Goal: Task Accomplishment & Management: Use online tool/utility

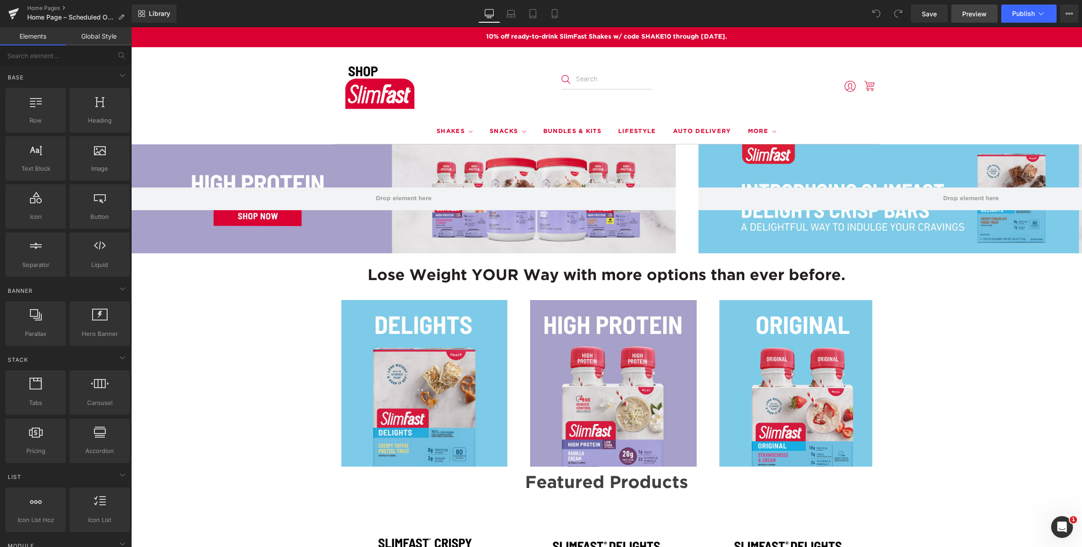
click at [974, 17] on span "Preview" at bounding box center [974, 14] width 25 height 10
click at [146, 153] on span "Row" at bounding box center [152, 152] width 18 height 14
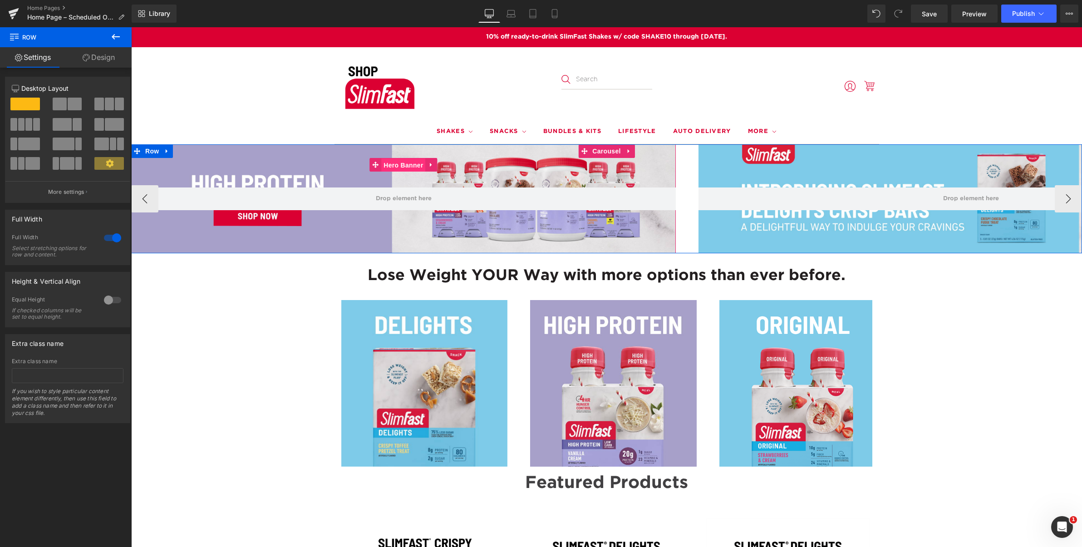
click at [395, 163] on span "Hero Banner" at bounding box center [403, 165] width 44 height 14
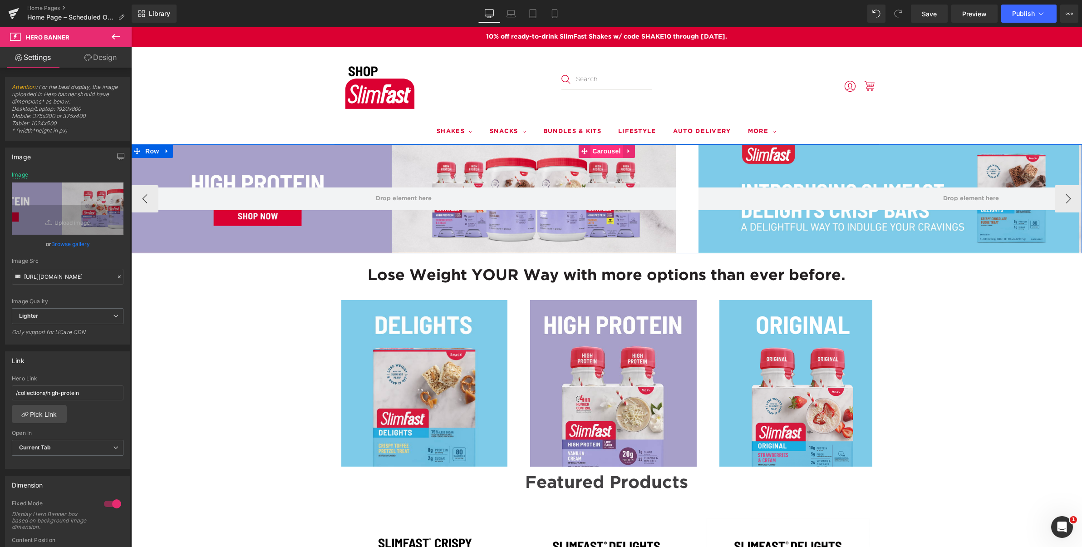
click at [606, 150] on span "Carousel" at bounding box center [606, 151] width 33 height 14
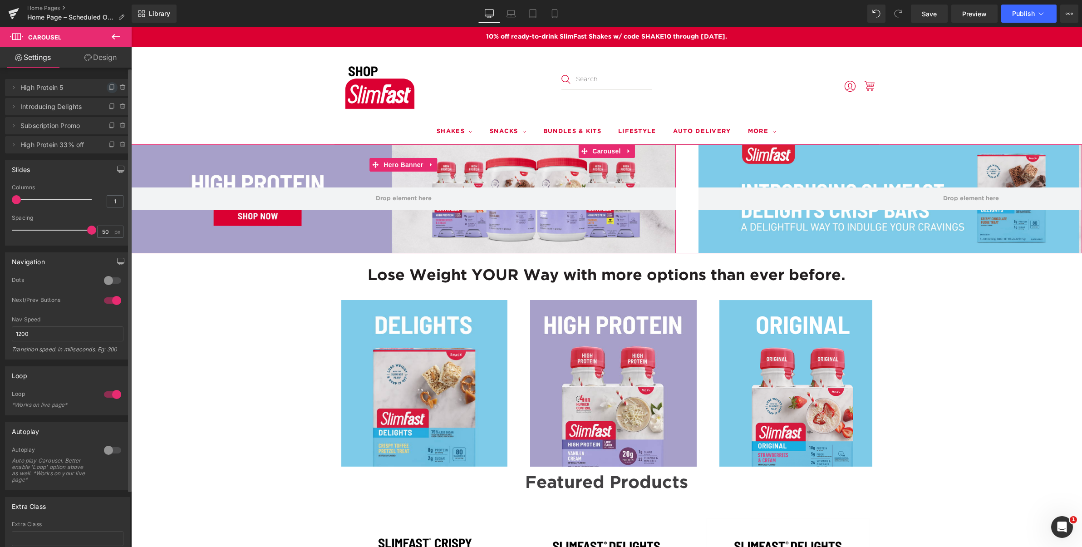
click at [109, 87] on icon at bounding box center [112, 87] width 7 height 7
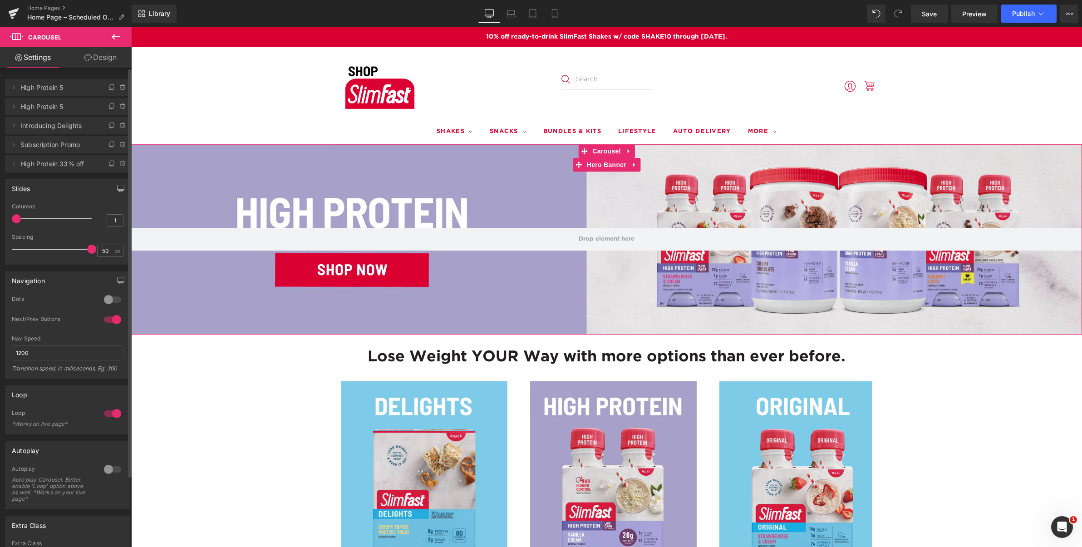
click at [49, 88] on span "High Protein 5" at bounding box center [58, 87] width 76 height 17
click at [74, 89] on span "High Protein 5" at bounding box center [58, 87] width 76 height 17
click at [15, 88] on icon at bounding box center [13, 87] width 7 height 7
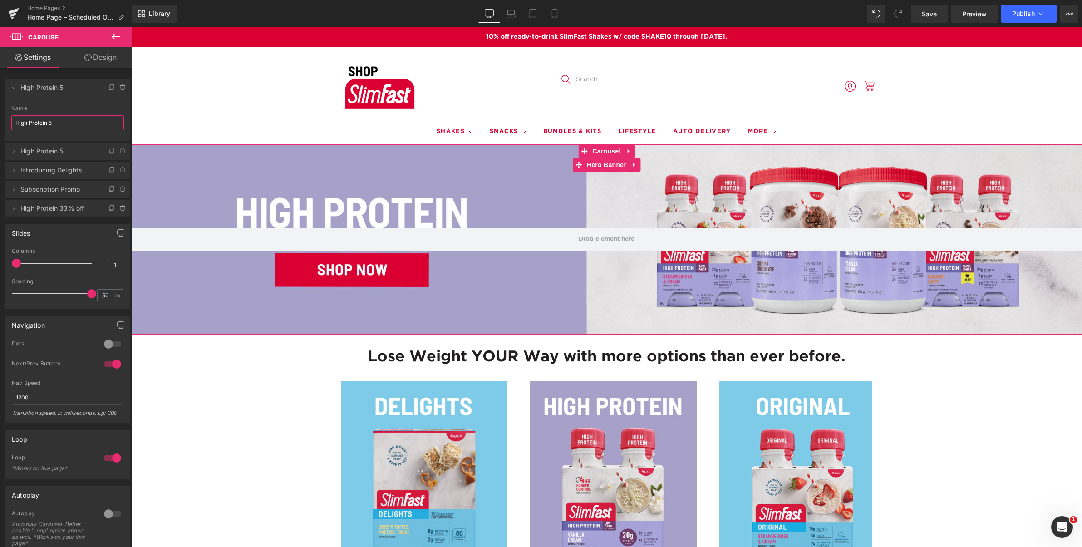
drag, startPoint x: 0, startPoint y: 119, endPoint x: -28, endPoint y: 121, distance: 28.7
click at [0, 121] on html "Carousel You are previewing how the will restyle your page. You can not edit El…" at bounding box center [541, 273] width 1082 height 547
paste input "SHAKE10"
type input "SHAKE10"
click at [597, 165] on span "Hero Banner" at bounding box center [607, 165] width 44 height 14
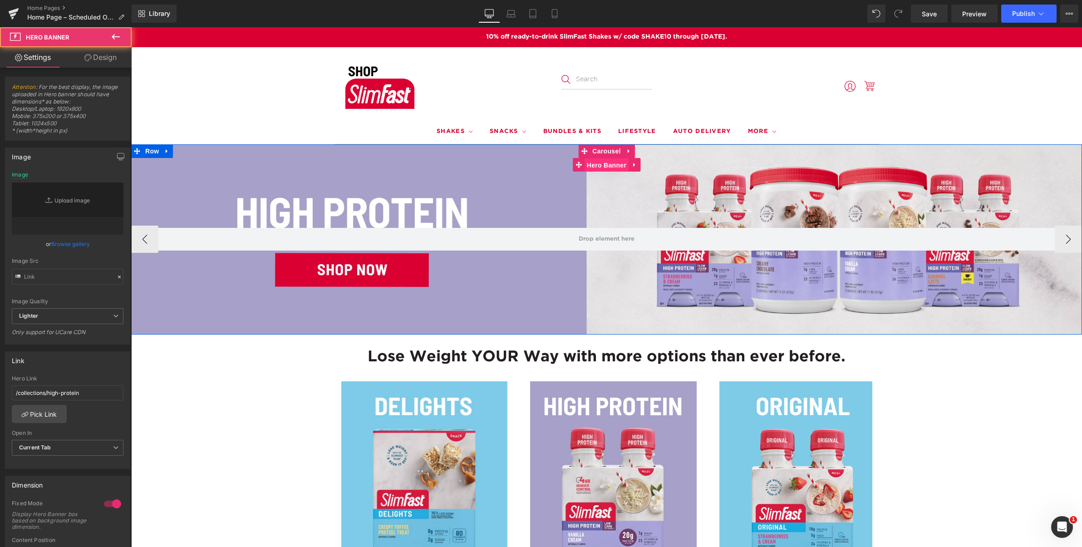
type input "https://ucarecdn.com/595735a2-9ab3-4883-9c8e-b5583b6a14c1/-/format/auto/-/previ…"
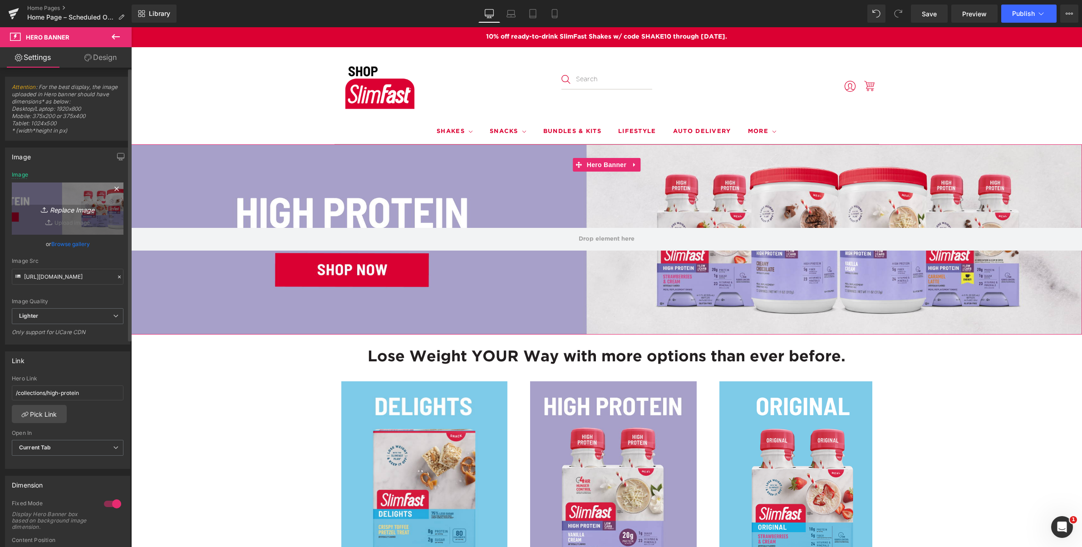
click at [74, 210] on icon "Replace Image" at bounding box center [67, 208] width 73 height 11
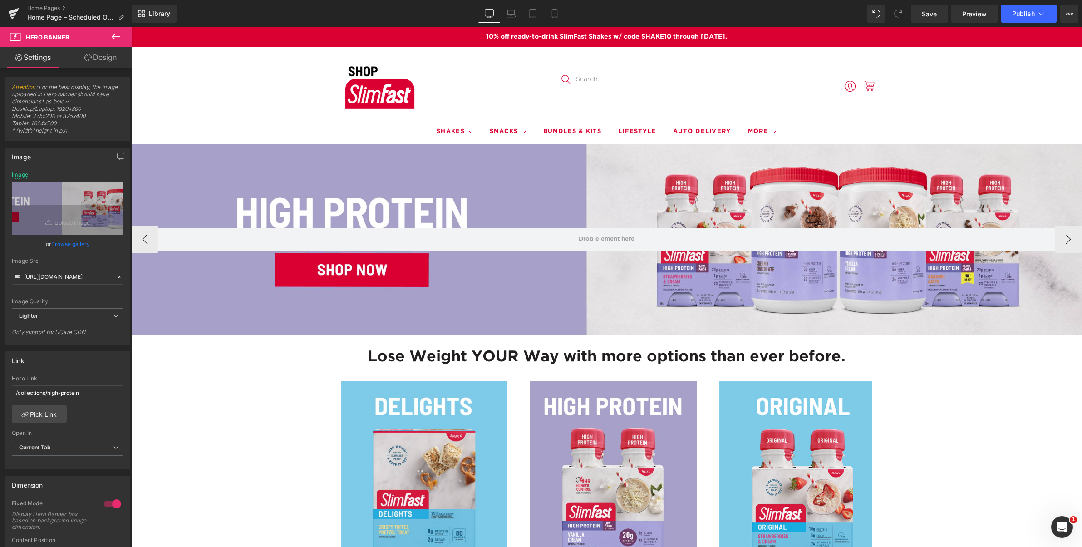
type input "C:\fakepath\Shop.SlimFast-Banner-Desktop 3000x600 (1) (1).png"
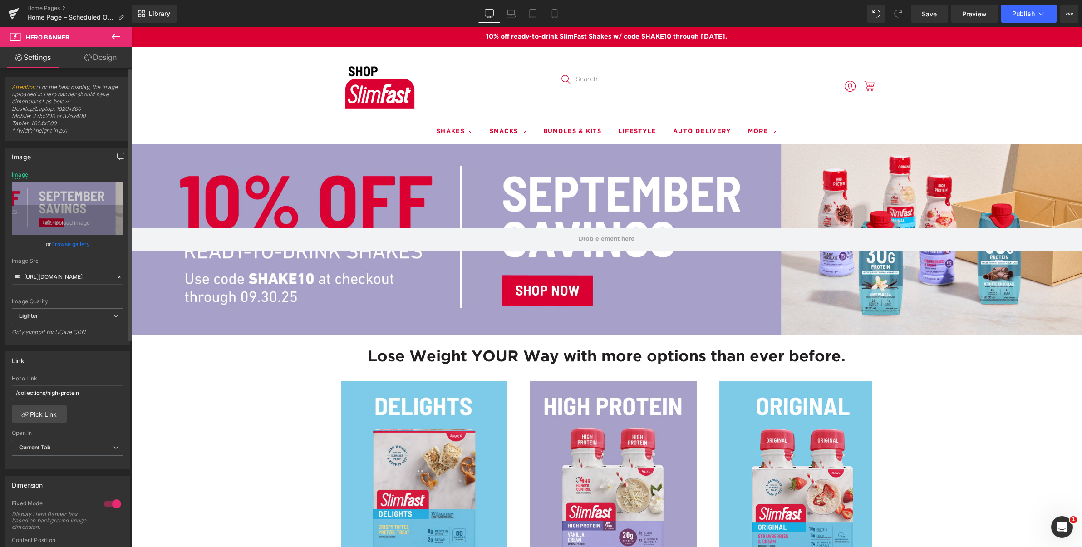
click at [117, 156] on icon "button" at bounding box center [120, 156] width 7 height 7
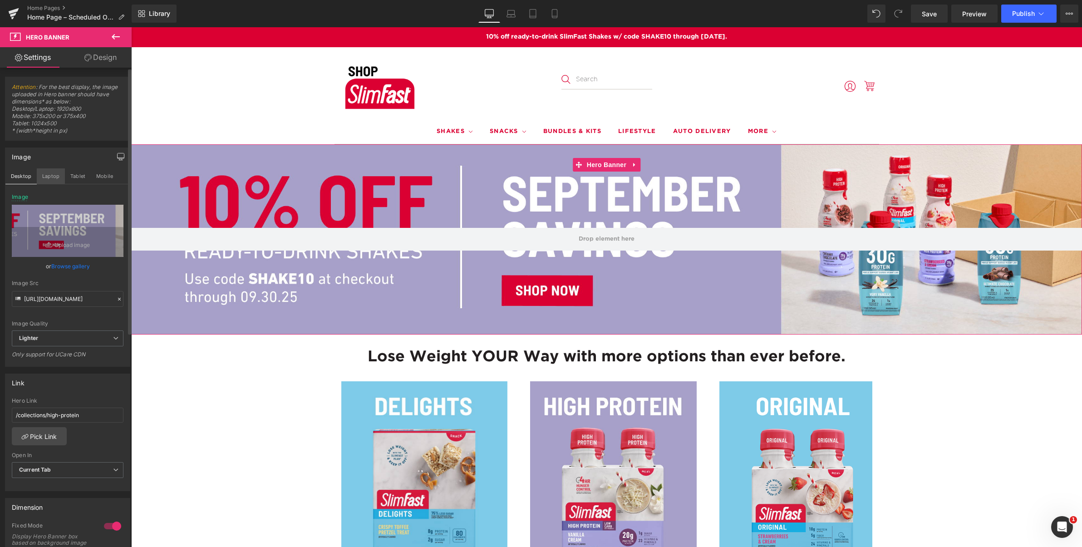
click at [55, 175] on button "Laptop" at bounding box center [51, 175] width 28 height 15
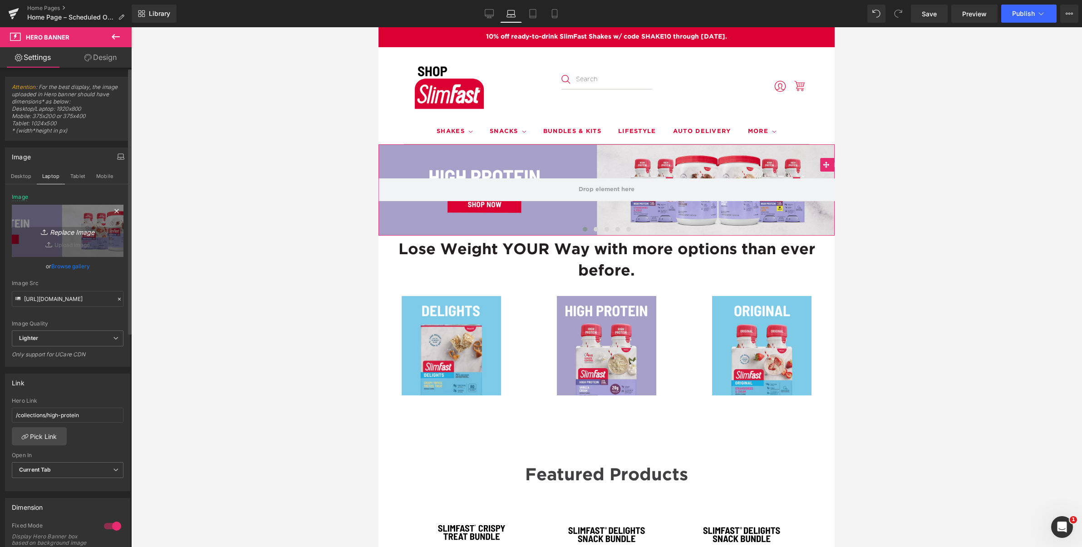
click at [68, 231] on icon "Replace Image" at bounding box center [67, 230] width 73 height 11
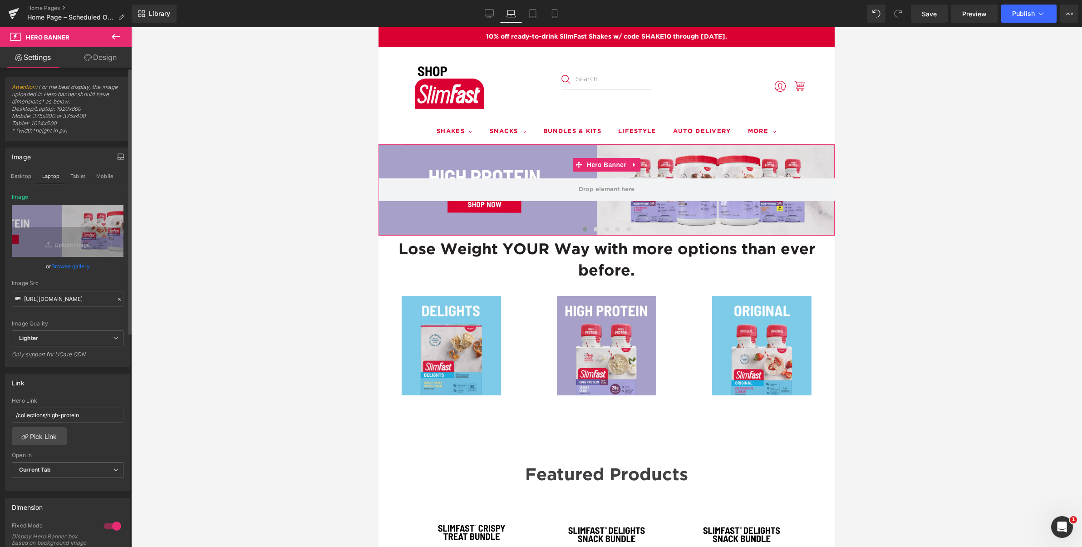
click at [73, 264] on link "Browse gallery" at bounding box center [70, 266] width 39 height 16
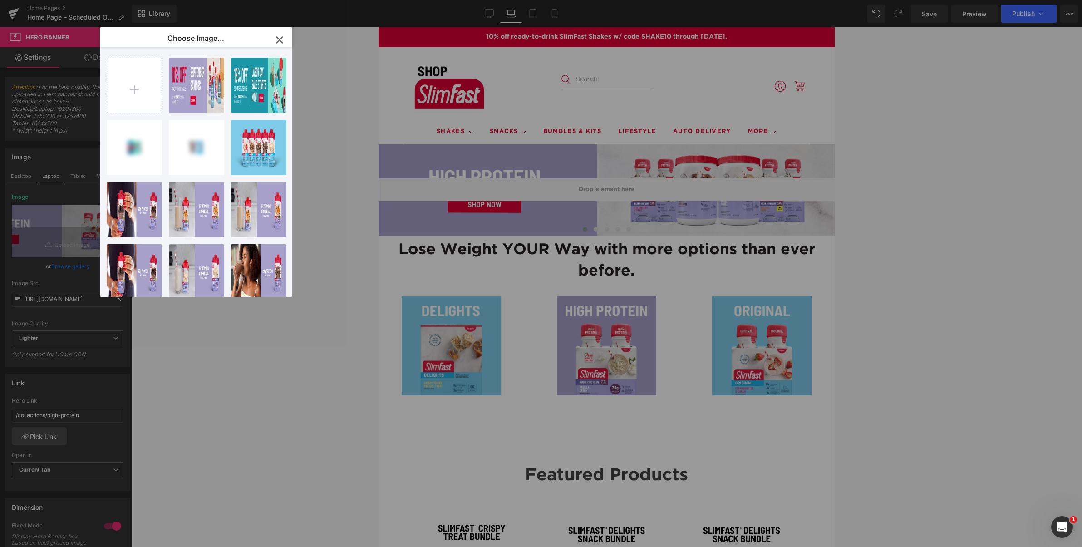
click at [0, 0] on p "249.15 KB" at bounding box center [0, 0] width 0 height 0
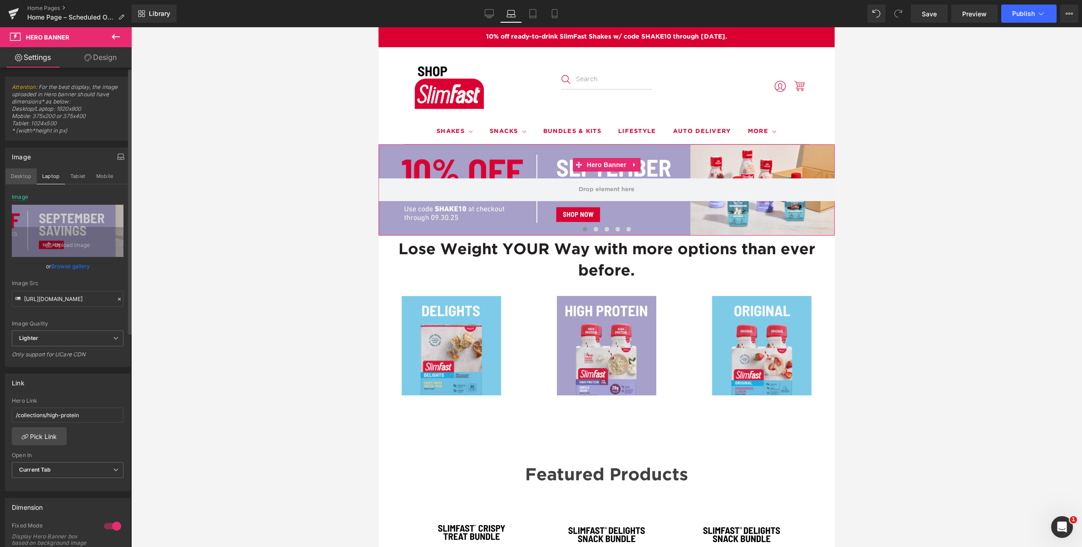
click at [21, 177] on button "Desktop" at bounding box center [20, 175] width 31 height 15
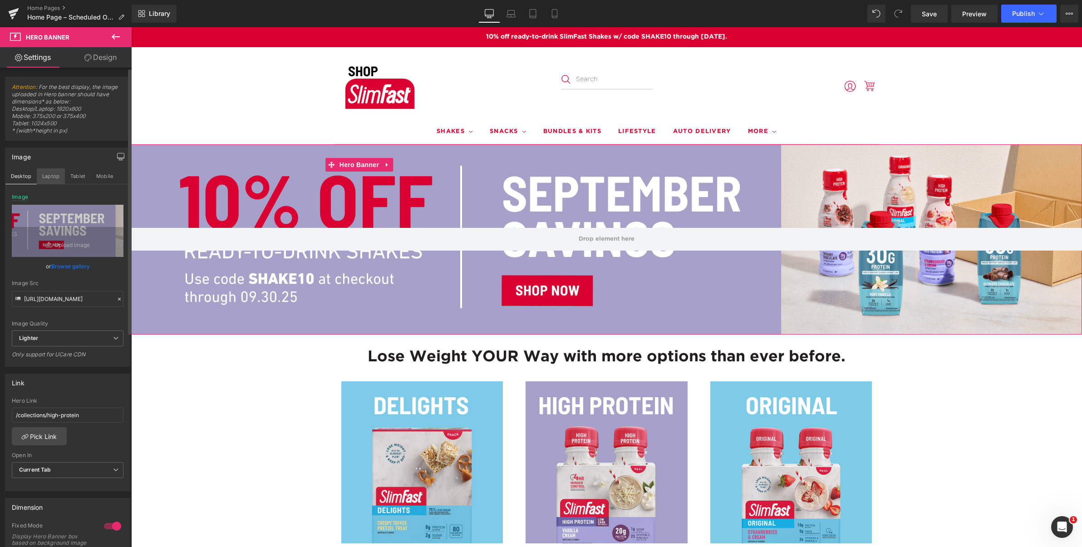
click at [51, 175] on button "Laptop" at bounding box center [51, 175] width 28 height 15
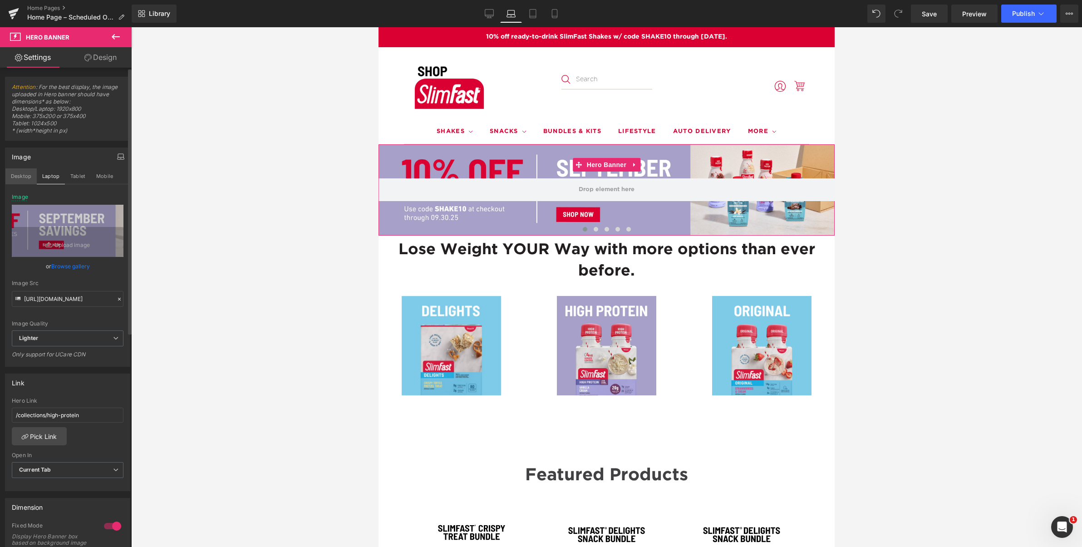
click at [20, 175] on button "Desktop" at bounding box center [20, 175] width 31 height 15
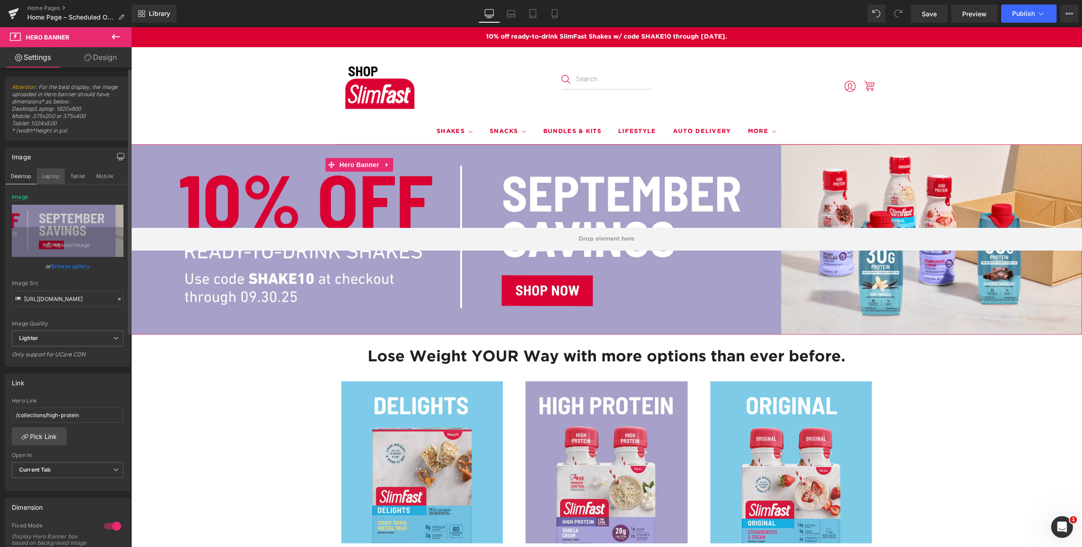
click at [54, 175] on button "Laptop" at bounding box center [51, 175] width 28 height 15
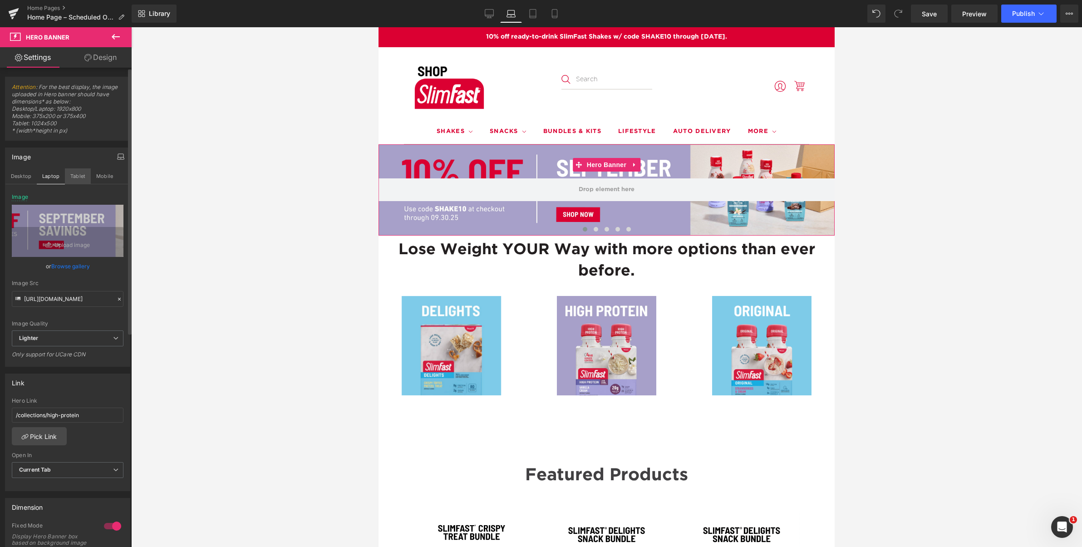
click at [75, 174] on button "Tablet" at bounding box center [78, 175] width 26 height 15
type input "https://ucarecdn.com/998106f3-b327-4e4d-9e02-cc1fcfee7828/-/format/auto/-/previ…"
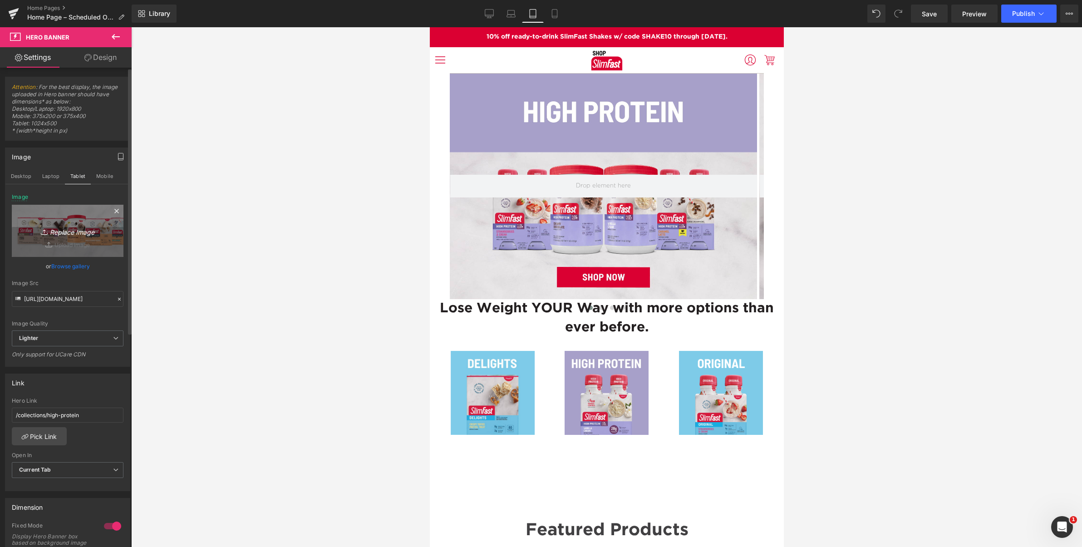
click at [69, 232] on icon "Replace Image" at bounding box center [67, 230] width 73 height 11
type input "C:\fakepath\Shop.SlimFast-Banner-Mobile 1280x940 (1) (3).png"
click at [108, 175] on button "Mobile" at bounding box center [105, 175] width 28 height 15
type input "https://ucarecdn.com/998106f3-b327-4e4d-9e02-cc1fcfee7828/-/format/auto/-/previ…"
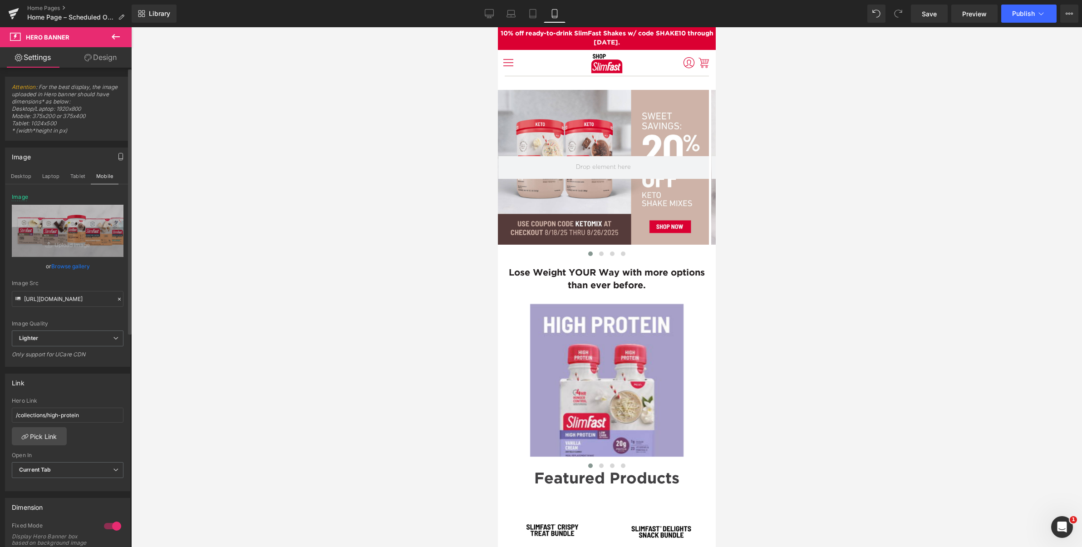
click at [69, 266] on link "Browse gallery" at bounding box center [70, 266] width 39 height 16
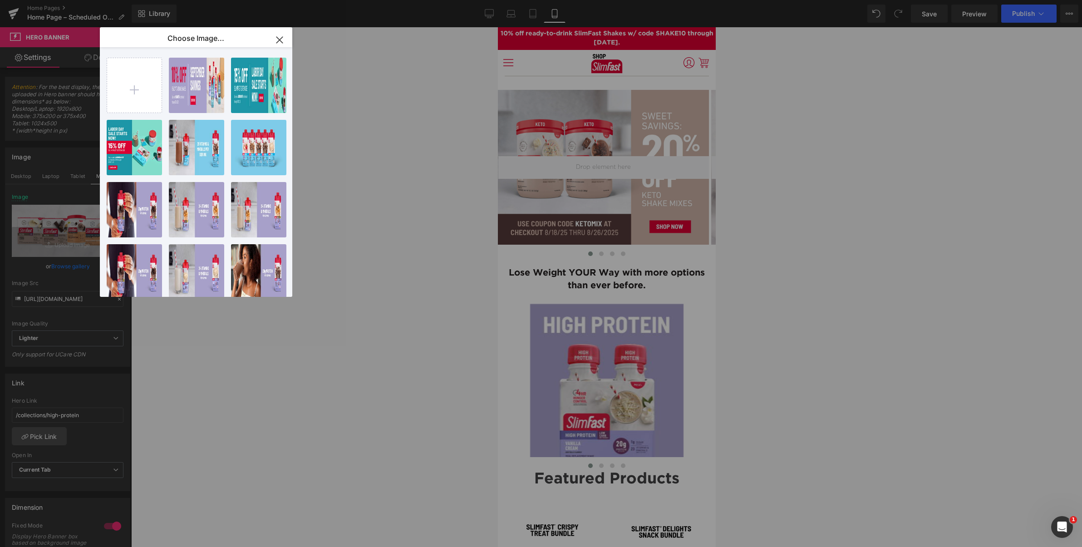
click at [280, 38] on icon "button" at bounding box center [279, 40] width 15 height 15
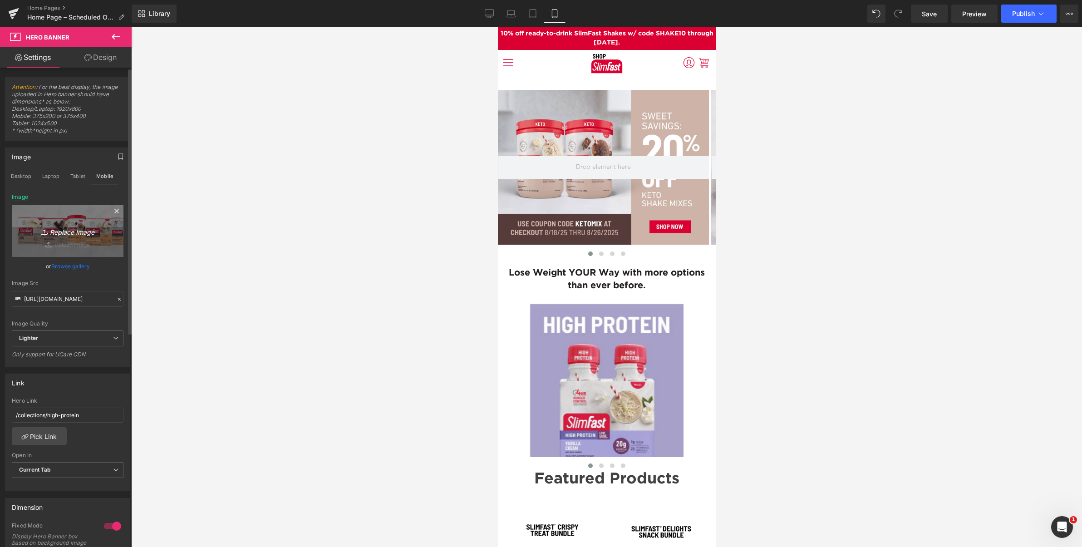
click at [75, 230] on icon "Replace Image" at bounding box center [67, 230] width 73 height 11
type input "C:\fakepath\Shop.SlimFast-Banner-Mobile 1280x940 (1) (3).png"
click at [79, 176] on button "Tablet" at bounding box center [78, 175] width 26 height 15
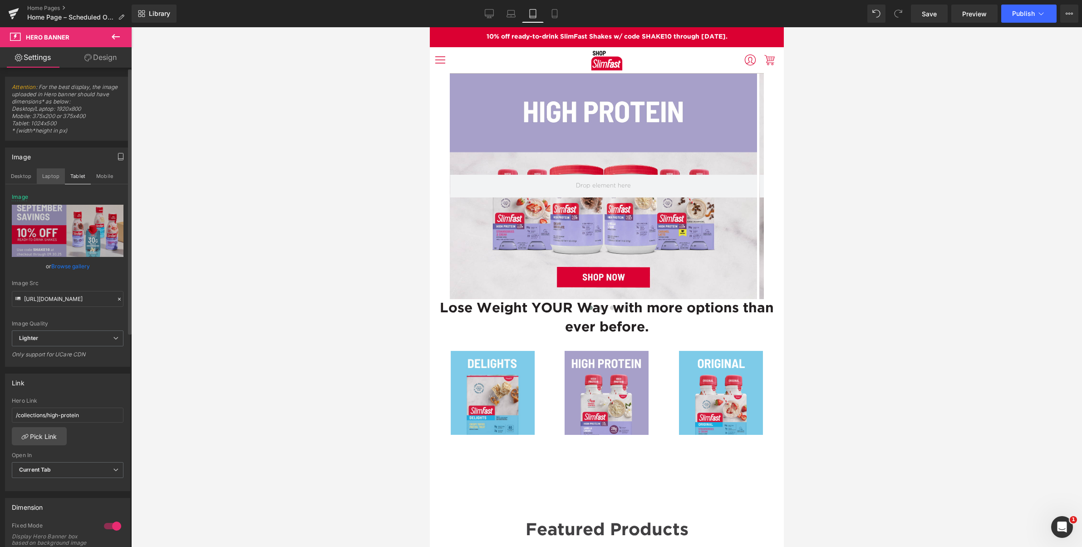
click at [54, 178] on button "Laptop" at bounding box center [51, 175] width 28 height 15
type input "https://ucarecdn.com/becb27d5-4905-4419-8abd-45de03ac822d/-/format/auto/-/previ…"
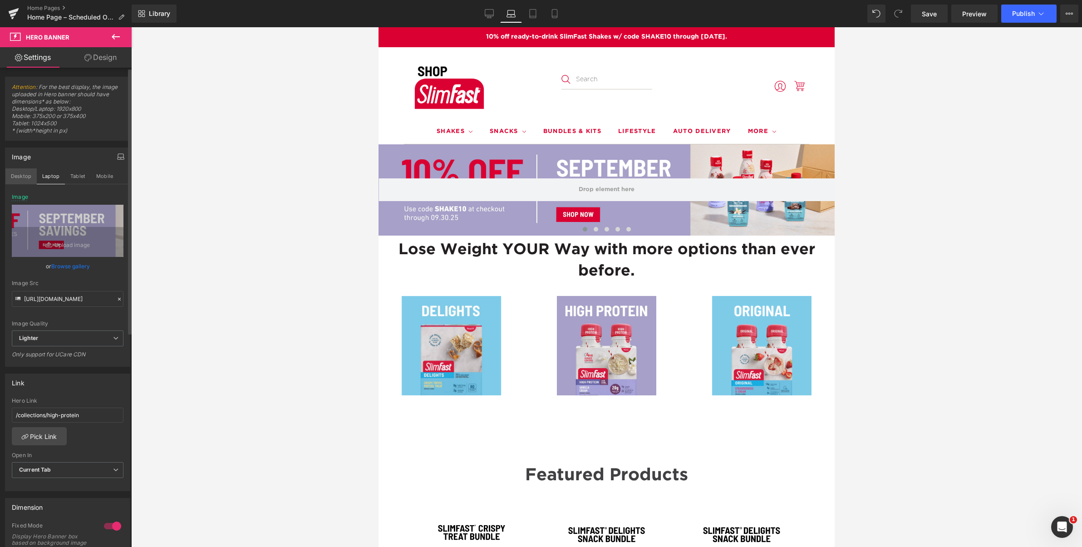
click at [22, 176] on button "Desktop" at bounding box center [20, 175] width 31 height 15
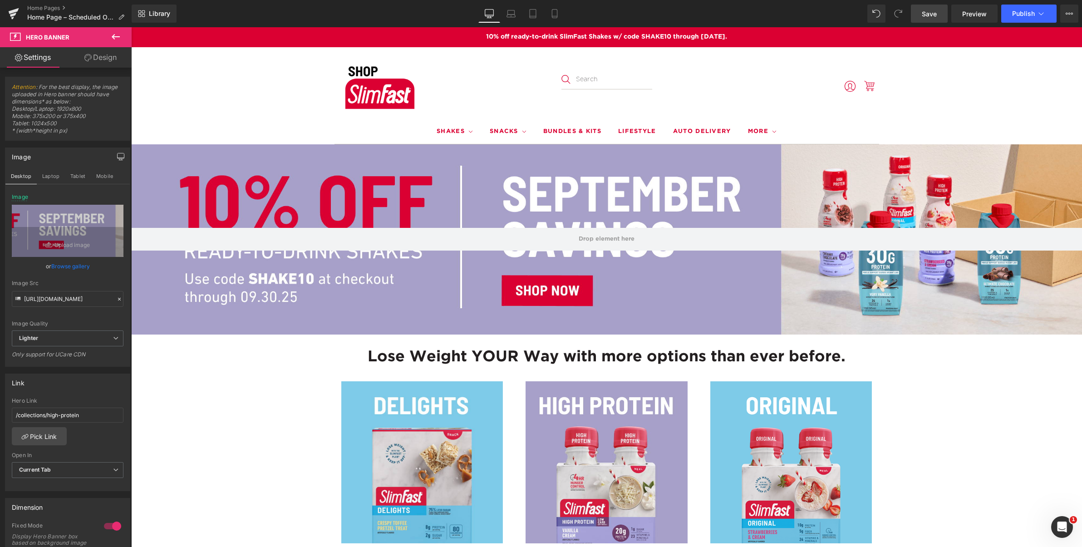
click at [932, 11] on span "Save" at bounding box center [929, 14] width 15 height 10
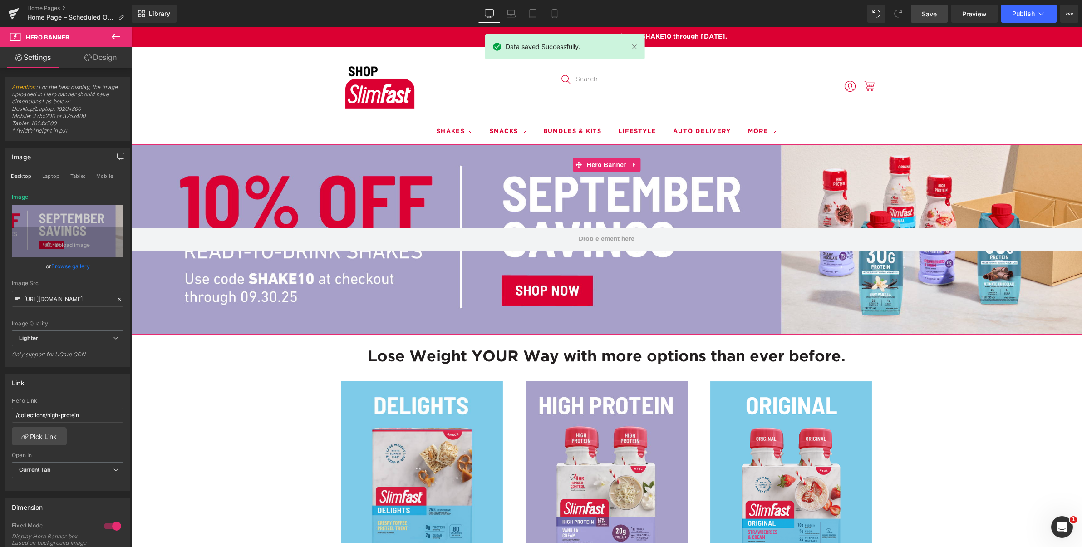
click at [109, 57] on link "Design" at bounding box center [101, 57] width 66 height 20
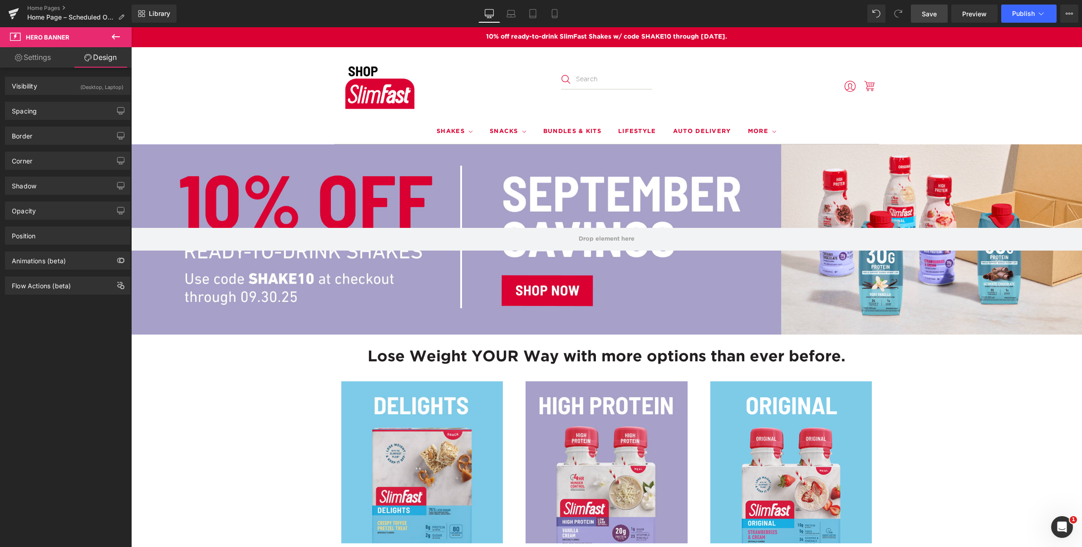
click at [115, 37] on icon at bounding box center [116, 36] width 8 height 5
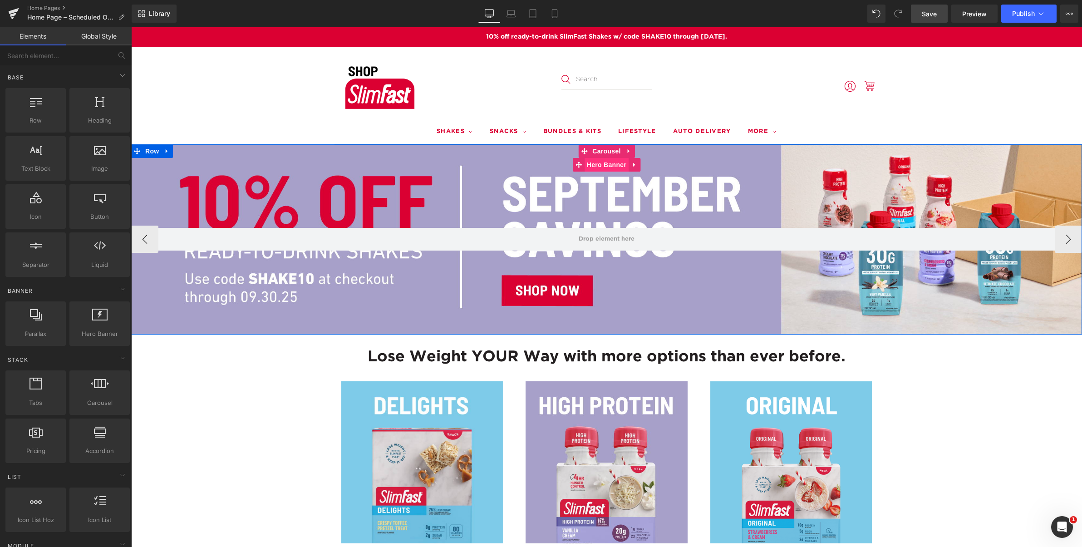
click at [609, 166] on span "Hero Banner" at bounding box center [607, 165] width 44 height 14
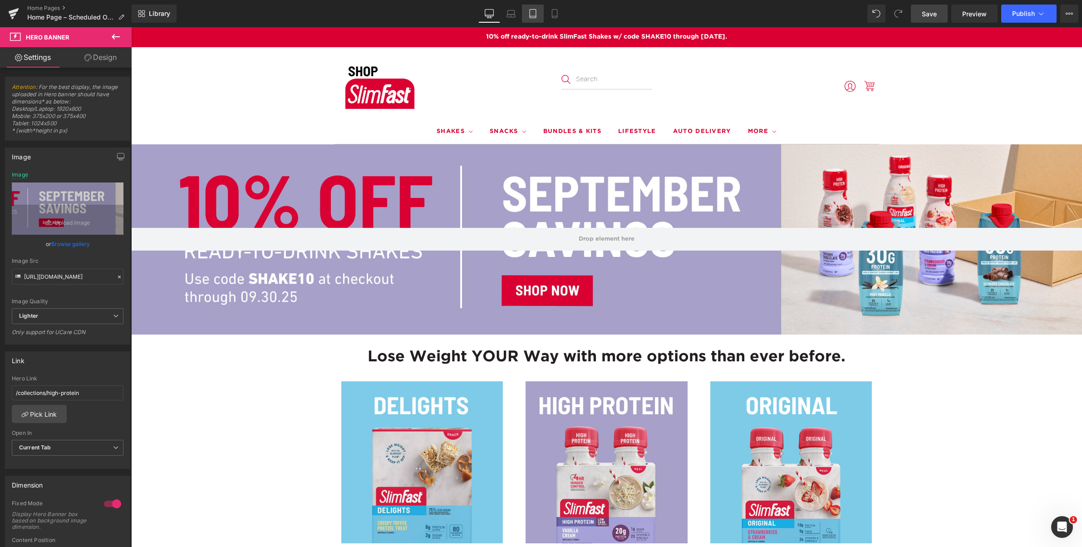
click at [531, 14] on icon at bounding box center [532, 13] width 9 height 9
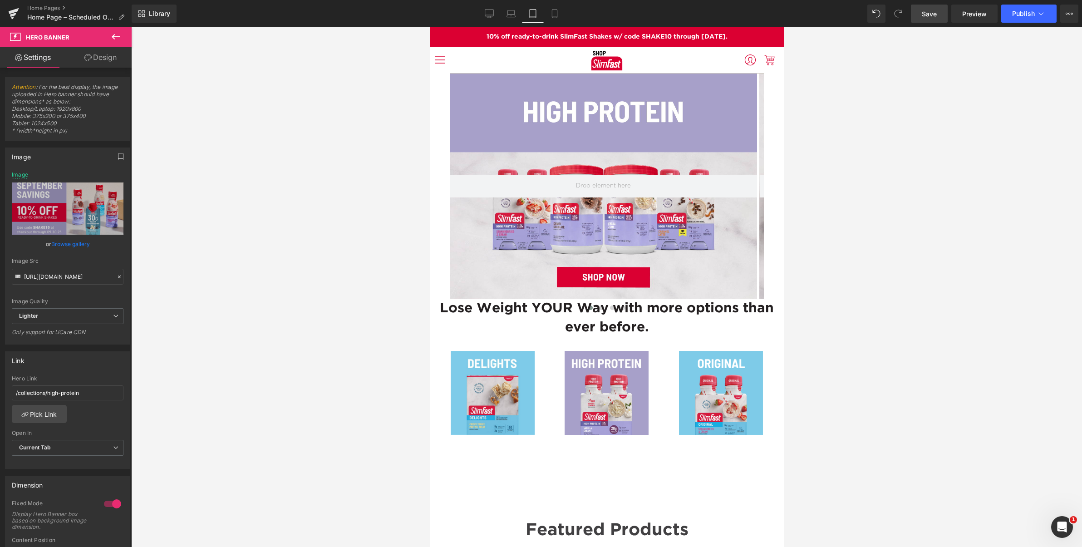
click at [118, 154] on icon "button" at bounding box center [120, 156] width 7 height 7
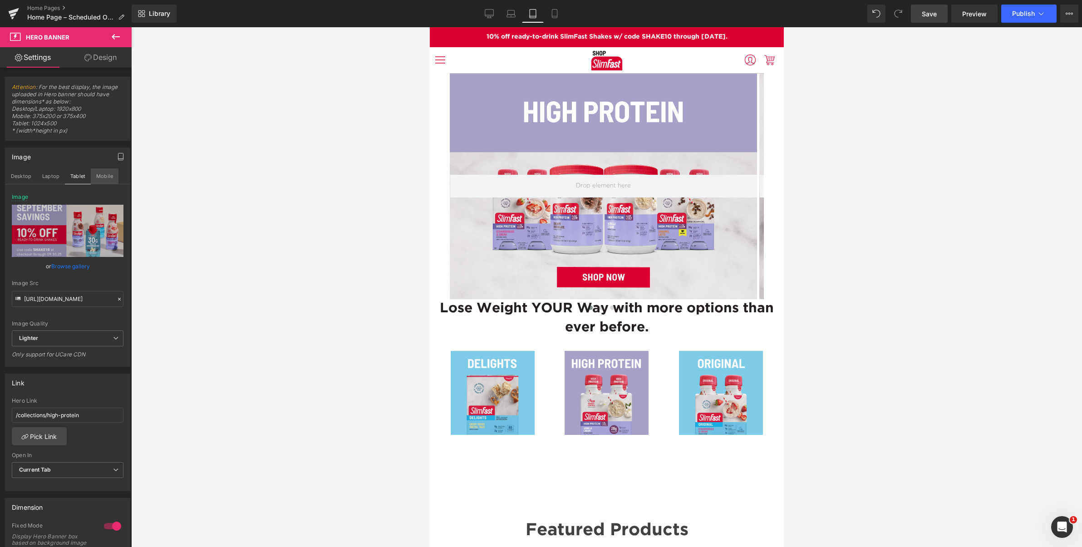
click at [109, 177] on button "Mobile" at bounding box center [105, 175] width 28 height 15
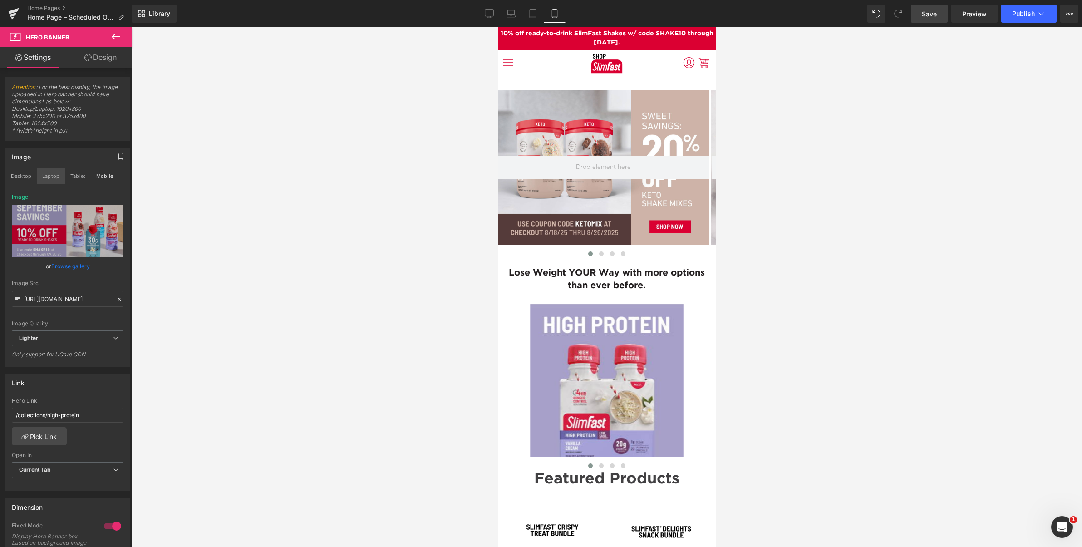
click at [50, 173] on button "Laptop" at bounding box center [51, 175] width 28 height 15
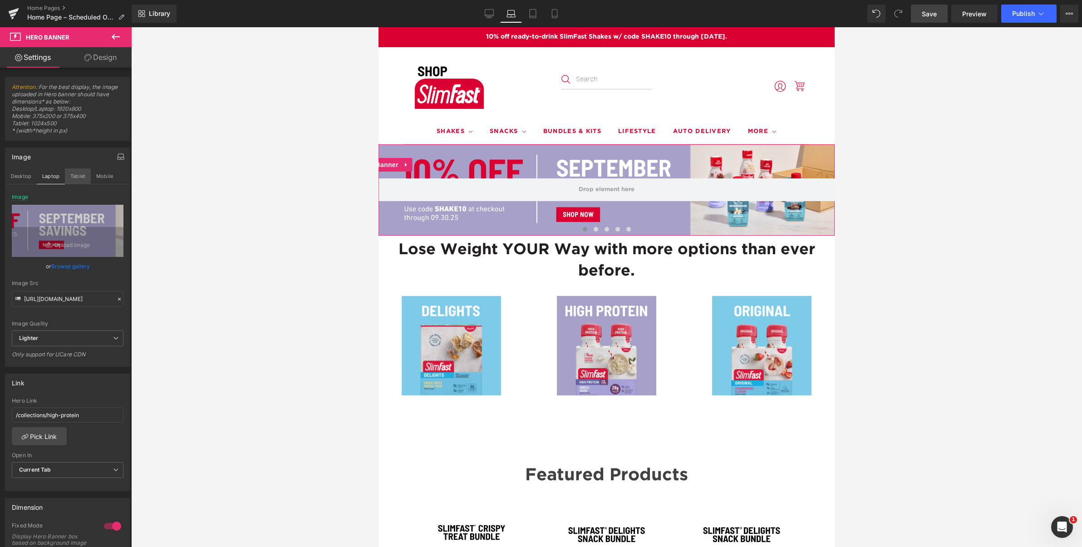
click at [80, 176] on button "Tablet" at bounding box center [78, 175] width 26 height 15
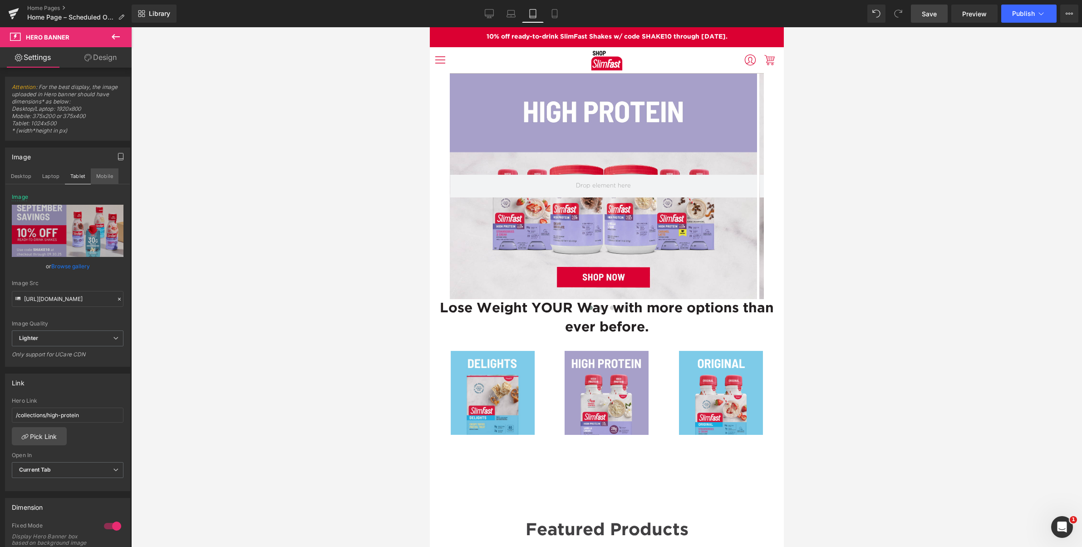
click at [105, 177] on button "Mobile" at bounding box center [105, 175] width 28 height 15
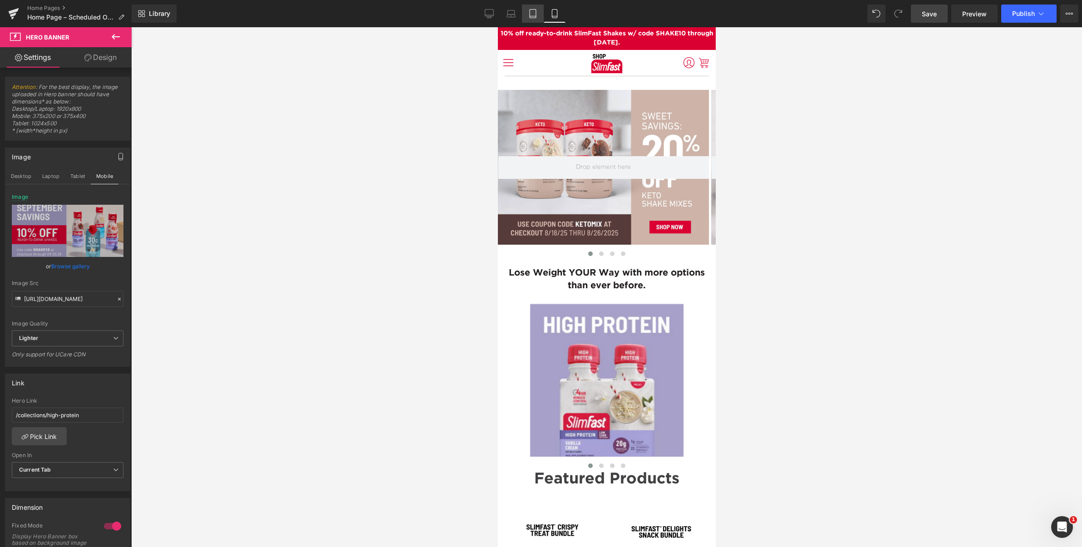
click at [533, 12] on icon at bounding box center [532, 13] width 9 height 9
type input "https://ucarecdn.com/e0b74fe1-beb9-4c9e-b14b-131f9d8afe9f/-/format/auto/-/previ…"
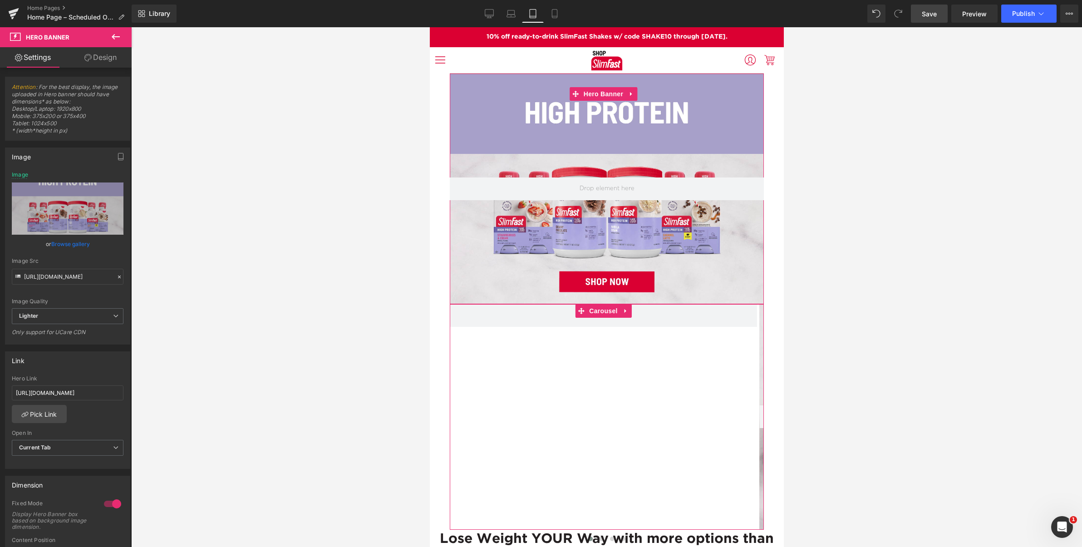
click at [106, 60] on link "Design" at bounding box center [101, 57] width 66 height 20
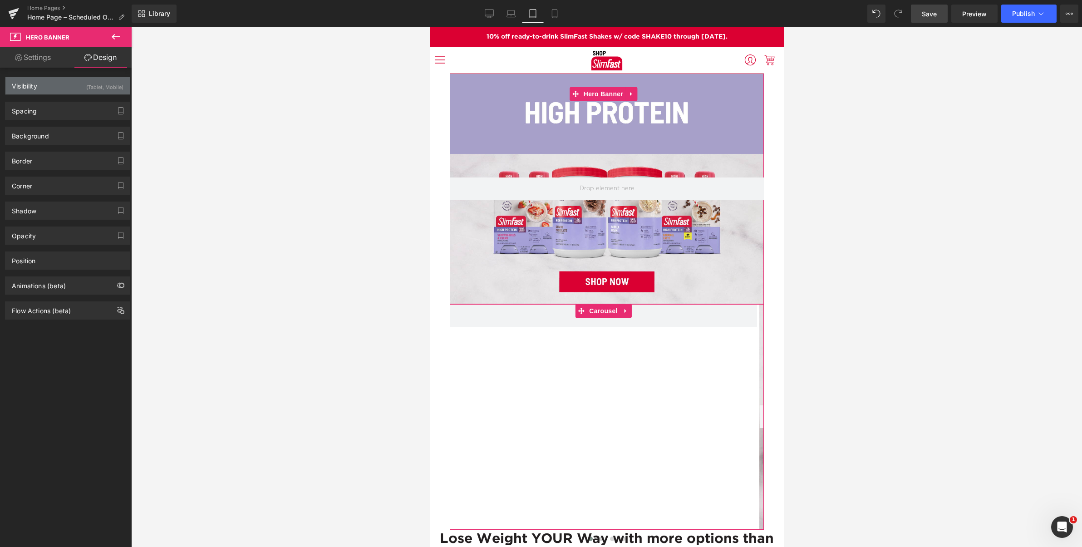
click at [35, 85] on div "Visibility" at bounding box center [24, 83] width 25 height 13
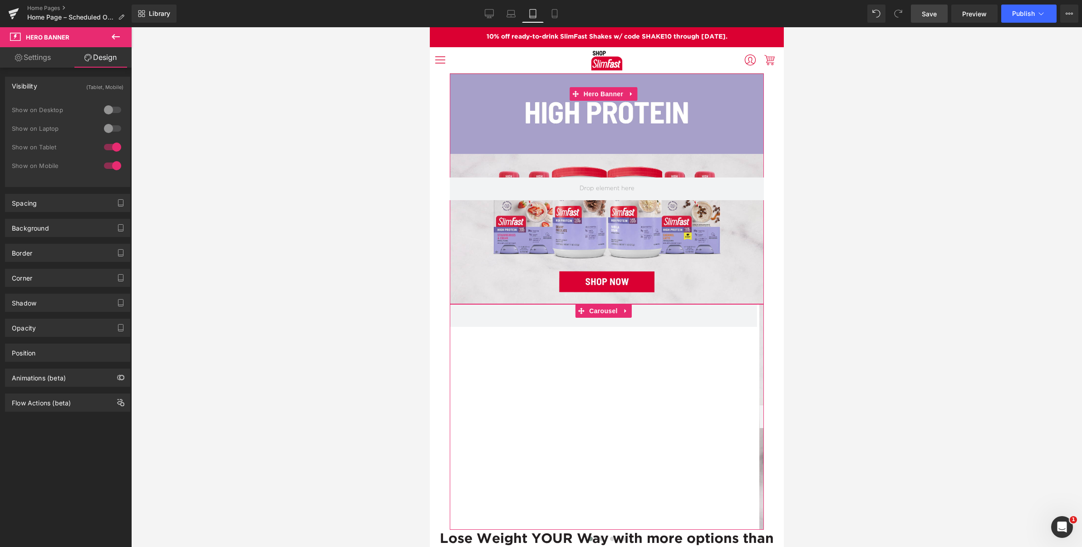
click at [35, 60] on link "Settings" at bounding box center [33, 57] width 66 height 20
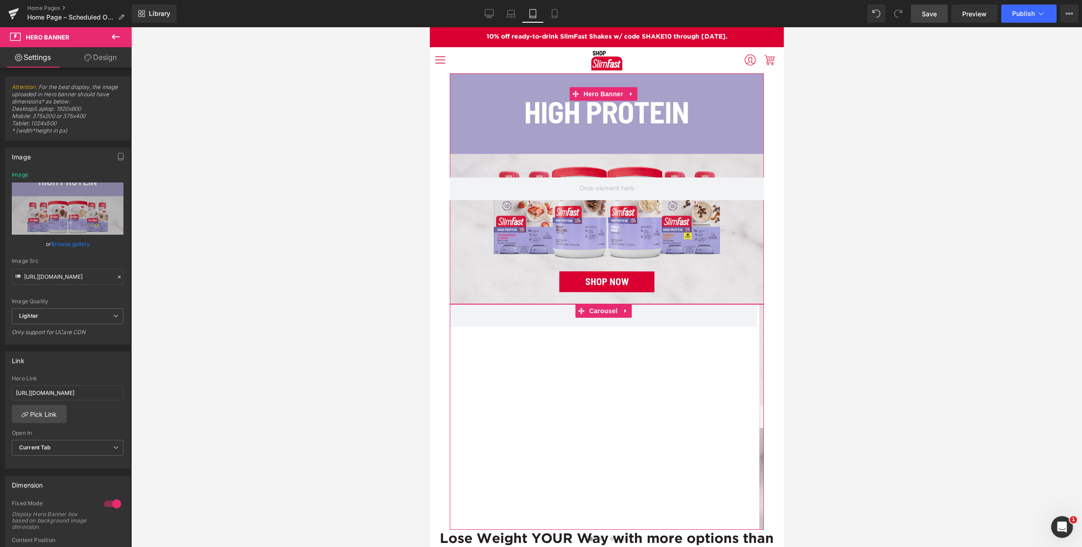
click at [600, 275] on div at bounding box center [606, 189] width 314 height 231
click at [116, 36] on icon at bounding box center [115, 36] width 11 height 11
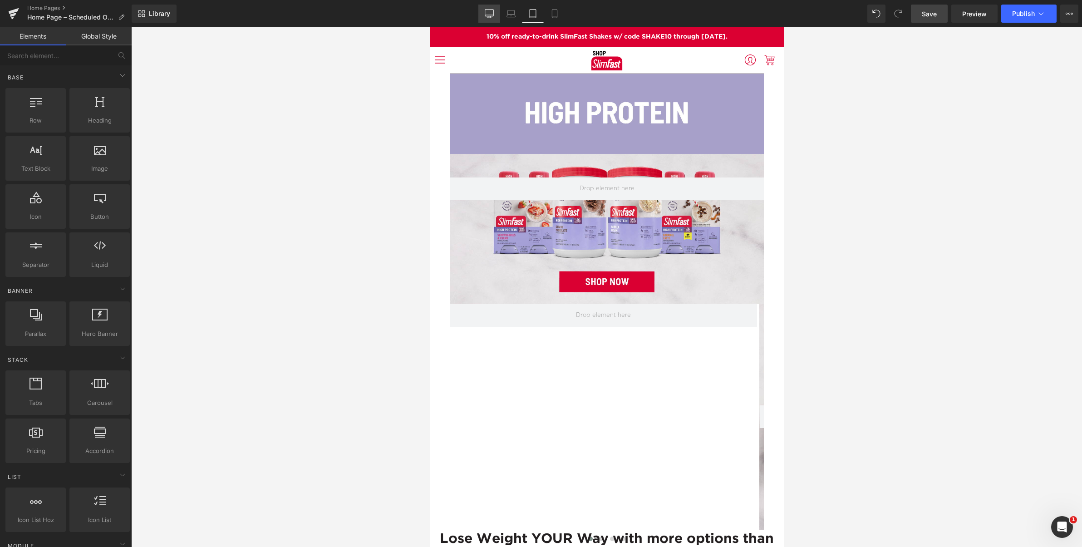
click at [490, 13] on icon at bounding box center [489, 13] width 9 height 9
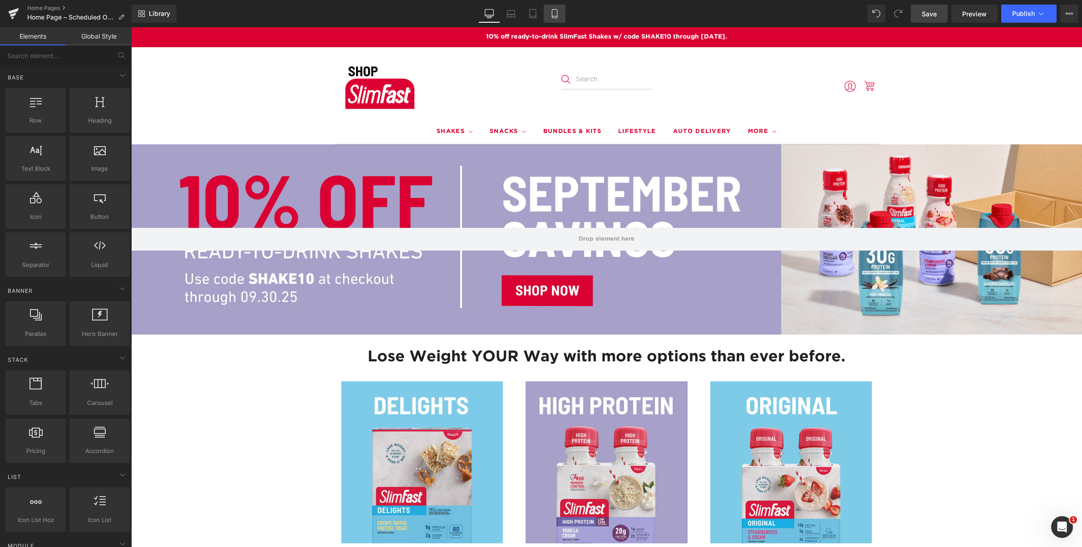
click at [553, 14] on icon at bounding box center [554, 13] width 9 height 9
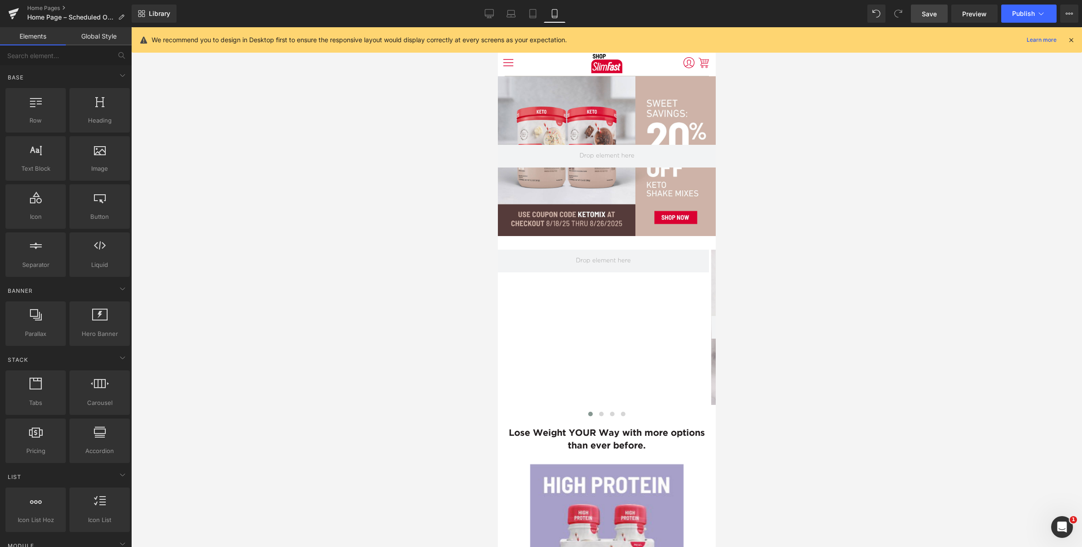
scroll to position [49, 0]
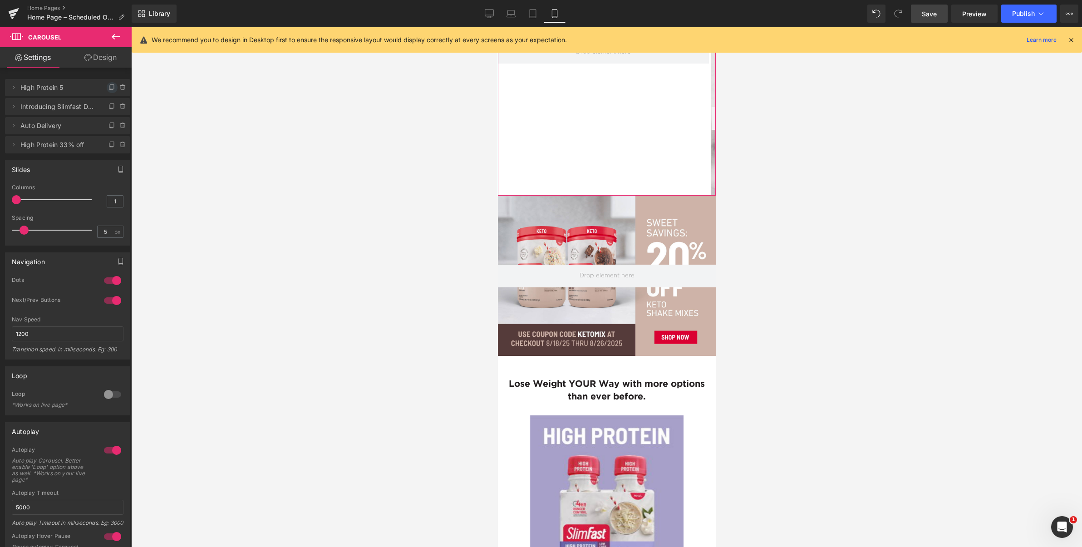
click at [109, 88] on icon at bounding box center [112, 87] width 7 height 7
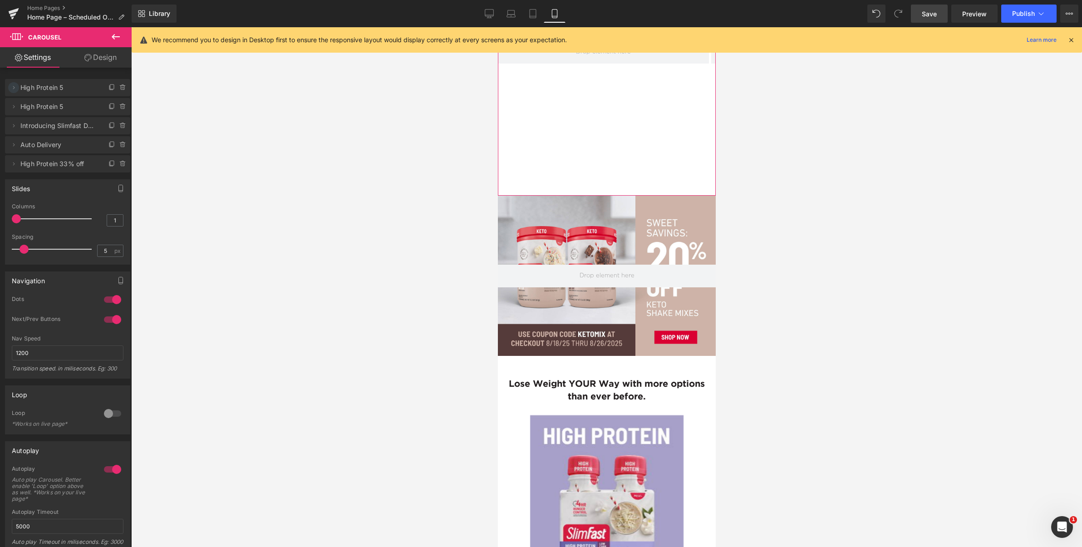
click at [15, 88] on icon at bounding box center [13, 87] width 7 height 7
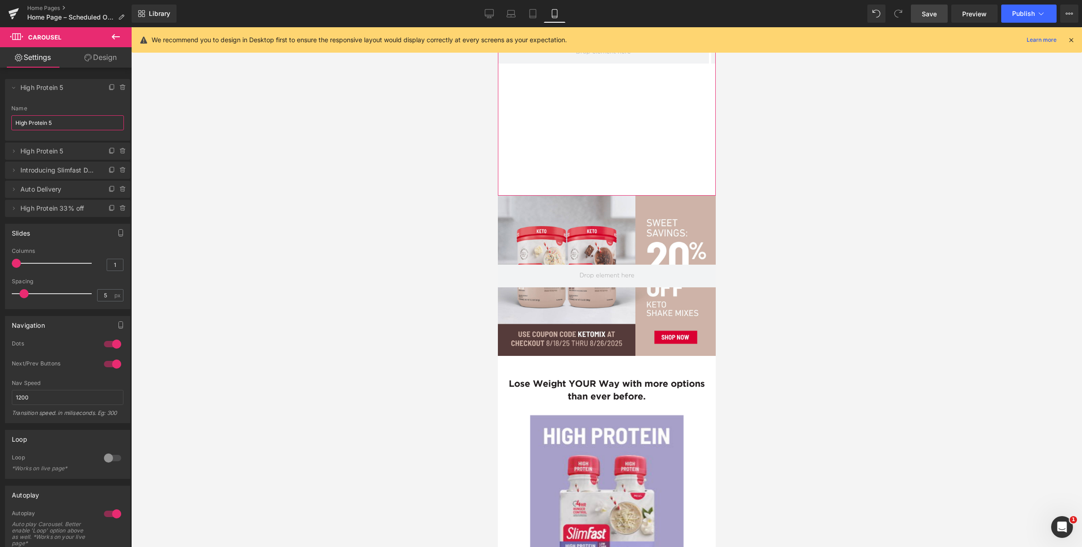
drag, startPoint x: 61, startPoint y: 121, endPoint x: -19, endPoint y: 105, distance: 81.9
click at [0, 105] on html "Carousel You are previewing how the will restyle your page. You can not edit El…" at bounding box center [541, 273] width 1082 height 547
paste input "SHAKE10"
click at [40, 89] on span "SHAKE10" at bounding box center [58, 87] width 76 height 17
type input "SHAKE10"
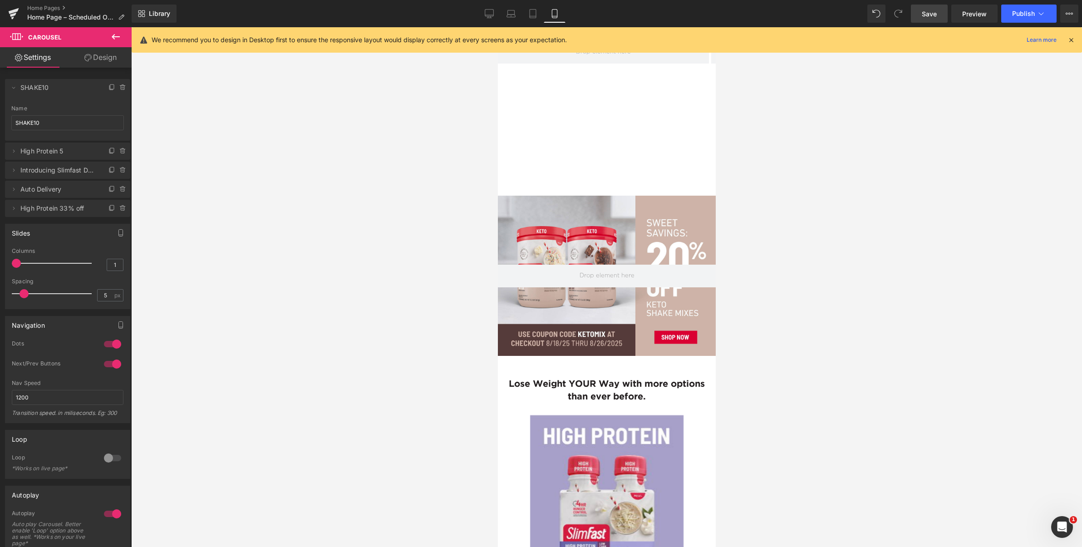
drag, startPoint x: 15, startPoint y: 87, endPoint x: 22, endPoint y: 87, distance: 6.8
click at [15, 87] on icon at bounding box center [13, 87] width 7 height 7
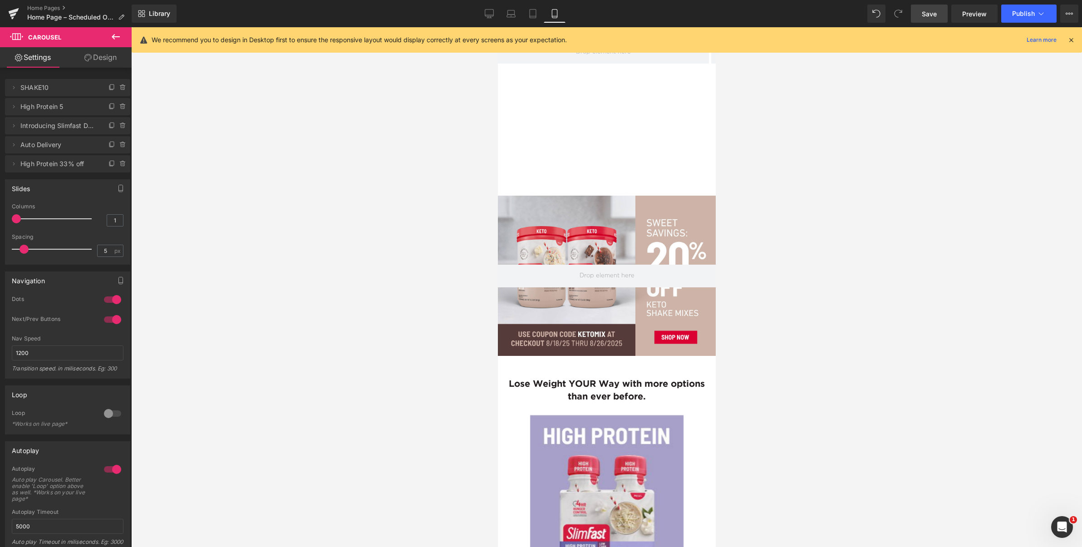
click at [59, 88] on span "SHAKE10" at bounding box center [58, 87] width 76 height 17
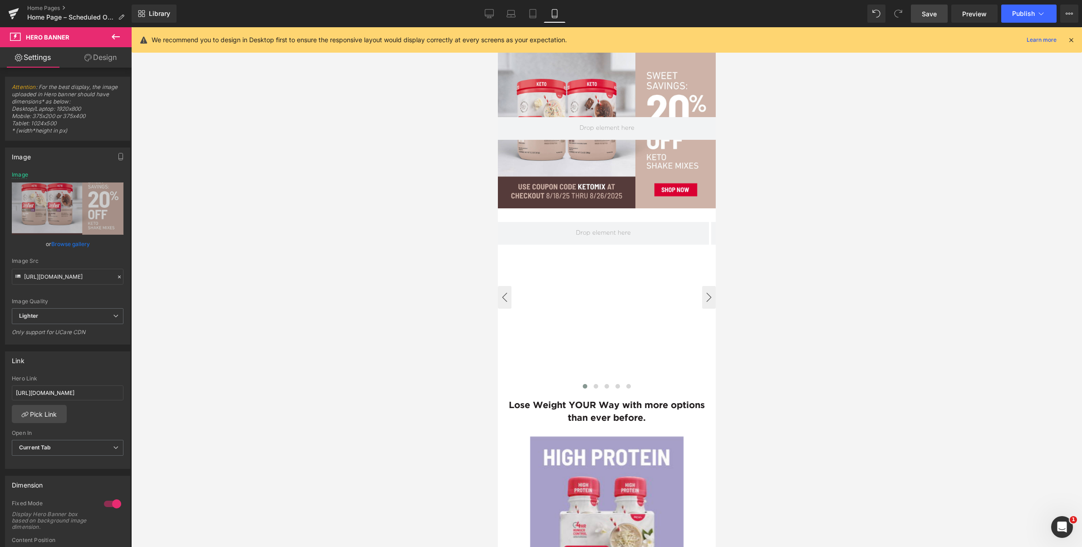
scroll to position [0, 0]
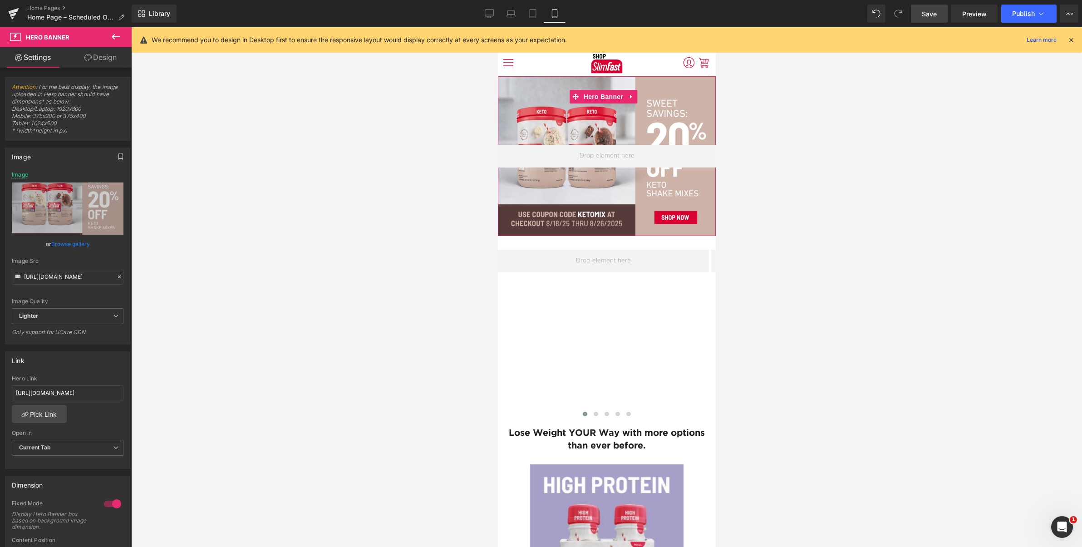
click at [119, 156] on icon "button" at bounding box center [121, 156] width 4 height 7
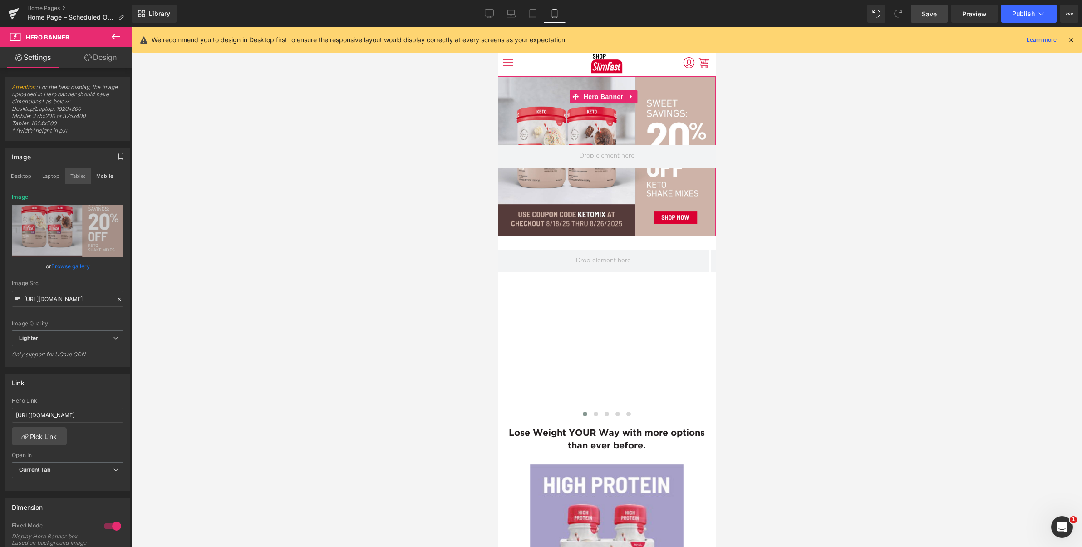
click at [76, 178] on button "Tablet" at bounding box center [78, 175] width 26 height 15
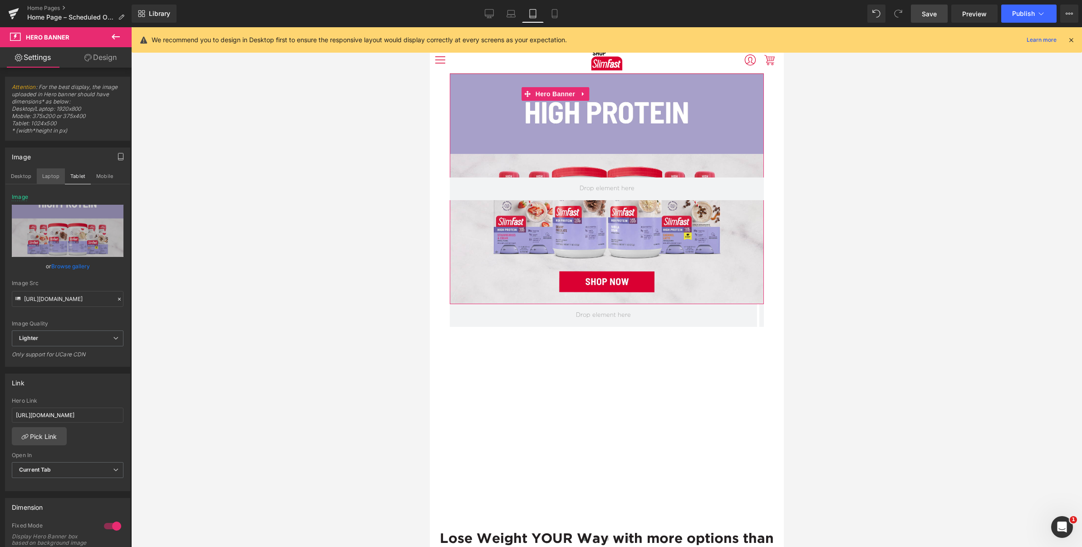
click at [49, 175] on button "Laptop" at bounding box center [51, 175] width 28 height 15
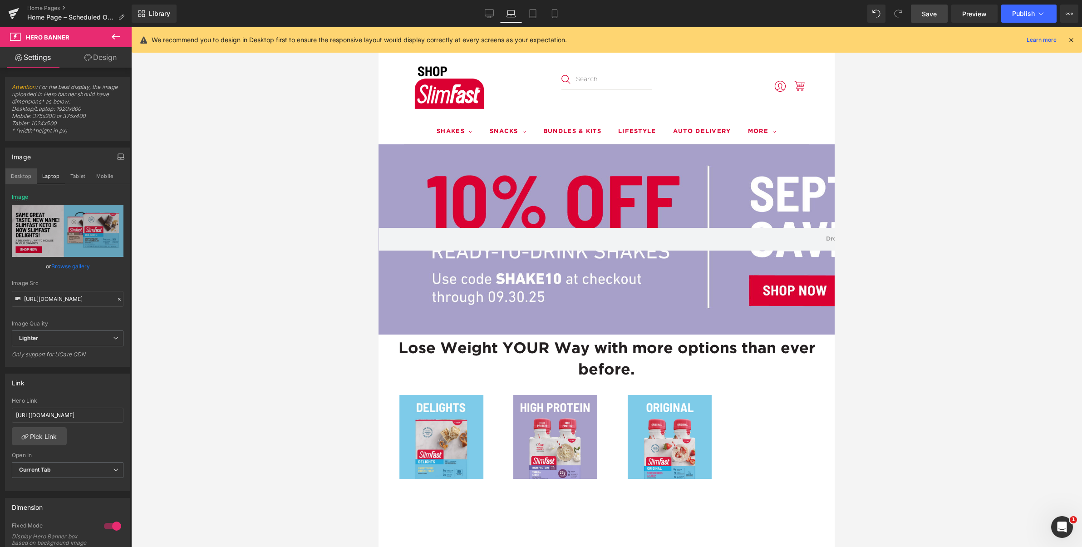
click at [23, 173] on button "Desktop" at bounding box center [20, 175] width 31 height 15
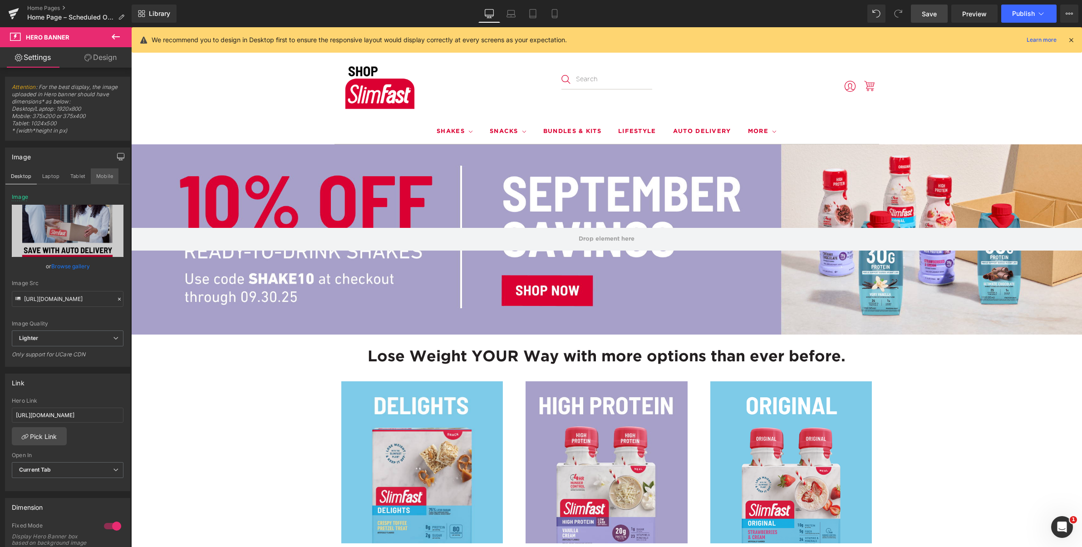
click at [110, 176] on button "Mobile" at bounding box center [105, 175] width 28 height 15
type input "https://ucarecdn.com/9516e989-b861-4203-b097-b4d559def66f/-/format/auto/-/previ…"
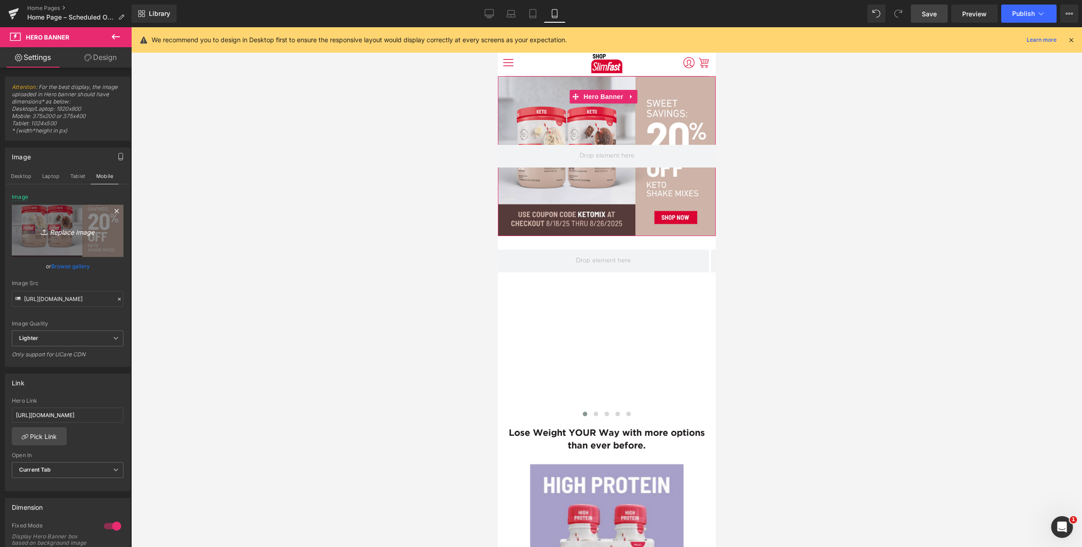
click at [69, 232] on icon "Replace Image" at bounding box center [67, 230] width 73 height 11
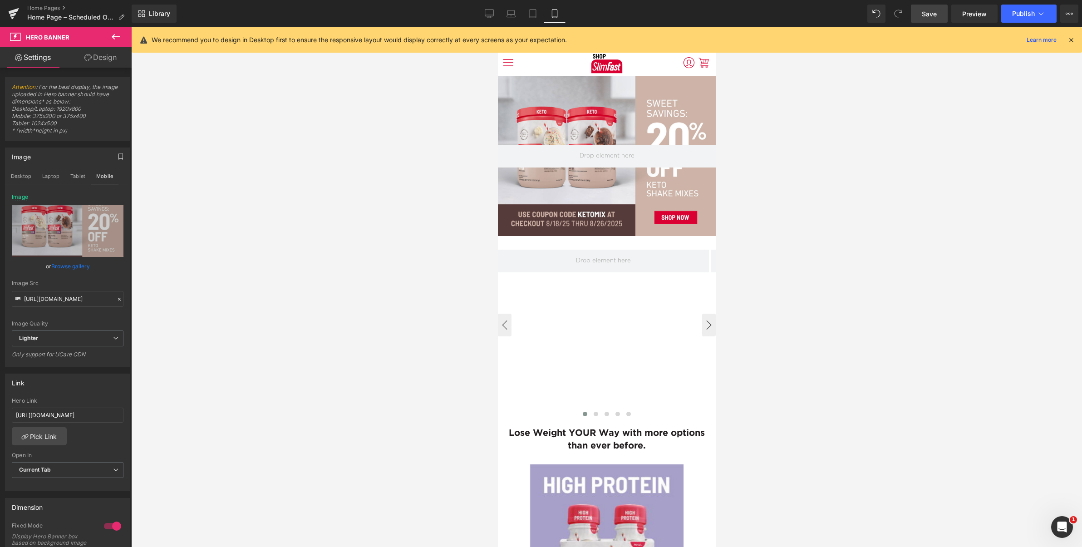
type input "C:\fakepath\Shop.SlimFast-Banner-Mobile 1280x940 (1) (3).png"
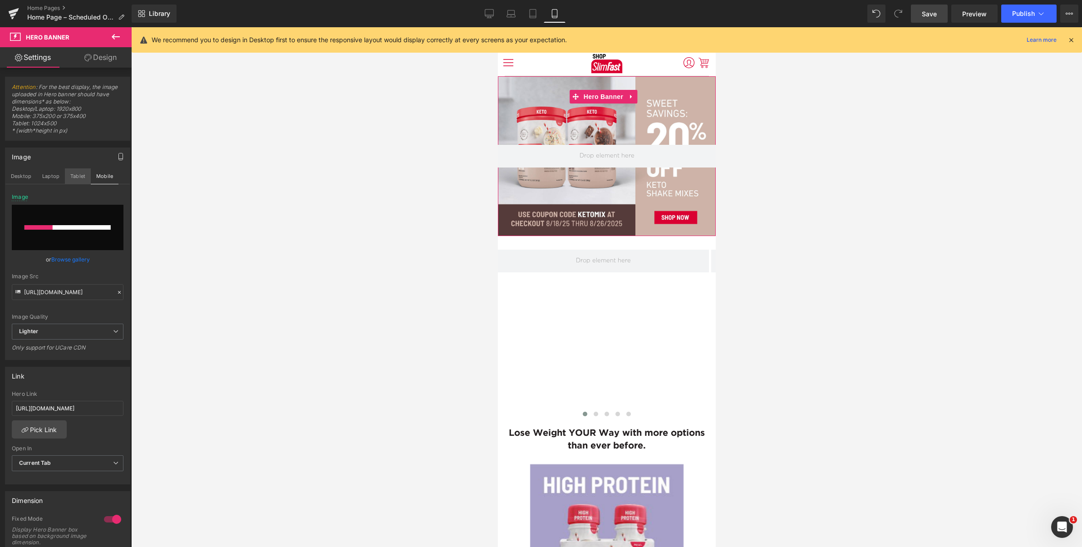
click at [74, 174] on button "Tablet" at bounding box center [78, 175] width 26 height 15
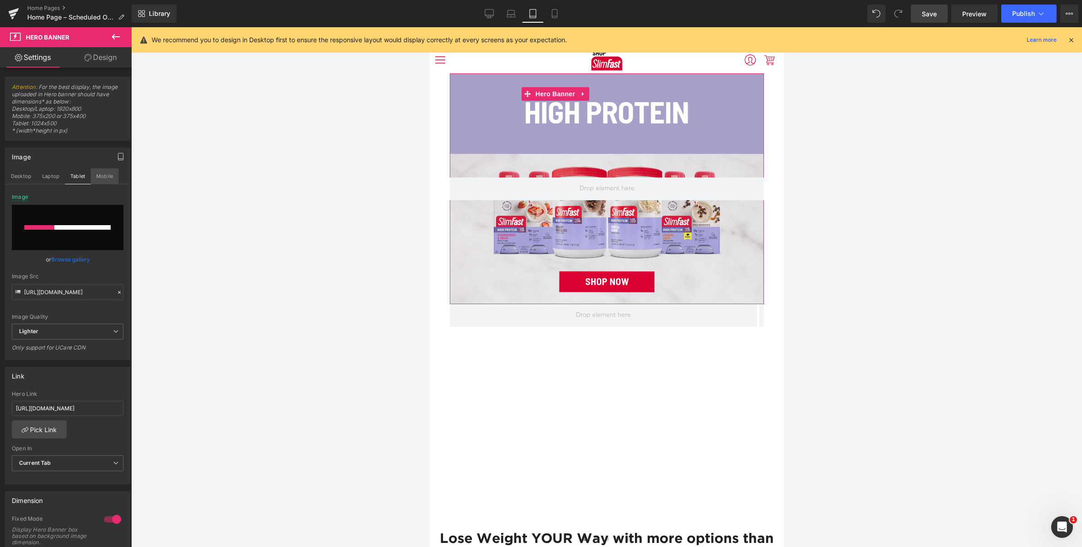
click at [105, 170] on button "Mobile" at bounding box center [105, 175] width 28 height 15
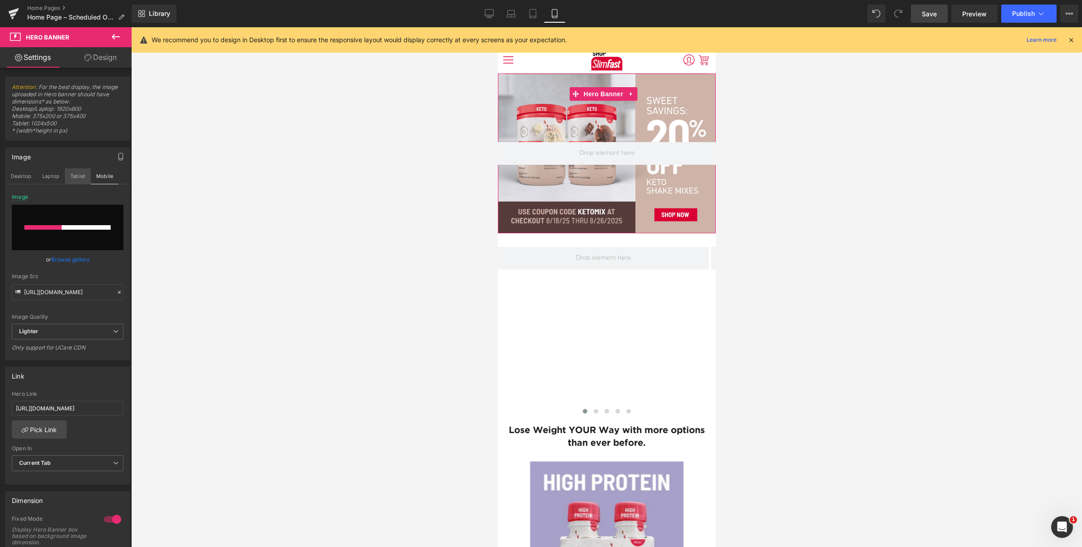
click at [82, 173] on button "Tablet" at bounding box center [78, 175] width 26 height 15
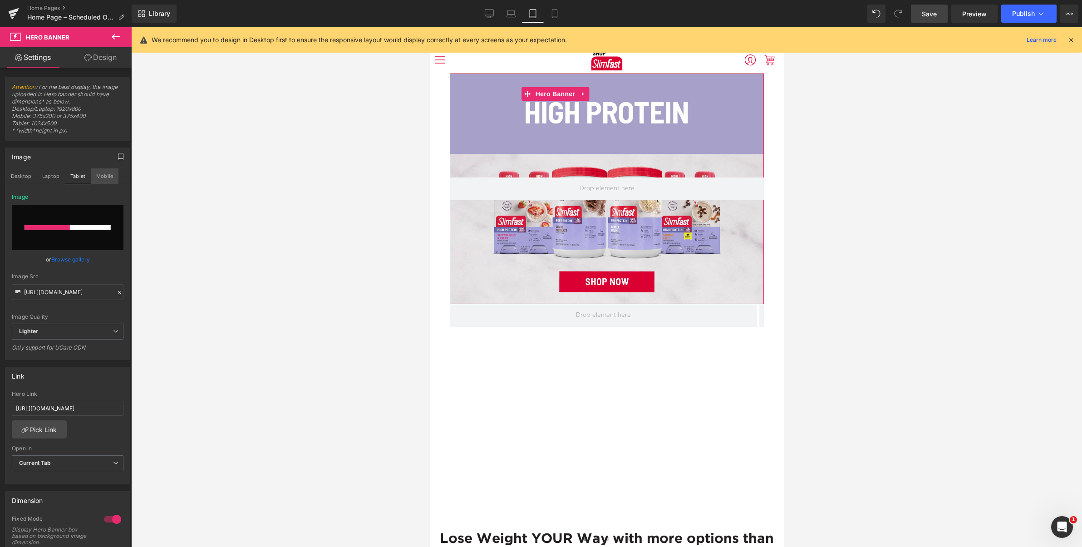
click at [105, 176] on button "Mobile" at bounding box center [105, 175] width 28 height 15
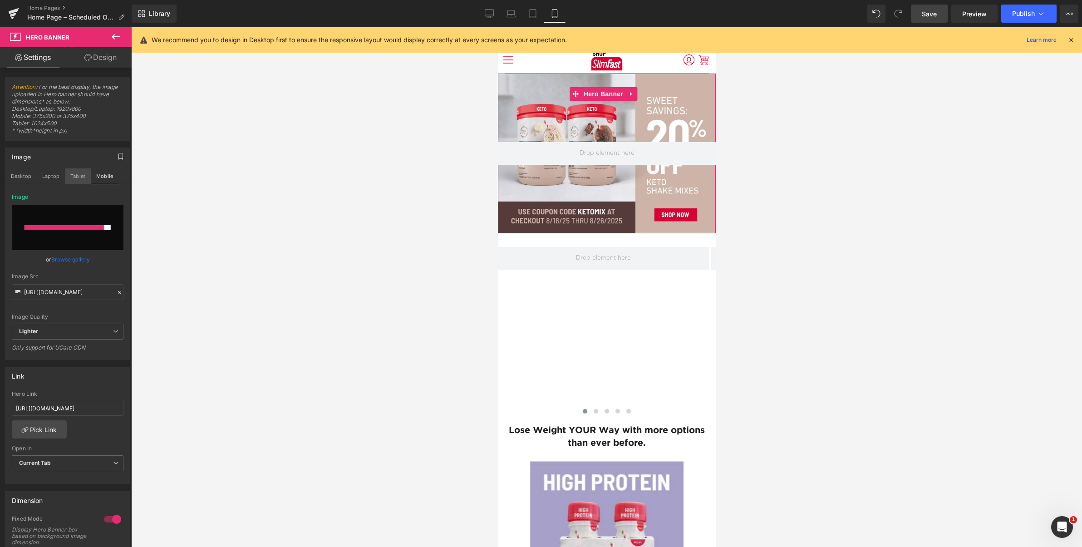
click at [79, 176] on button "Tablet" at bounding box center [78, 175] width 26 height 15
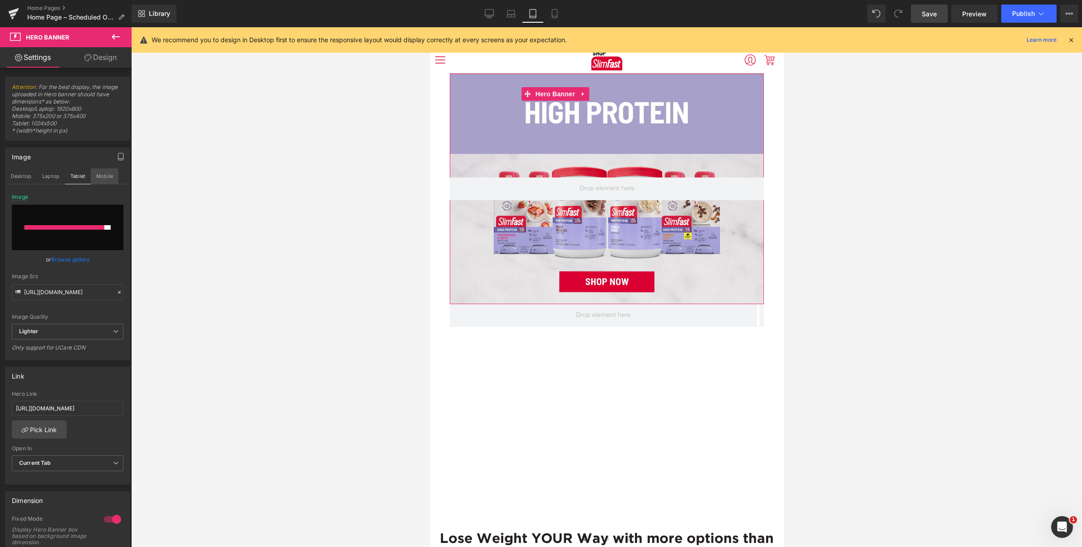
click at [109, 173] on button "Mobile" at bounding box center [105, 175] width 28 height 15
type input "https://ucarecdn.com/9516e989-b861-4203-b097-b4d559def66f/-/format/auto/-/previ…"
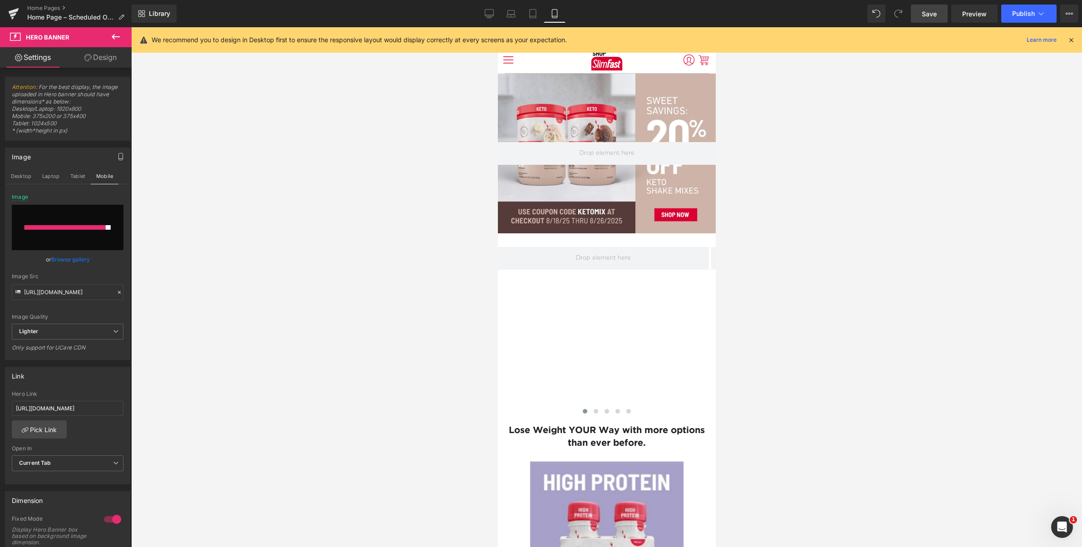
click at [119, 36] on icon at bounding box center [115, 36] width 11 height 11
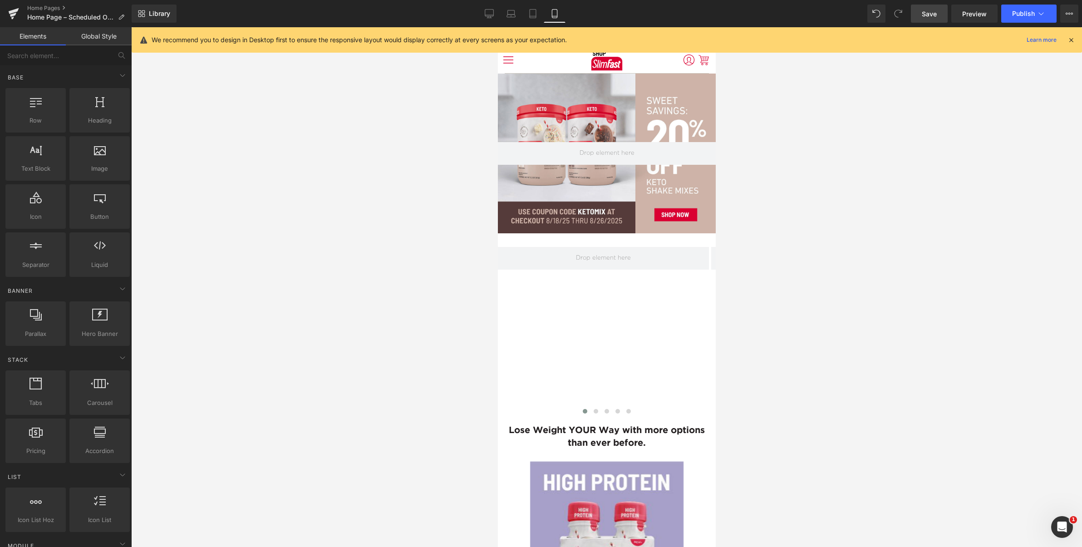
click at [98, 36] on link "Global Style" at bounding box center [99, 36] width 66 height 18
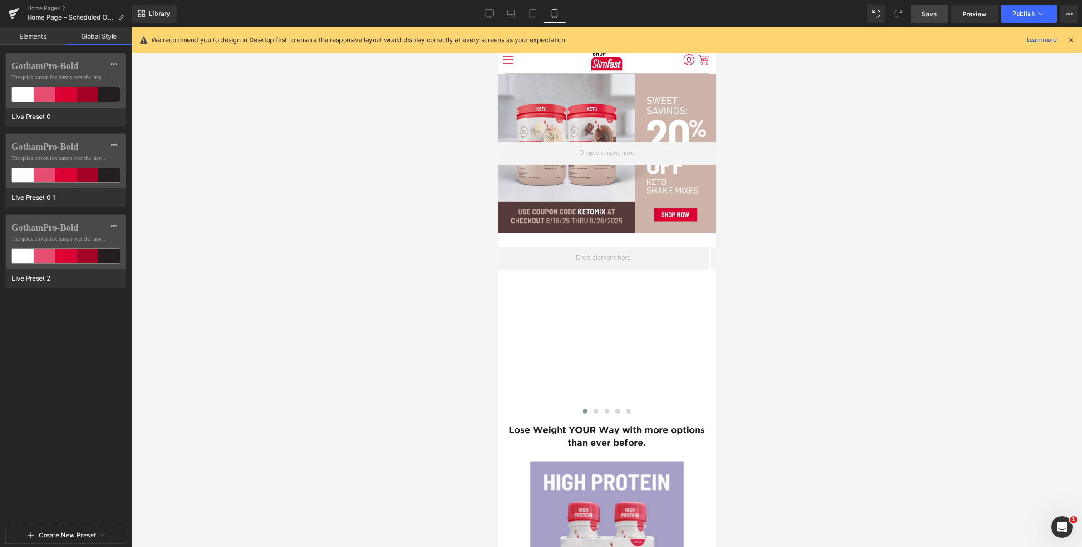
click at [33, 35] on link "Elements" at bounding box center [33, 36] width 66 height 18
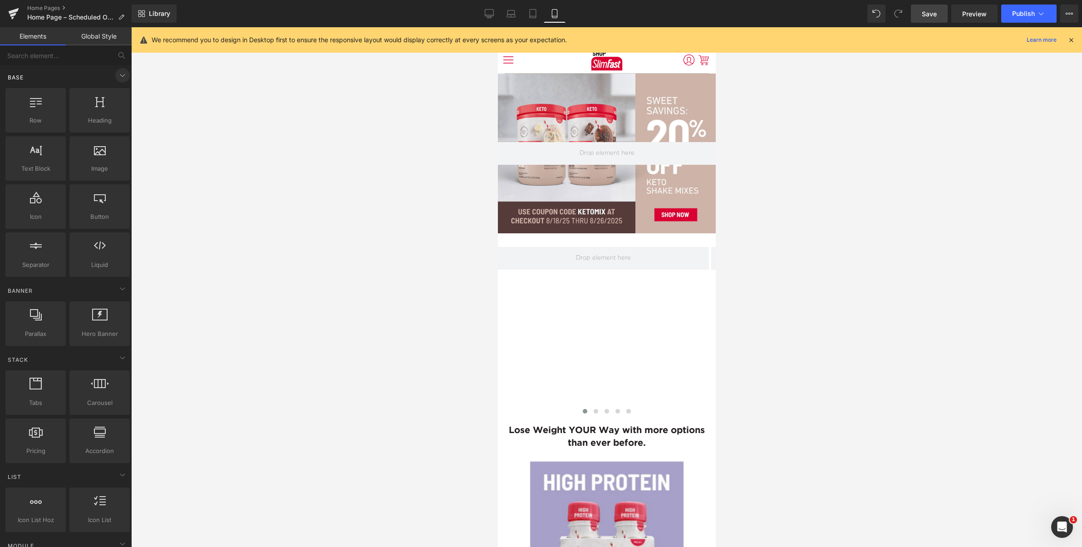
click at [118, 74] on icon at bounding box center [122, 75] width 11 height 11
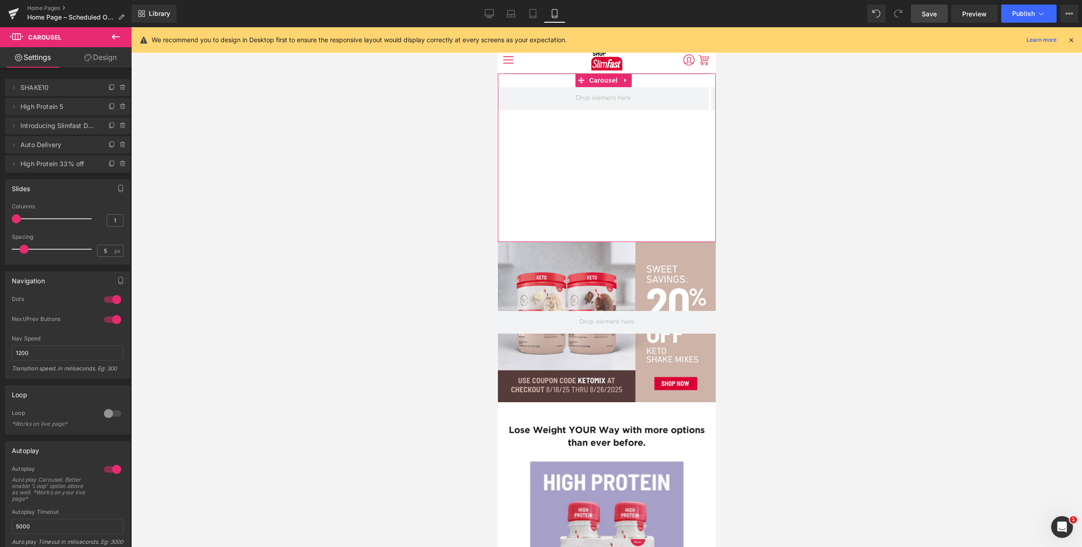
click at [39, 87] on span "SHAKE10" at bounding box center [58, 87] width 76 height 17
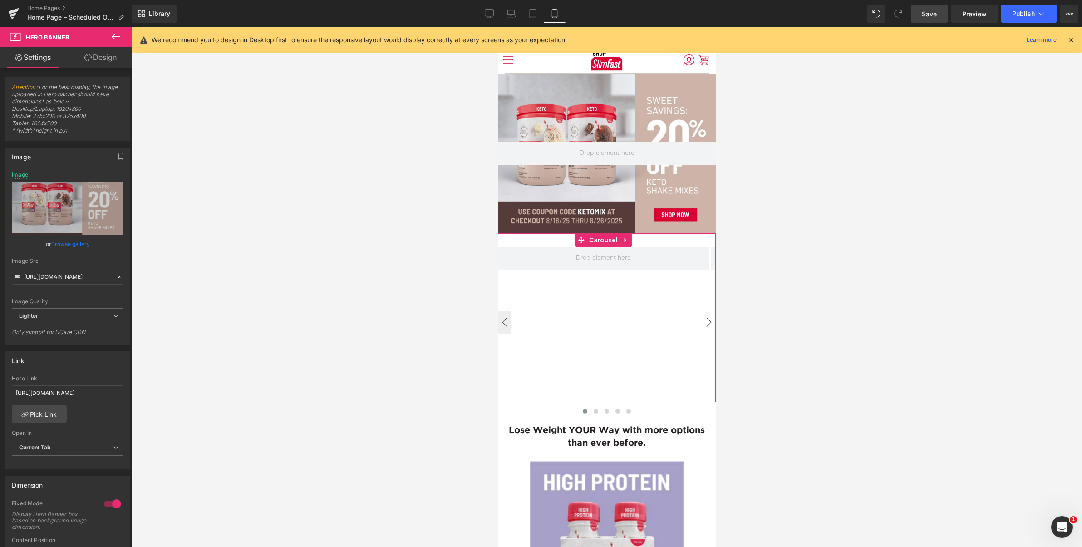
click at [703, 318] on button "›" at bounding box center [709, 322] width 14 height 23
click at [703, 319] on button "›" at bounding box center [709, 322] width 14 height 23
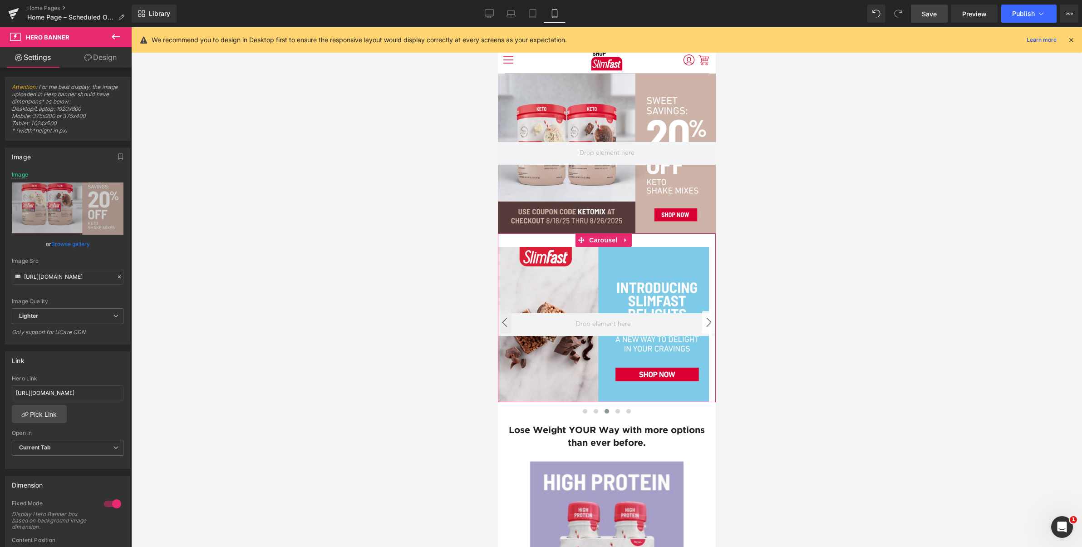
click at [702, 321] on button "›" at bounding box center [709, 322] width 14 height 23
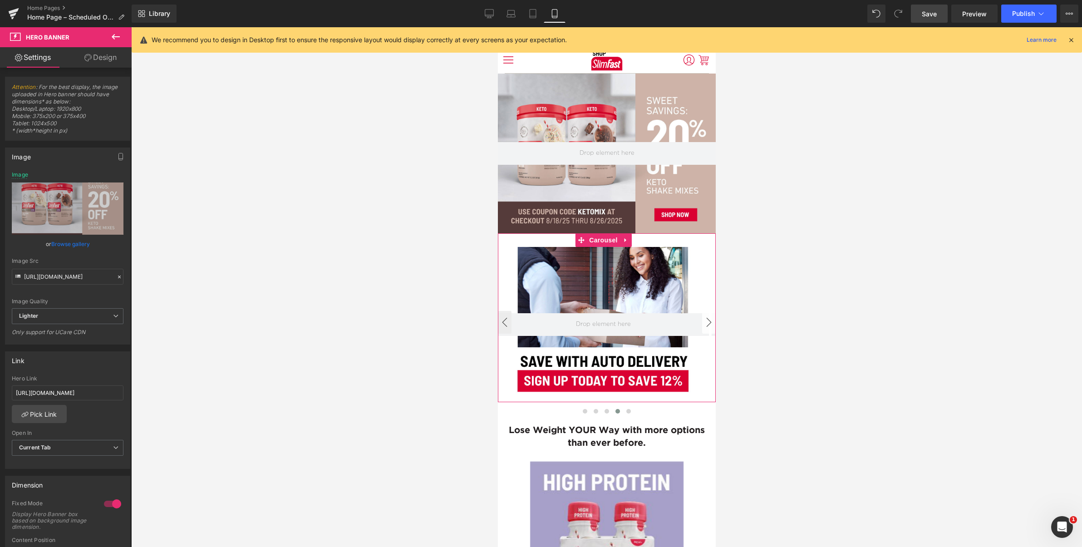
click at [702, 322] on button "›" at bounding box center [709, 322] width 14 height 23
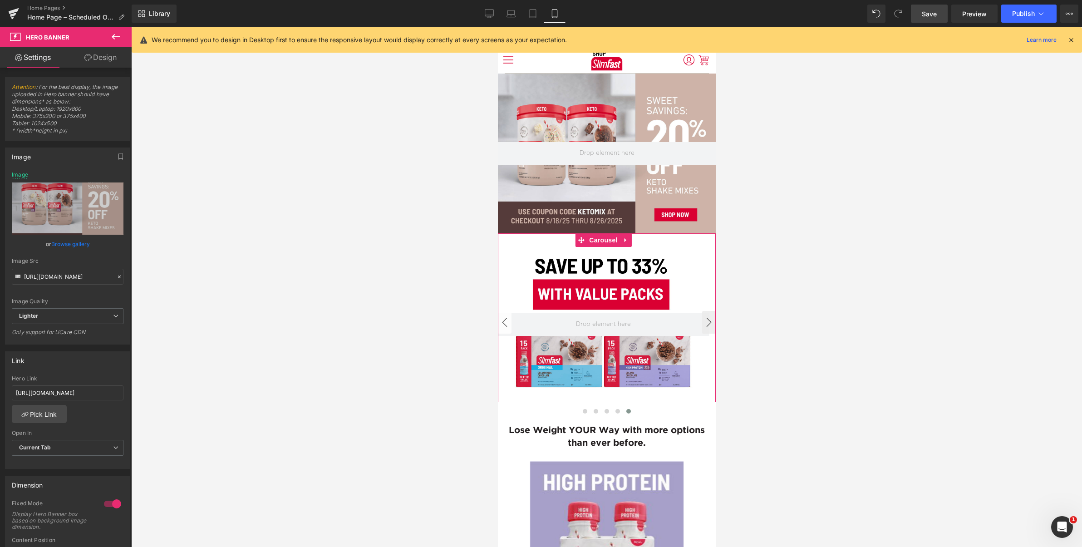
click at [504, 319] on button "‹" at bounding box center [505, 322] width 14 height 23
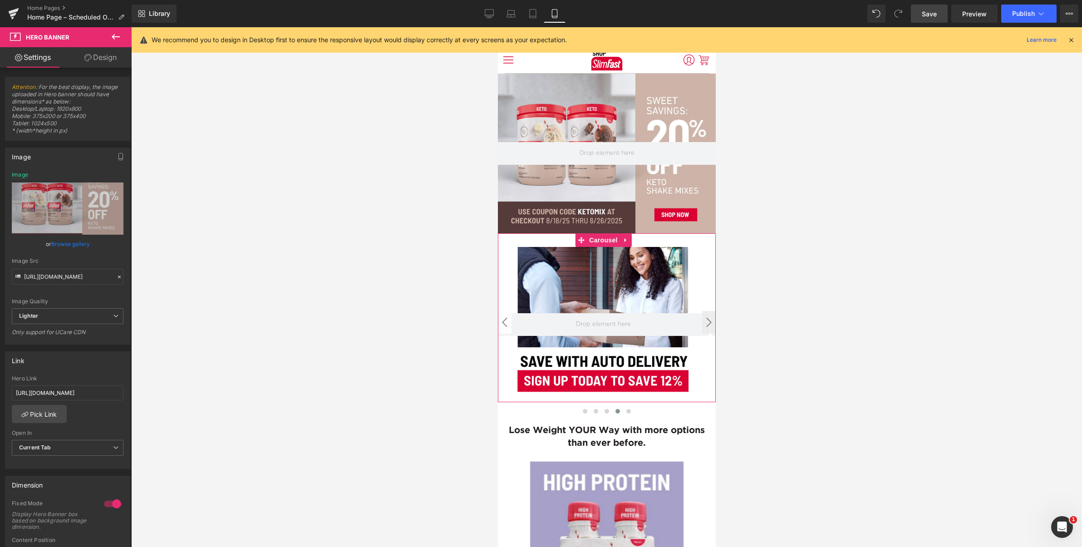
click at [508, 317] on button "‹" at bounding box center [505, 322] width 14 height 23
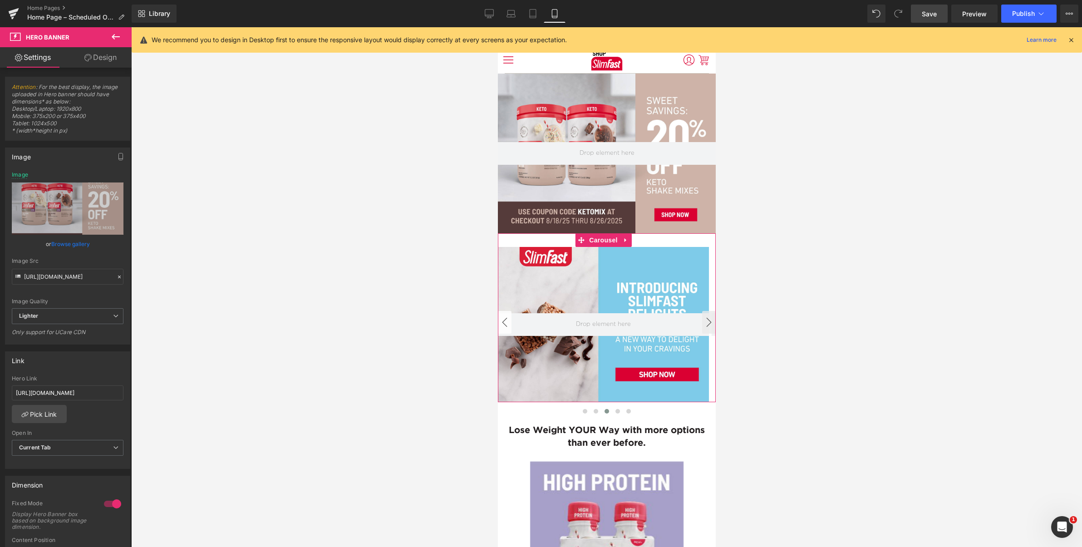
click at [509, 318] on button "‹" at bounding box center [505, 322] width 14 height 23
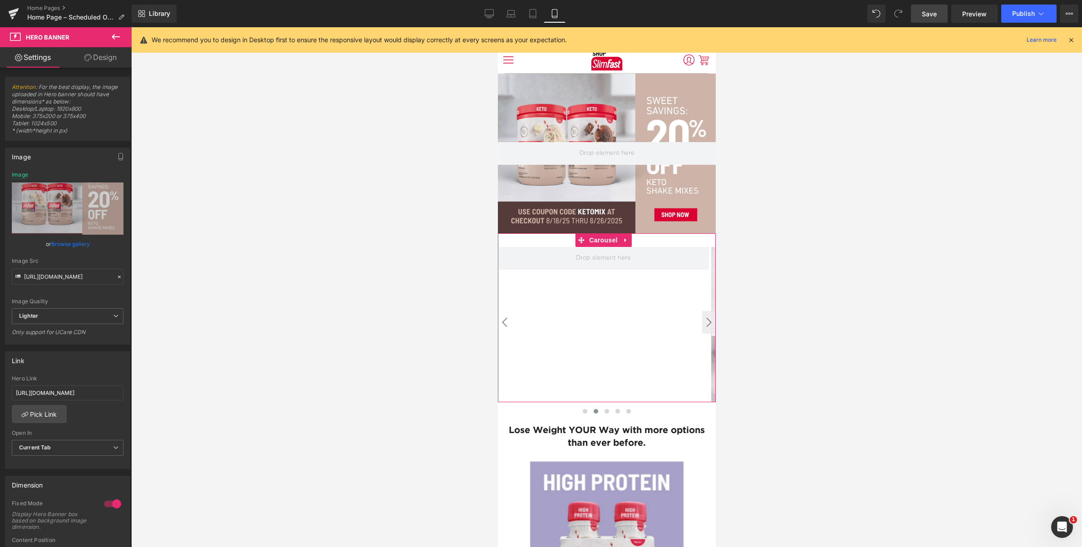
click at [509, 318] on button "‹" at bounding box center [505, 322] width 14 height 23
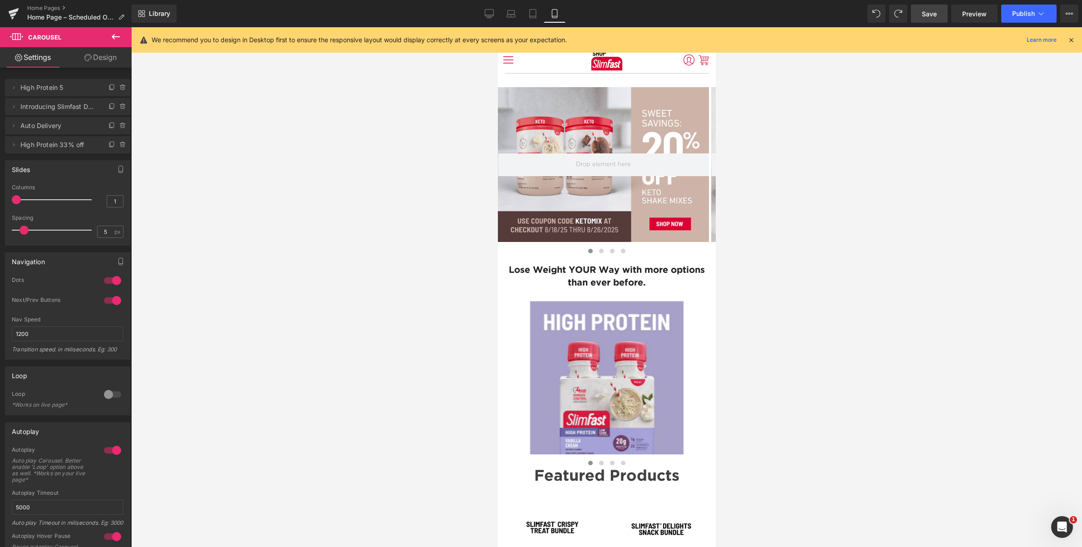
scroll to position [0, 0]
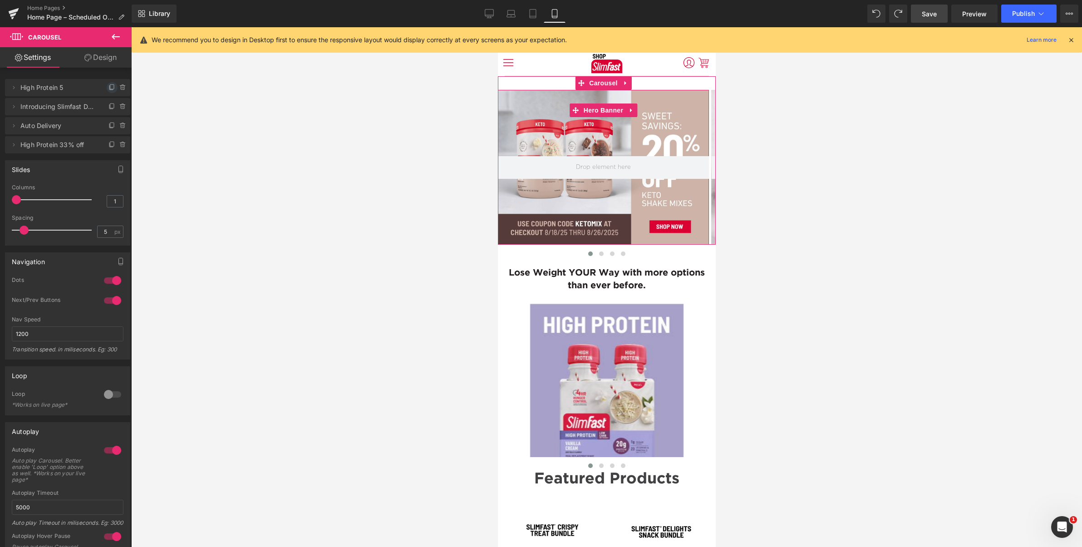
click at [109, 89] on icon at bounding box center [112, 87] width 7 height 7
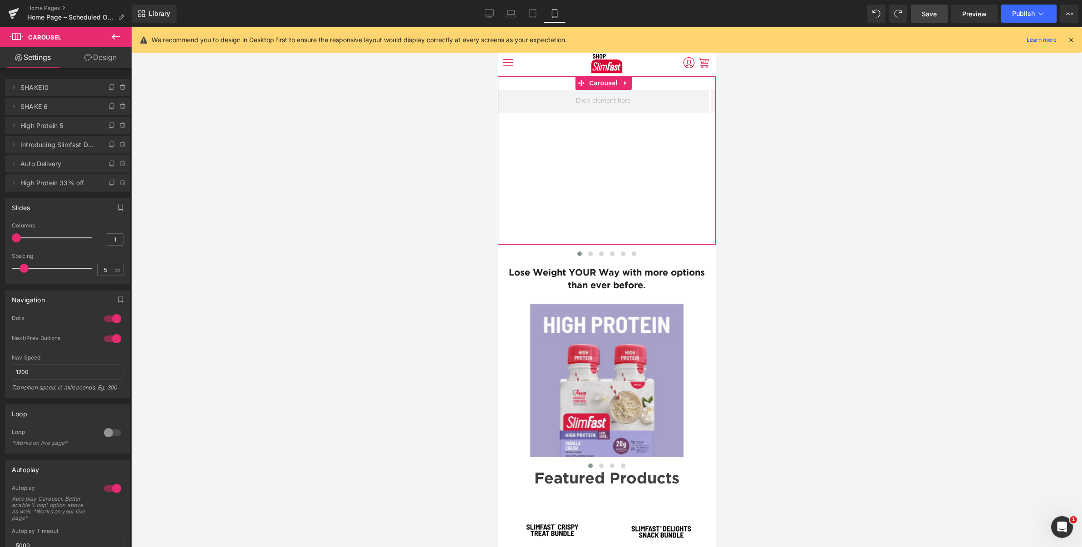
click at [44, 106] on span "SHAKE 6" at bounding box center [58, 106] width 76 height 17
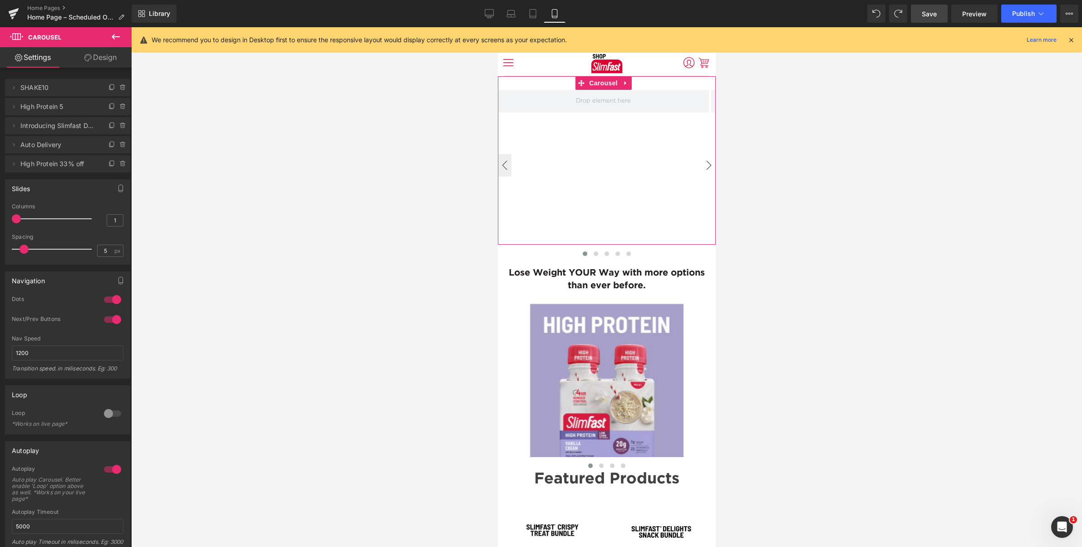
click at [703, 164] on button "›" at bounding box center [709, 165] width 14 height 23
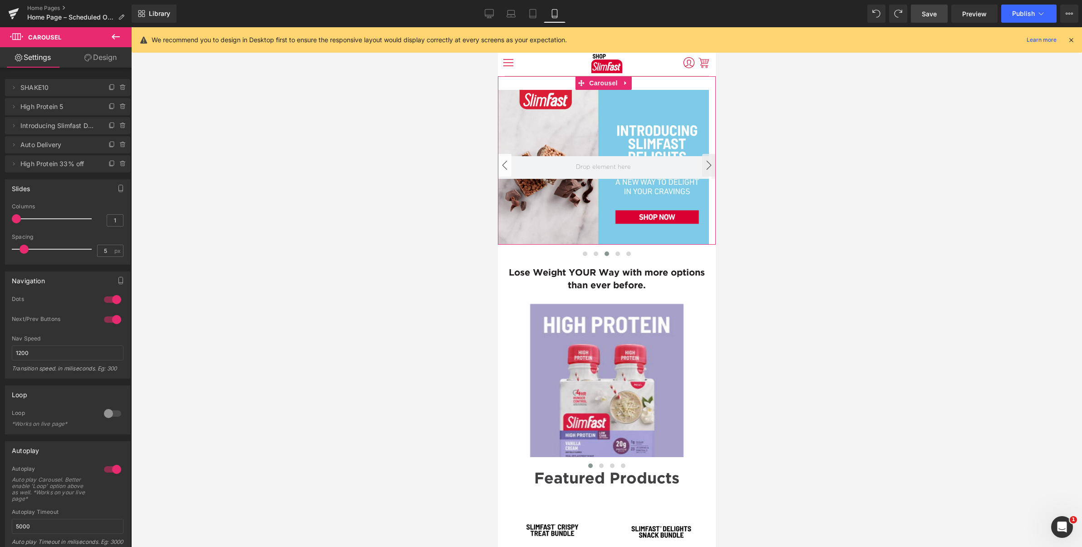
click at [508, 166] on button "‹" at bounding box center [505, 165] width 14 height 23
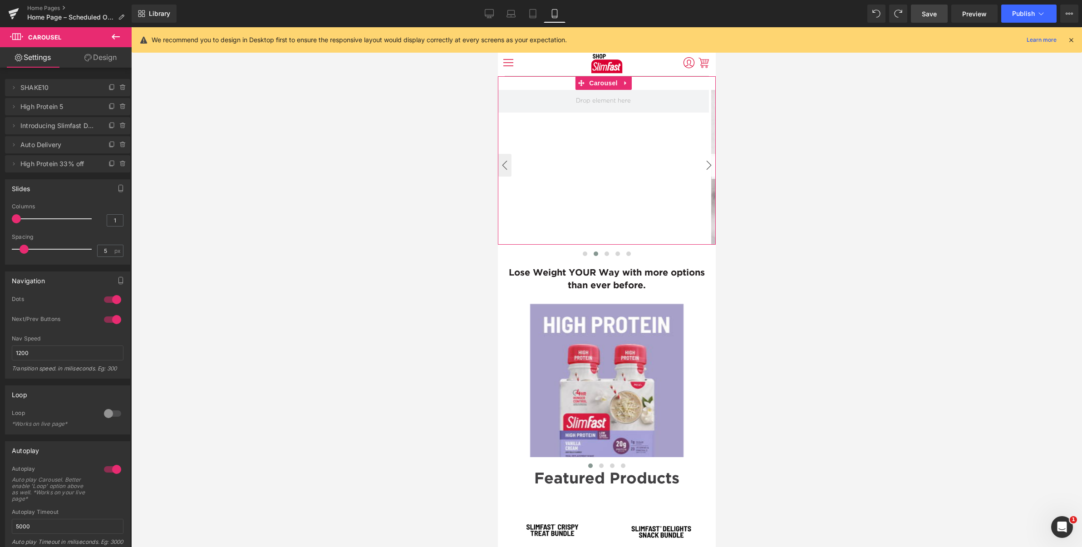
click at [705, 164] on button "›" at bounding box center [709, 165] width 14 height 23
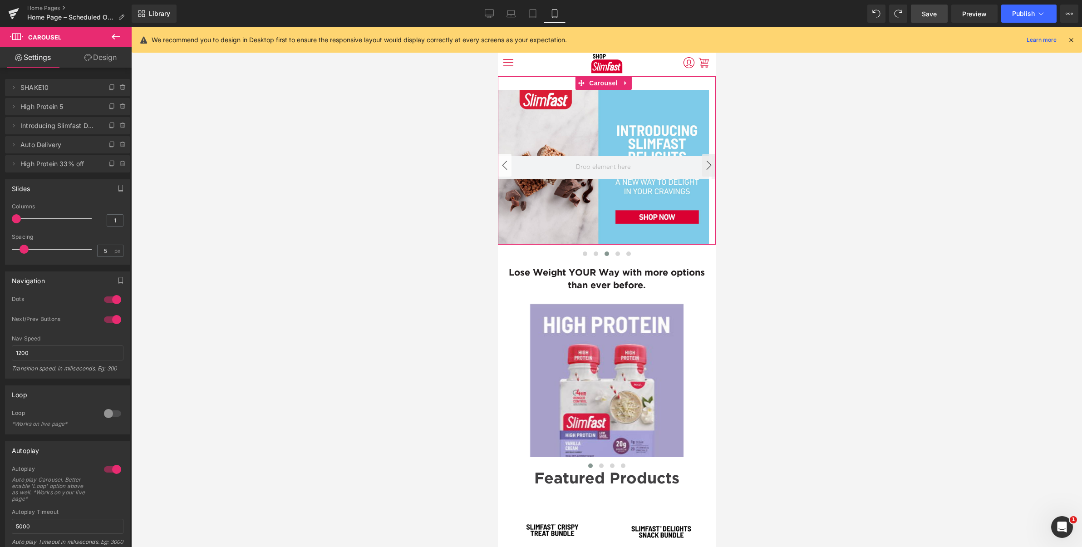
click at [502, 163] on button "‹" at bounding box center [505, 165] width 14 height 23
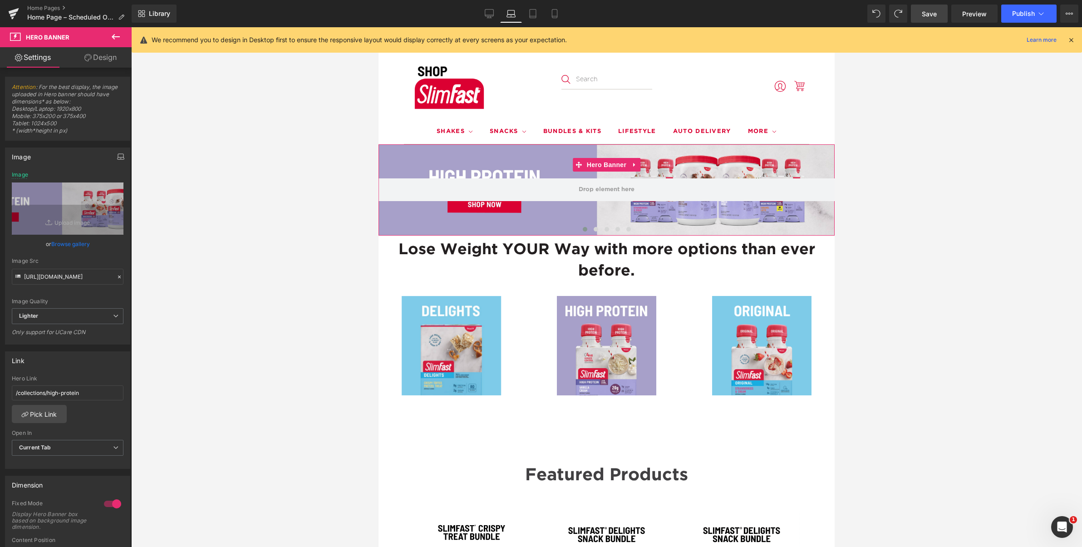
click at [117, 155] on icon "button" at bounding box center [120, 156] width 7 height 7
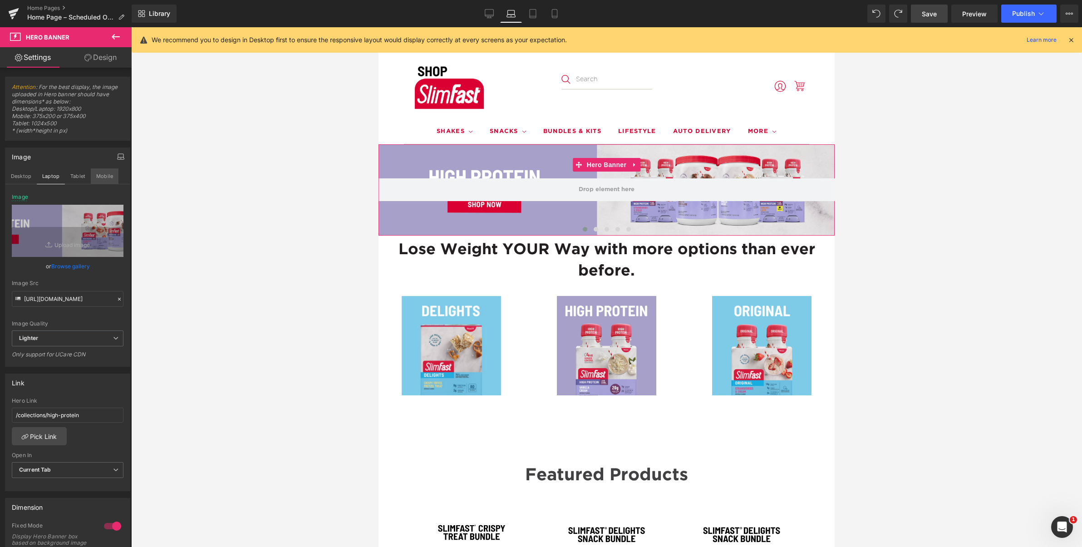
click at [106, 174] on button "Mobile" at bounding box center [105, 175] width 28 height 15
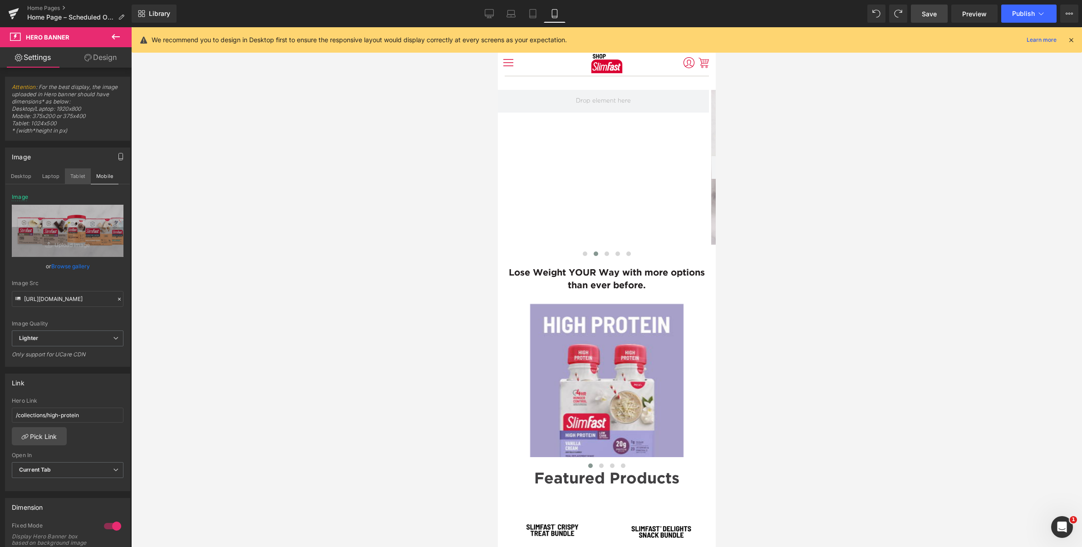
click at [76, 173] on button "Tablet" at bounding box center [78, 175] width 26 height 15
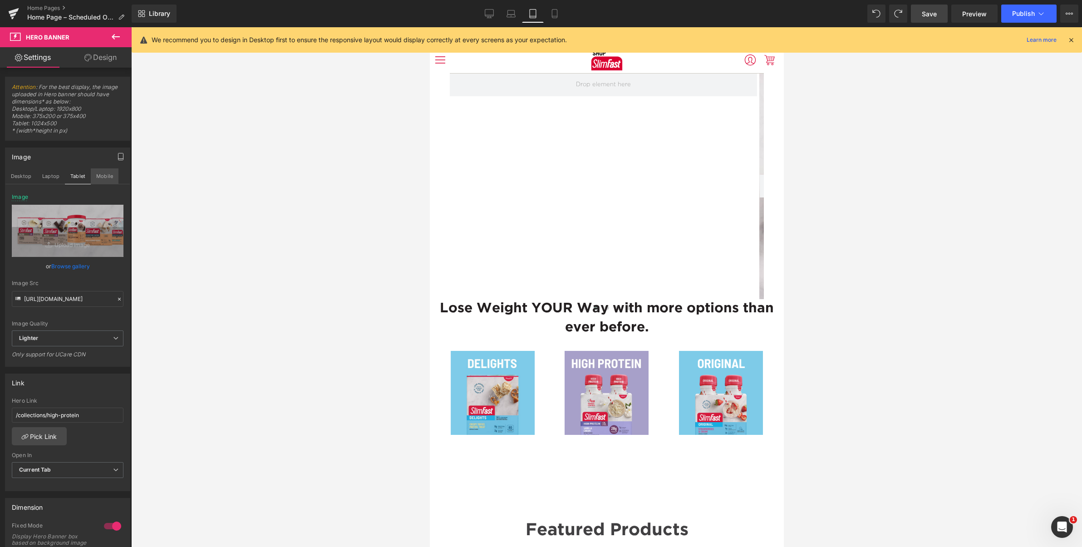
click at [111, 176] on button "Mobile" at bounding box center [105, 175] width 28 height 15
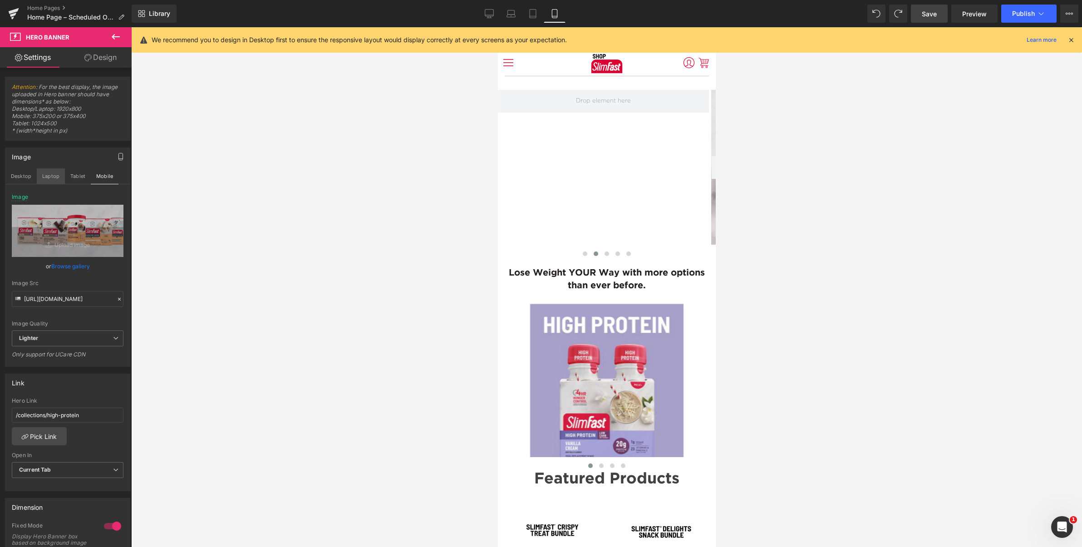
click at [58, 175] on button "Laptop" at bounding box center [51, 175] width 28 height 15
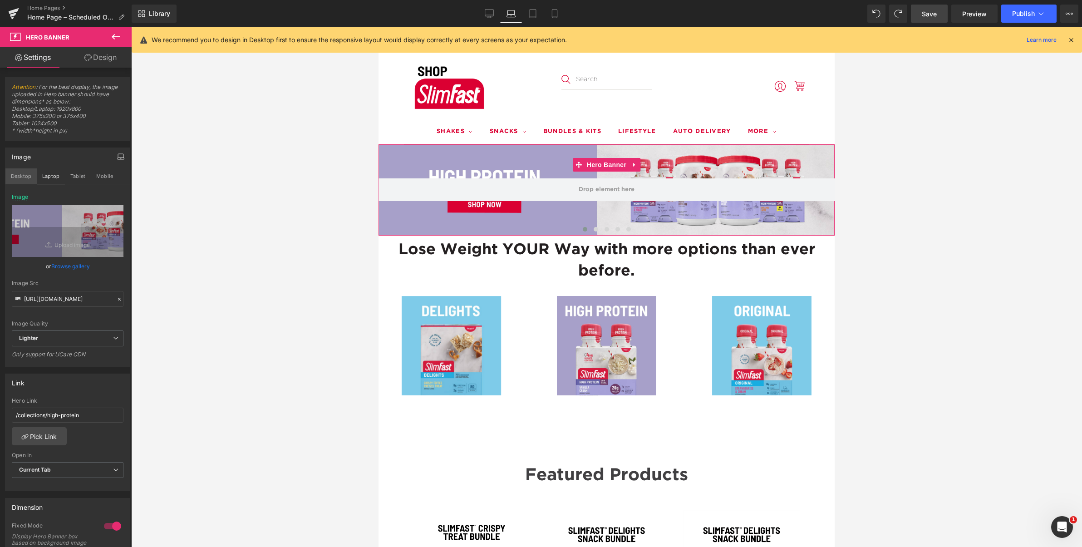
click at [26, 175] on button "Desktop" at bounding box center [20, 175] width 31 height 15
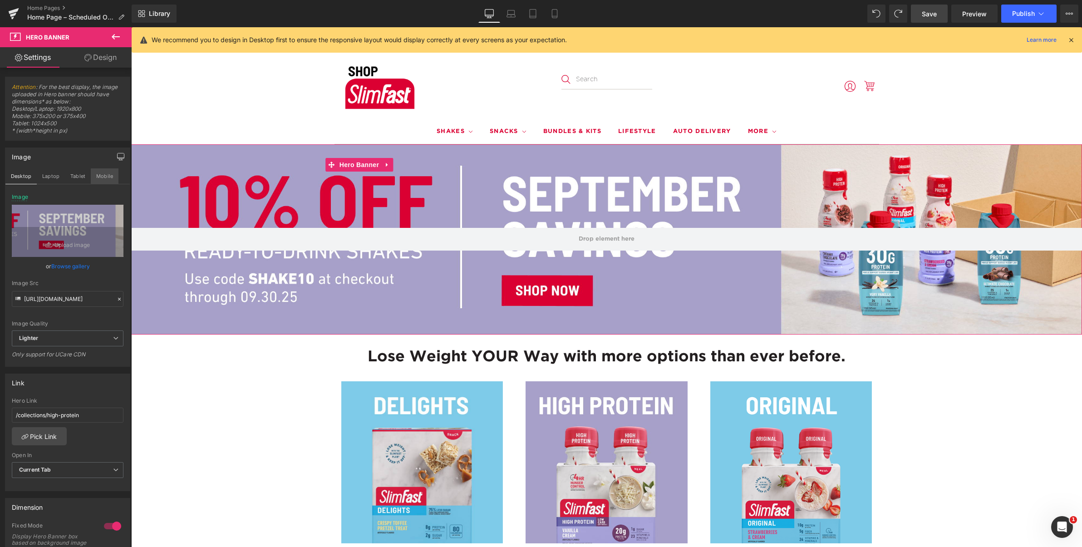
click at [101, 179] on button "Mobile" at bounding box center [105, 175] width 28 height 15
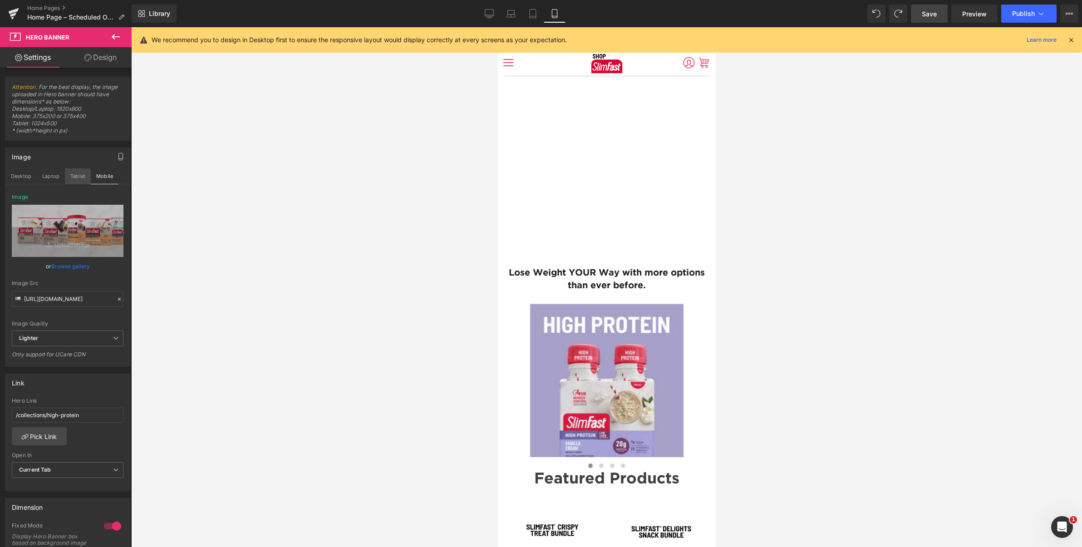
click at [76, 175] on button "Tablet" at bounding box center [78, 175] width 26 height 15
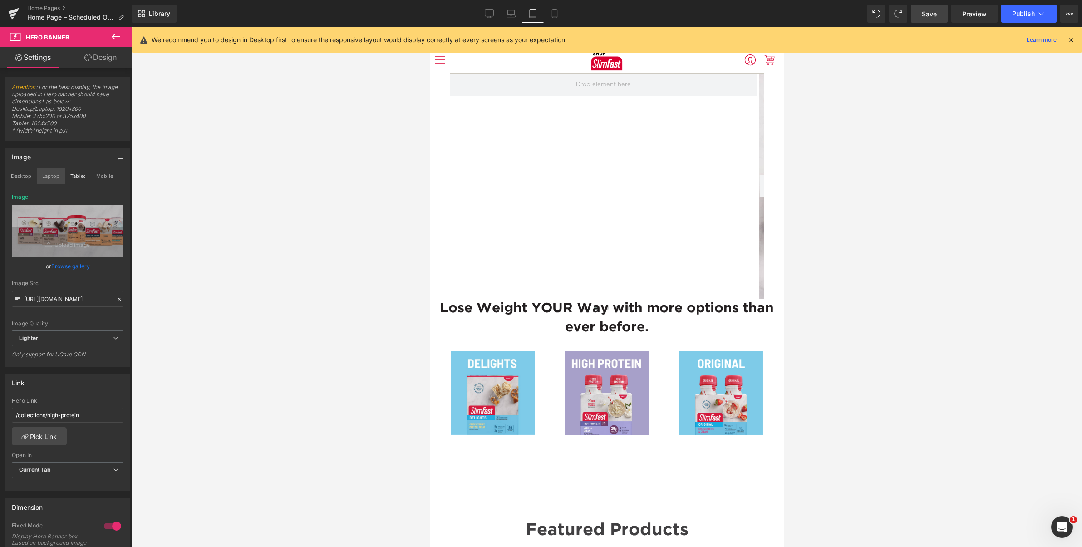
click at [51, 177] on button "Laptop" at bounding box center [51, 175] width 28 height 15
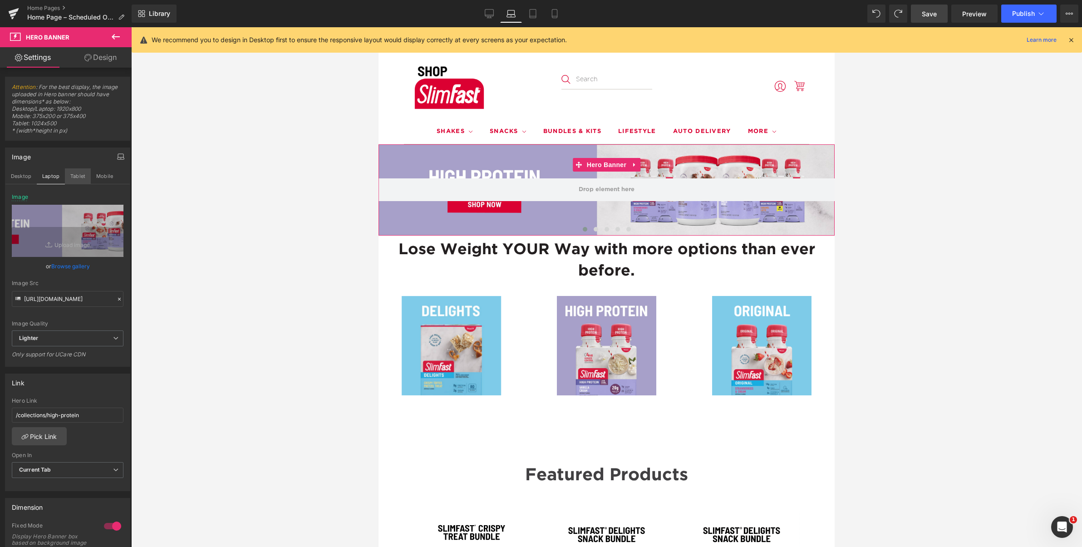
click at [79, 174] on button "Tablet" at bounding box center [78, 175] width 26 height 15
type input "https://ucarecdn.com/998106f3-b327-4e4d-9e02-cc1fcfee7828/-/format/auto/-/previ…"
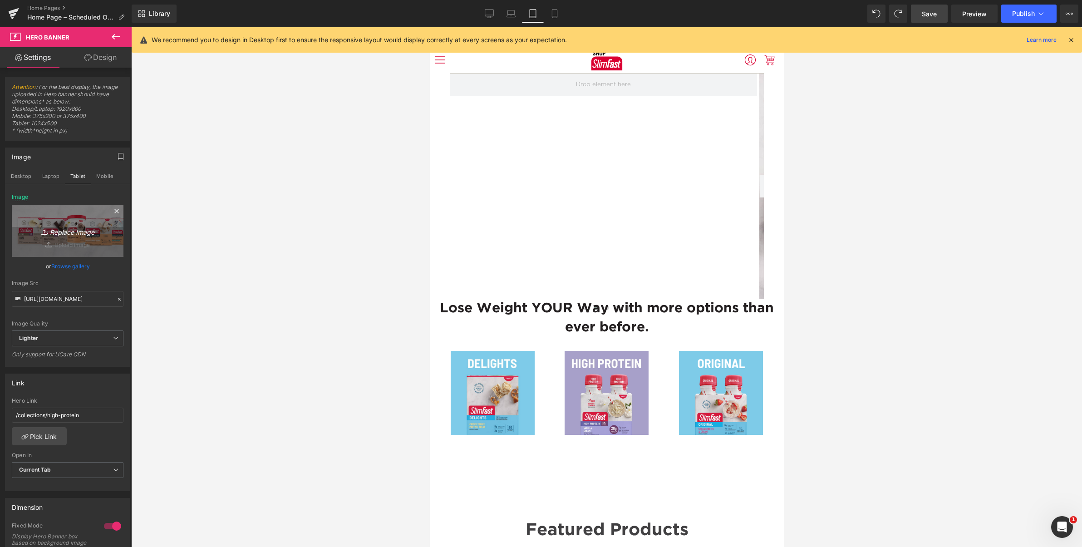
click at [71, 231] on icon "Replace Image" at bounding box center [67, 230] width 73 height 11
type input "C:\fakepath\Shop.SlimFast-Banner-Mobile 1280x940 (1) (3).png"
click at [49, 177] on button "Laptop" at bounding box center [51, 175] width 28 height 15
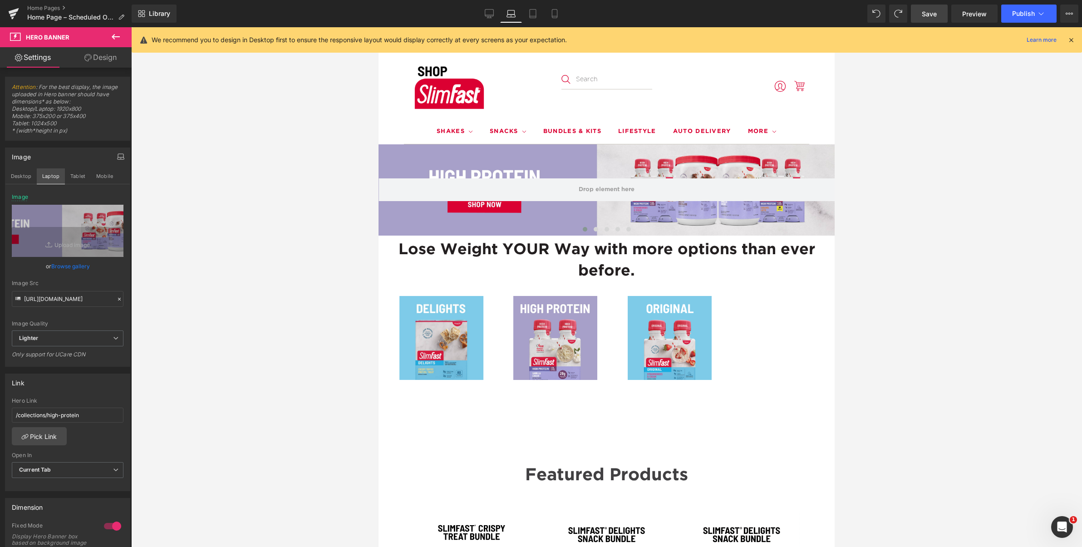
drag, startPoint x: 22, startPoint y: 177, endPoint x: 36, endPoint y: 175, distance: 14.2
click at [22, 177] on button "Desktop" at bounding box center [20, 175] width 31 height 15
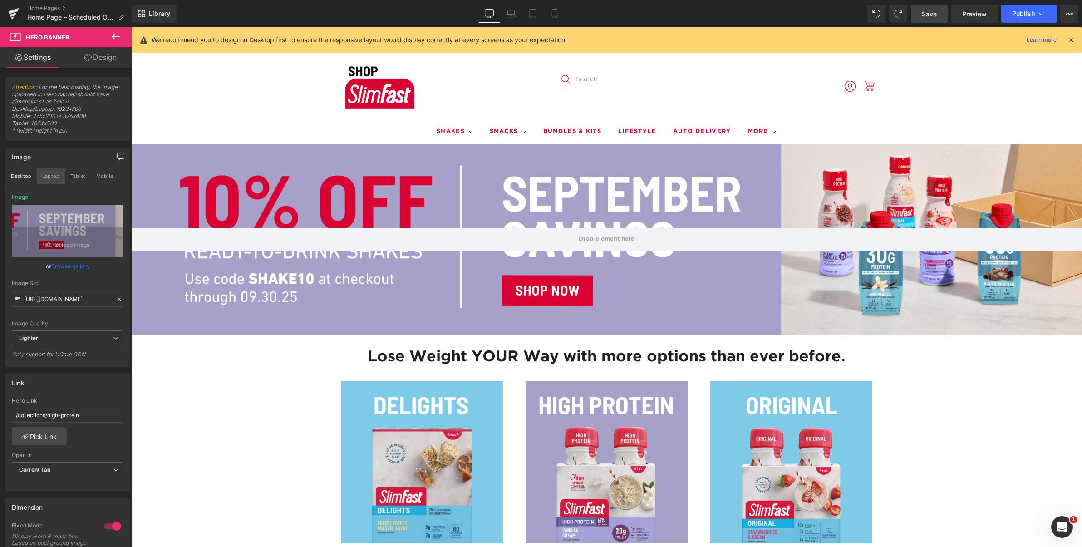
click at [53, 177] on button "Laptop" at bounding box center [51, 175] width 28 height 15
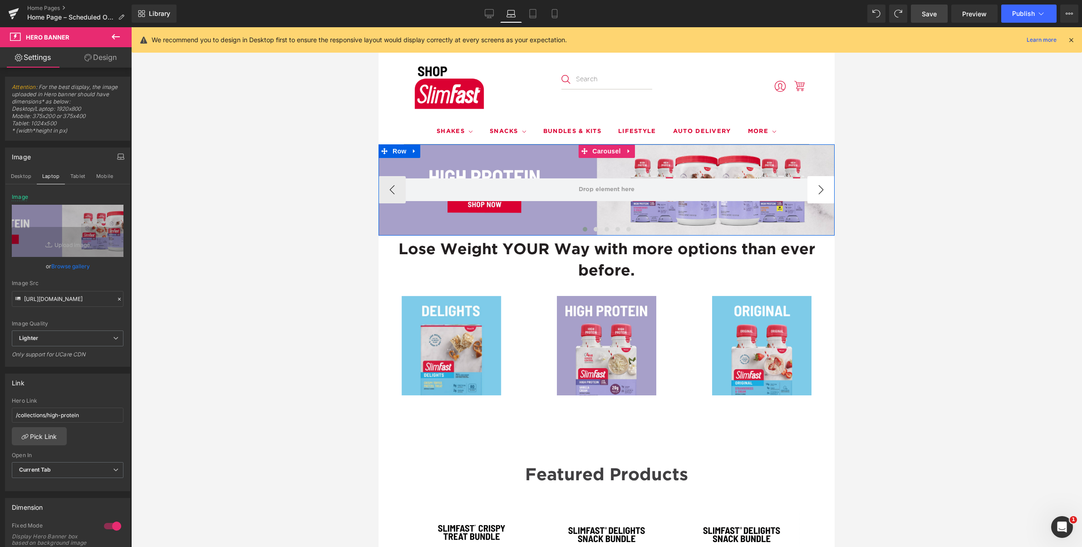
click at [822, 186] on button "›" at bounding box center [821, 189] width 27 height 27
click at [390, 188] on button "‹" at bounding box center [392, 189] width 27 height 27
click at [21, 173] on button "Desktop" at bounding box center [20, 175] width 31 height 15
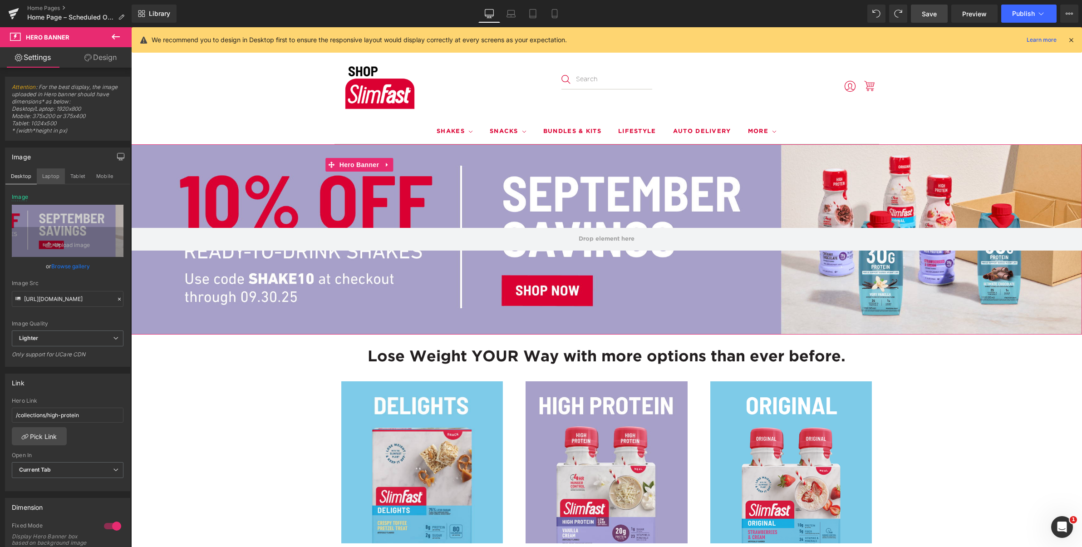
click at [51, 176] on button "Laptop" at bounding box center [51, 175] width 28 height 15
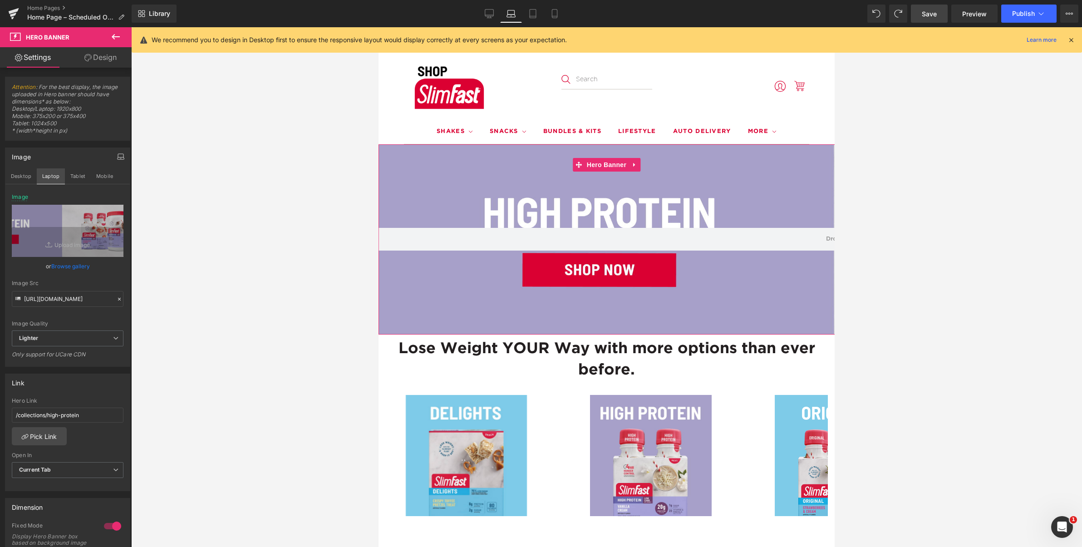
type input "[URL][DOMAIN_NAME]"
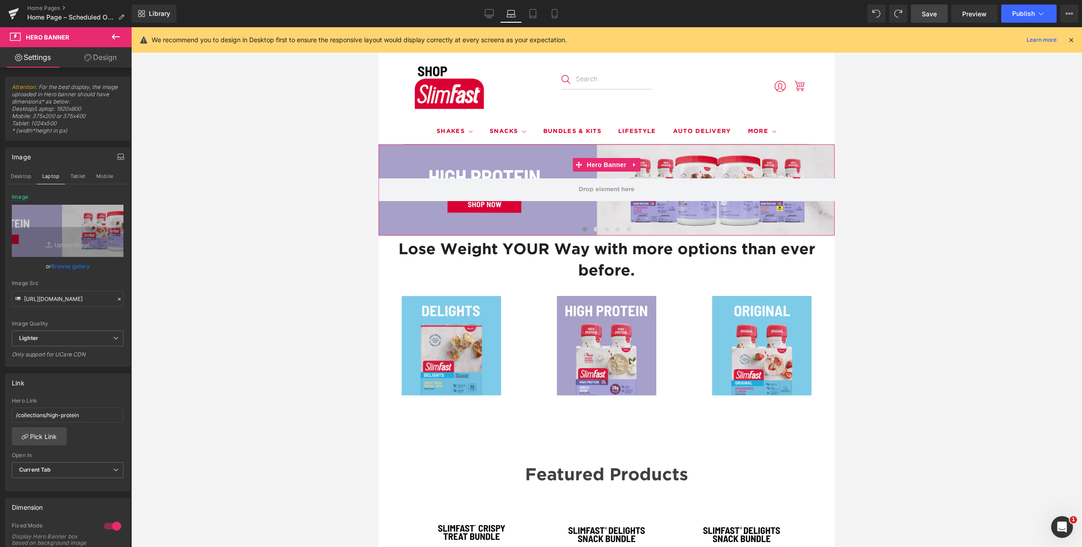
click at [66, 265] on link "Browse gallery" at bounding box center [70, 266] width 39 height 16
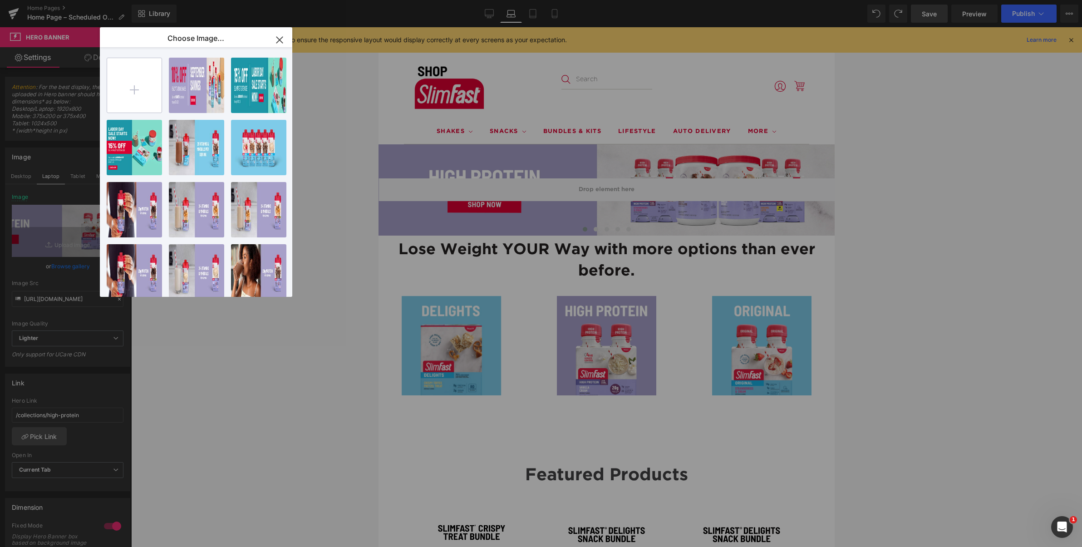
click at [141, 82] on input "file" at bounding box center [134, 85] width 54 height 54
type input "C:\fakepath\Shop.SlimFast-Banner-Desktop 3000x600 (1) (1).png"
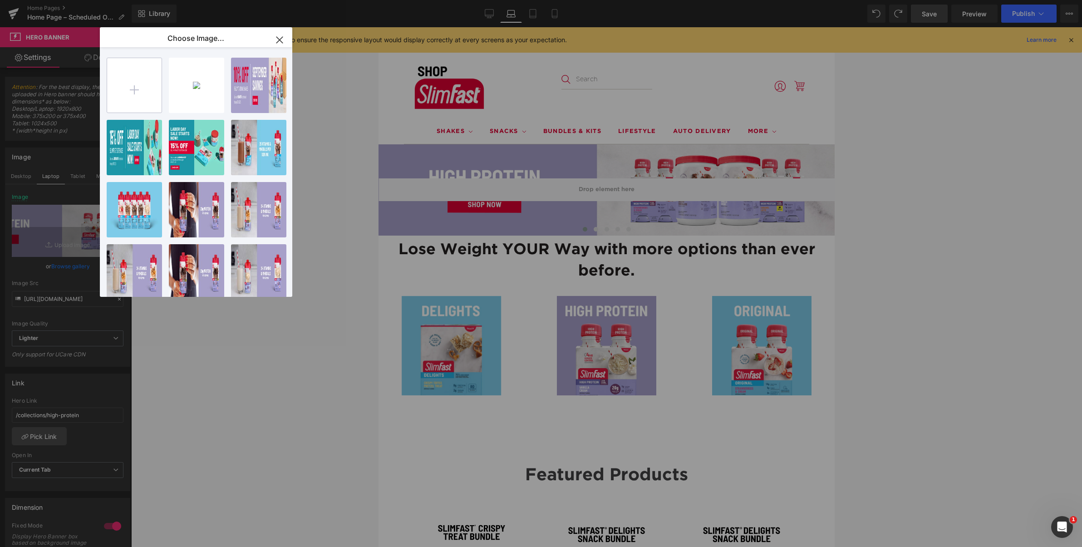
click at [128, 94] on input "file" at bounding box center [134, 85] width 54 height 54
type input "C:\fakepath\Shop.SlimFast-Banner-Mobile 1280x940 (1) (3).png"
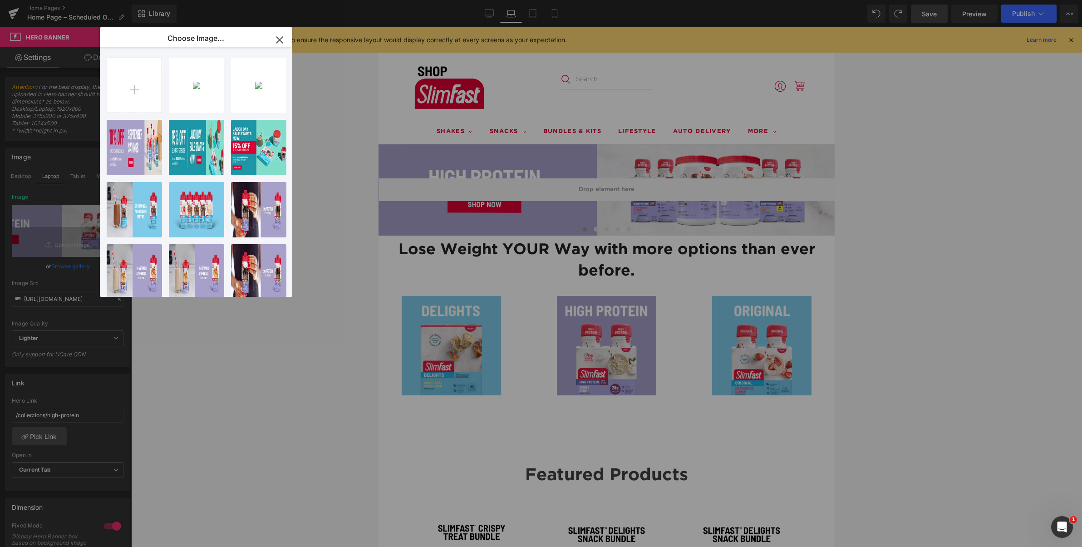
click at [0, 0] on div "Shop..._1_.png 249.15 KB" at bounding box center [0, 0] width 0 height 0
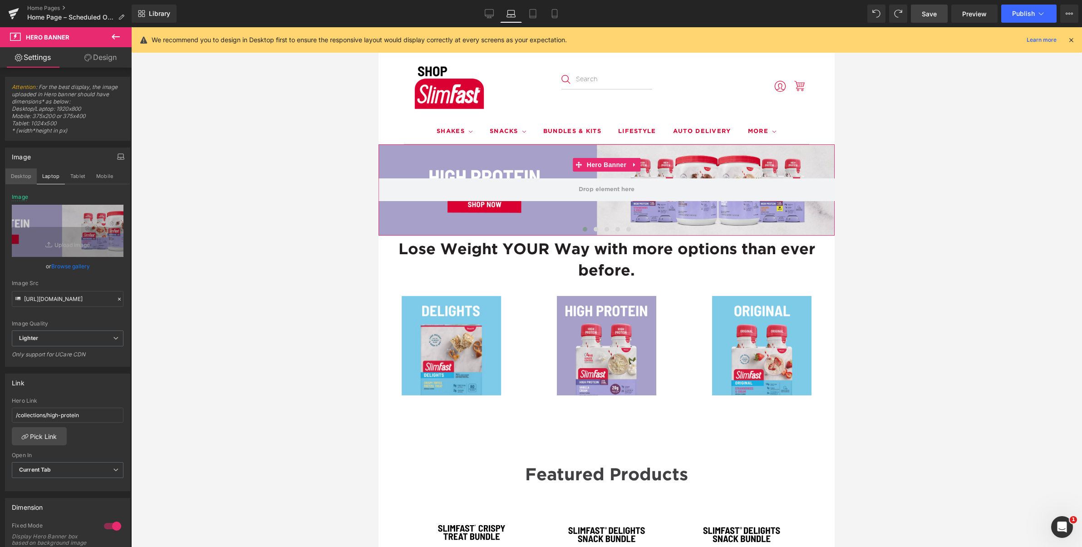
click at [22, 175] on button "Desktop" at bounding box center [20, 175] width 31 height 15
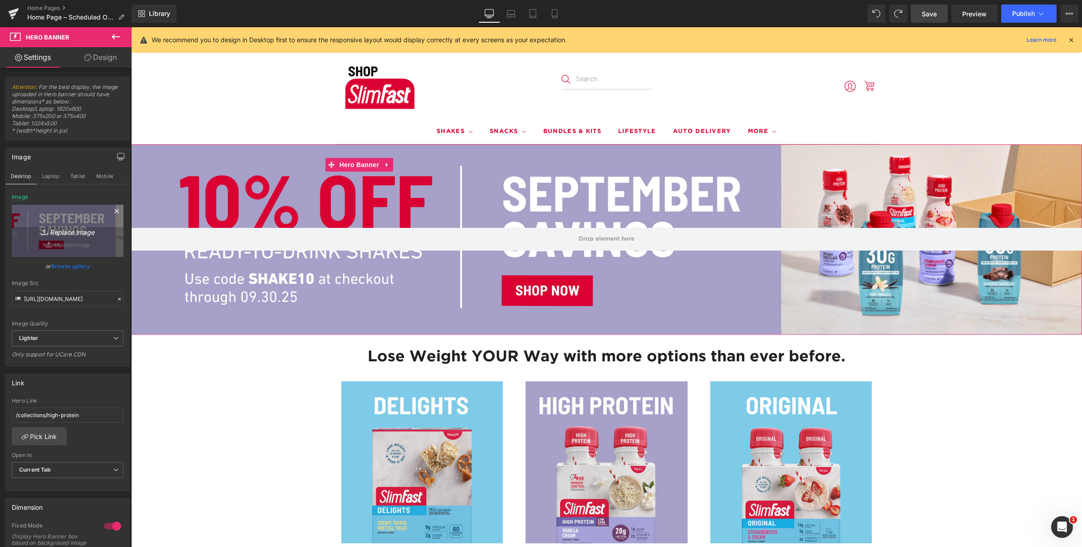
click at [63, 234] on icon "Replace Image" at bounding box center [67, 230] width 73 height 11
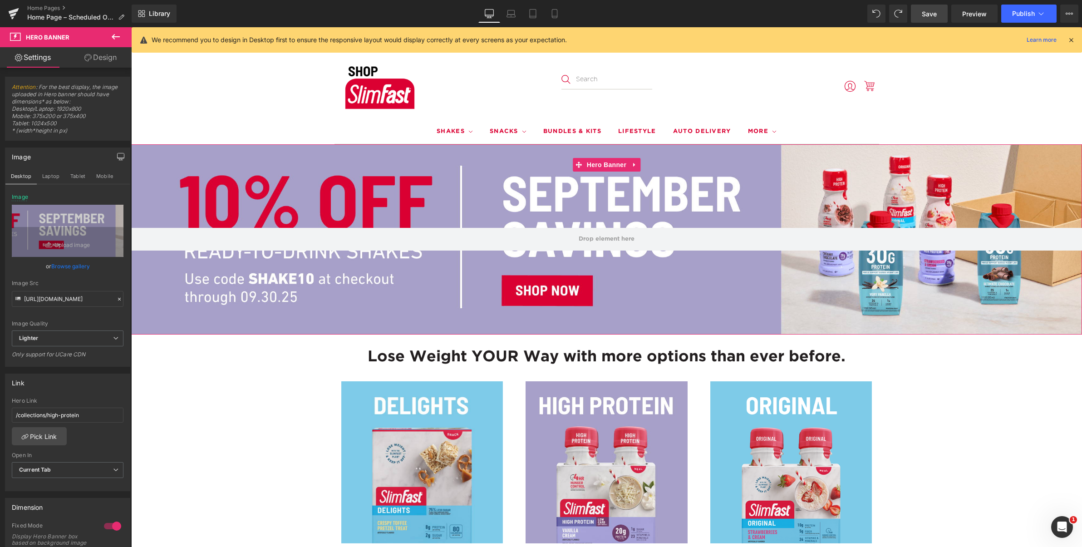
click at [59, 261] on link "Browse gallery" at bounding box center [70, 266] width 39 height 16
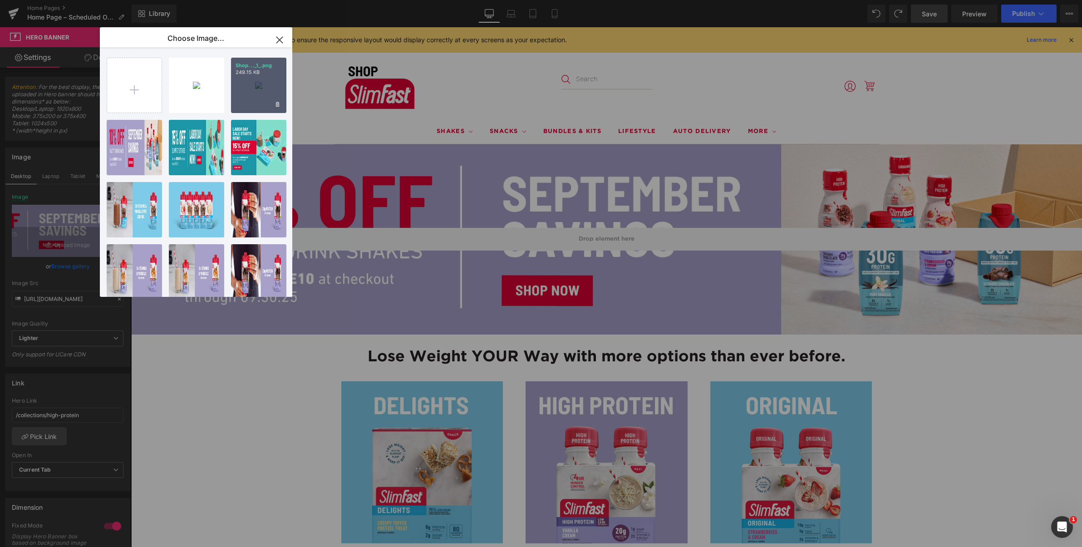
click at [240, 79] on div "Shop..._1_.png 249.15 KB" at bounding box center [258, 85] width 55 height 55
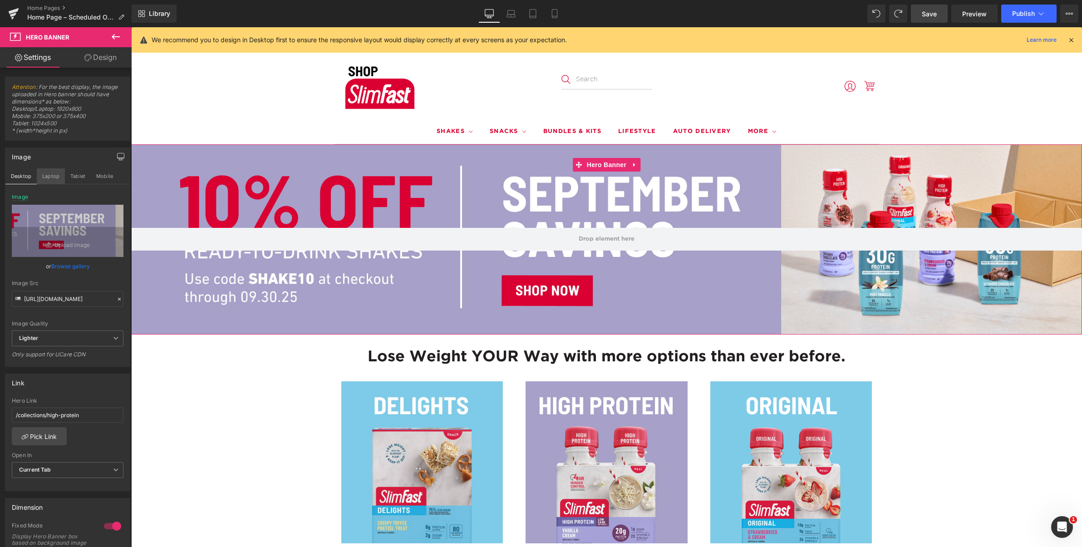
click at [47, 173] on button "Laptop" at bounding box center [51, 175] width 28 height 15
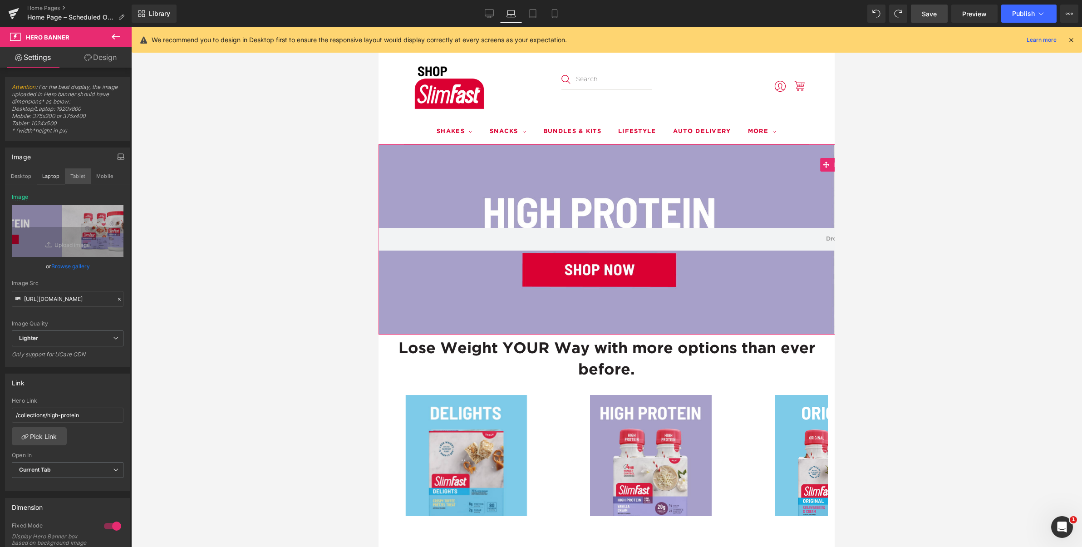
click at [73, 171] on button "Tablet" at bounding box center [78, 175] width 26 height 15
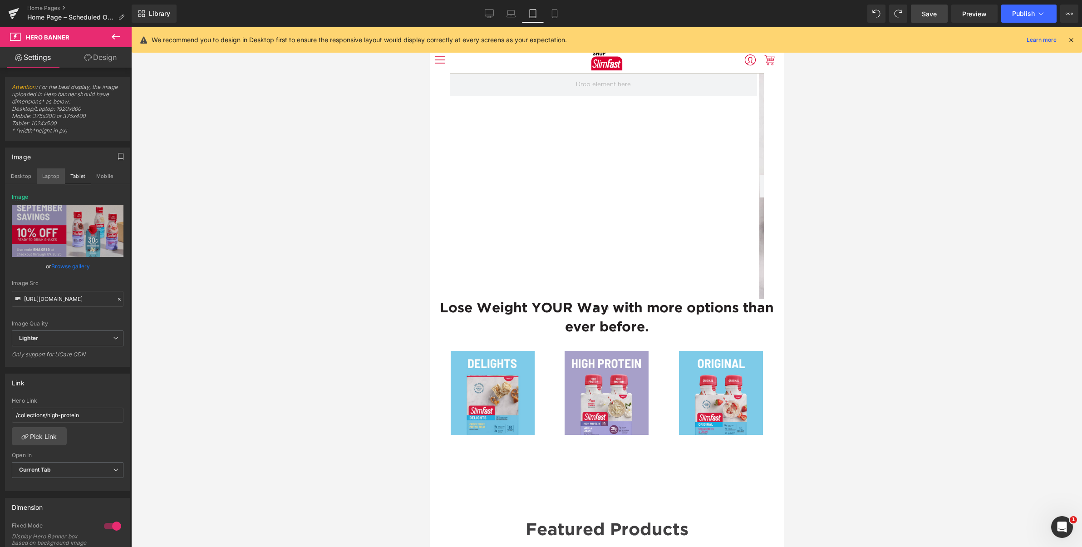
click at [49, 175] on button "Laptop" at bounding box center [51, 175] width 28 height 15
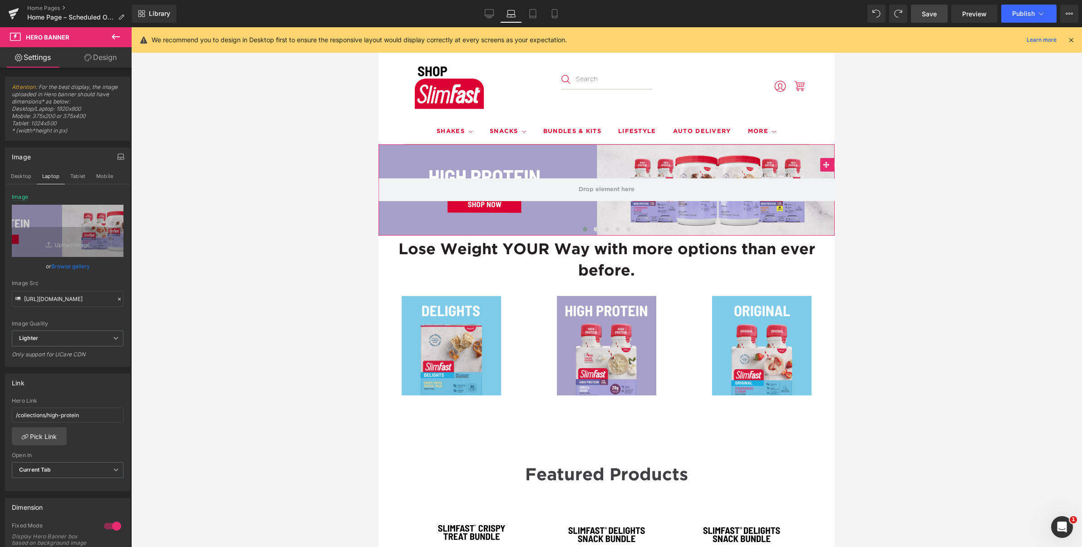
click at [66, 266] on link "Browse gallery" at bounding box center [70, 266] width 39 height 16
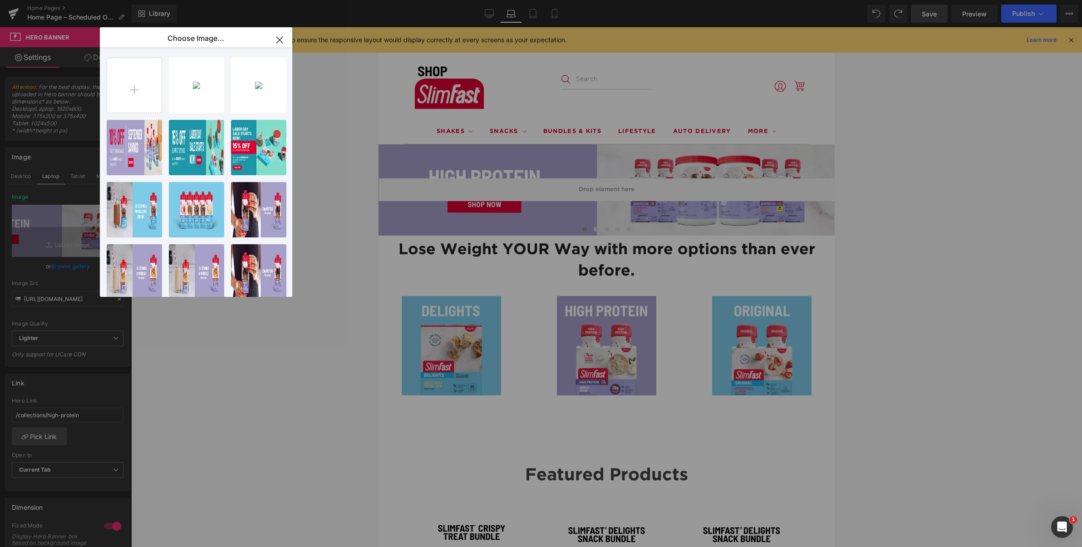
drag, startPoint x: 257, startPoint y: 80, endPoint x: 270, endPoint y: 95, distance: 19.6
click at [0, 0] on div "Shop..._1_.png 249.15 KB" at bounding box center [0, 0] width 0 height 0
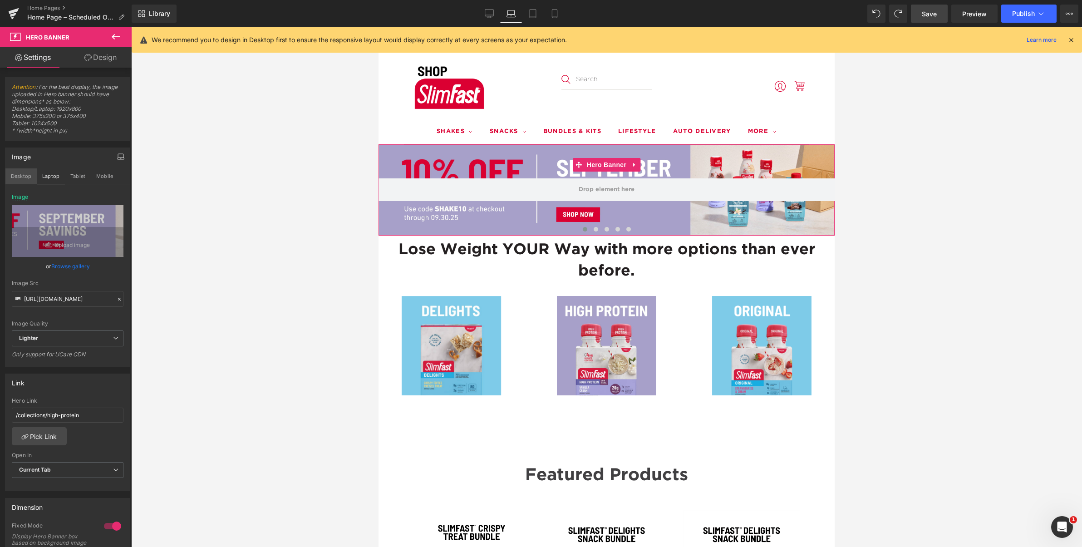
click at [20, 176] on button "Desktop" at bounding box center [20, 175] width 31 height 15
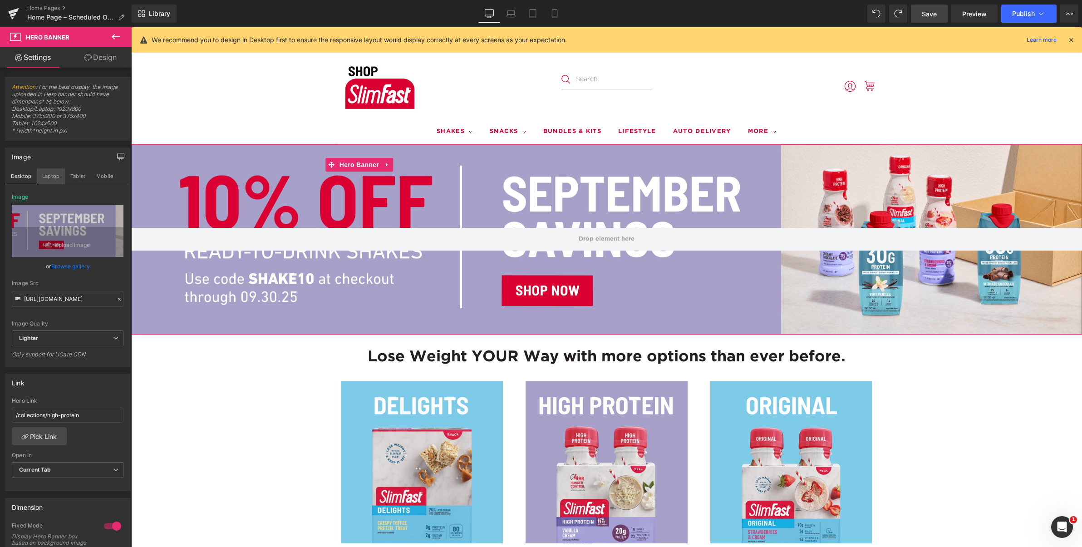
click at [50, 176] on button "Laptop" at bounding box center [51, 175] width 28 height 15
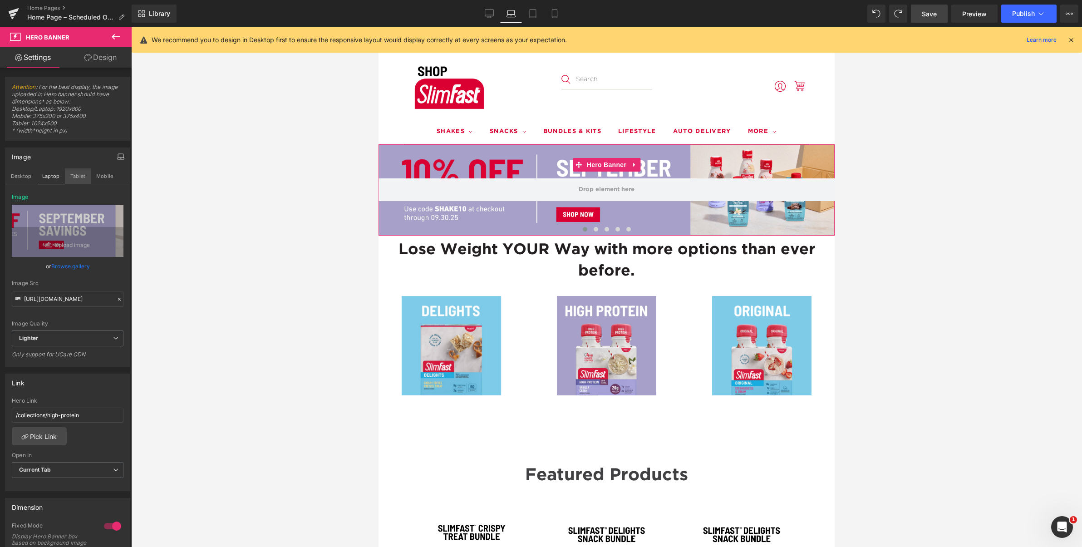
click at [79, 175] on button "Tablet" at bounding box center [78, 175] width 26 height 15
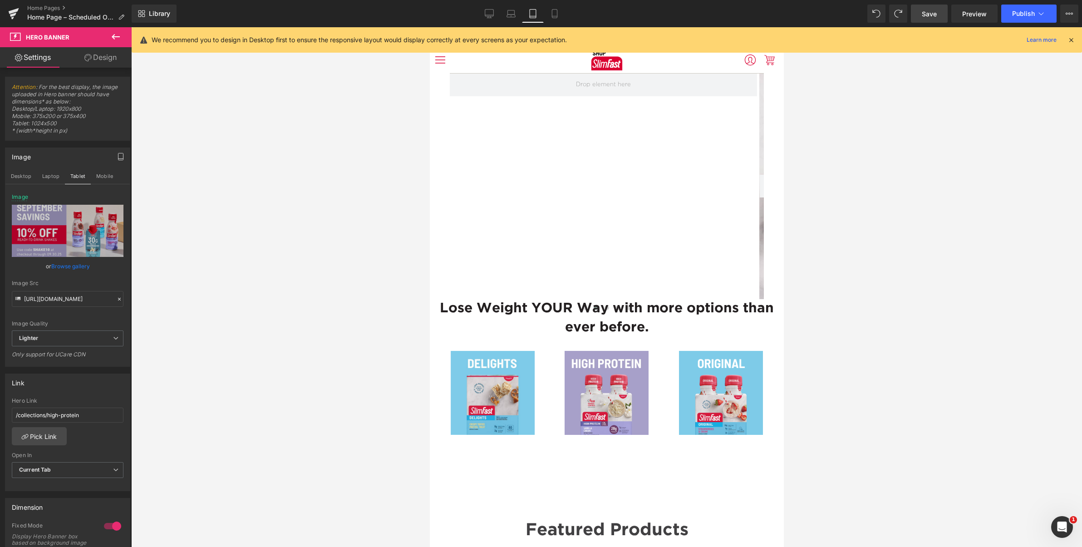
click at [72, 266] on link "Browse gallery" at bounding box center [70, 266] width 39 height 16
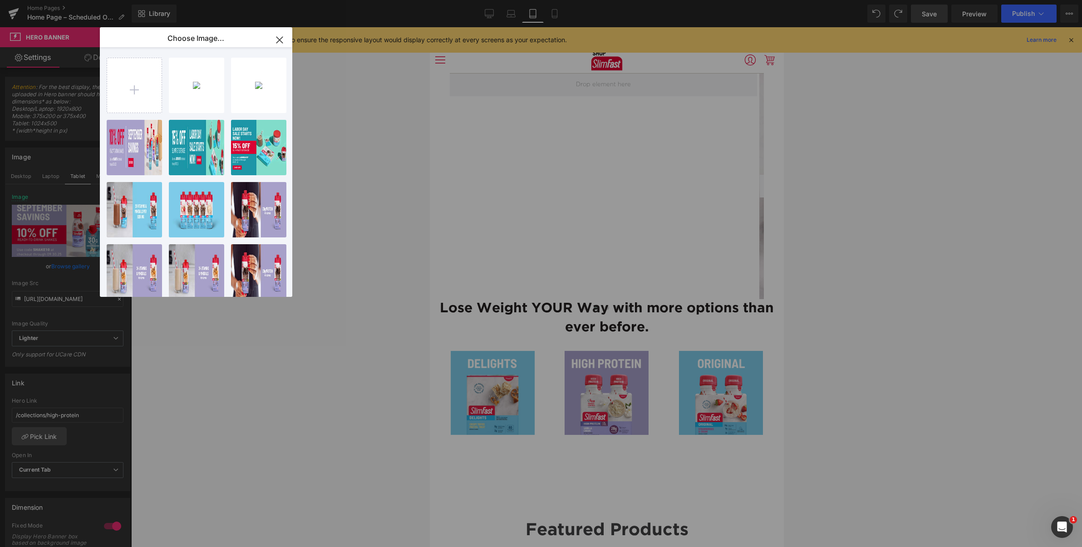
click at [0, 0] on div "Shop..._3_.png 240.14 KB" at bounding box center [0, 0] width 0 height 0
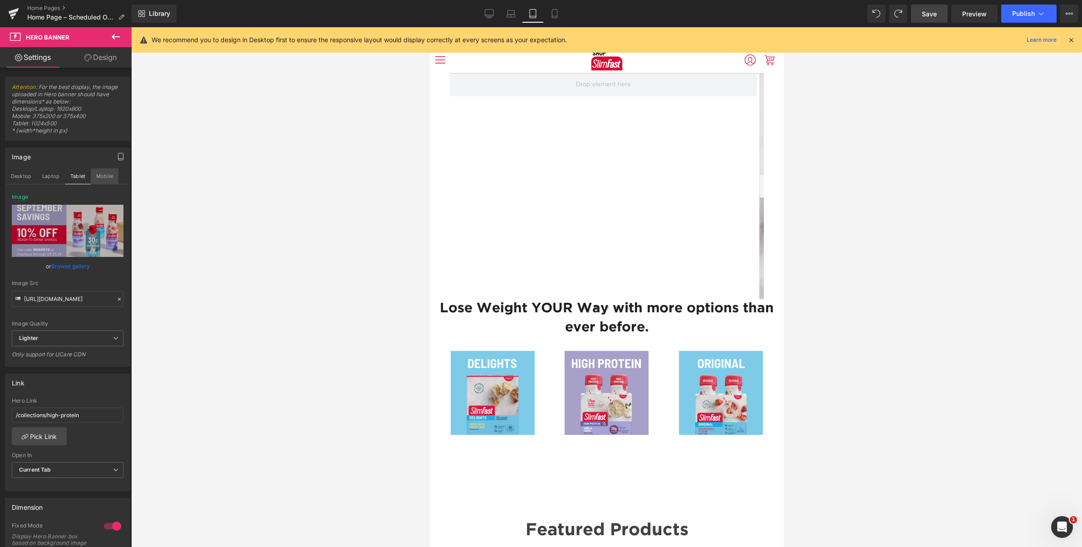
click at [105, 178] on button "Mobile" at bounding box center [105, 175] width 28 height 15
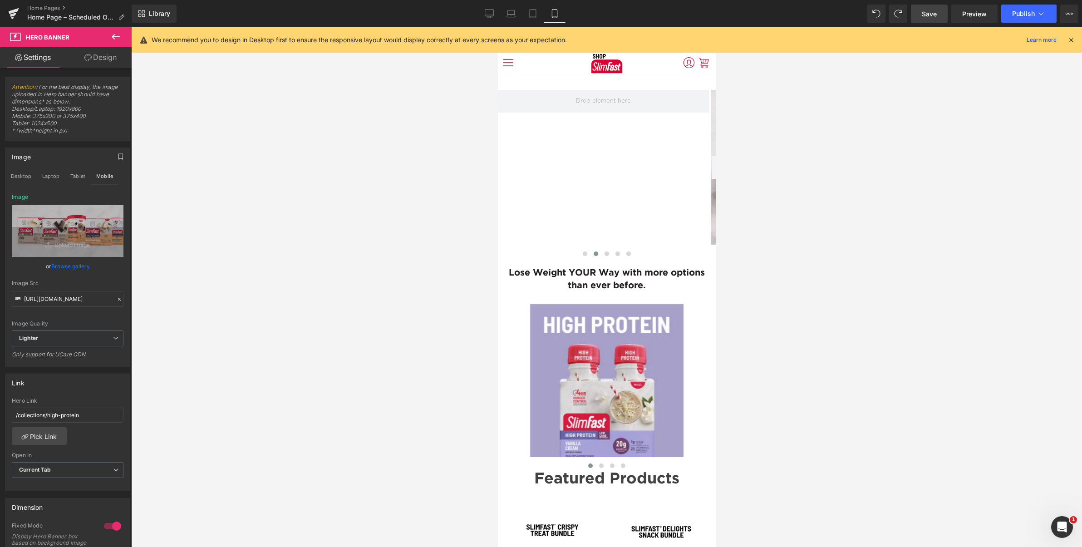
click at [67, 266] on link "Browse gallery" at bounding box center [70, 266] width 39 height 16
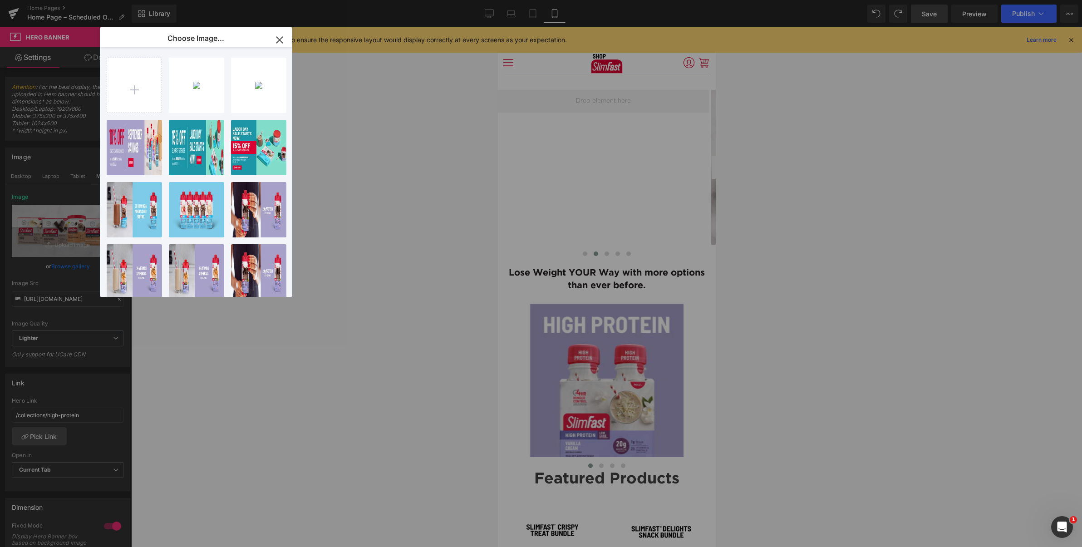
click at [0, 0] on div "Shop..._3_.png 240.14 KB" at bounding box center [0, 0] width 0 height 0
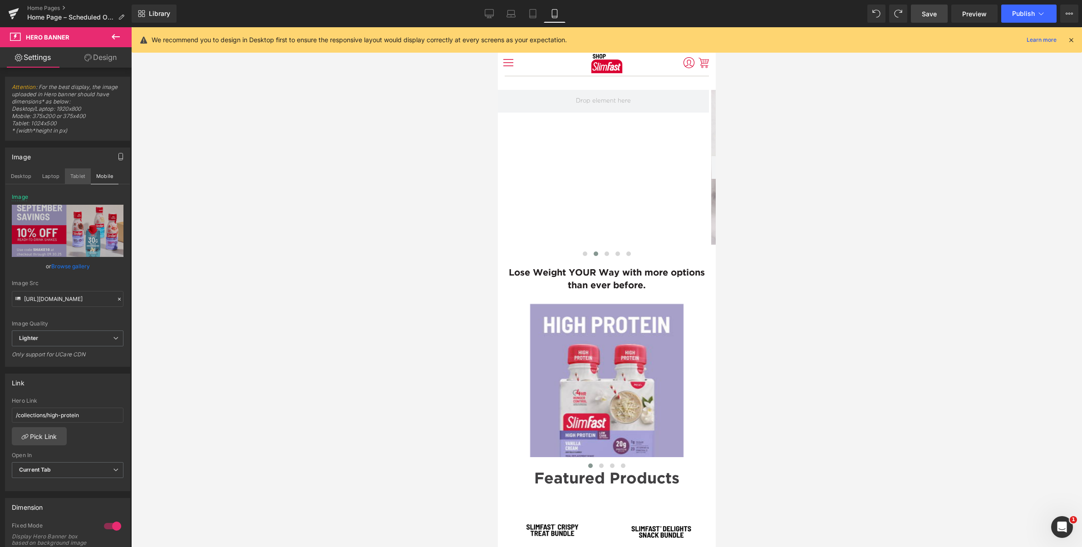
drag, startPoint x: 77, startPoint y: 176, endPoint x: 92, endPoint y: 175, distance: 15.0
click at [77, 177] on button "Tablet" at bounding box center [78, 175] width 26 height 15
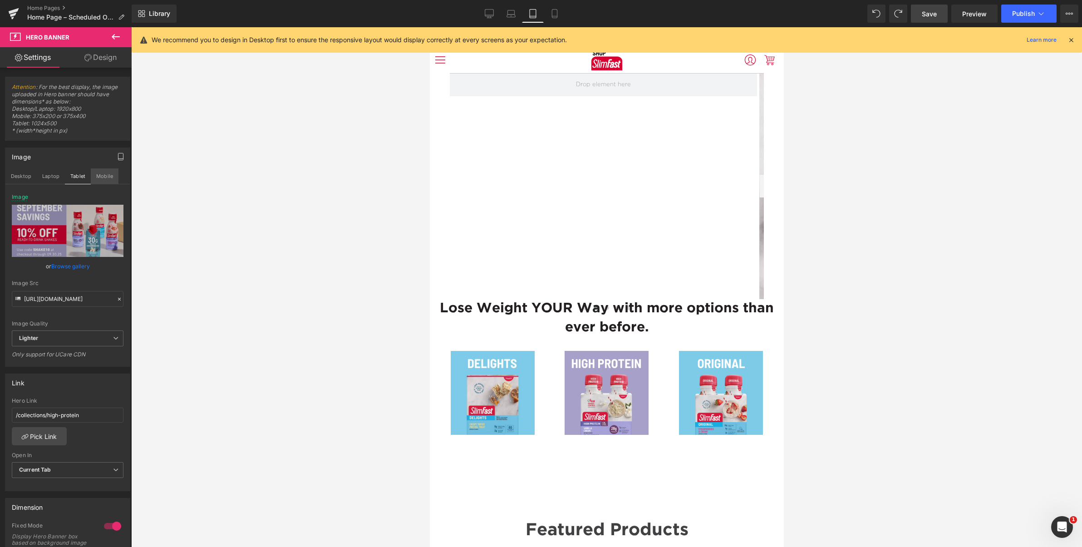
drag, startPoint x: 107, startPoint y: 174, endPoint x: 96, endPoint y: 175, distance: 11.4
click at [105, 175] on button "Mobile" at bounding box center [105, 175] width 28 height 15
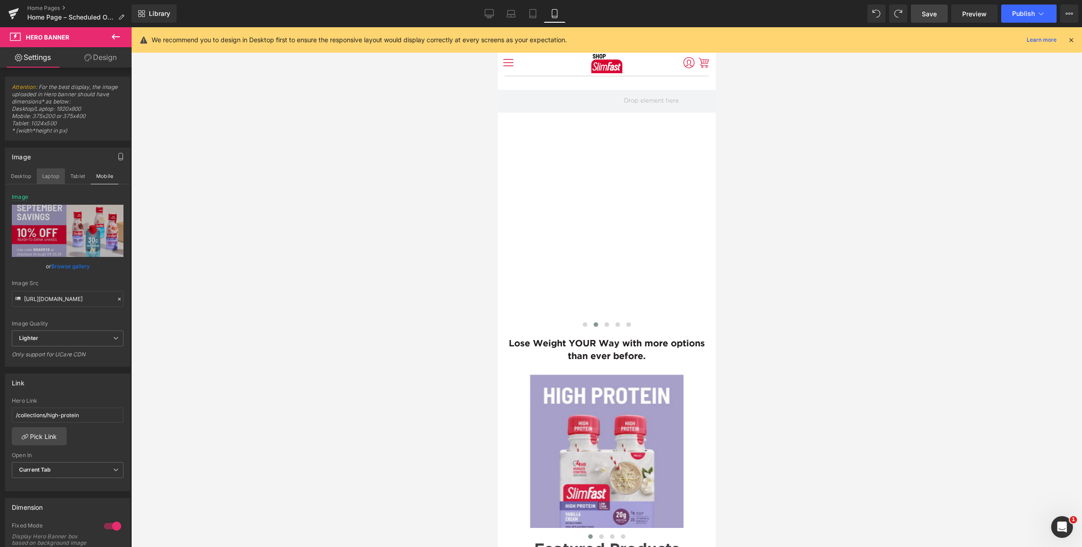
drag, startPoint x: 69, startPoint y: 177, endPoint x: 60, endPoint y: 177, distance: 9.1
click at [69, 177] on button "Tablet" at bounding box center [78, 175] width 26 height 15
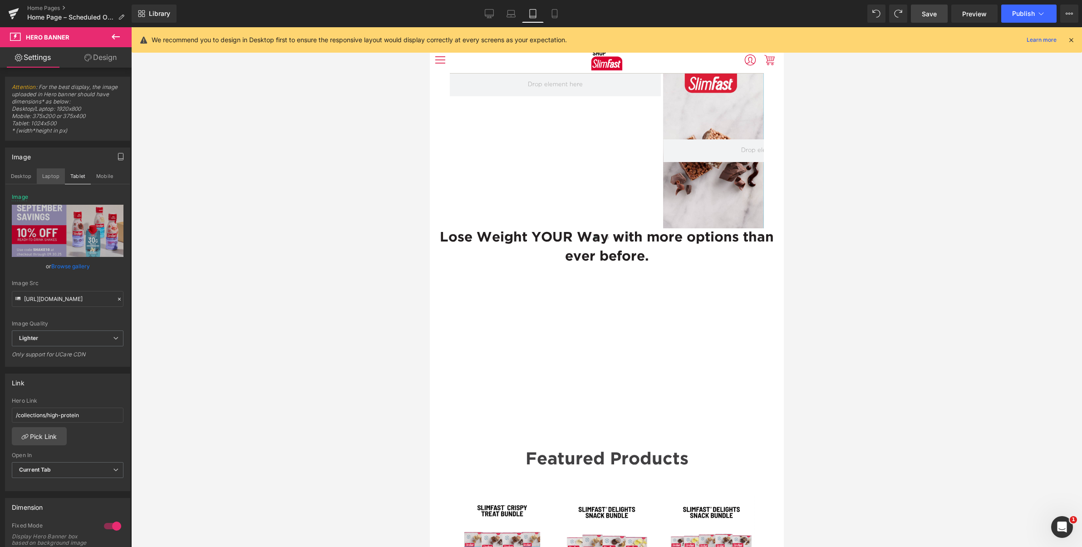
click at [47, 176] on button "Laptop" at bounding box center [51, 175] width 28 height 15
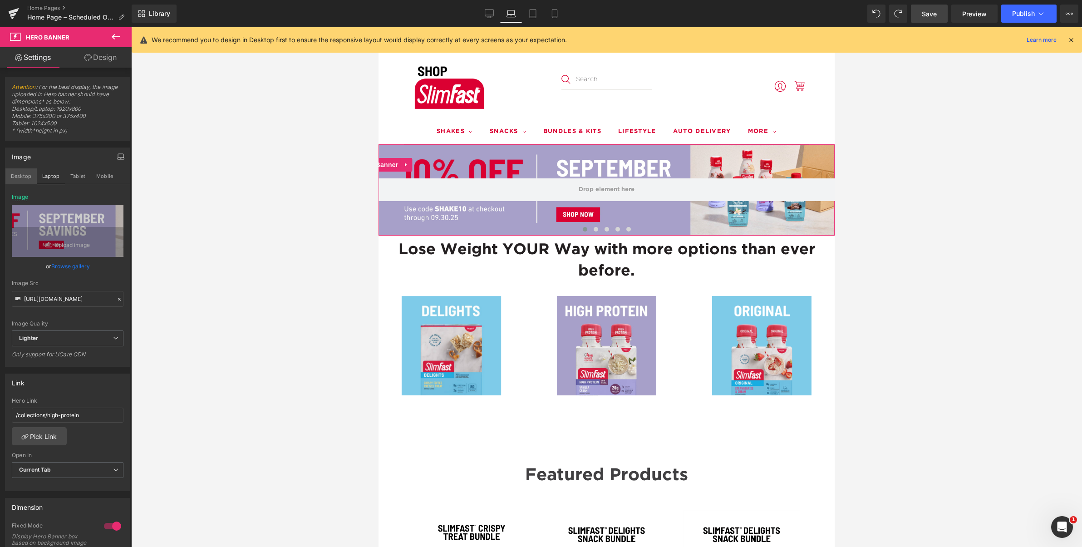
click at [26, 178] on button "Desktop" at bounding box center [20, 175] width 31 height 15
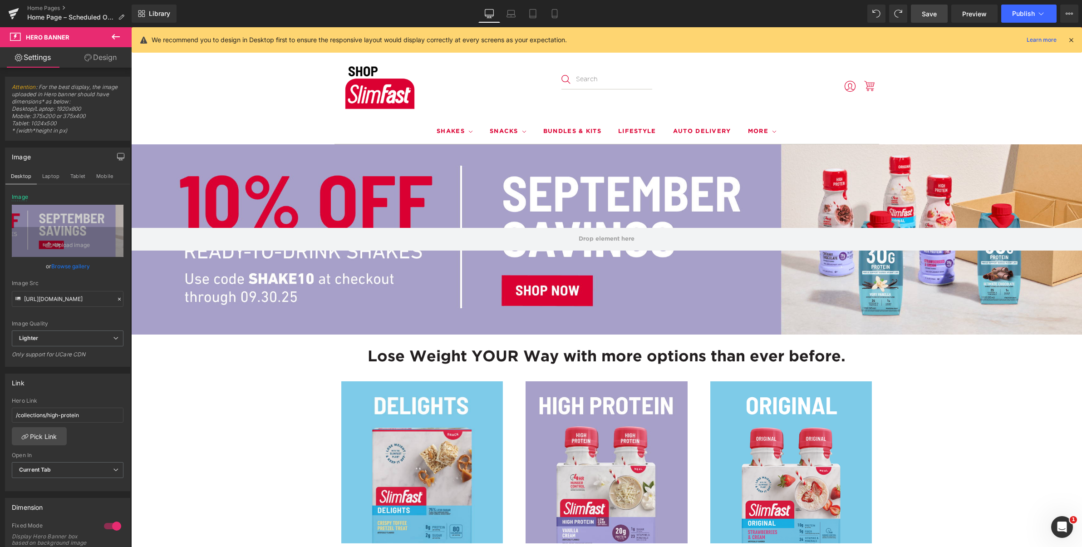
drag, startPoint x: 931, startPoint y: 17, endPoint x: 920, endPoint y: 28, distance: 15.4
click at [929, 18] on span "Save" at bounding box center [929, 14] width 15 height 10
click at [514, 13] on icon at bounding box center [511, 13] width 9 height 9
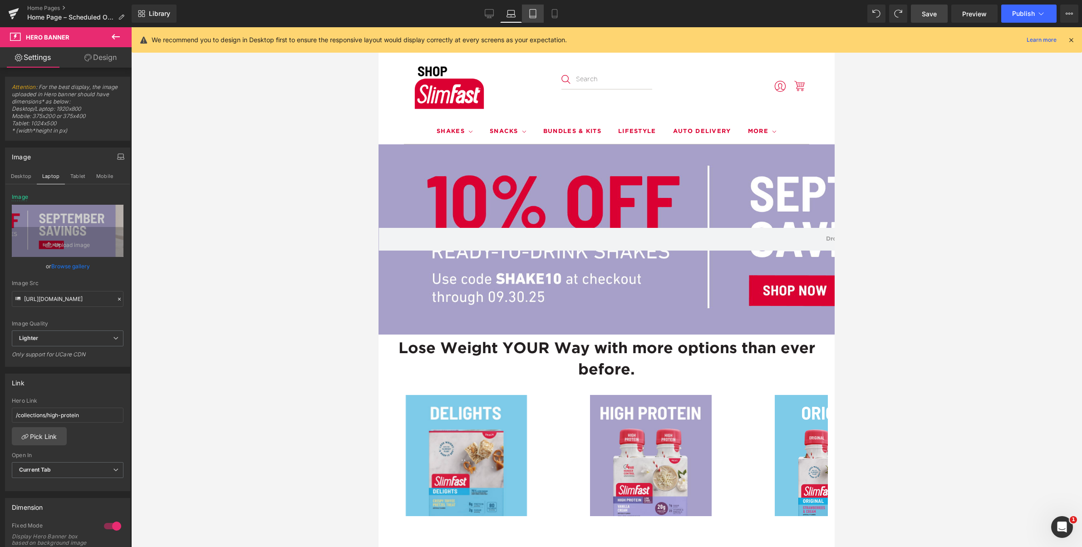
click at [533, 14] on icon at bounding box center [532, 13] width 9 height 9
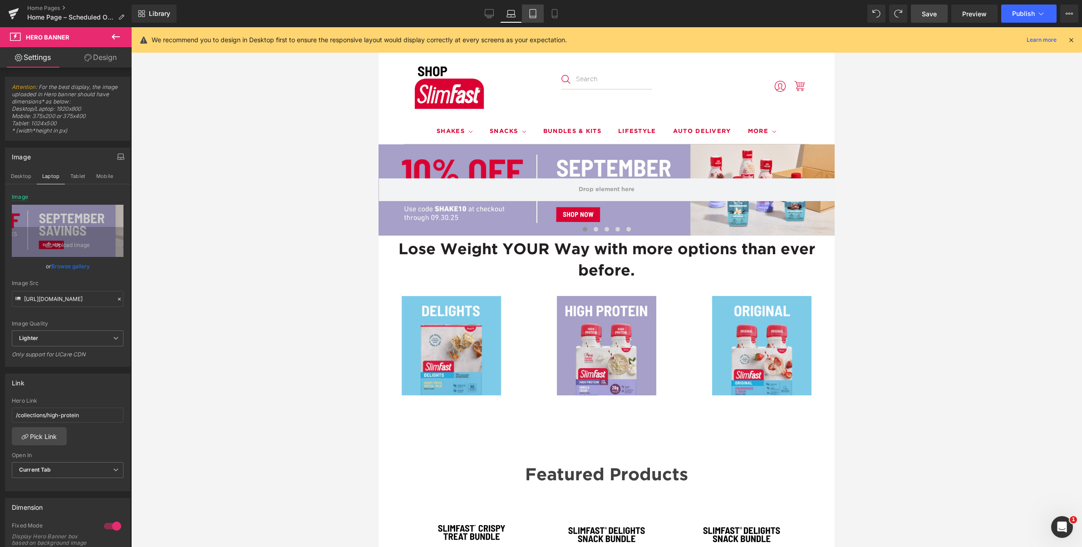
type input "https://ucarecdn.com/44333615-1c8b-4392-9ecb-7984591181f2/-/format/auto/-/previ…"
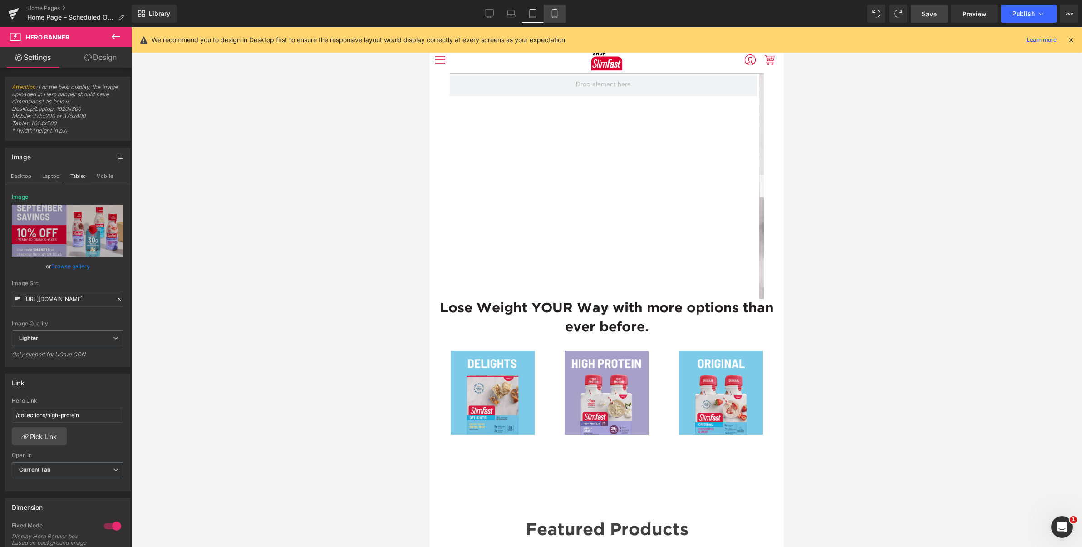
click at [553, 13] on icon at bounding box center [554, 14] width 5 height 9
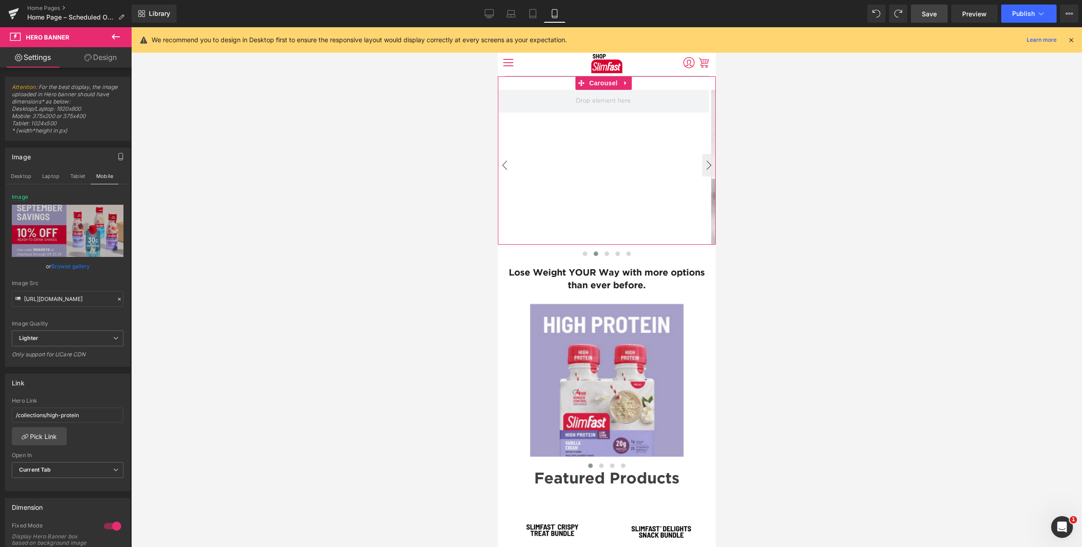
click at [507, 165] on button "‹" at bounding box center [505, 165] width 14 height 23
click at [34, 5] on link "Home Pages" at bounding box center [79, 8] width 104 height 7
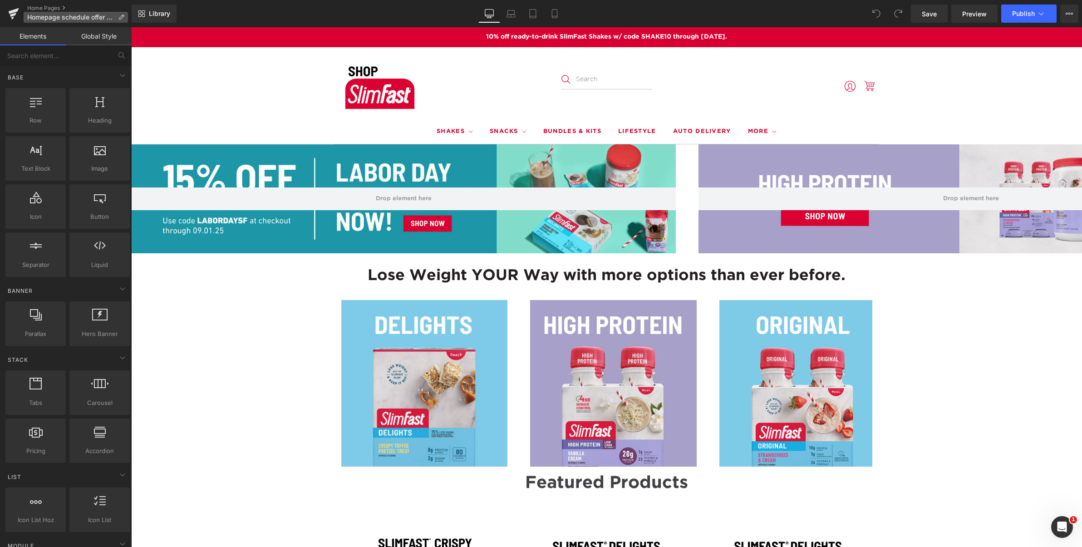
click at [76, 15] on span "Homepage schedule offer 8/26" at bounding box center [70, 17] width 87 height 7
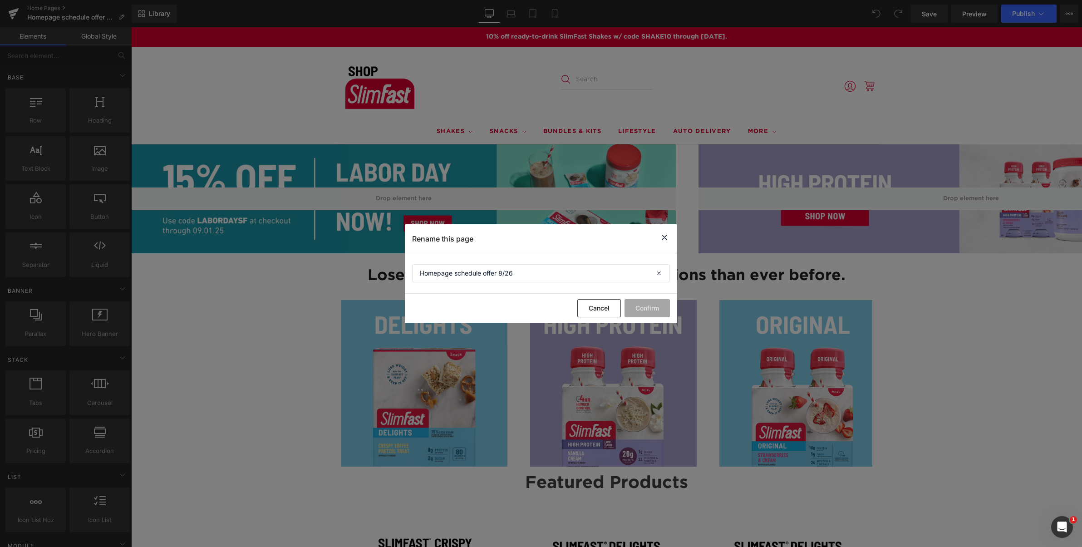
click at [665, 237] on icon at bounding box center [664, 237] width 11 height 11
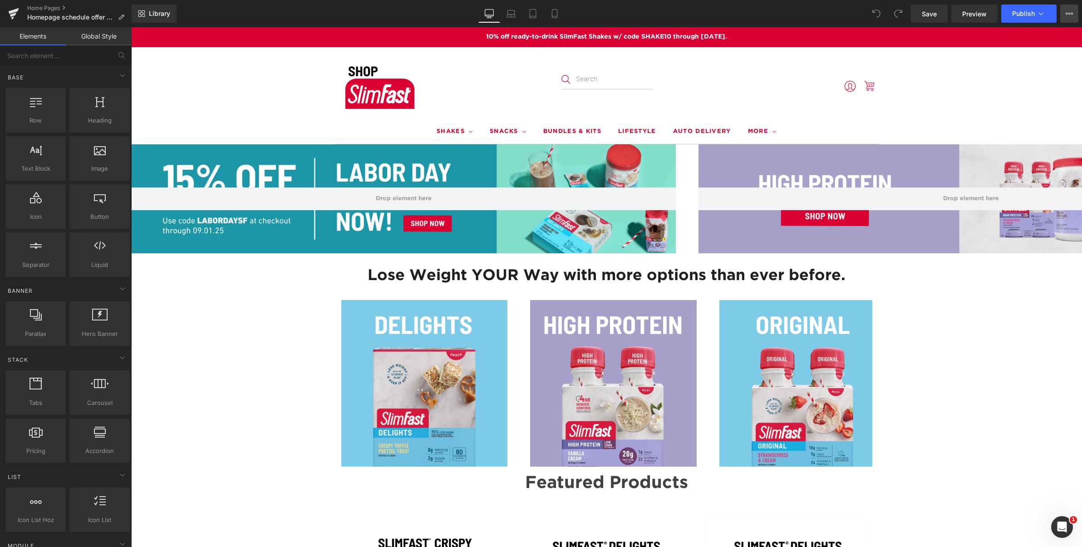
click at [1074, 13] on button "View Live Page View with current Template Save Template to Library Schedule Pub…" at bounding box center [1070, 14] width 18 height 18
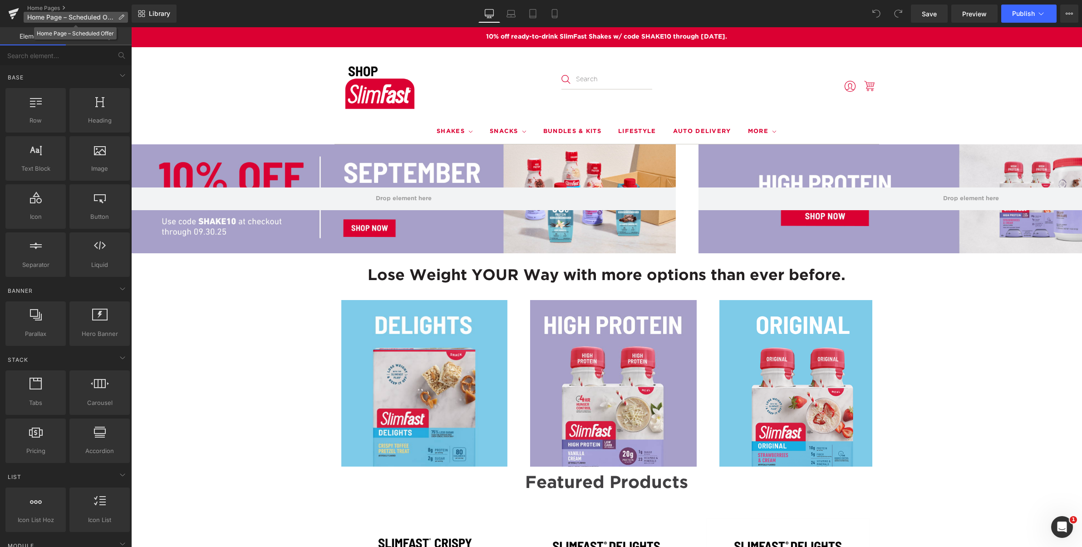
click at [103, 15] on span "Home Page – Scheduled Offer" at bounding box center [70, 17] width 87 height 7
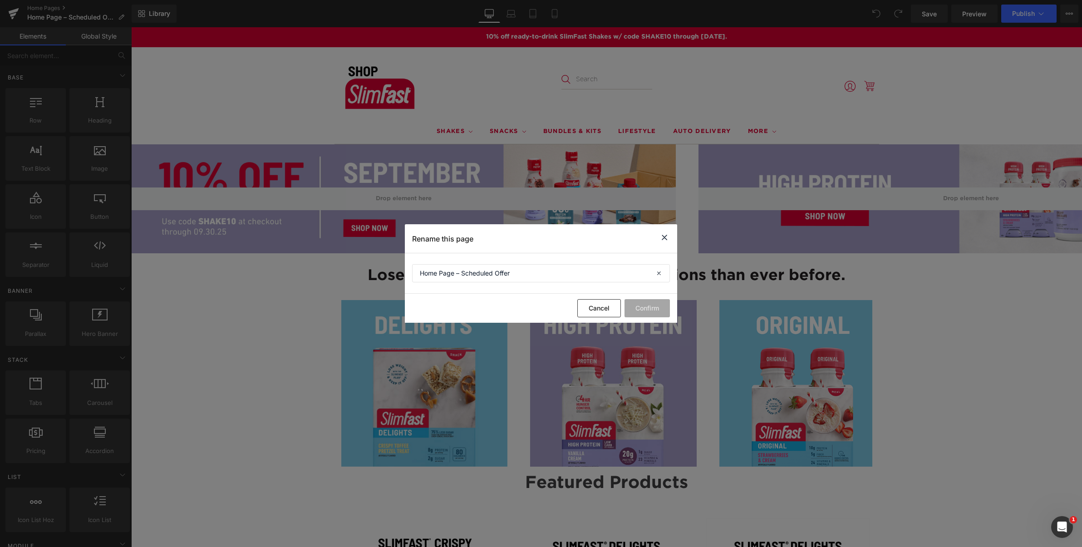
click at [666, 238] on icon at bounding box center [664, 237] width 11 height 11
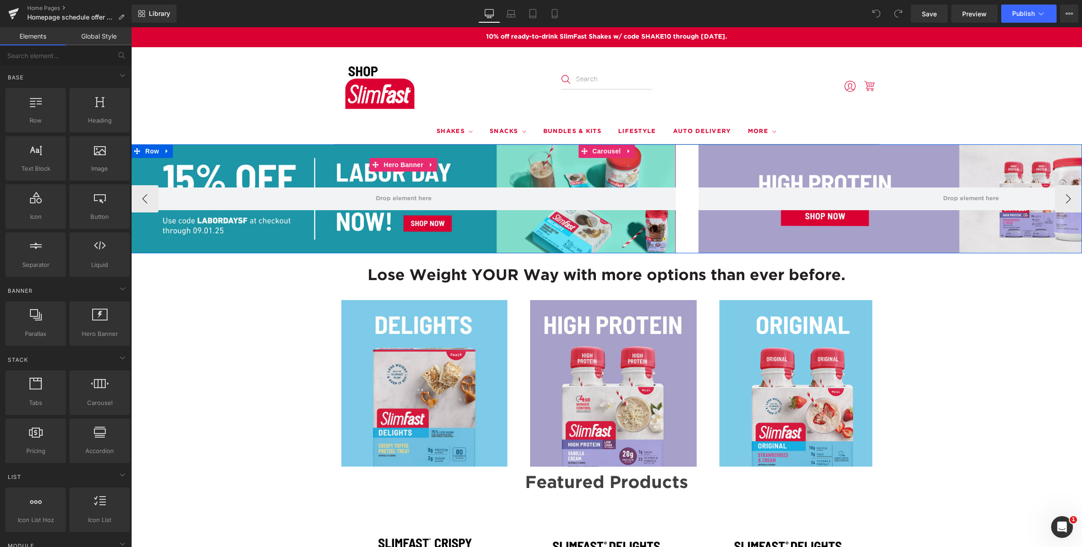
click at [232, 170] on div at bounding box center [403, 198] width 545 height 109
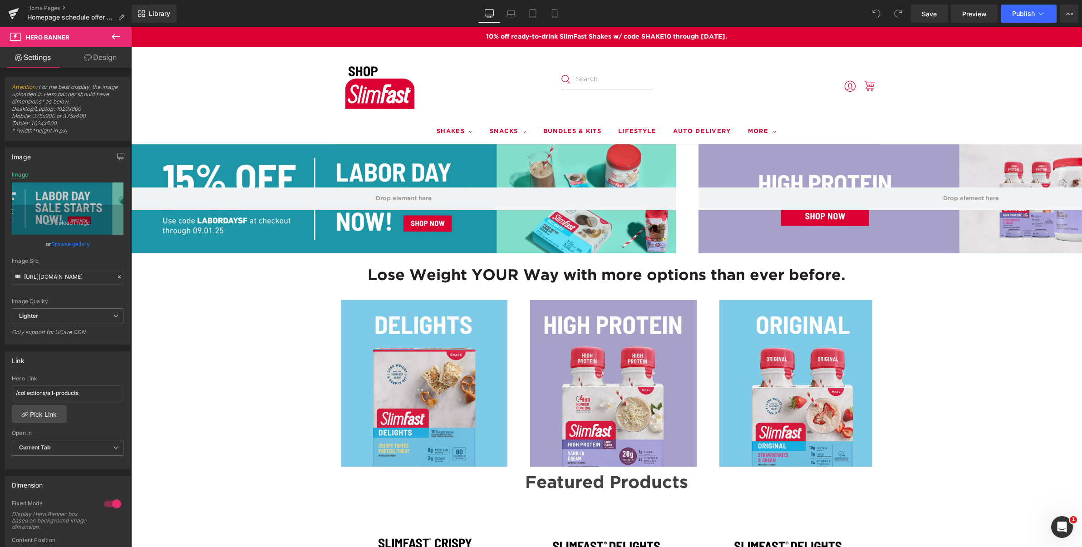
click at [115, 35] on icon at bounding box center [115, 36] width 11 height 11
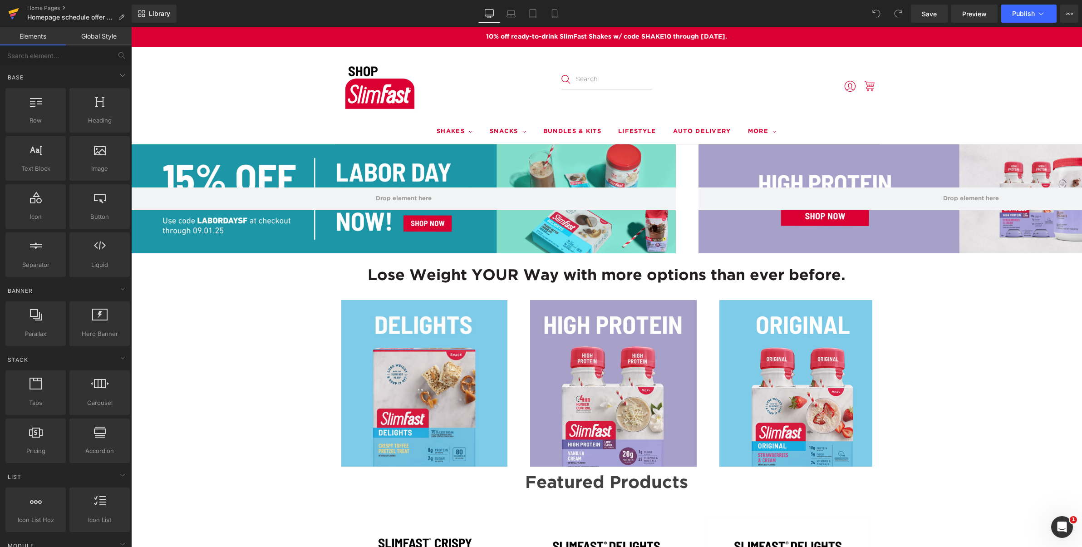
click at [14, 9] on icon at bounding box center [13, 13] width 11 height 23
click at [404, 165] on span "Hero Banner" at bounding box center [403, 165] width 44 height 14
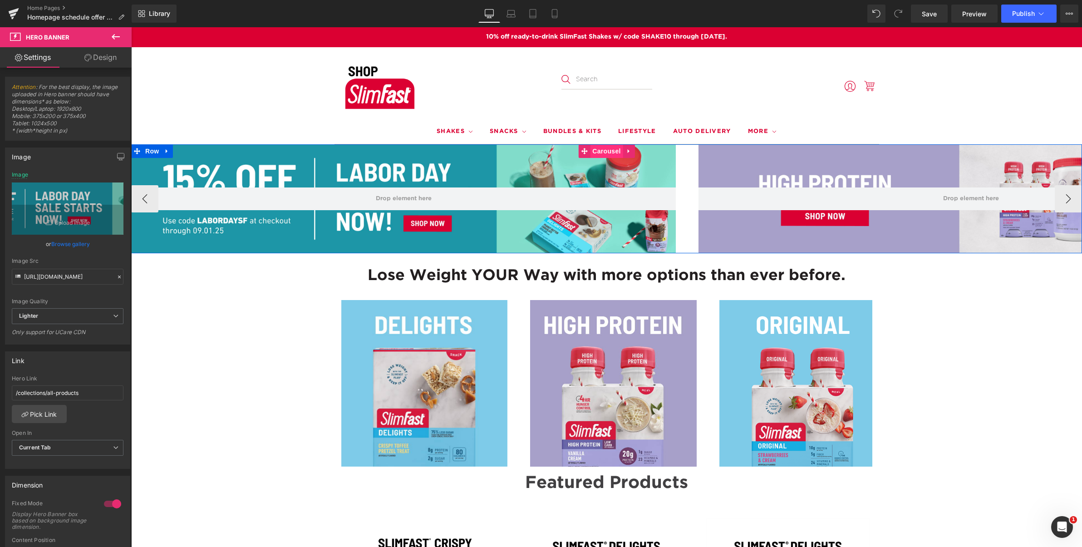
click at [598, 152] on span "Carousel" at bounding box center [606, 151] width 33 height 14
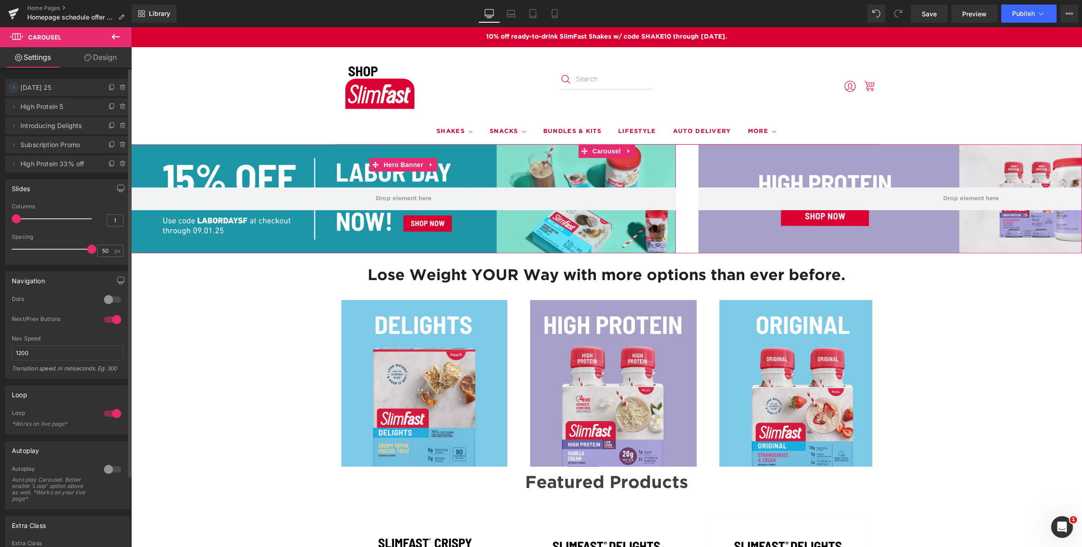
click at [13, 87] on icon at bounding box center [13, 87] width 7 height 7
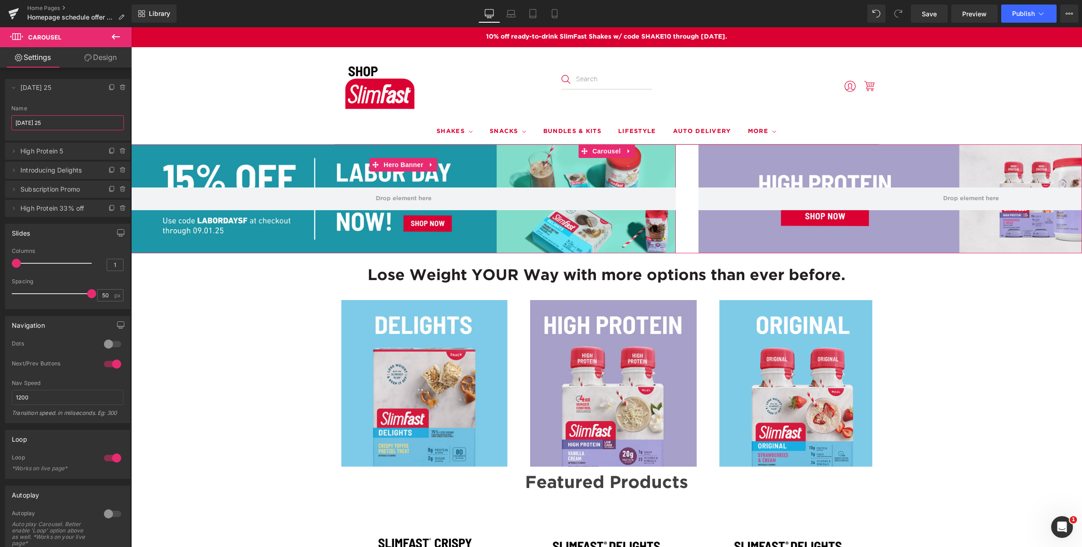
drag, startPoint x: 62, startPoint y: 122, endPoint x: -28, endPoint y: 114, distance: 90.2
click at [0, 114] on html "Carousel You are previewing how the will restyle your page. You can not edit El…" at bounding box center [541, 273] width 1082 height 547
paste input "SHAKE10"
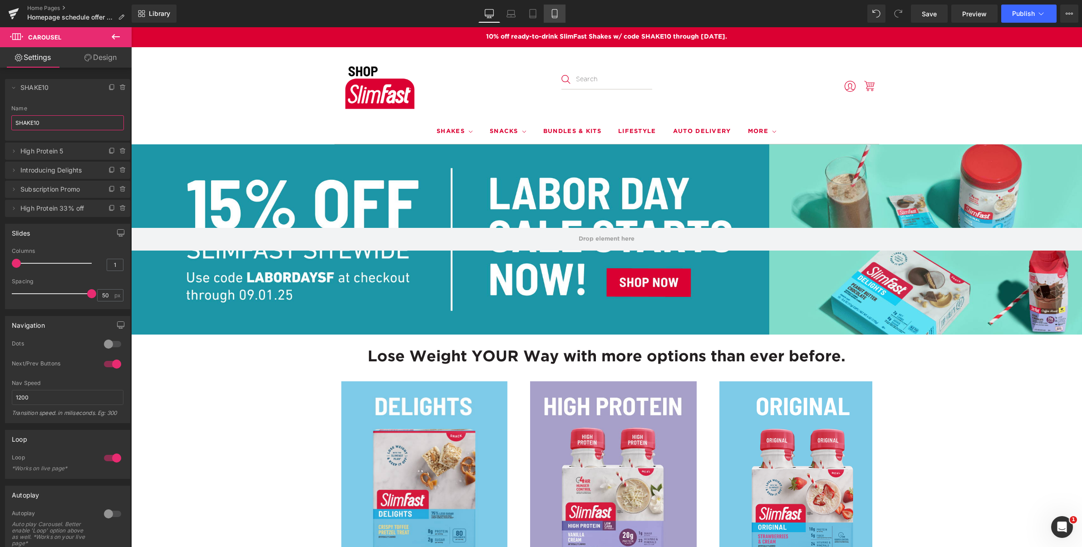
type input "SHAKE10"
click at [555, 13] on icon at bounding box center [554, 13] width 9 height 9
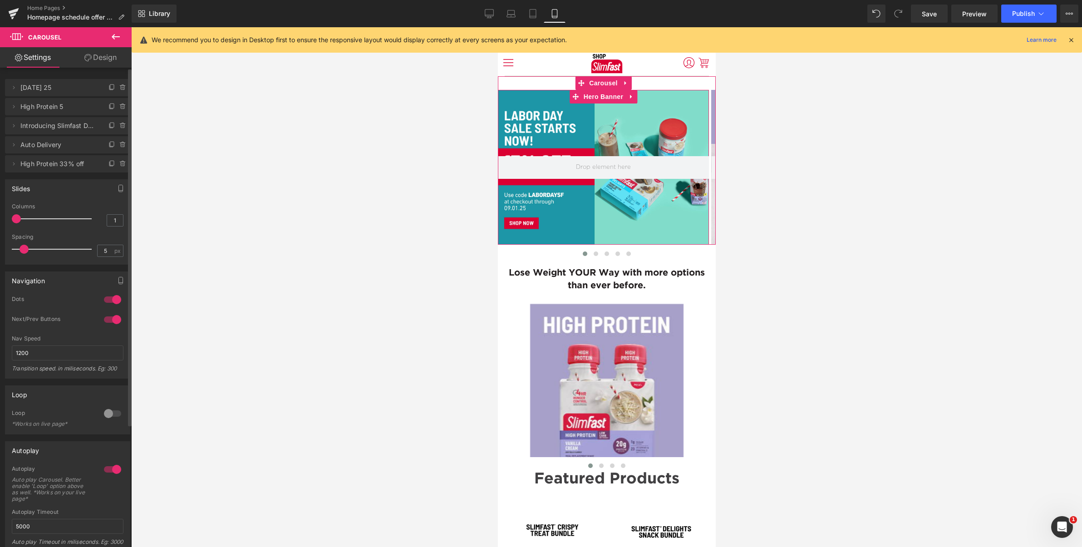
drag, startPoint x: 15, startPoint y: 87, endPoint x: 34, endPoint y: 93, distance: 20.0
click at [13, 87] on icon at bounding box center [13, 87] width 7 height 7
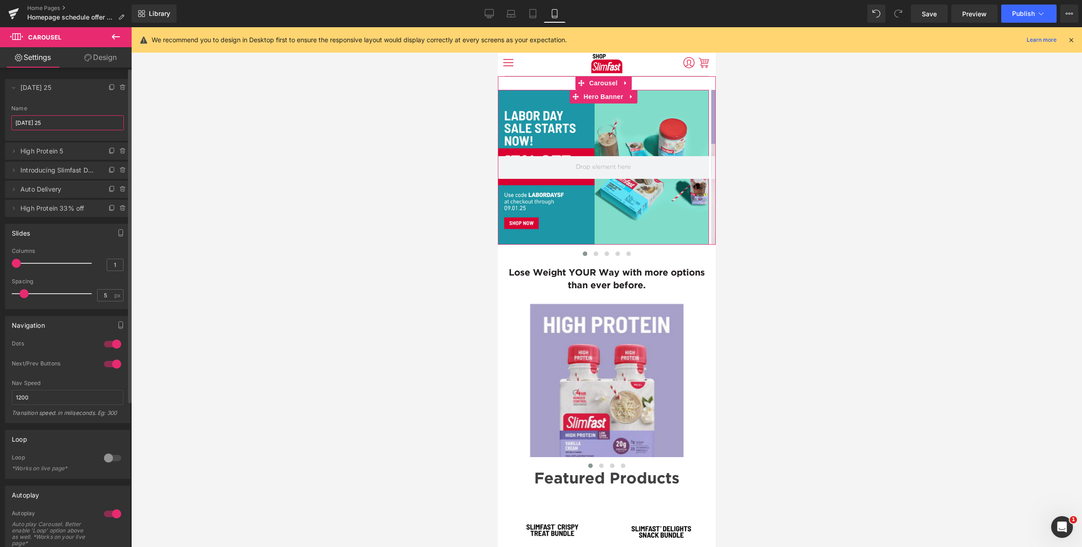
drag, startPoint x: 62, startPoint y: 121, endPoint x: 11, endPoint y: 116, distance: 51.6
click at [12, 112] on div "Name Labor Day 25" at bounding box center [67, 122] width 113 height 35
paste input "SHAKE10"
type input "SHAKE10"
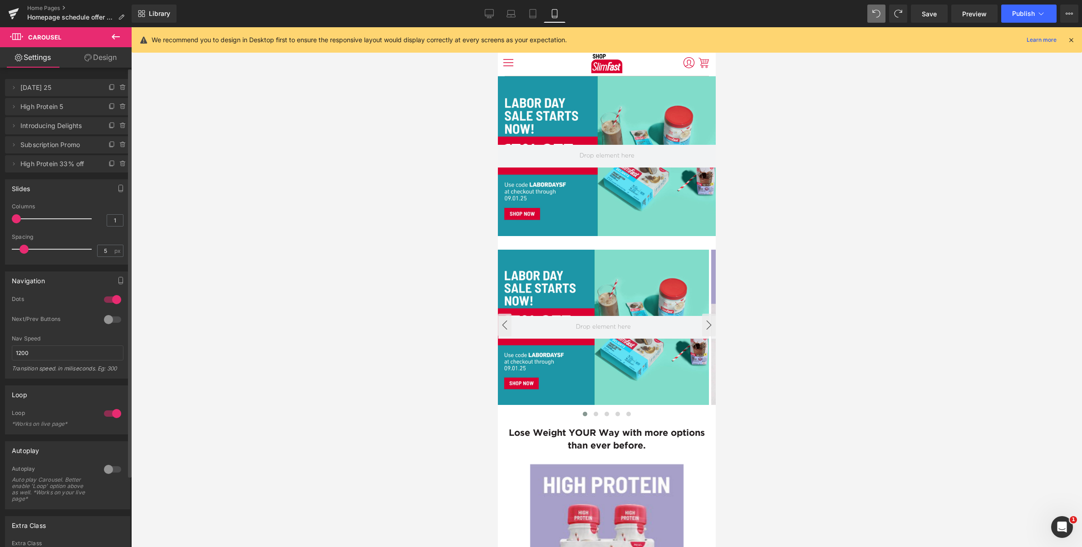
click at [45, 91] on span "[DATE] 25" at bounding box center [58, 87] width 76 height 17
click at [44, 9] on link "Home Pages" at bounding box center [79, 8] width 104 height 7
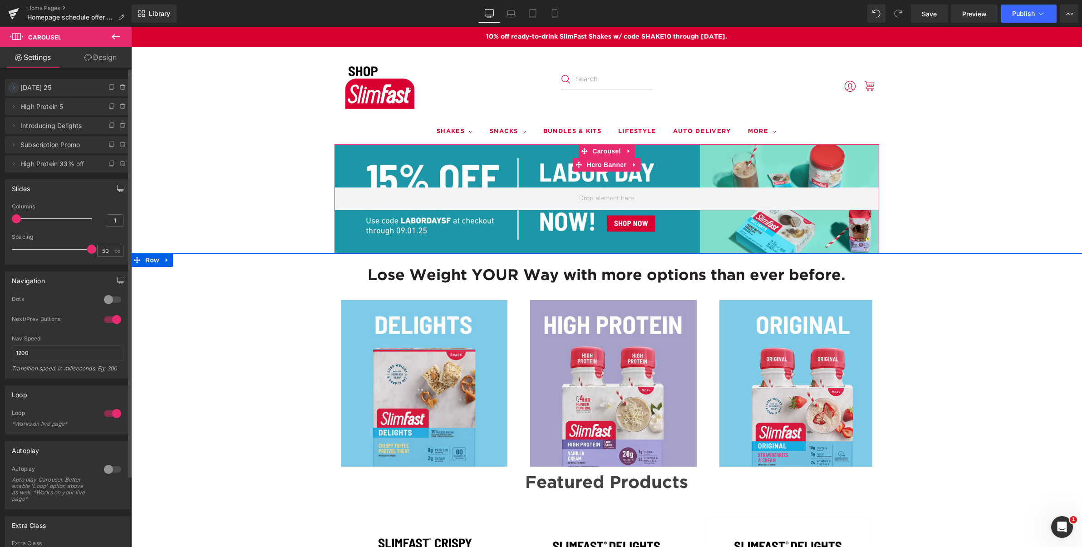
click at [12, 88] on icon at bounding box center [13, 87] width 7 height 7
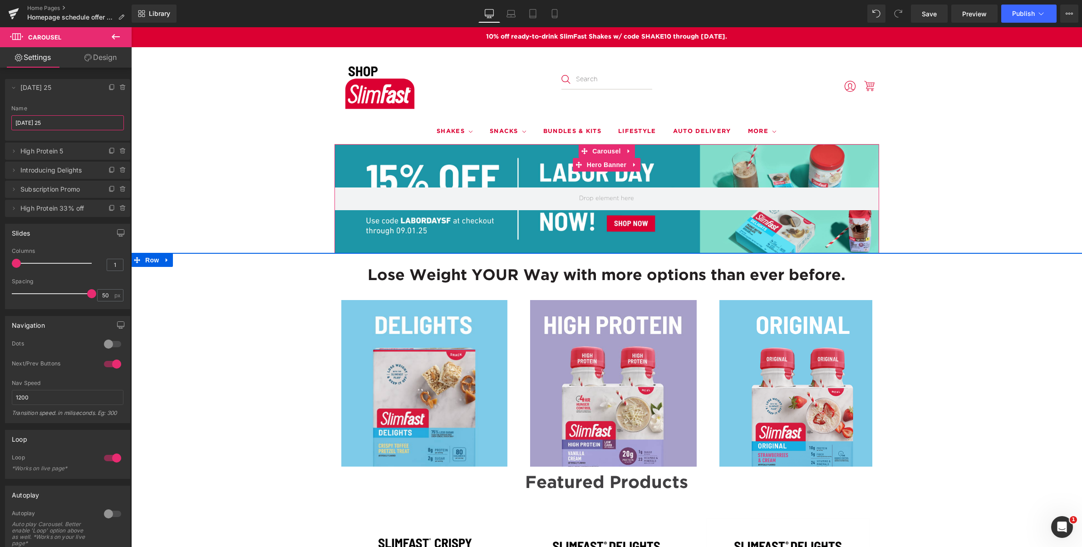
drag, startPoint x: 47, startPoint y: 120, endPoint x: -26, endPoint y: 116, distance: 73.2
click at [0, 116] on html "Carousel You are previewing how the will restyle your page. You can not edit El…" at bounding box center [541, 273] width 1082 height 547
paste input "SHAKE10"
type input "SHAKE10"
click at [74, 105] on div "Name" at bounding box center [67, 108] width 113 height 6
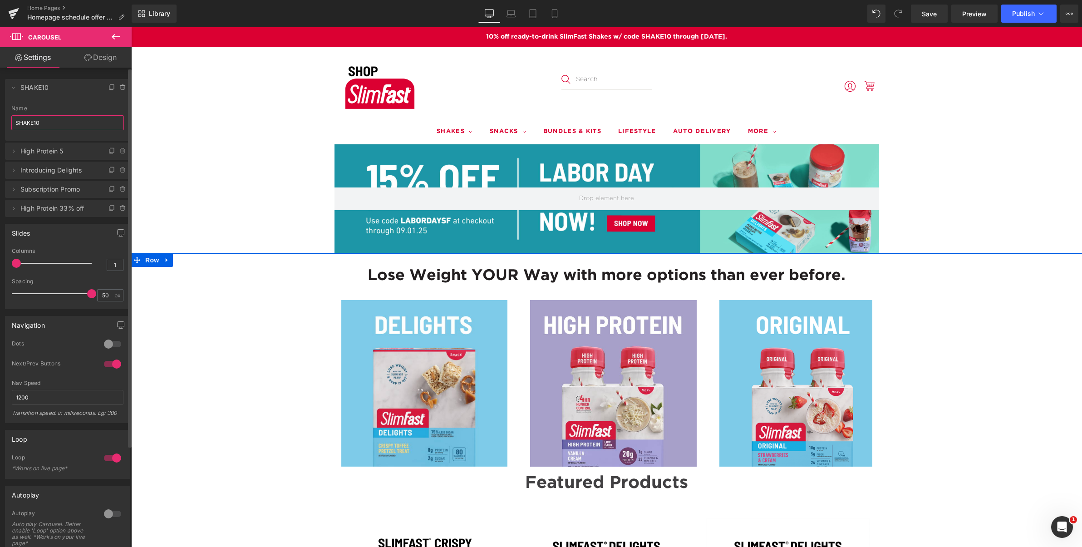
drag, startPoint x: 73, startPoint y: 124, endPoint x: 72, endPoint y: 119, distance: 5.1
click at [73, 124] on input "SHAKE10" at bounding box center [67, 122] width 113 height 15
click at [607, 166] on span "Hero Banner" at bounding box center [607, 165] width 44 height 14
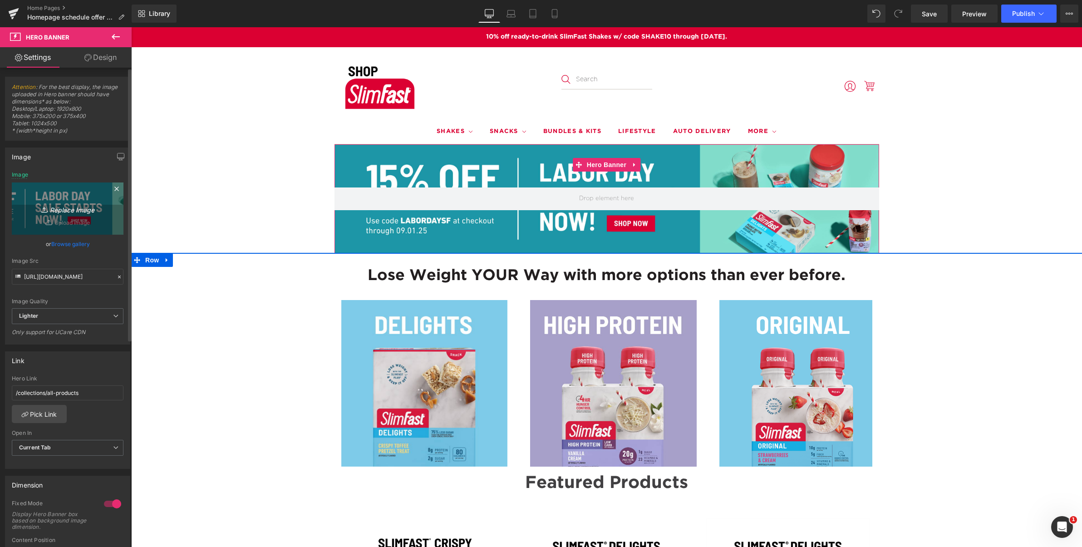
click at [69, 212] on icon "Replace Image" at bounding box center [67, 208] width 73 height 11
click at [62, 244] on link "Browse gallery" at bounding box center [70, 244] width 39 height 16
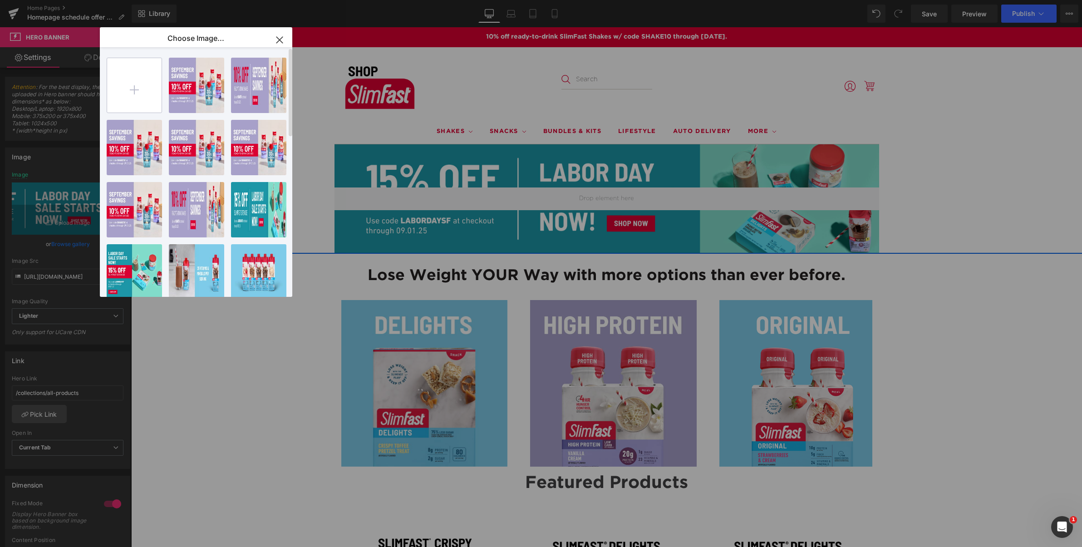
click at [143, 91] on input "file" at bounding box center [134, 85] width 54 height 54
type input "C:\fakepath\Shop.SlimFast-Banner-Desktop 3000x600 (1) (1).png"
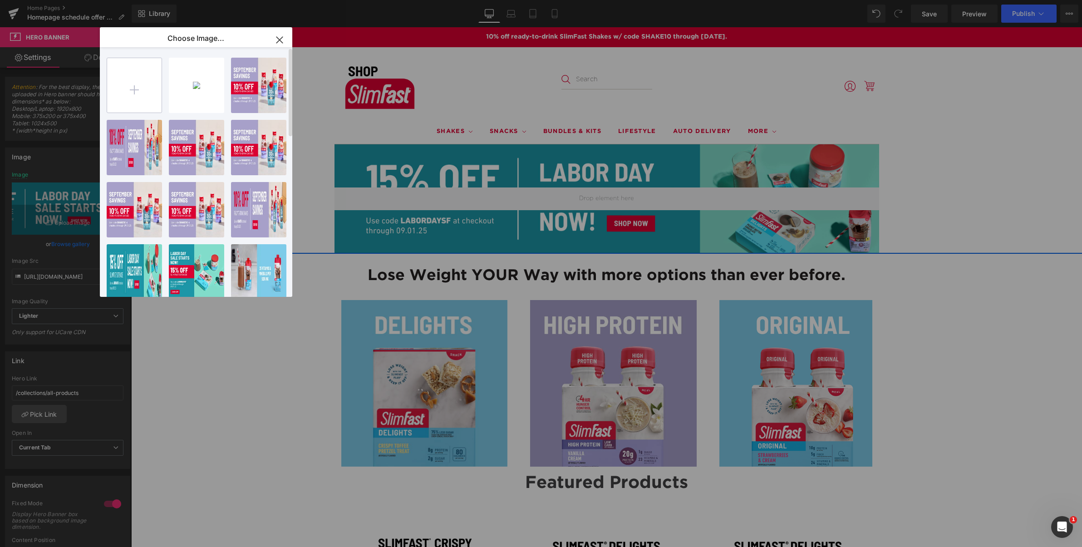
click at [140, 96] on input "file" at bounding box center [134, 85] width 54 height 54
type input "C:\fakepath\Shop.SlimFast-Banner-Mobile 1280x940 (1) (3).png"
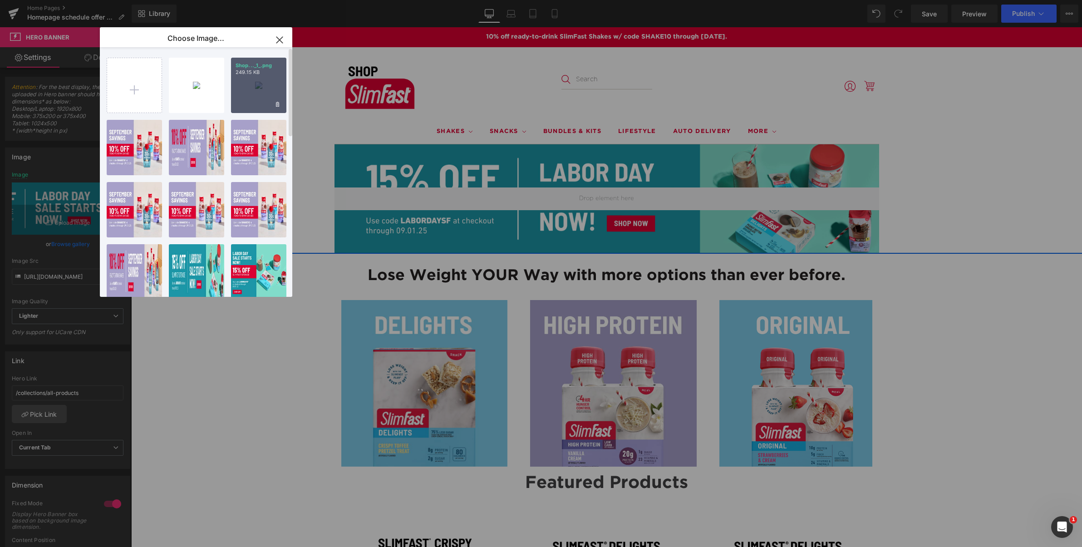
click at [247, 89] on div "Shop..._1_.png 249.15 KB" at bounding box center [258, 85] width 55 height 55
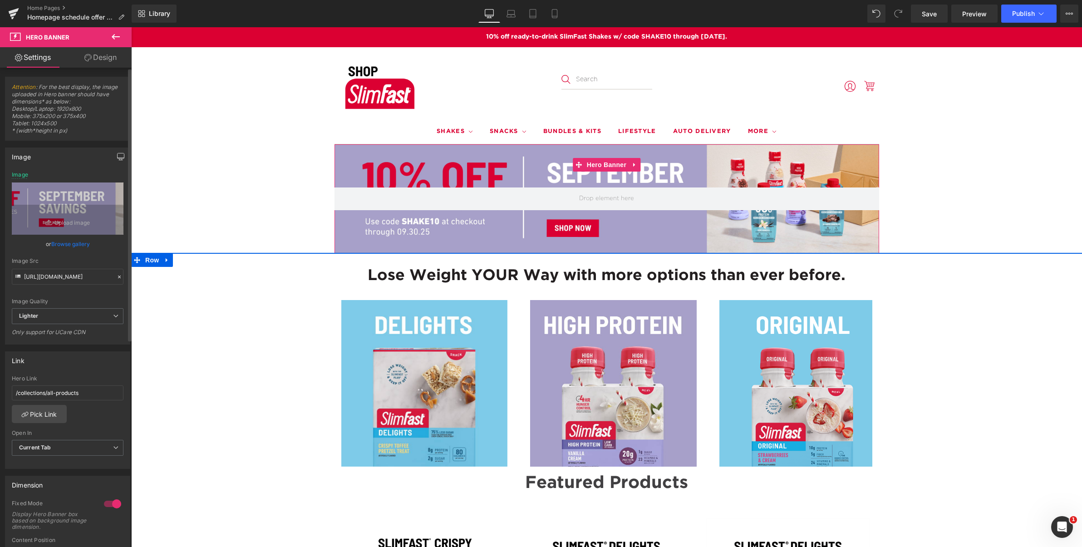
click at [117, 153] on icon "button" at bounding box center [120, 156] width 7 height 7
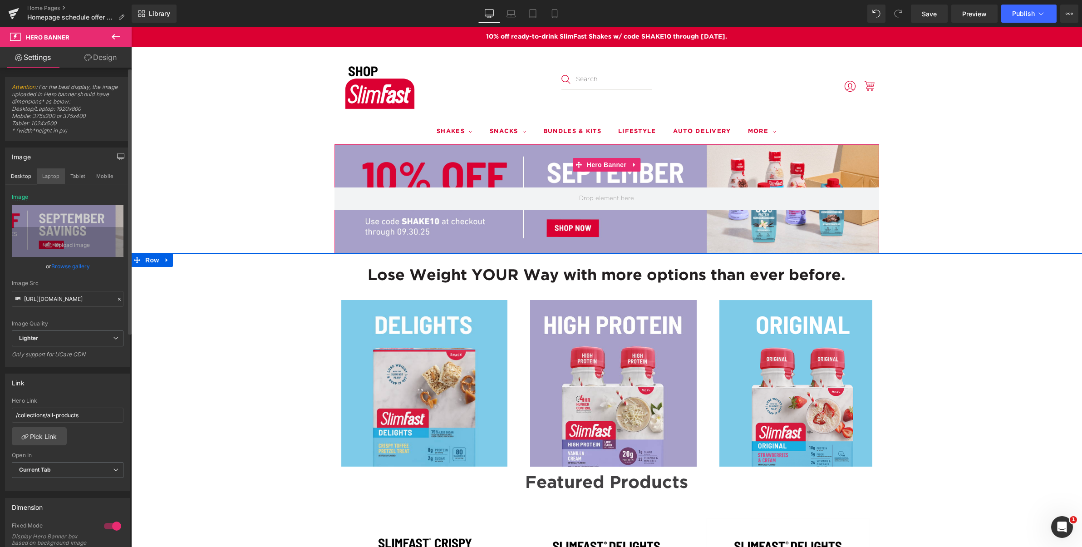
click at [48, 173] on button "Laptop" at bounding box center [51, 175] width 28 height 15
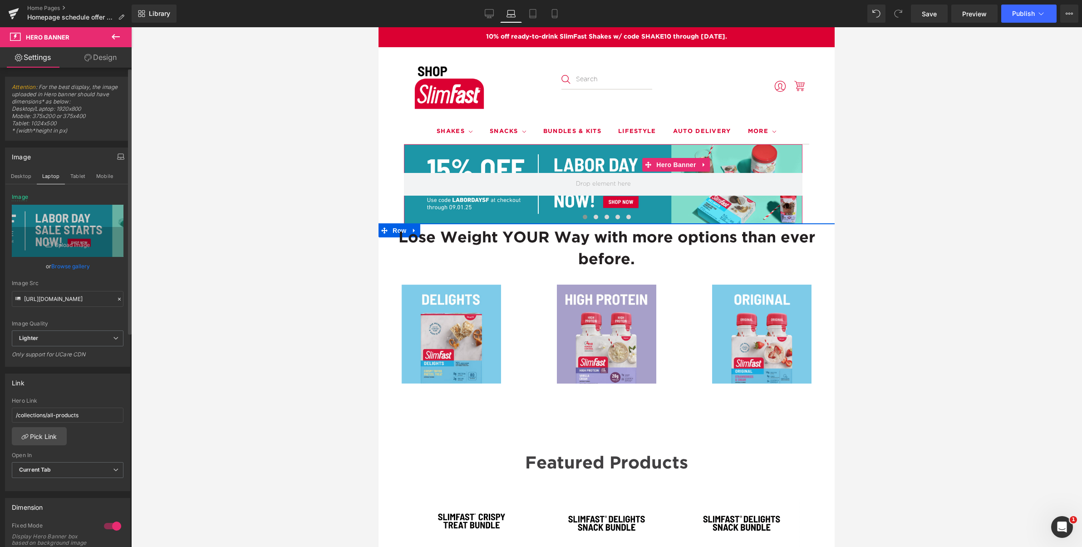
click at [64, 267] on link "Browse gallery" at bounding box center [70, 266] width 39 height 16
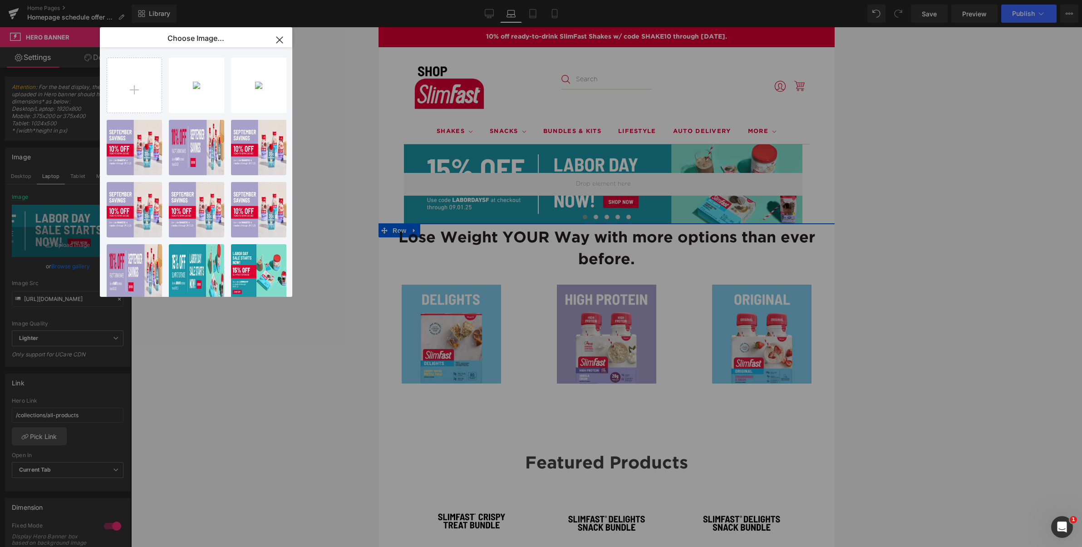
click at [0, 0] on div "Shop..._1_.png 249.15 KB" at bounding box center [0, 0] width 0 height 0
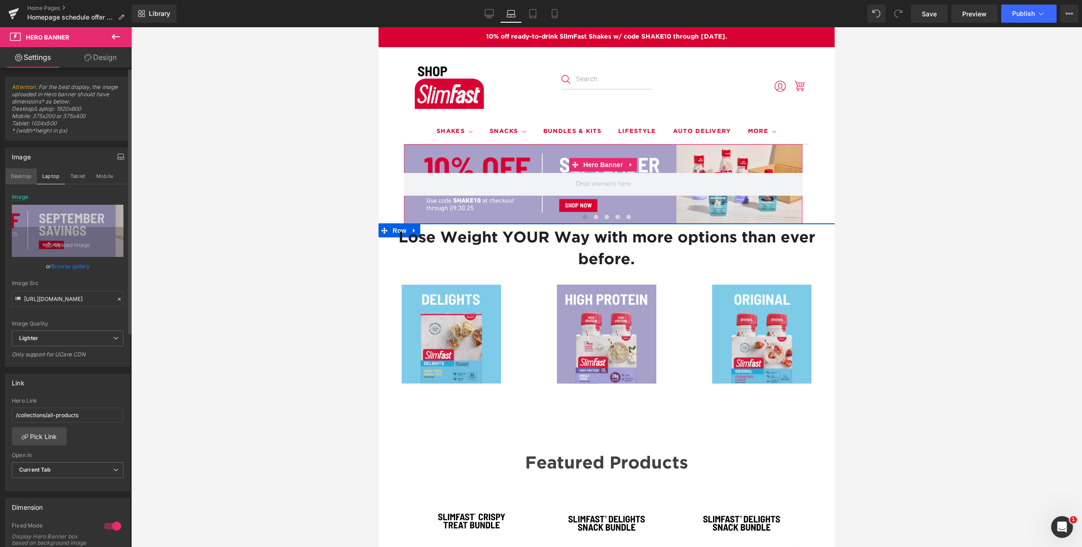
click at [21, 177] on button "Desktop" at bounding box center [20, 175] width 31 height 15
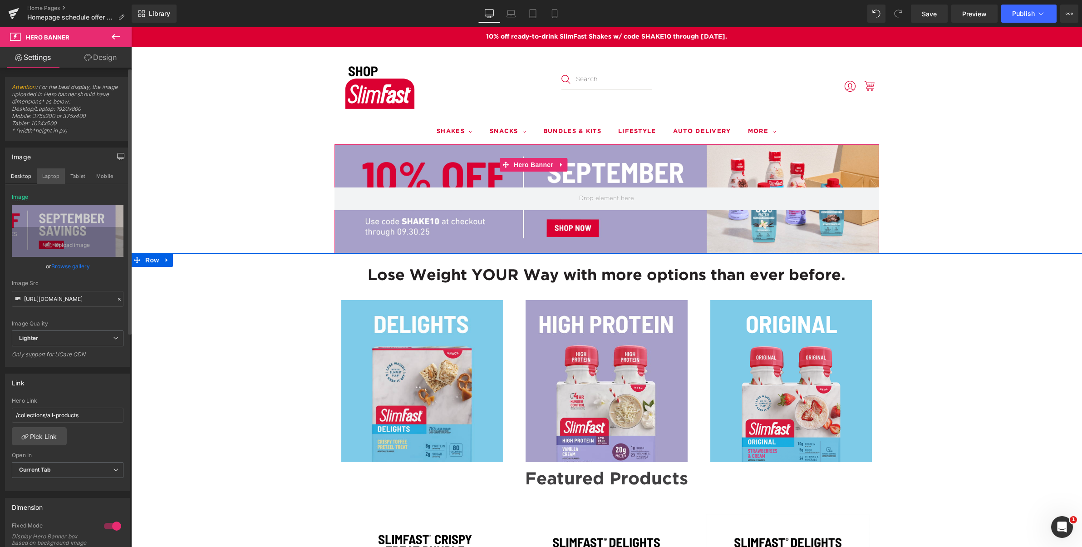
click at [55, 177] on button "Laptop" at bounding box center [51, 175] width 28 height 15
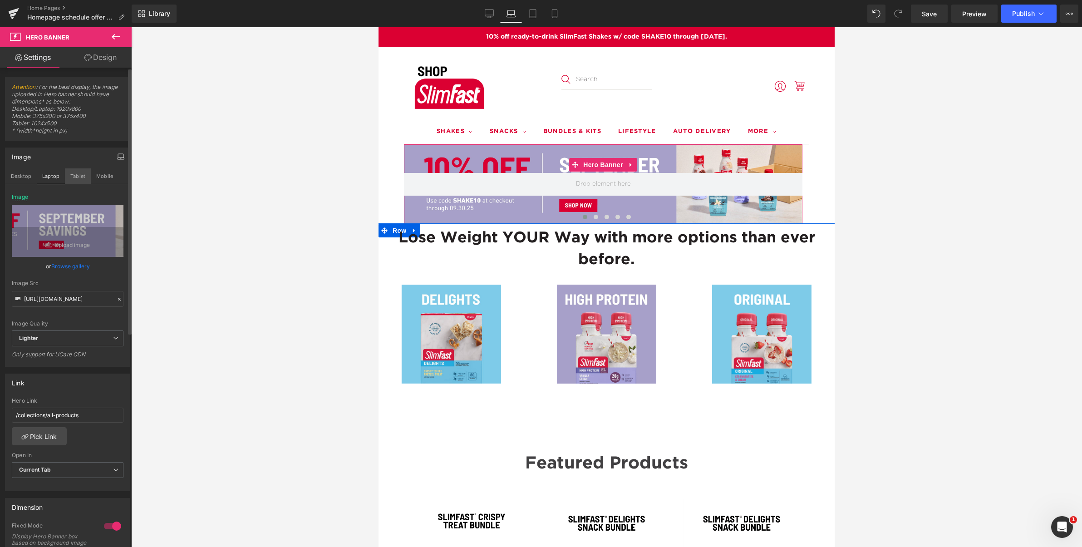
click at [79, 175] on button "Tablet" at bounding box center [78, 175] width 26 height 15
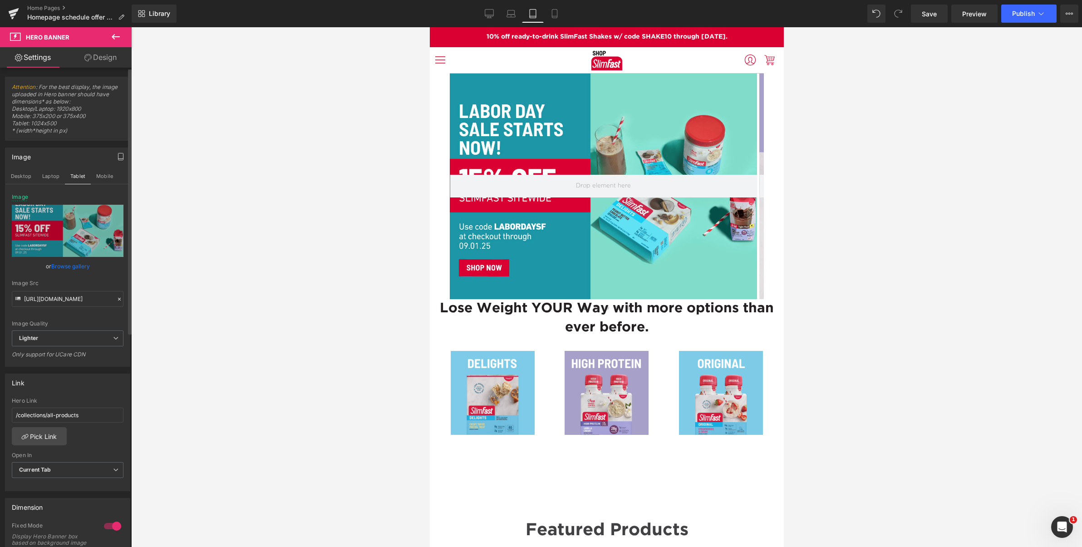
click at [62, 267] on link "Browse gallery" at bounding box center [70, 266] width 39 height 16
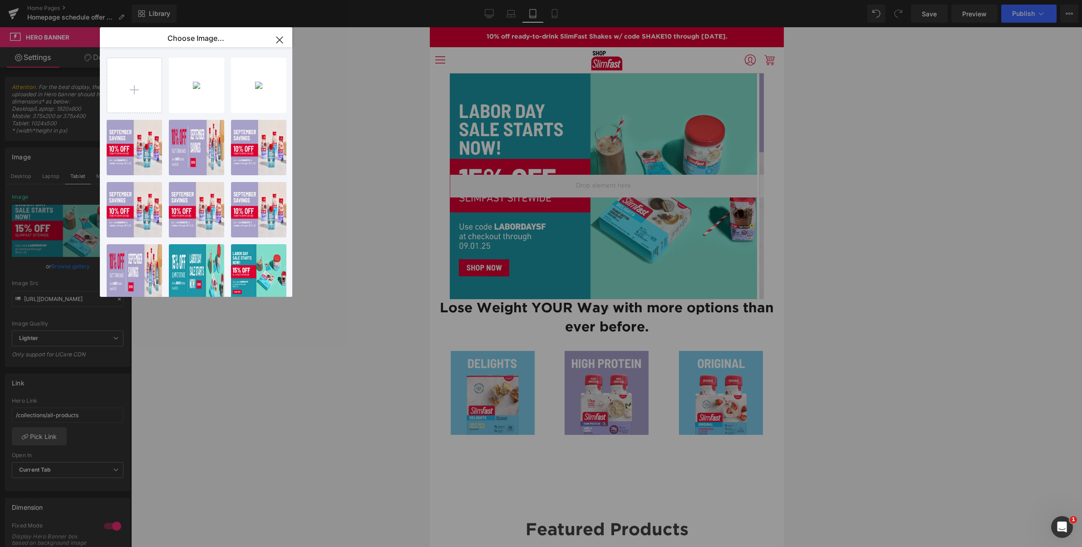
click at [0, 0] on div "Shop..._3_.png 240.14 KB" at bounding box center [0, 0] width 0 height 0
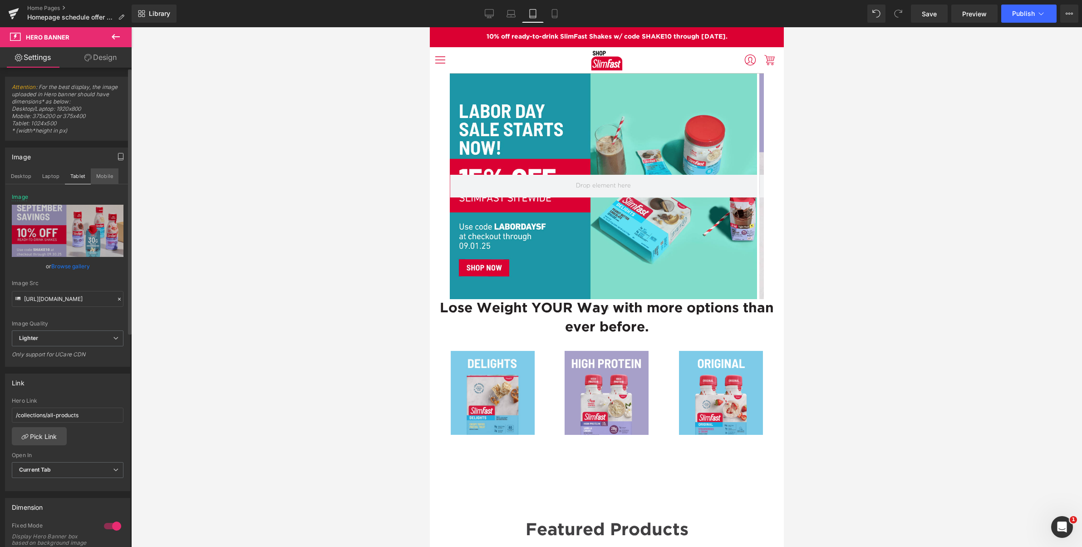
drag, startPoint x: 105, startPoint y: 172, endPoint x: 100, endPoint y: 174, distance: 5.1
click at [104, 173] on button "Mobile" at bounding box center [105, 175] width 28 height 15
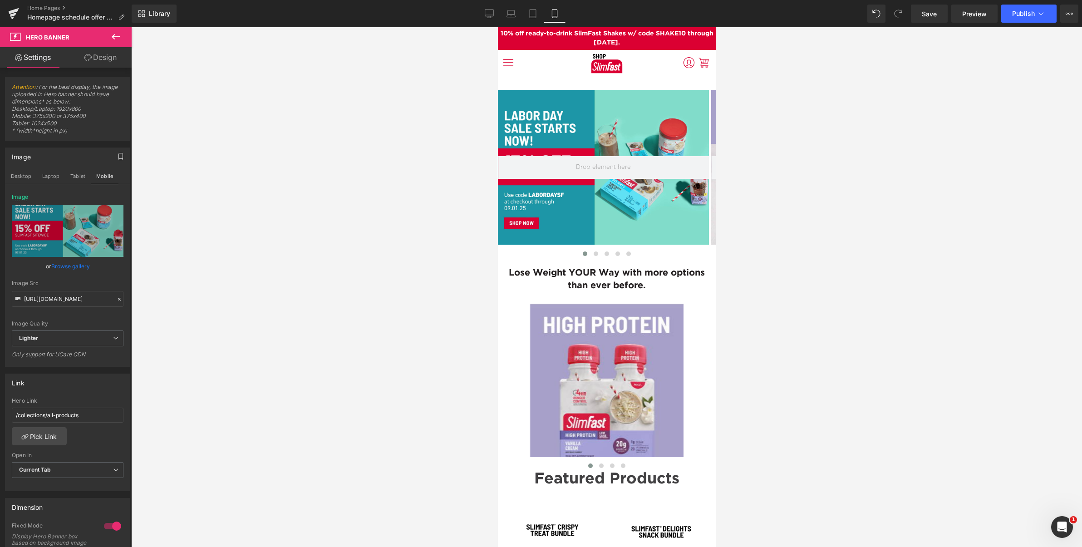
click at [59, 267] on link "Browse gallery" at bounding box center [70, 266] width 39 height 16
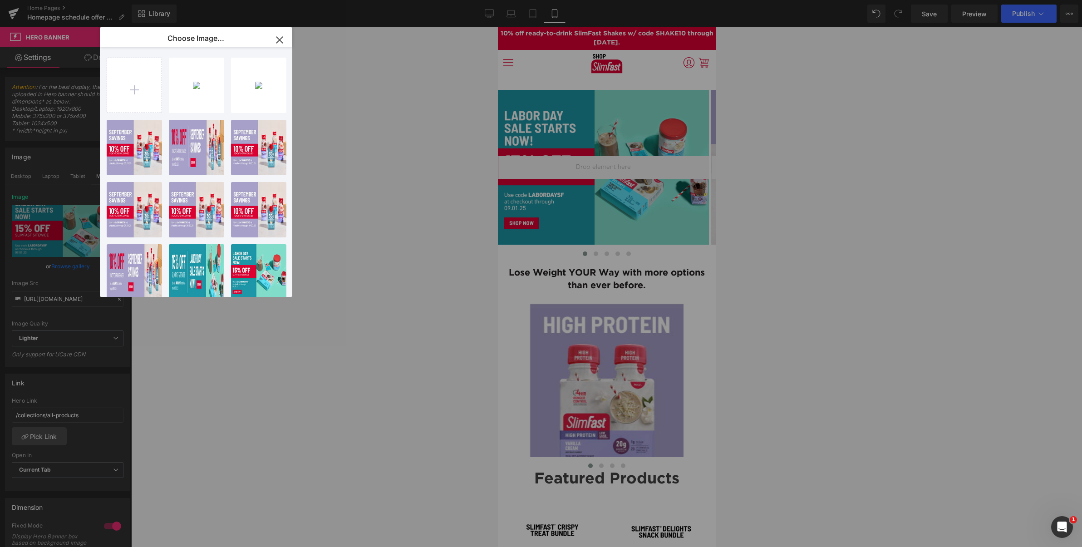
click at [0, 0] on div "Shop..._3_.png 240.14 KB" at bounding box center [0, 0] width 0 height 0
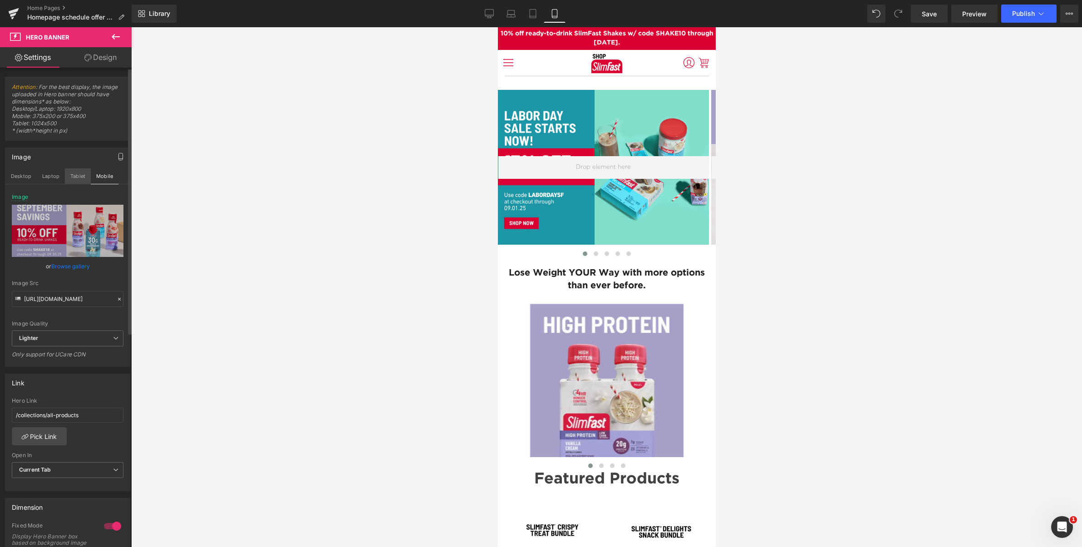
click at [75, 176] on button "Tablet" at bounding box center [78, 175] width 26 height 15
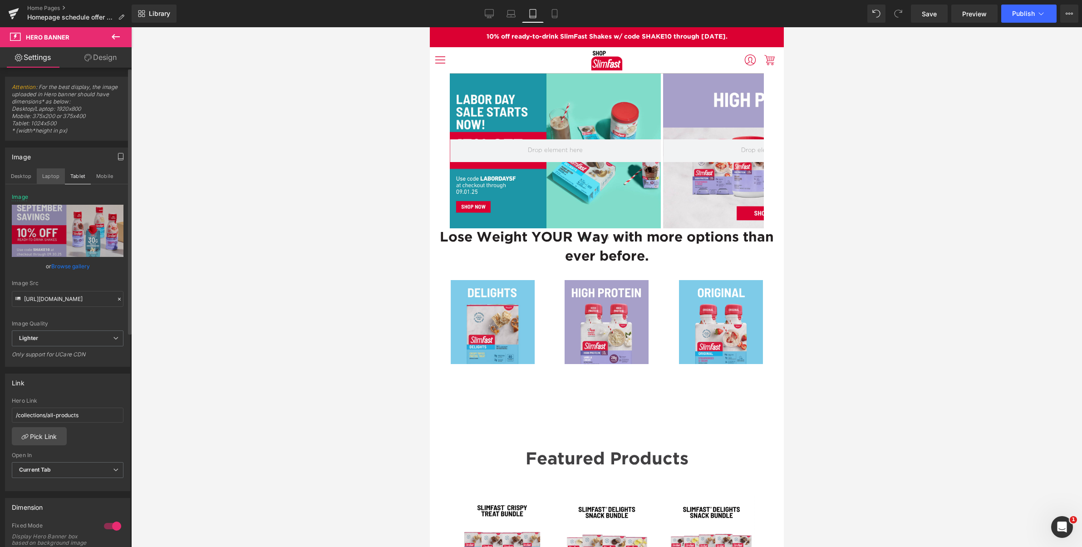
click at [48, 175] on button "Laptop" at bounding box center [51, 175] width 28 height 15
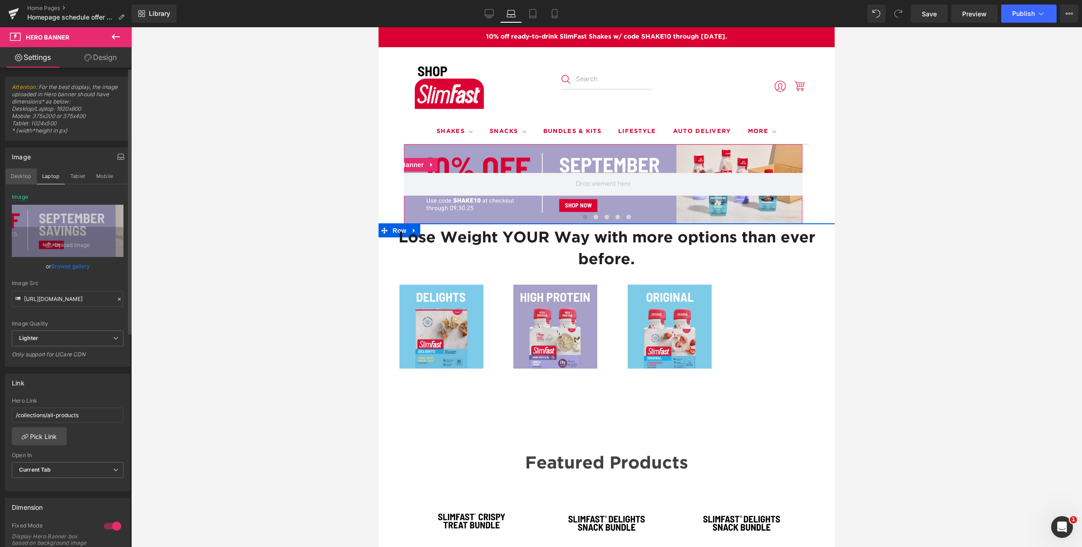
click at [20, 174] on button "Desktop" at bounding box center [20, 175] width 31 height 15
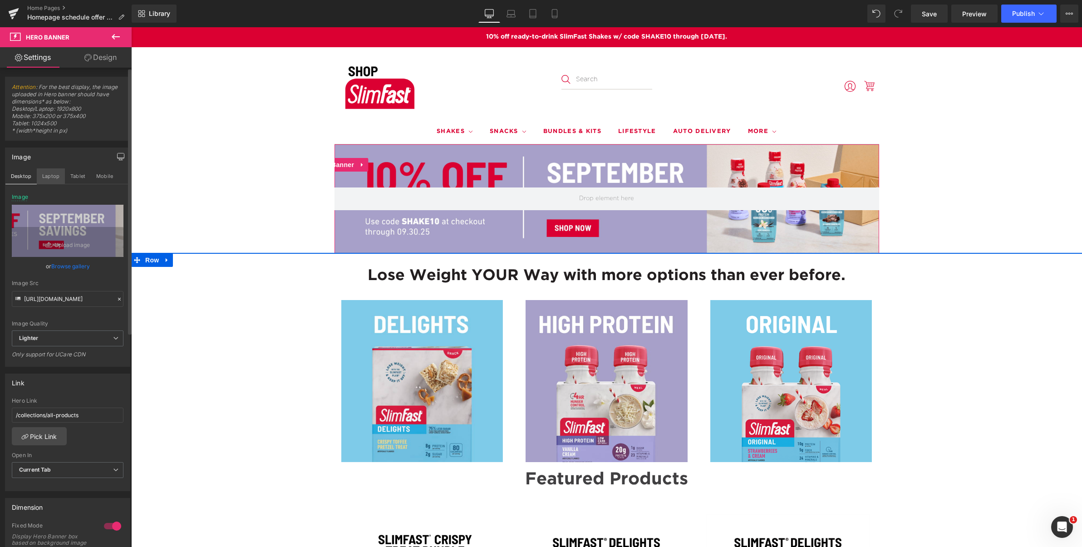
click at [49, 173] on button "Laptop" at bounding box center [51, 175] width 28 height 15
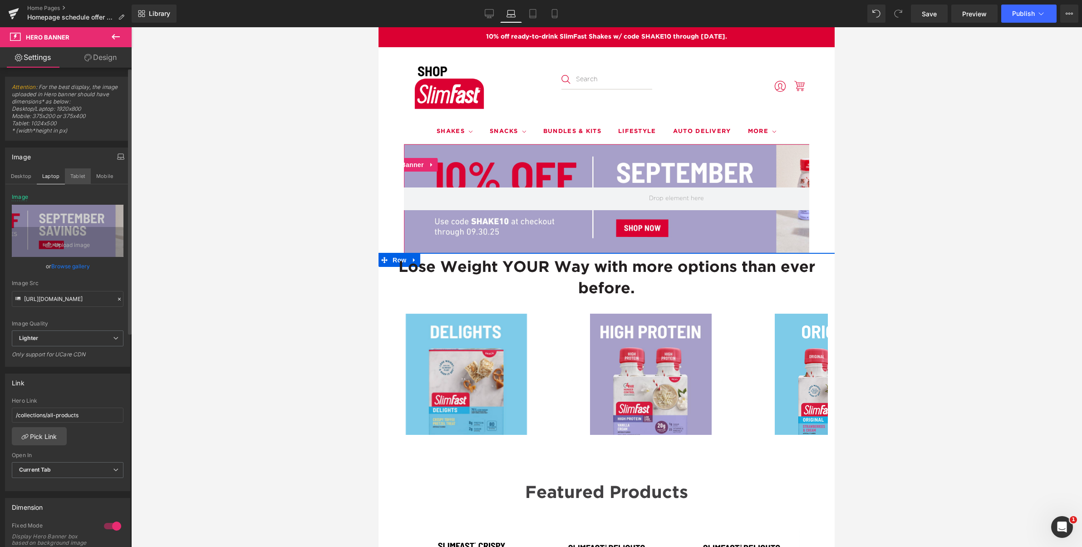
click at [71, 175] on button "Tablet" at bounding box center [78, 175] width 26 height 15
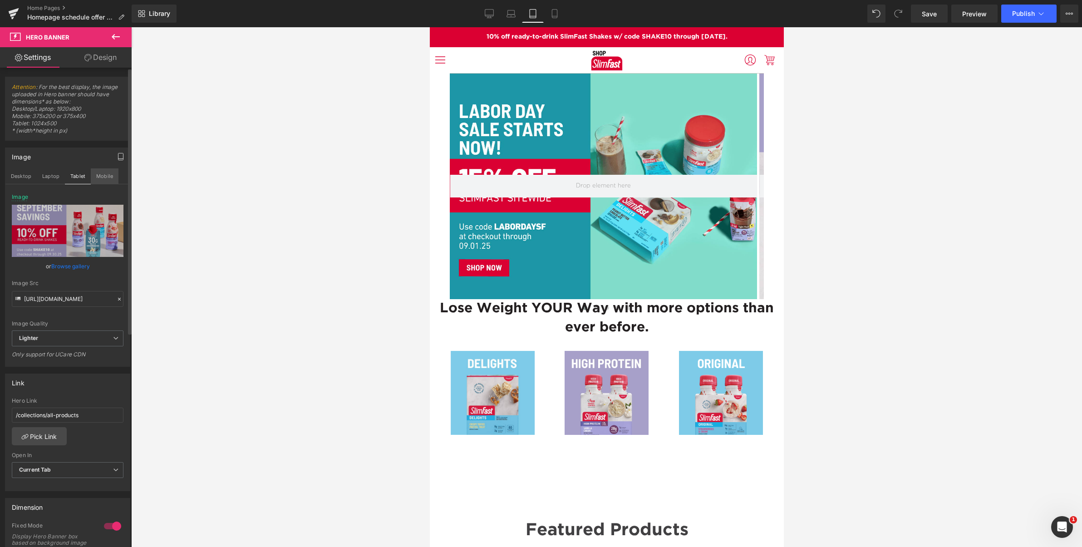
click at [107, 178] on button "Mobile" at bounding box center [105, 175] width 28 height 15
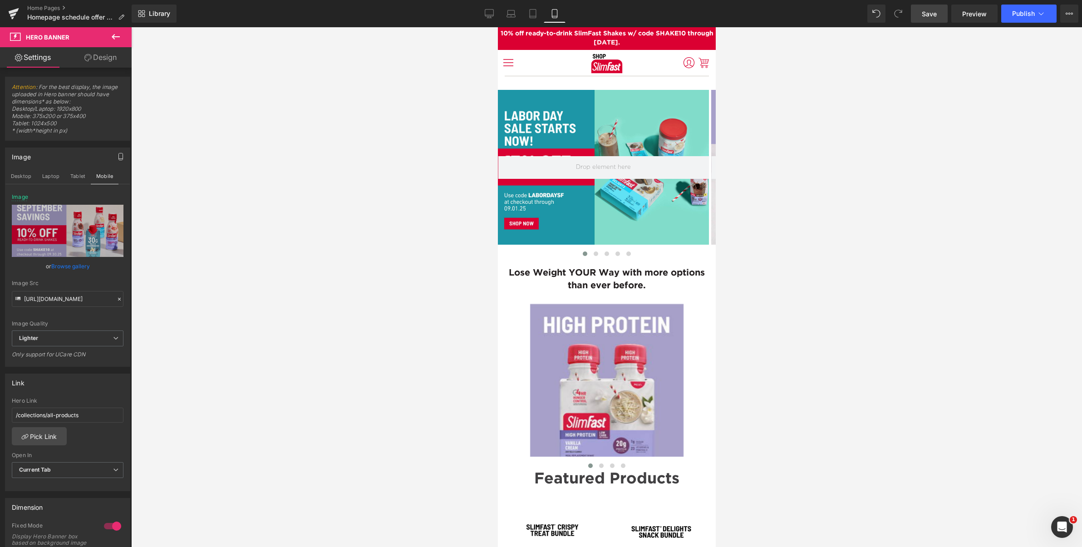
click at [933, 16] on span "Save" at bounding box center [929, 14] width 15 height 10
click at [71, 175] on button "Tablet" at bounding box center [78, 175] width 26 height 15
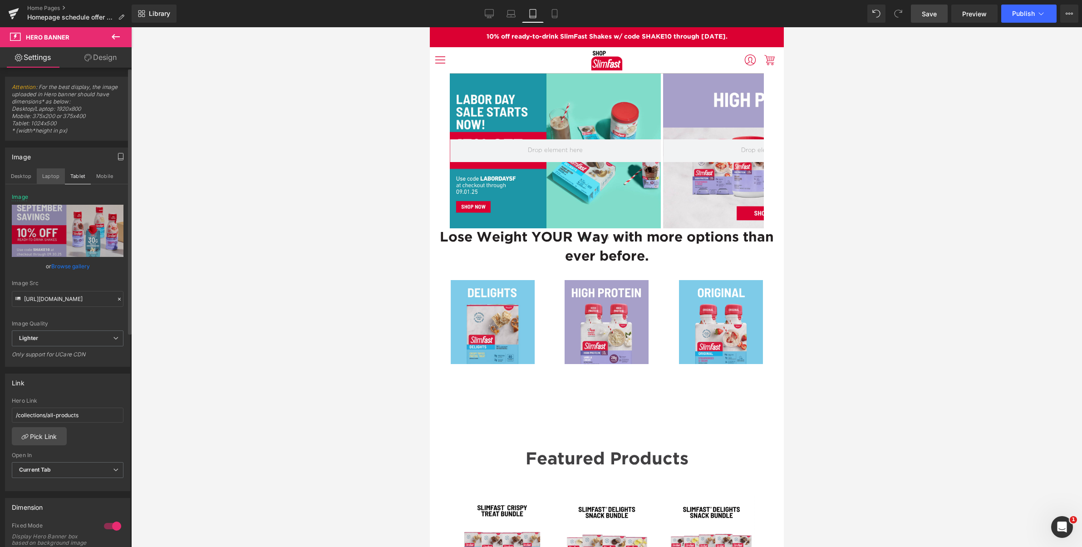
click at [47, 174] on button "Laptop" at bounding box center [51, 175] width 28 height 15
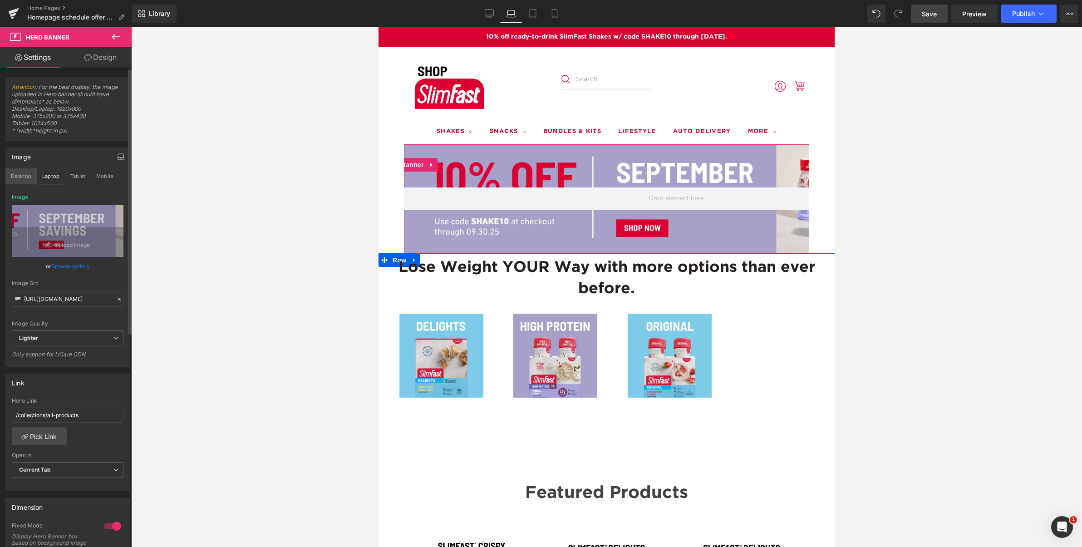
click at [22, 174] on button "Desktop" at bounding box center [20, 175] width 31 height 15
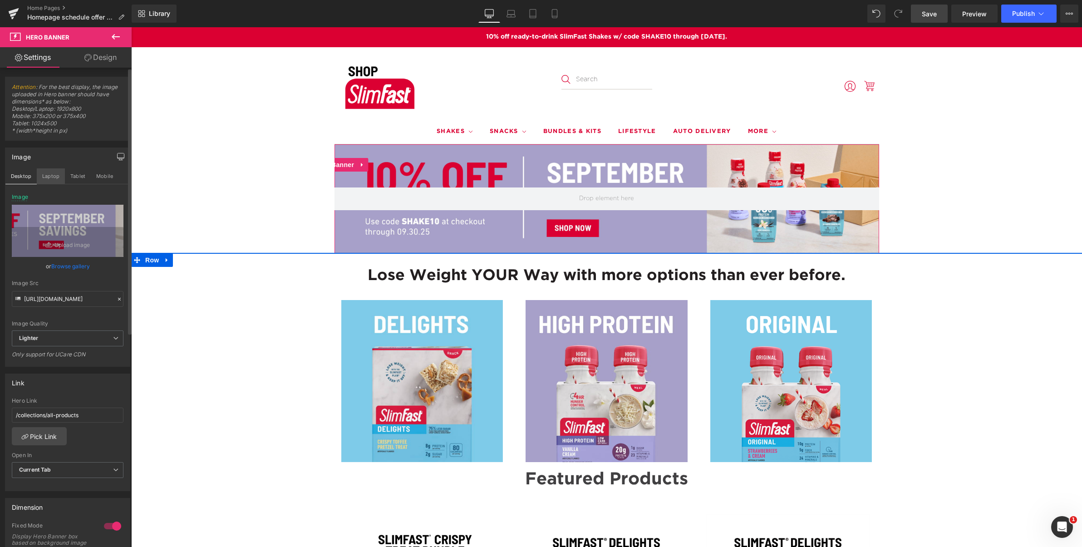
click at [49, 175] on button "Laptop" at bounding box center [51, 175] width 28 height 15
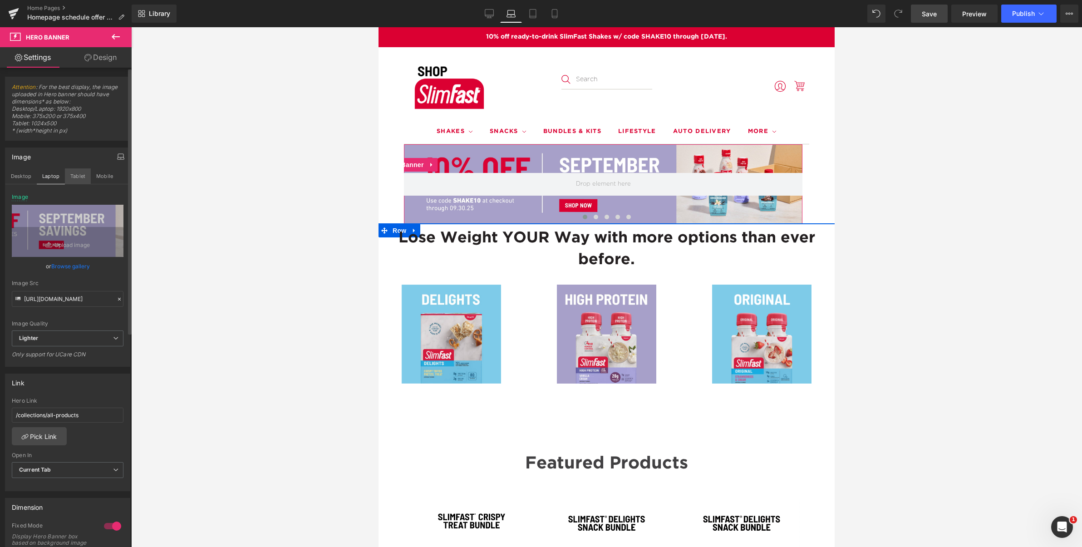
click at [78, 177] on button "Tablet" at bounding box center [78, 175] width 26 height 15
type input "https://ucarecdn.com/51a2db91-6820-4883-9655-daf2f5d5c80d/-/format/auto/-/previ…"
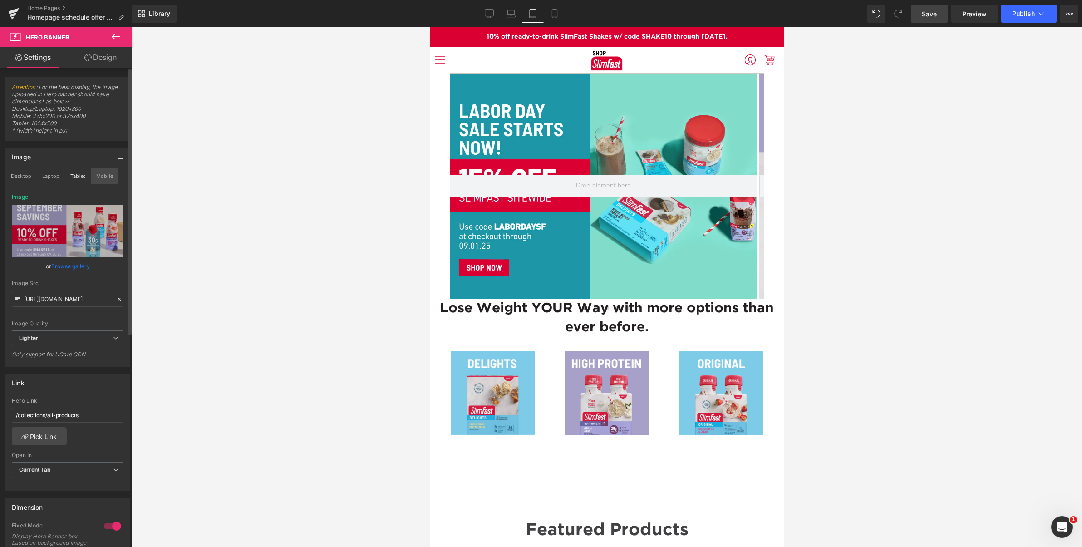
click at [106, 176] on button "Mobile" at bounding box center [105, 175] width 28 height 15
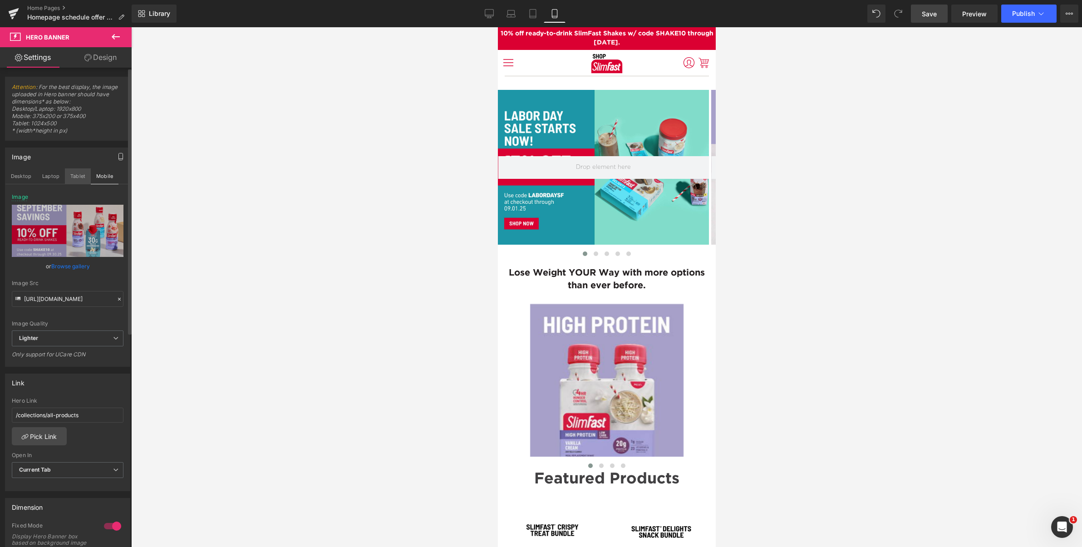
click at [74, 178] on button "Tablet" at bounding box center [78, 175] width 26 height 15
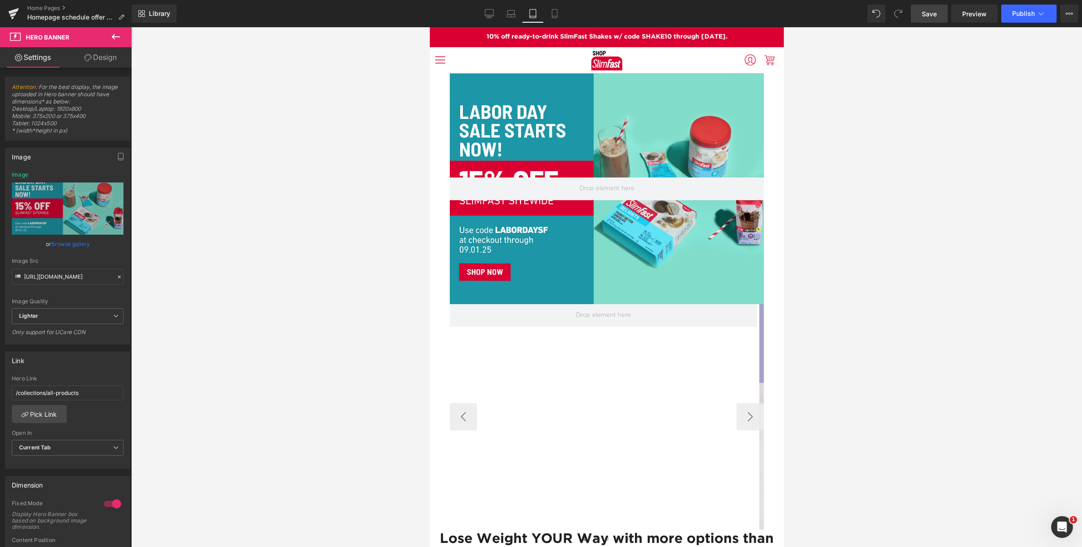
click at [599, 306] on span "Carousel" at bounding box center [603, 311] width 26 height 11
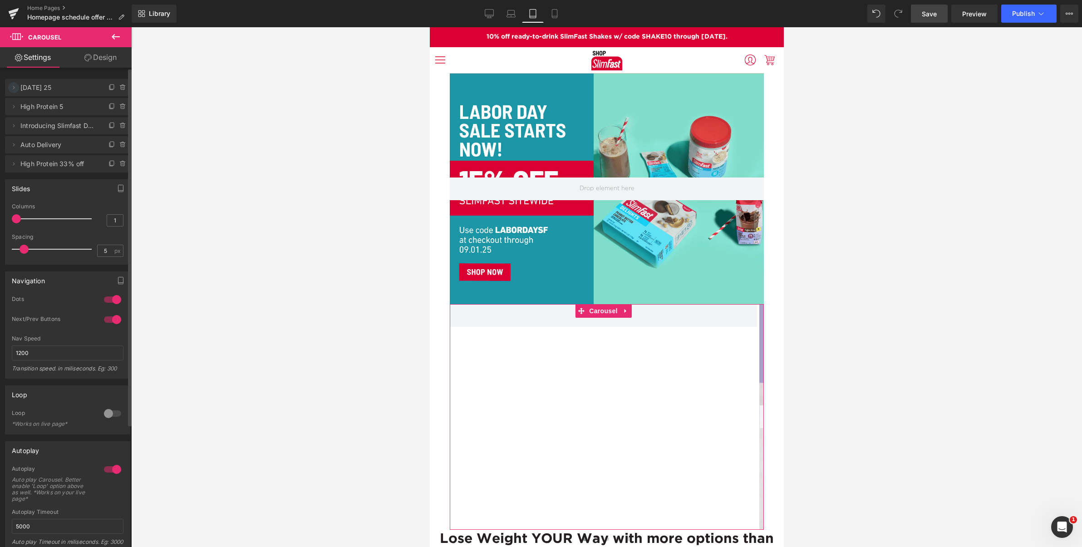
click at [9, 88] on span at bounding box center [13, 87] width 11 height 11
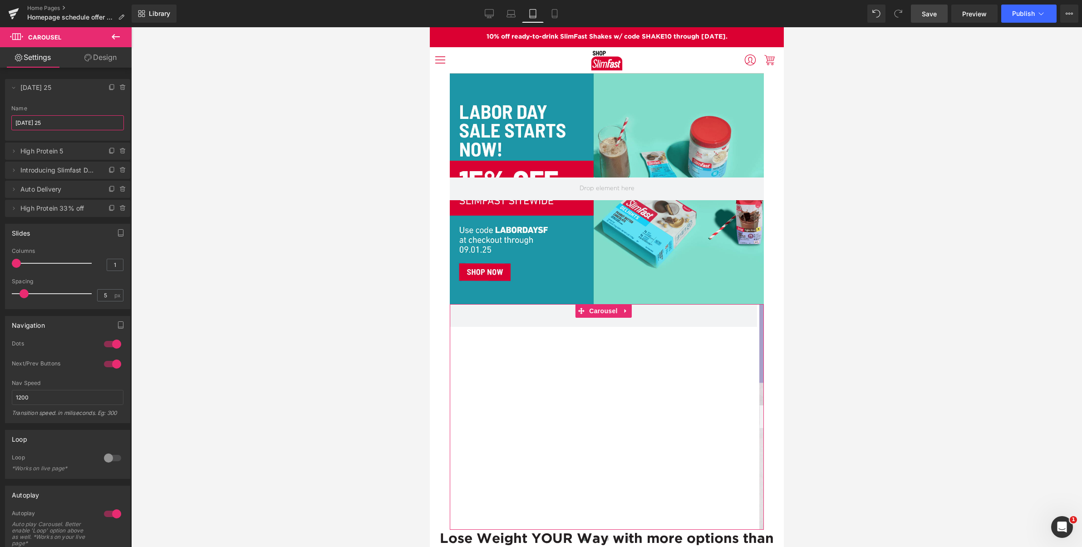
drag, startPoint x: 0, startPoint y: 118, endPoint x: -28, endPoint y: 116, distance: 27.7
click at [0, 116] on html "Carousel You are previewing how the will restyle your page. You can not edit El…" at bounding box center [541, 273] width 1082 height 547
paste input "SHAKE10"
type input "SHAKE10"
click at [222, 125] on div at bounding box center [606, 287] width 951 height 520
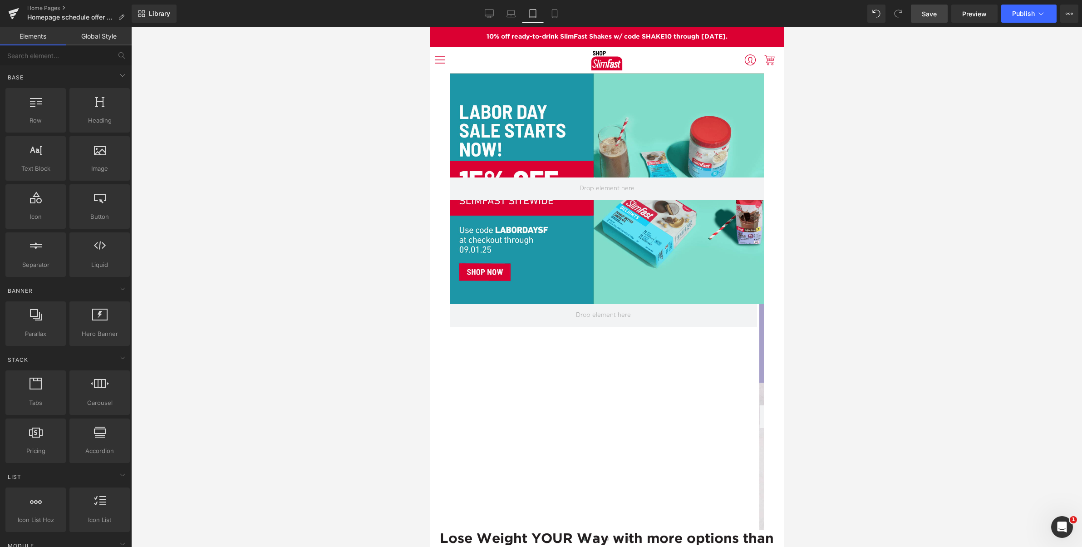
click at [929, 14] on span "Save" at bounding box center [929, 14] width 15 height 10
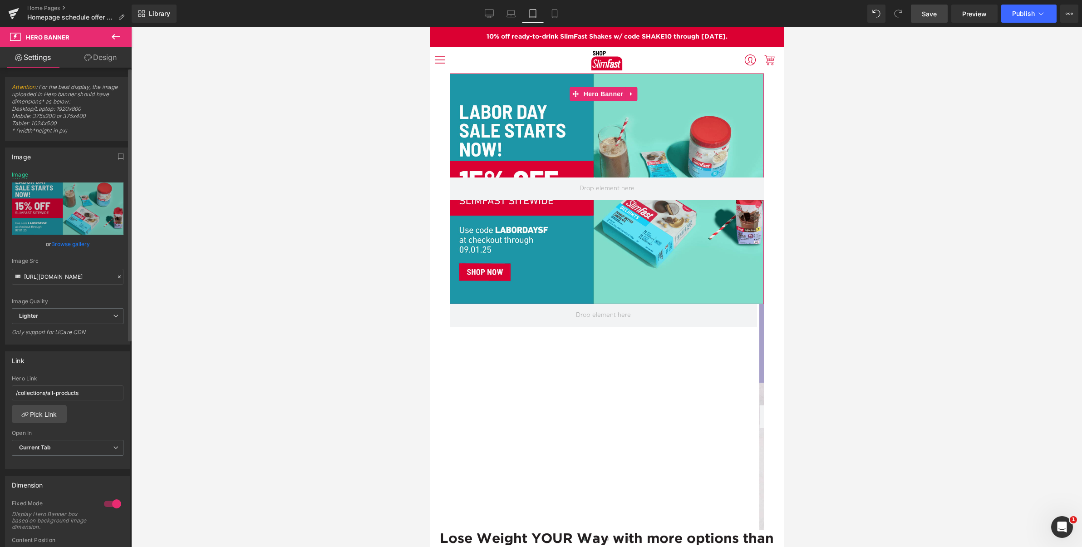
click at [67, 243] on link "Browse gallery" at bounding box center [70, 244] width 39 height 16
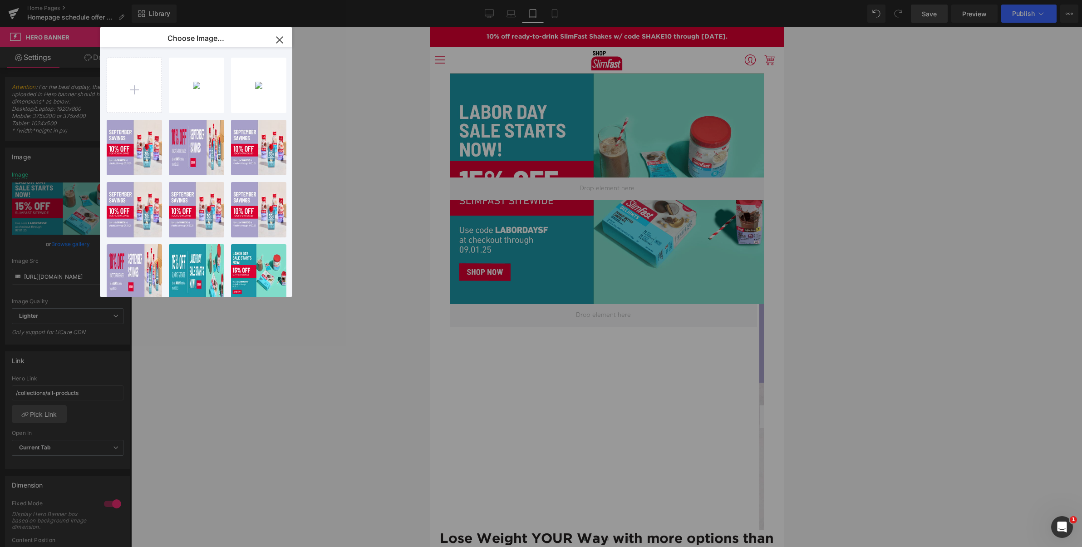
click at [0, 0] on div "Shop..._3_.png 240.14 KB" at bounding box center [0, 0] width 0 height 0
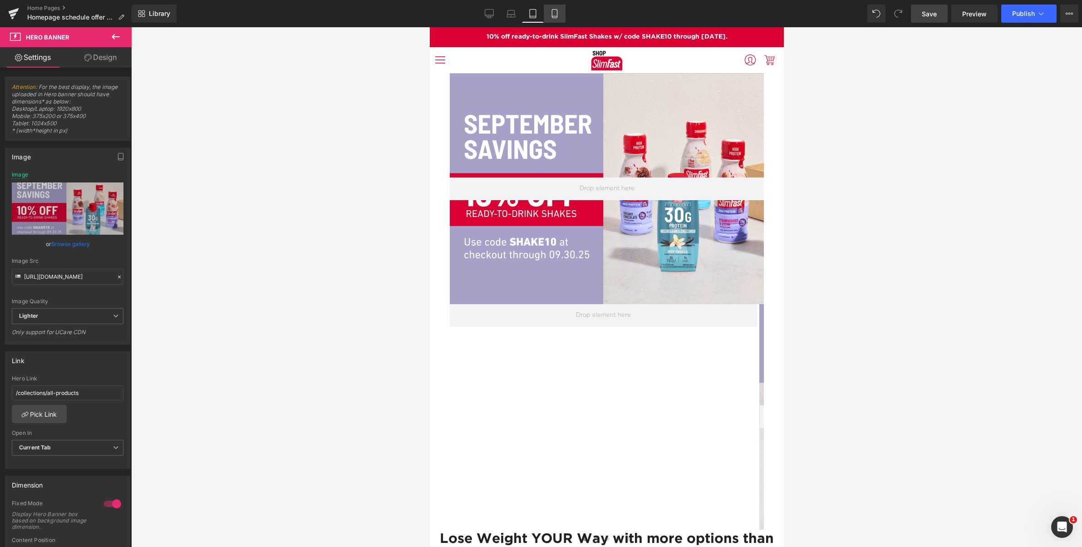
click at [553, 14] on icon at bounding box center [554, 14] width 5 height 9
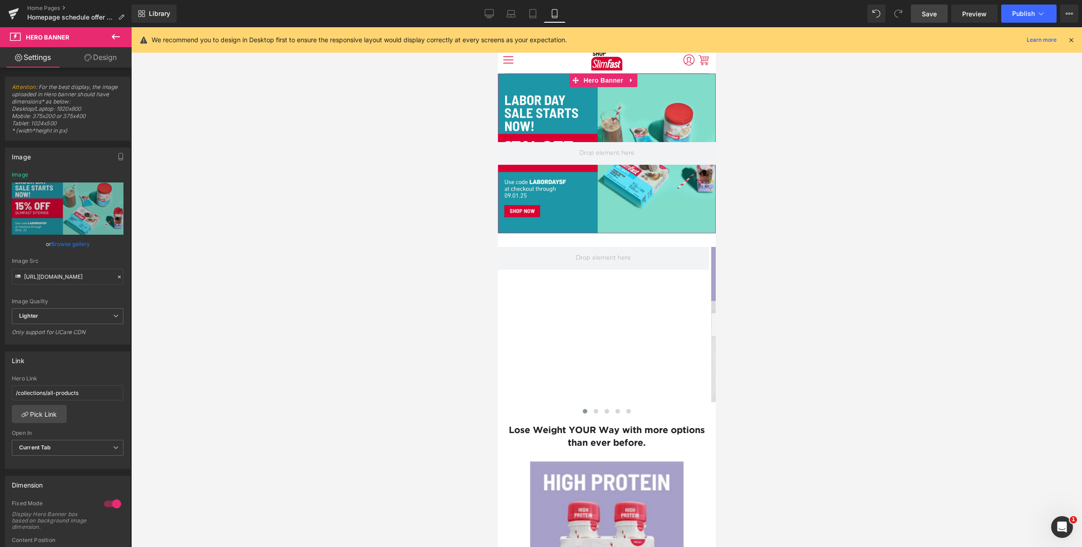
click at [69, 245] on link "Browse gallery" at bounding box center [70, 244] width 39 height 16
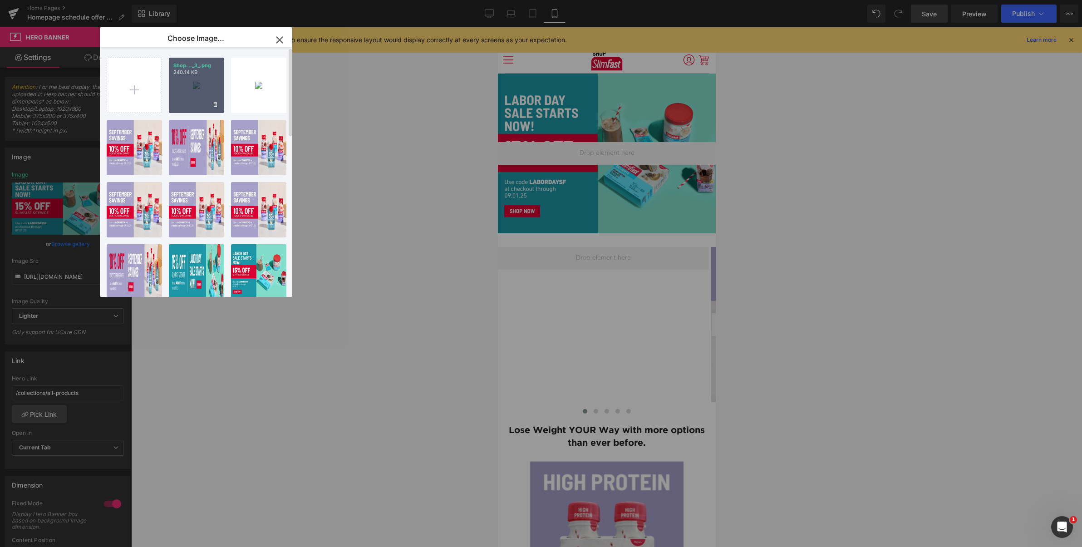
click at [205, 93] on div "Shop..._3_.png 240.14 KB" at bounding box center [196, 85] width 55 height 55
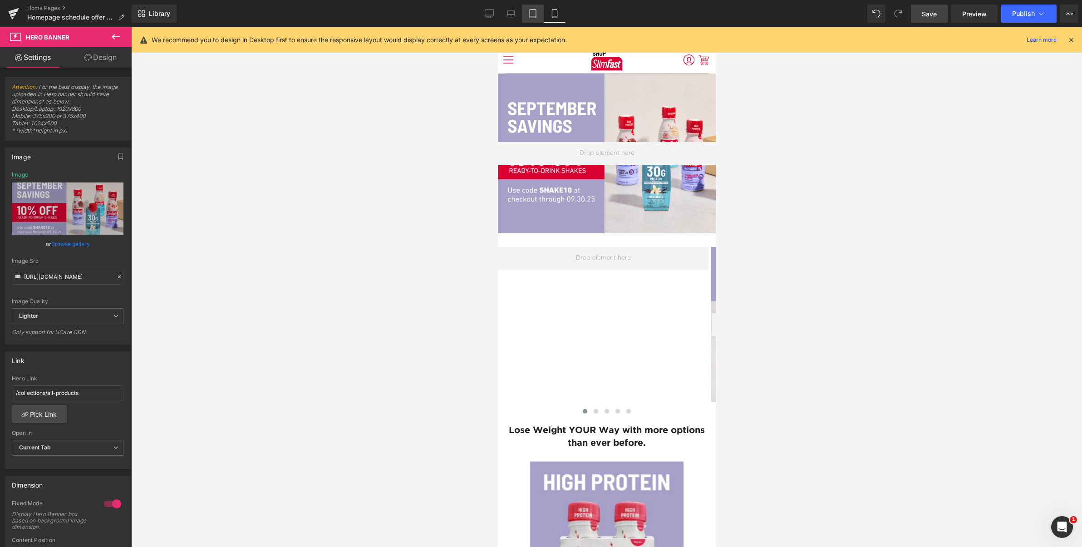
click at [535, 15] on icon at bounding box center [532, 13] width 9 height 9
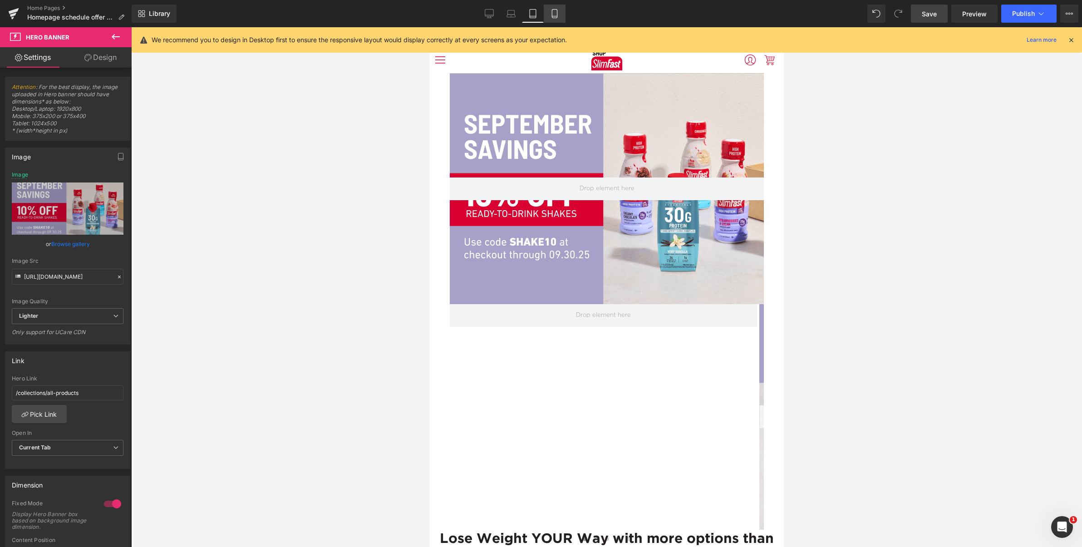
click at [556, 13] on icon at bounding box center [554, 13] width 9 height 9
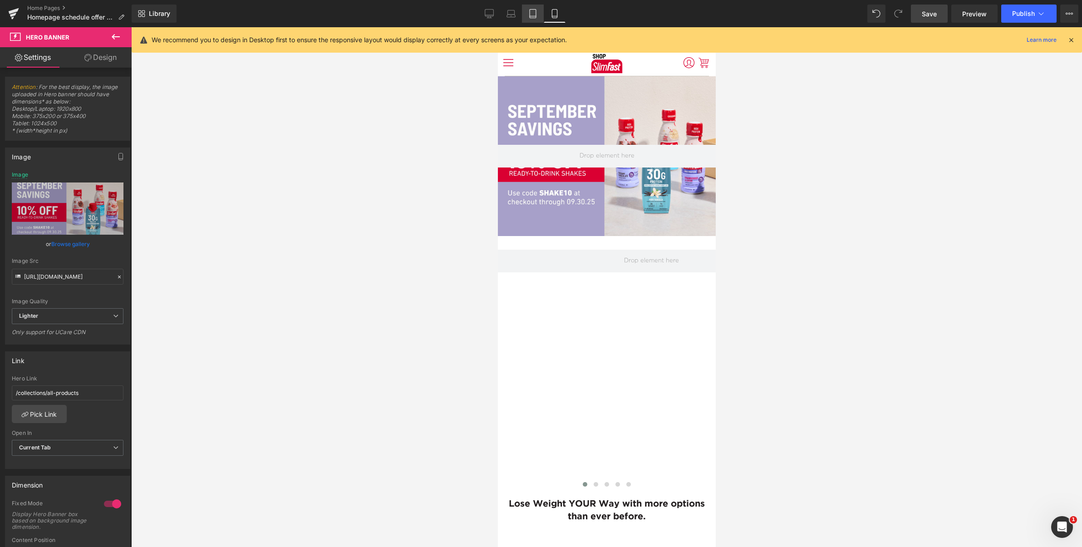
scroll to position [3, 0]
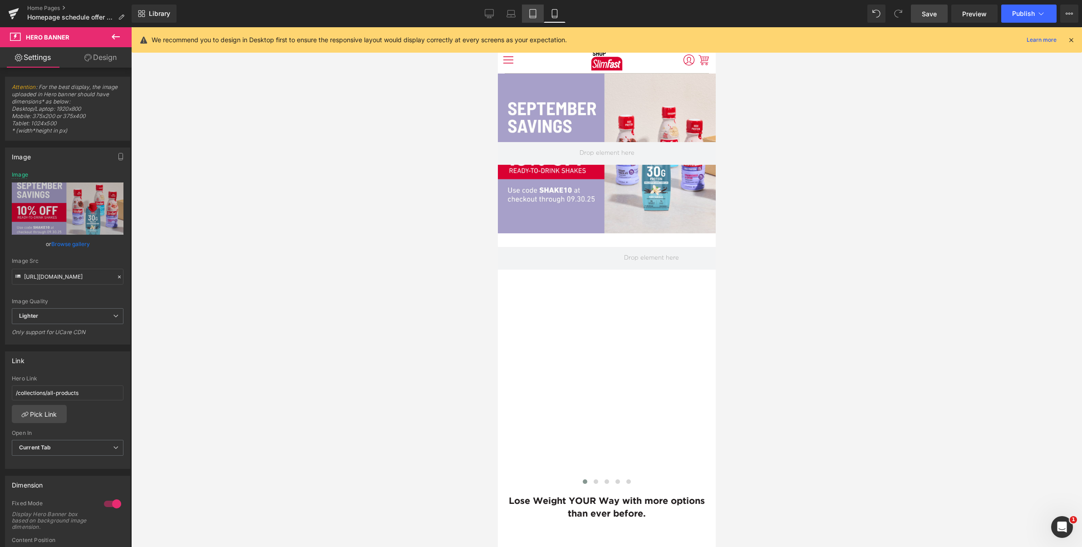
click at [540, 14] on link "Tablet" at bounding box center [533, 14] width 22 height 18
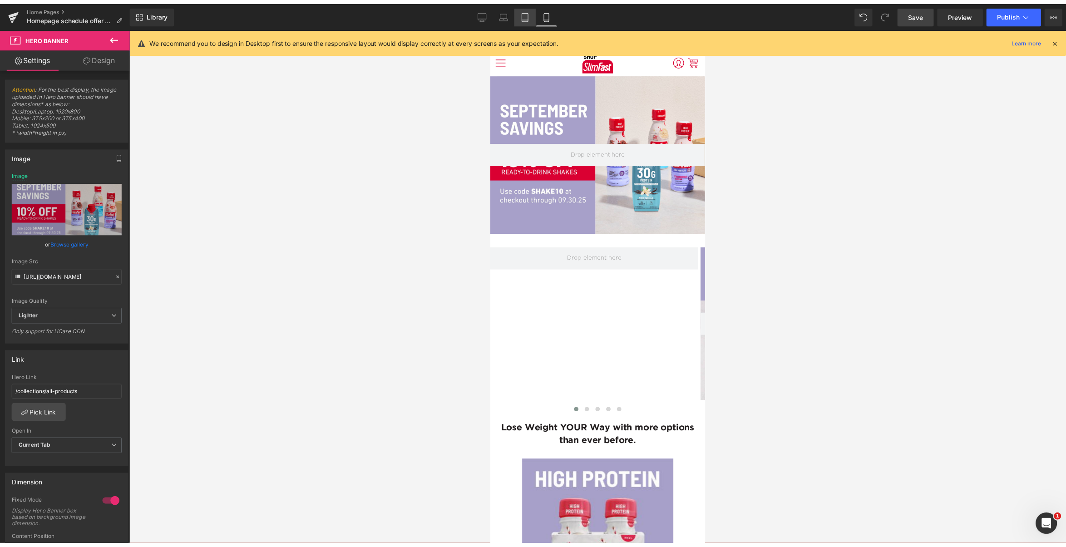
scroll to position [0, 0]
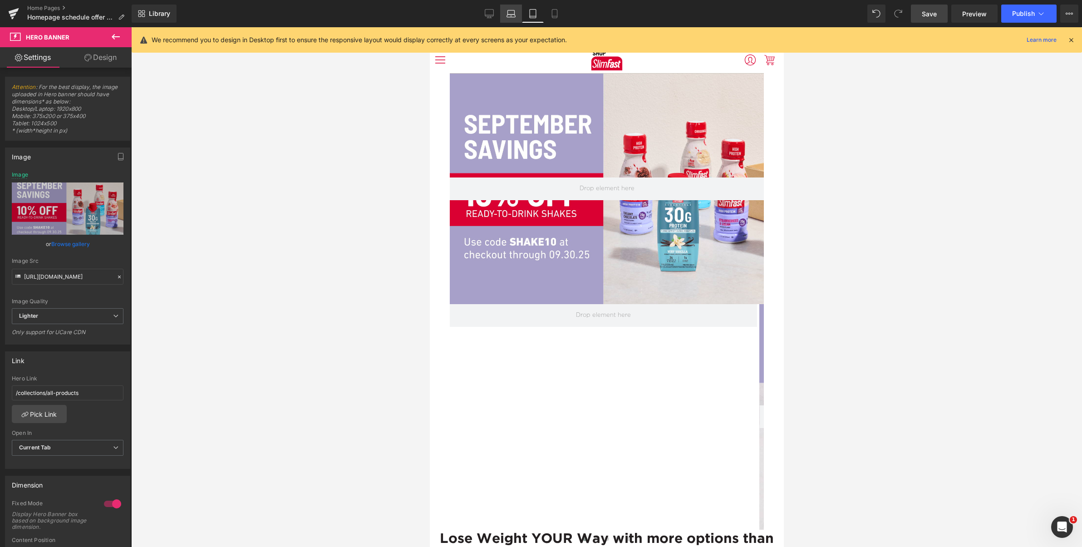
click at [519, 13] on link "Laptop" at bounding box center [511, 14] width 22 height 18
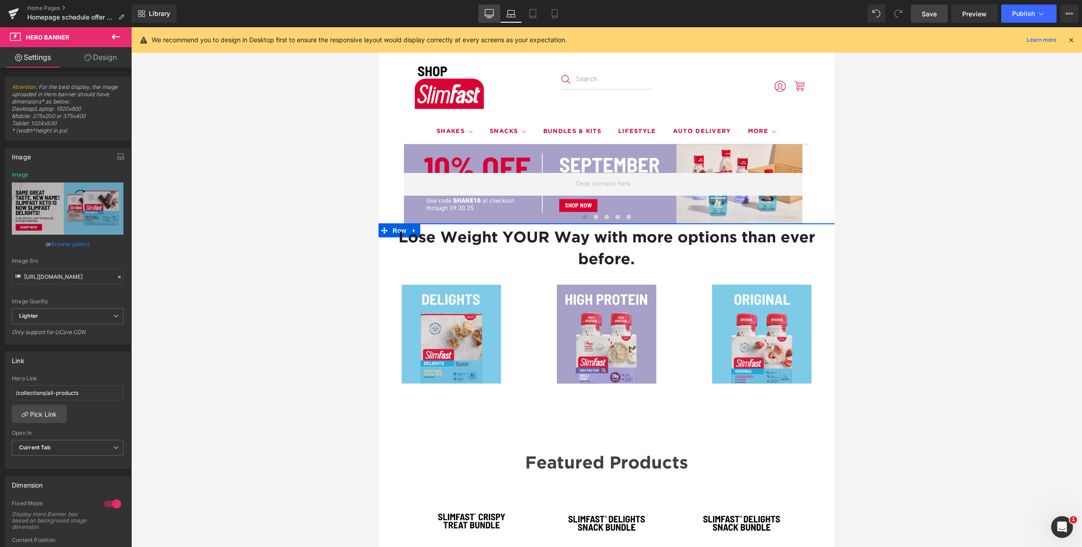
drag, startPoint x: 484, startPoint y: 15, endPoint x: 495, endPoint y: 14, distance: 11.9
click at [484, 15] on link "Desktop" at bounding box center [490, 14] width 22 height 18
type input "https://ucarecdn.com/8a4e766c-4023-4611-ada9-883c40684ec4/-/format/auto/-/previ…"
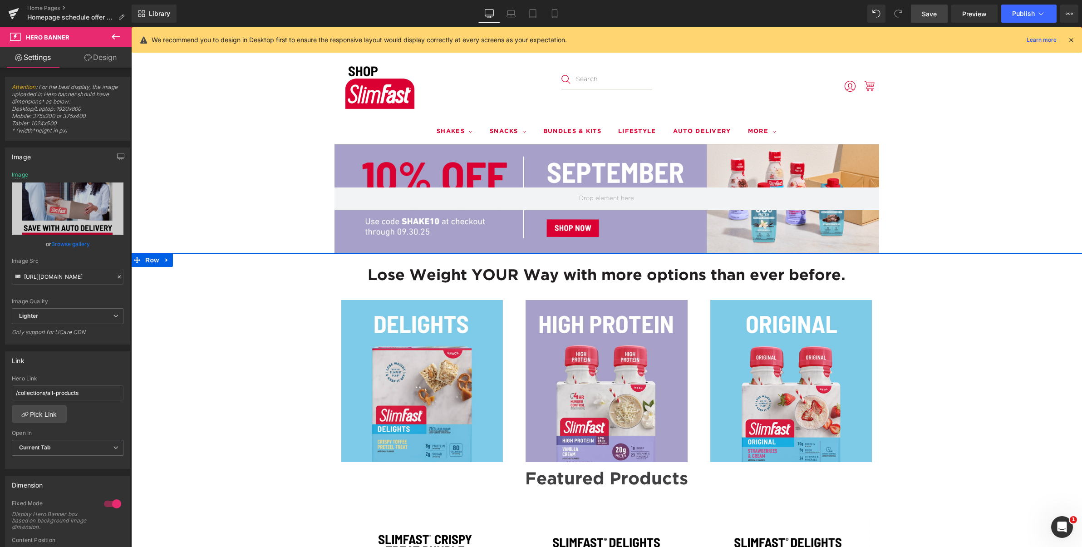
click at [932, 14] on span "Save" at bounding box center [929, 14] width 15 height 10
click at [1067, 14] on icon at bounding box center [1069, 13] width 7 height 7
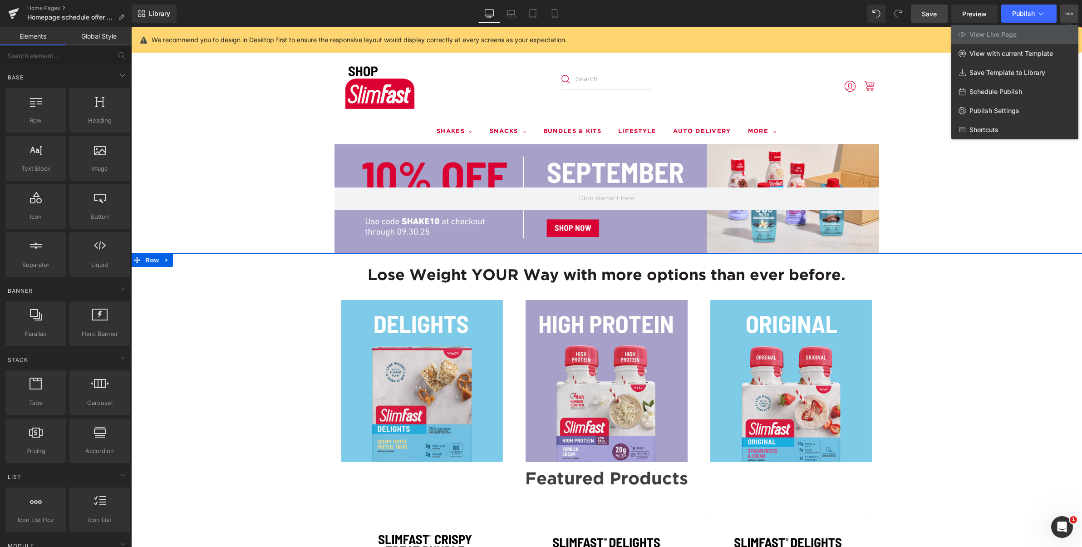
click at [920, 75] on div at bounding box center [606, 287] width 951 height 520
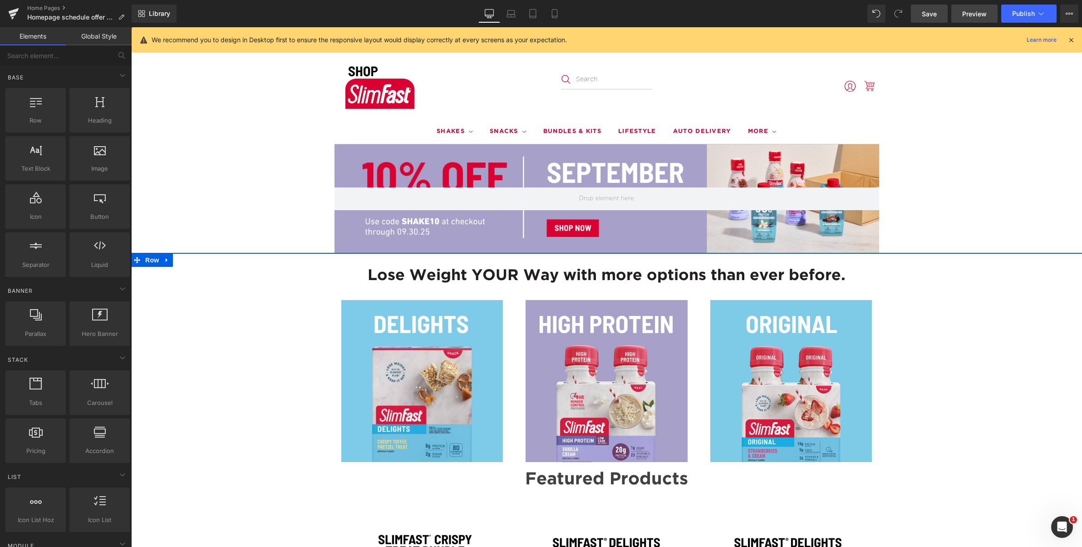
click at [978, 15] on span "Preview" at bounding box center [974, 14] width 25 height 10
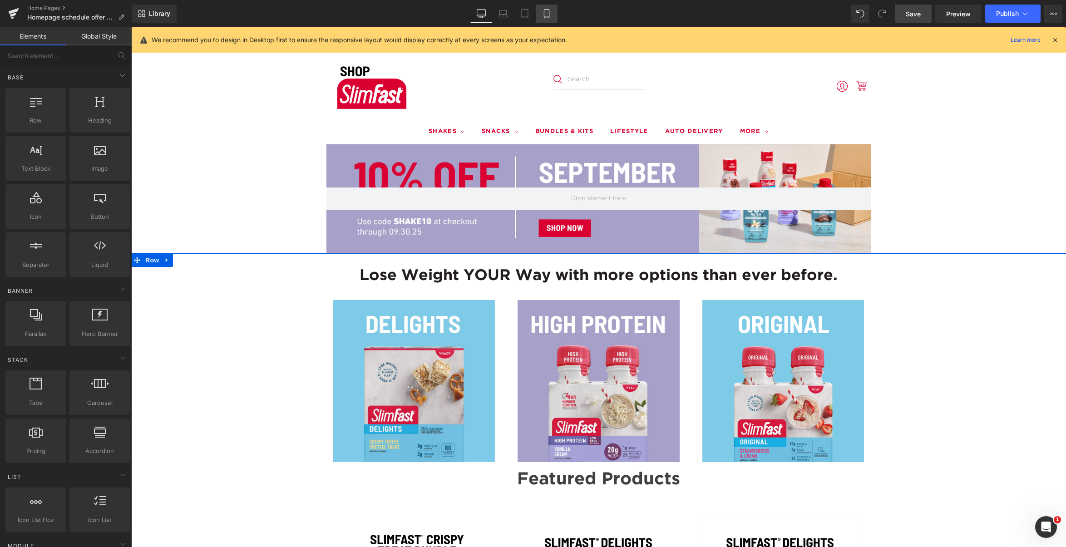
click at [550, 14] on icon at bounding box center [546, 13] width 9 height 9
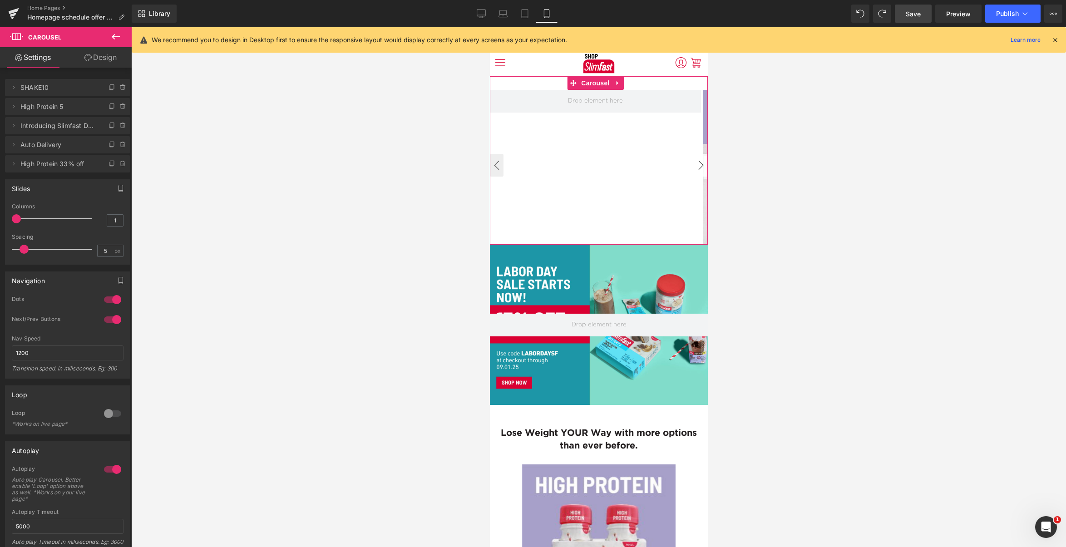
click at [696, 162] on button "›" at bounding box center [701, 165] width 14 height 23
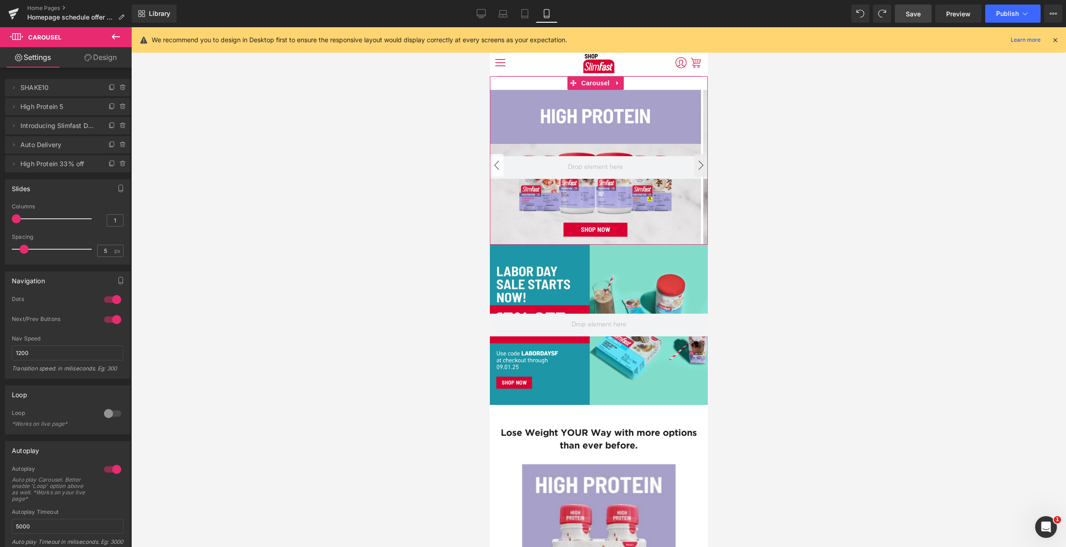
click at [498, 166] on button "‹" at bounding box center [496, 165] width 14 height 23
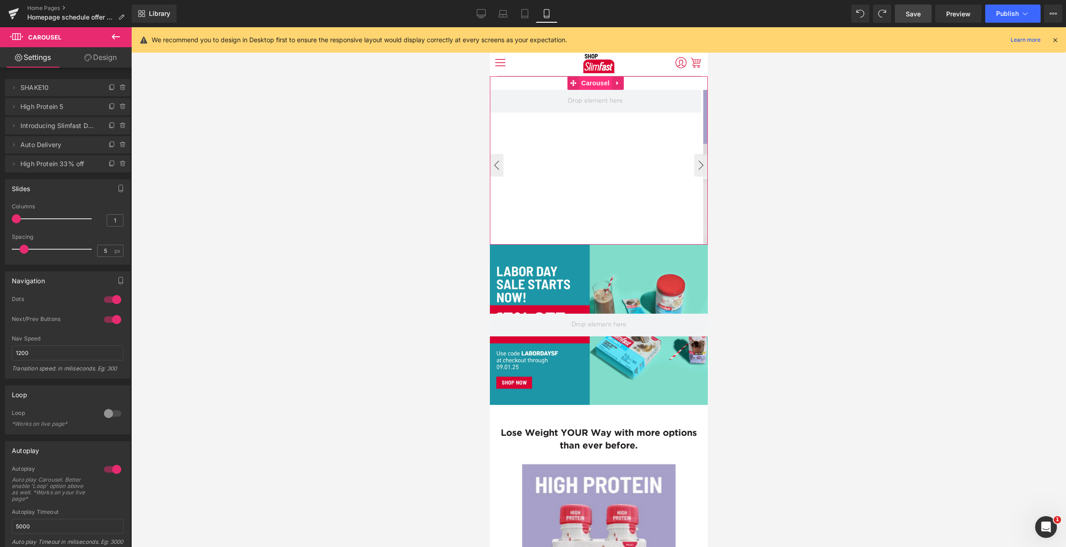
click at [592, 84] on span "Carousel" at bounding box center [594, 83] width 33 height 14
click at [585, 146] on div "Hero Banner Hero Banner Hero Banner Hero Banner" at bounding box center [1022, 167] width 1067 height 155
click at [602, 102] on span at bounding box center [594, 101] width 61 height 13
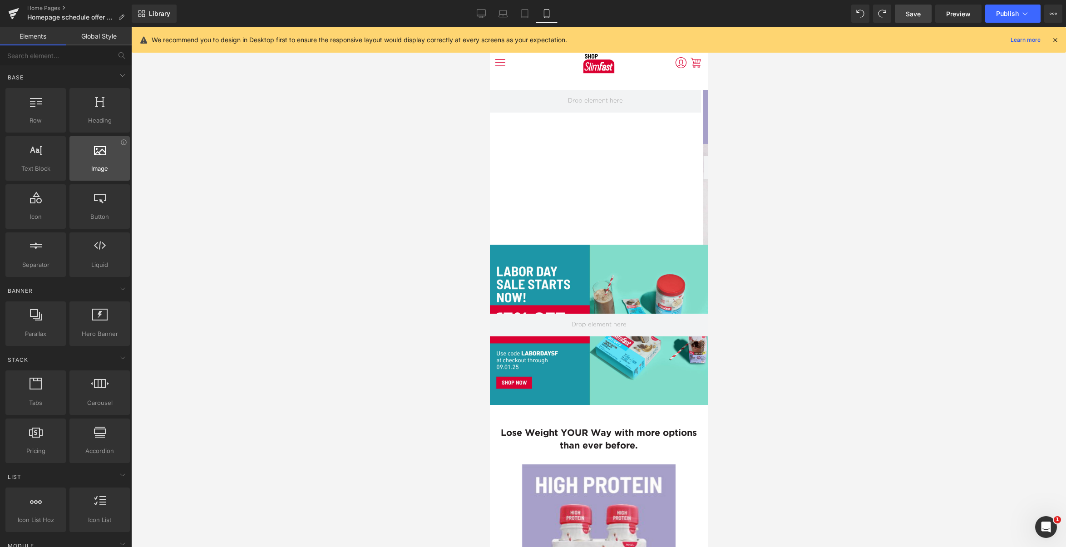
click at [97, 165] on span "Image" at bounding box center [99, 169] width 55 height 10
click at [98, 164] on span "Image" at bounding box center [99, 169] width 55 height 10
click at [94, 156] on div at bounding box center [99, 153] width 55 height 20
click at [98, 152] on icon at bounding box center [100, 149] width 12 height 12
click at [97, 171] on span "Image" at bounding box center [99, 169] width 55 height 10
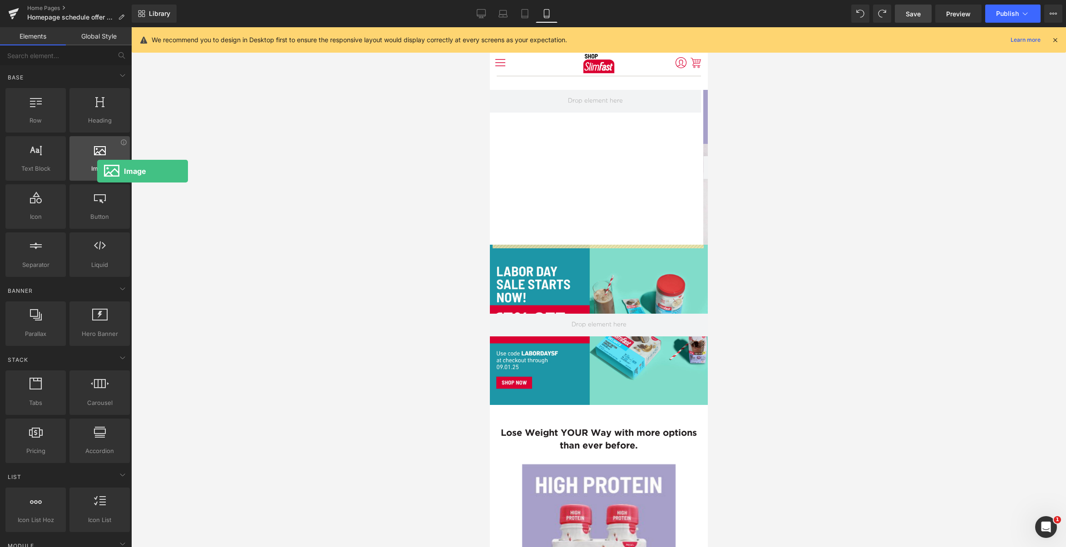
click at [97, 171] on span "Image" at bounding box center [99, 169] width 55 height 10
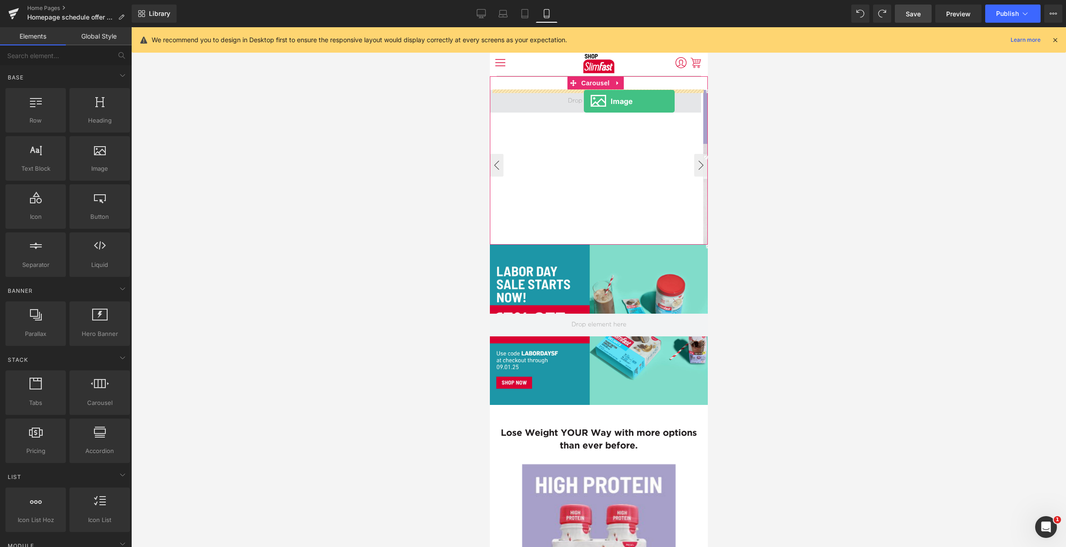
drag, startPoint x: 588, startPoint y: 187, endPoint x: 583, endPoint y: 101, distance: 85.5
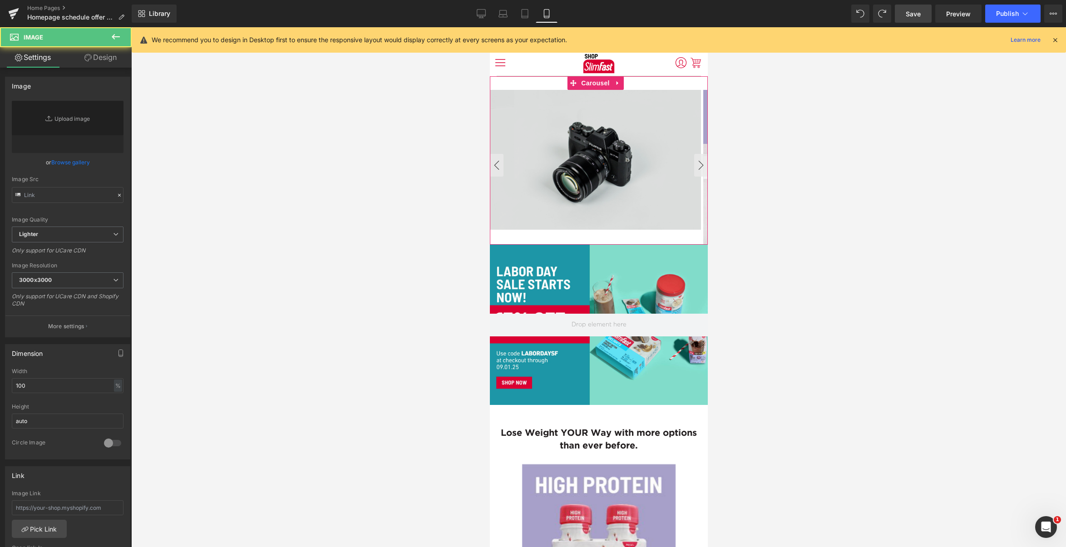
type input "//d1um8515vdn9kb.cloudfront.net/images/parallax.jpg"
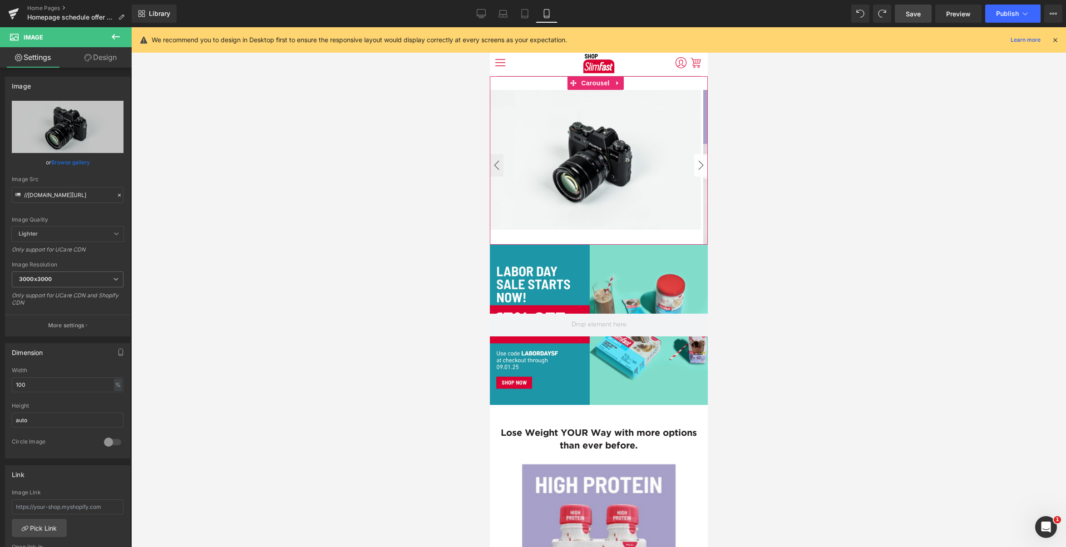
click at [696, 164] on button "›" at bounding box center [701, 165] width 14 height 23
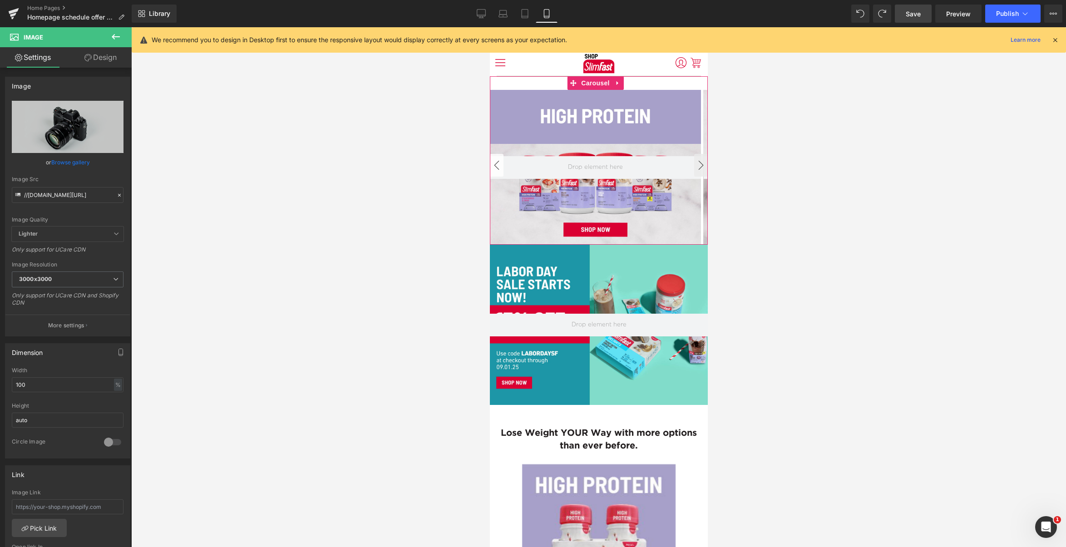
click at [496, 165] on button "‹" at bounding box center [496, 165] width 14 height 23
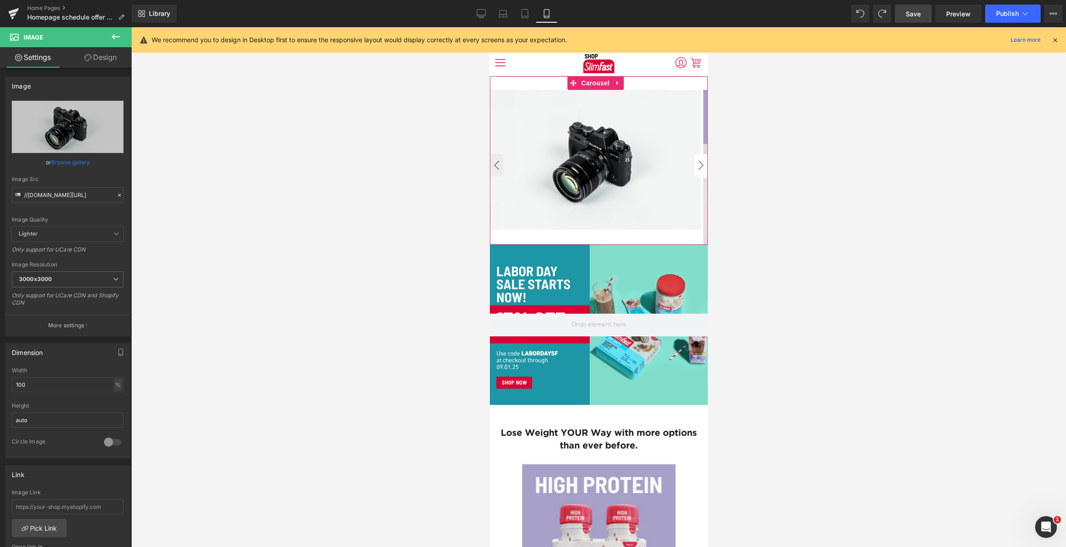
click at [696, 162] on button "›" at bounding box center [701, 165] width 14 height 23
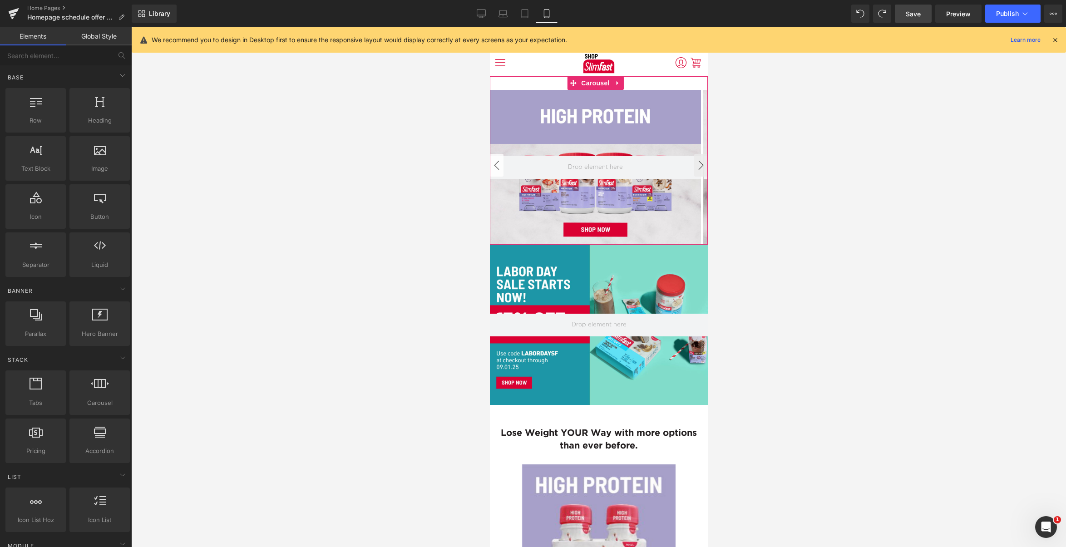
click at [497, 168] on button "‹" at bounding box center [496, 165] width 14 height 23
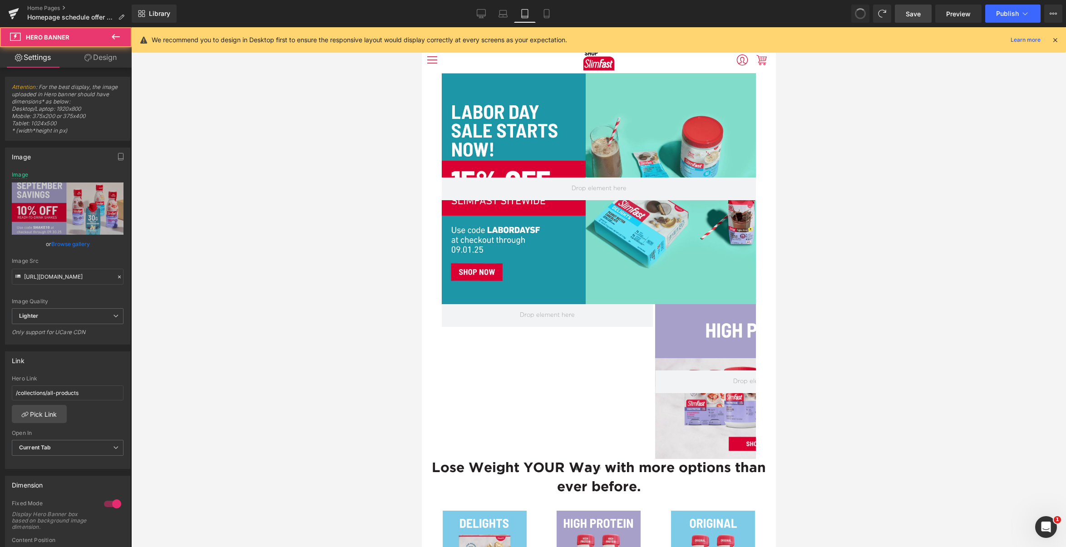
type input "https://ucarecdn.com/425cc930-61a3-41d8-b485-02830dc3365b/-/format/auto/-/previ…"
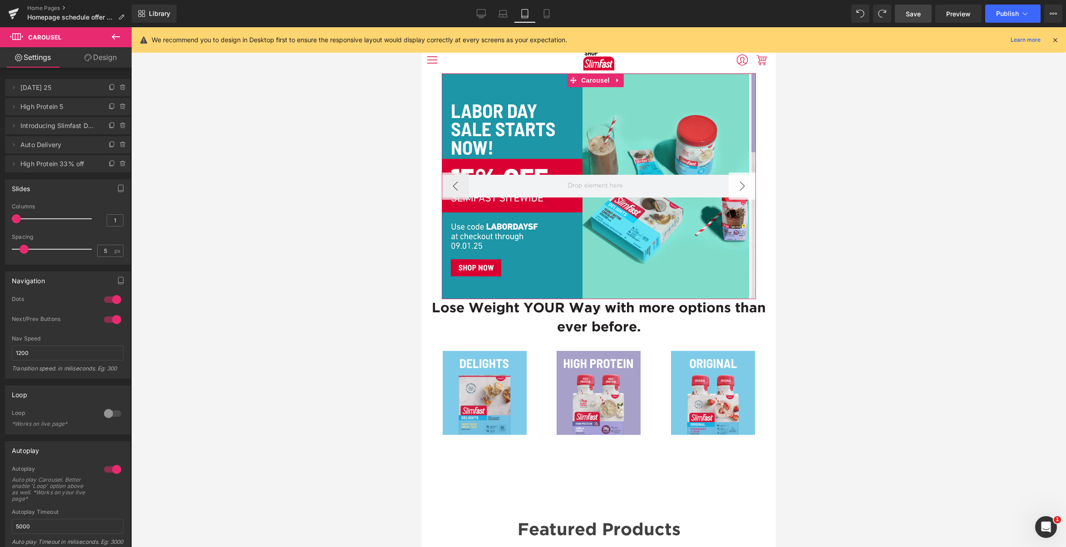
click at [738, 186] on button "›" at bounding box center [741, 186] width 27 height 27
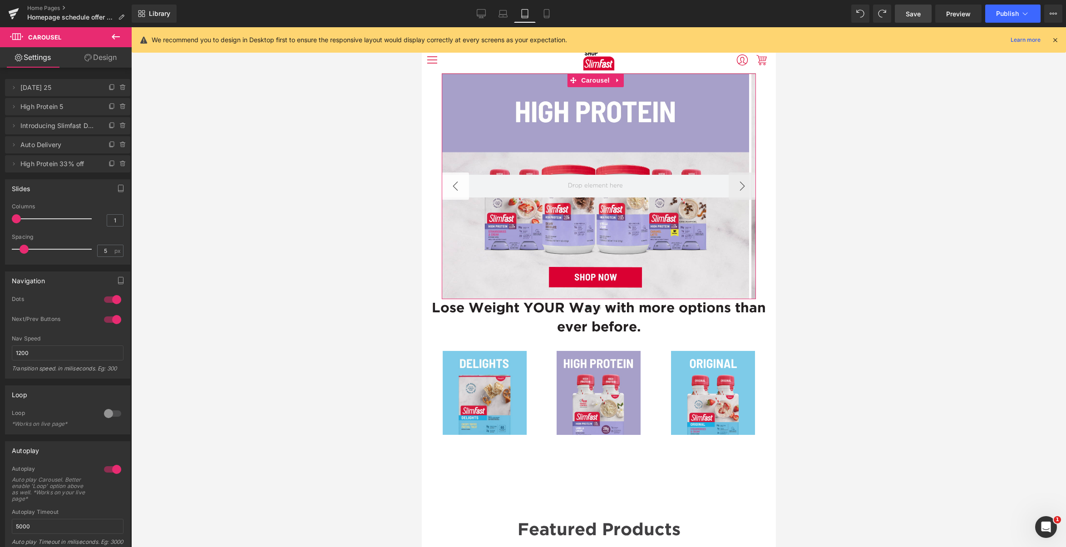
click at [455, 187] on button "‹" at bounding box center [454, 186] width 27 height 27
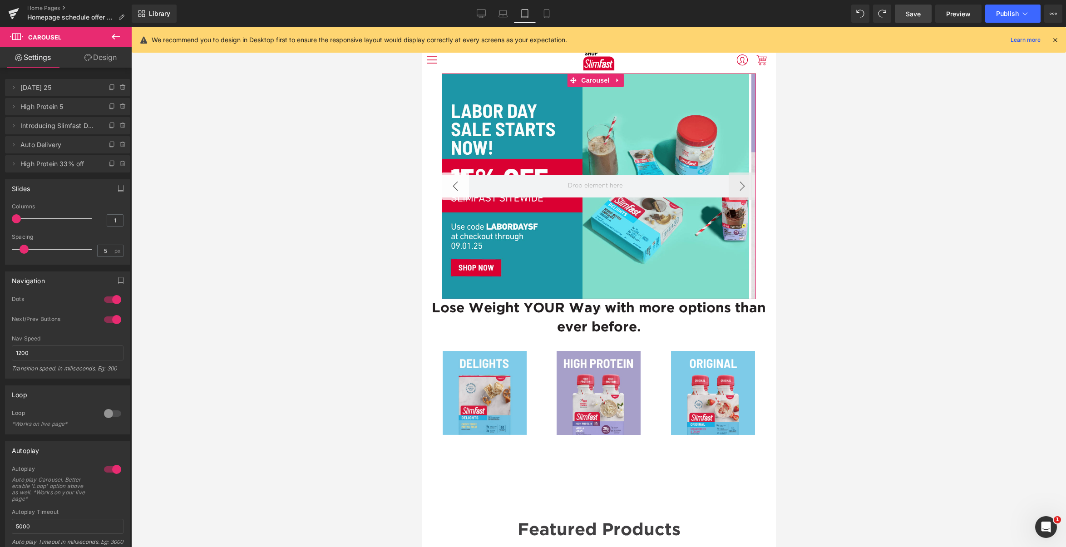
click at [452, 188] on button "‹" at bounding box center [454, 186] width 27 height 27
click at [736, 184] on button "›" at bounding box center [741, 186] width 27 height 27
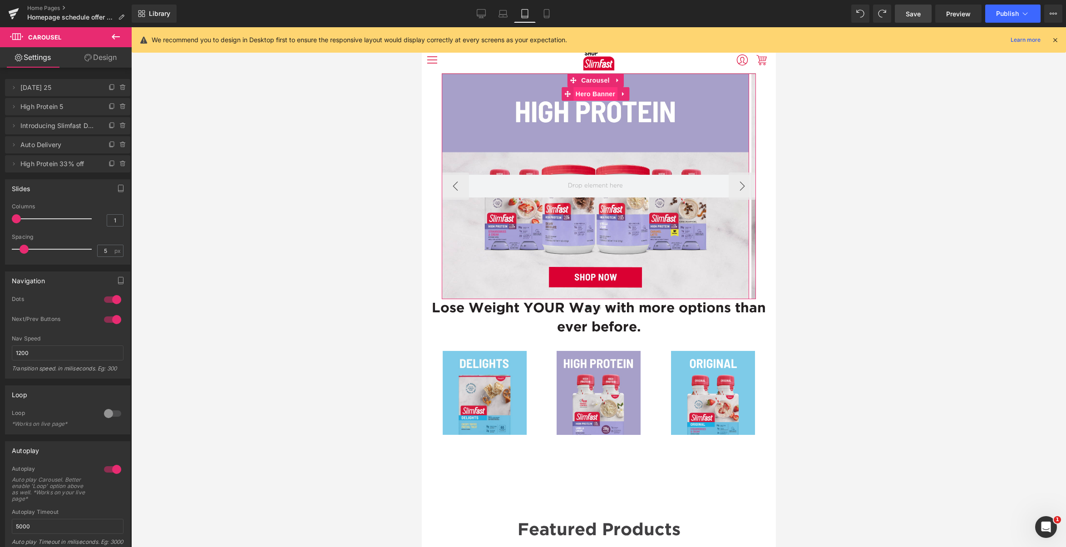
click at [595, 93] on span "Hero Banner" at bounding box center [595, 94] width 44 height 14
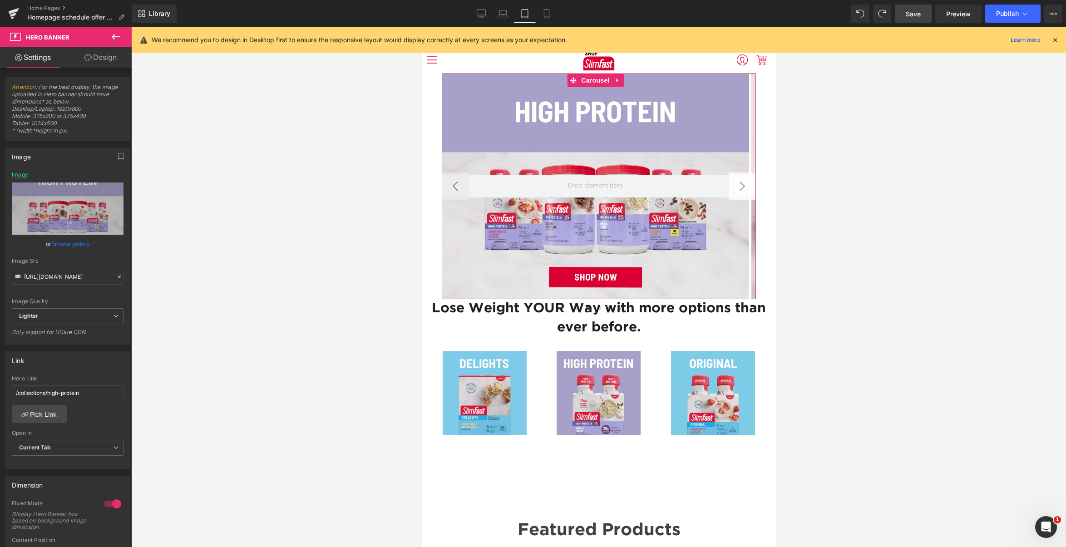
click at [736, 183] on button "›" at bounding box center [741, 186] width 27 height 27
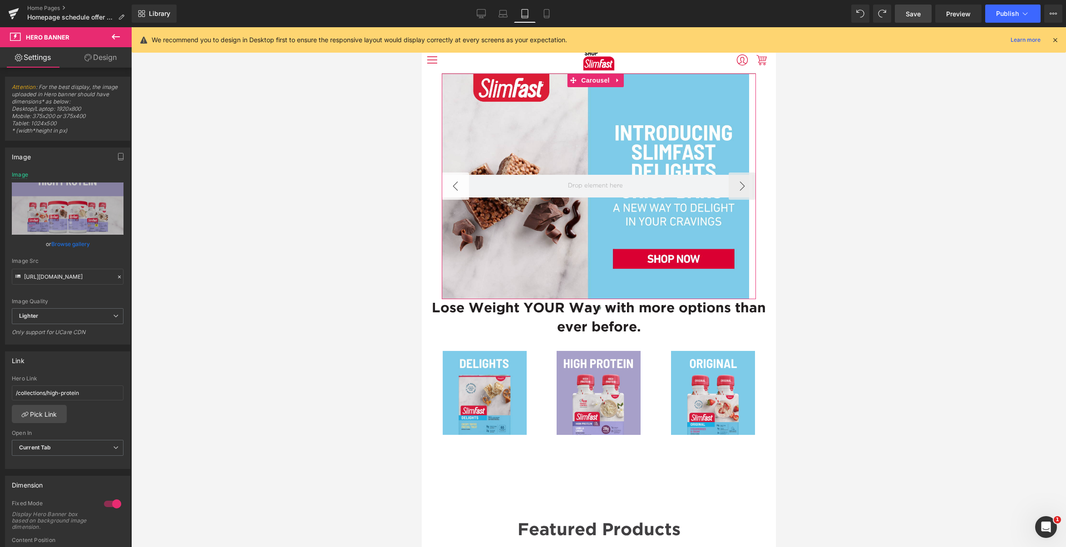
click at [457, 190] on button "‹" at bounding box center [454, 186] width 27 height 27
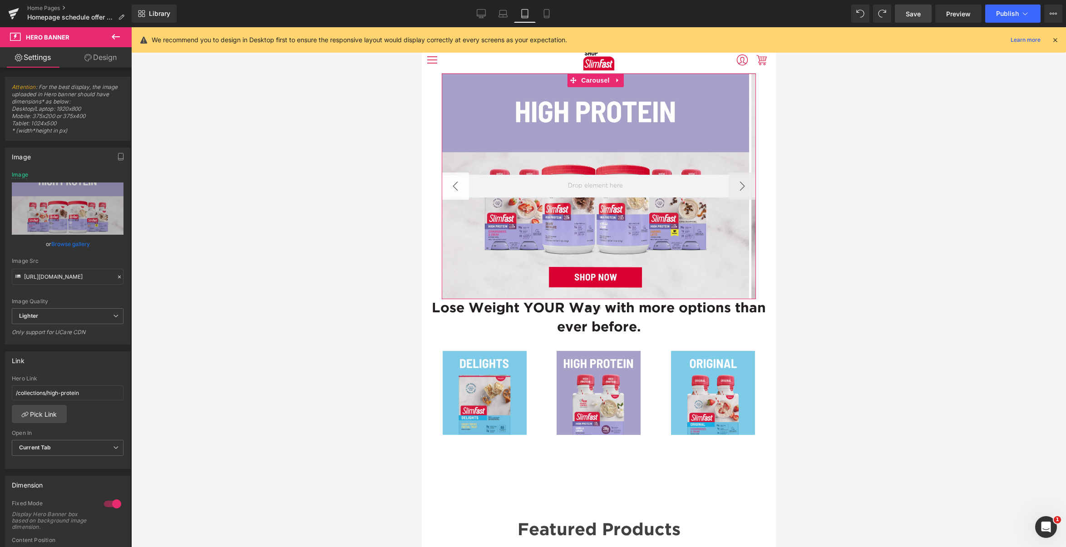
click at [455, 189] on button "‹" at bounding box center [454, 186] width 27 height 27
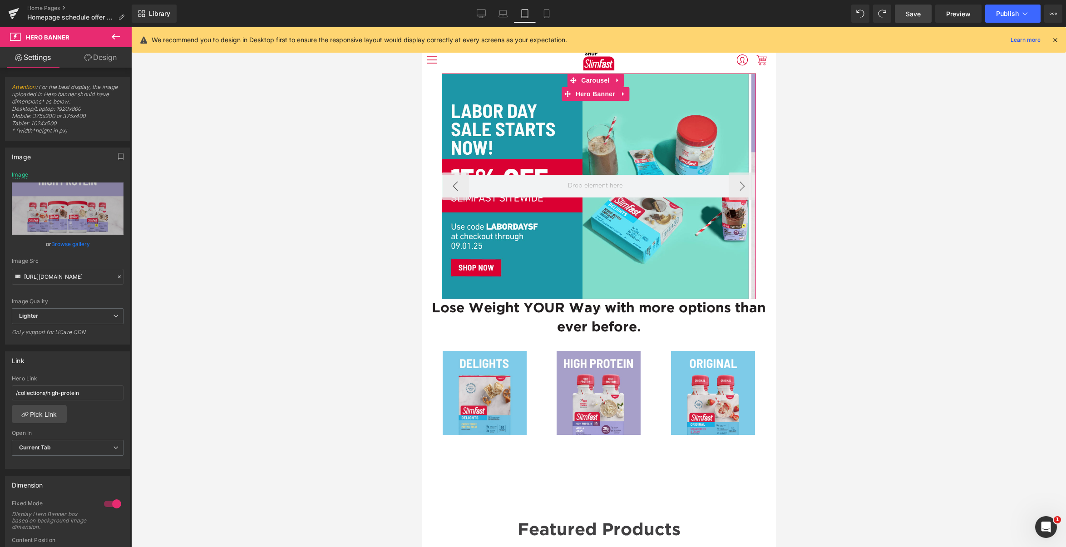
click at [569, 122] on div at bounding box center [594, 187] width 307 height 226
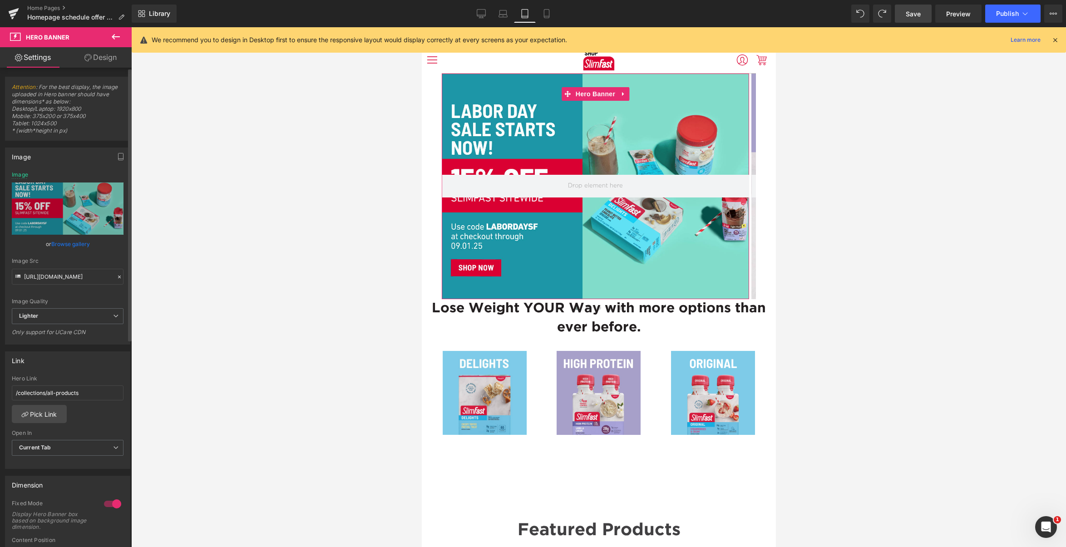
click at [70, 242] on link "Browse gallery" at bounding box center [70, 244] width 39 height 16
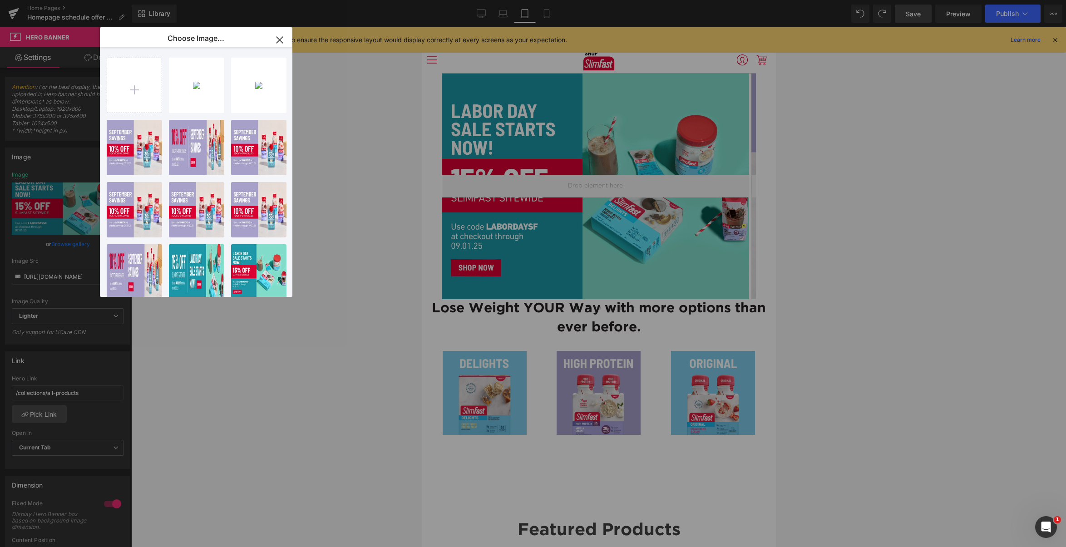
click at [0, 0] on div "Shop..._3_.png 240.14 KB" at bounding box center [0, 0] width 0 height 0
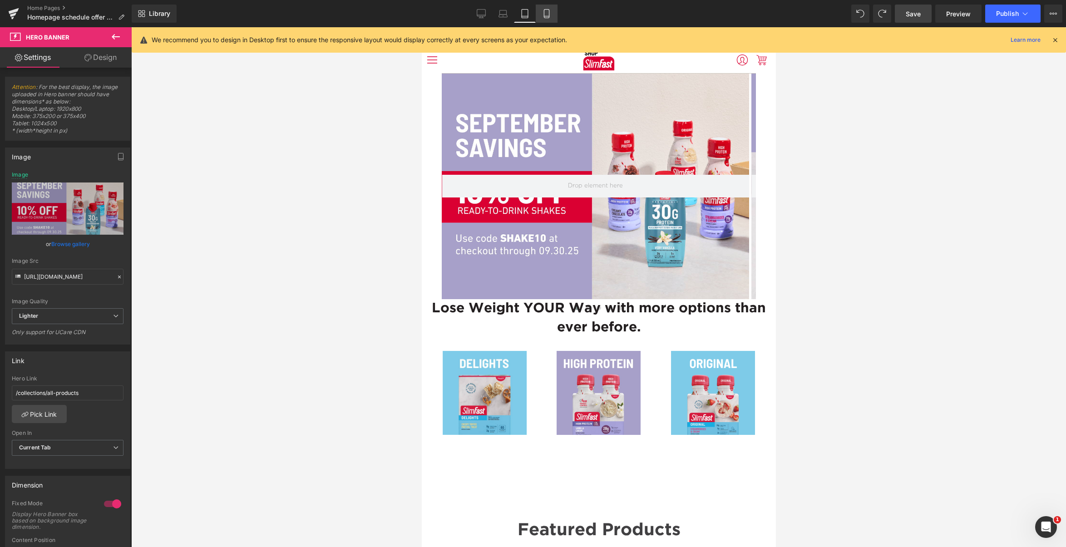
click at [552, 13] on link "Mobile" at bounding box center [547, 14] width 22 height 18
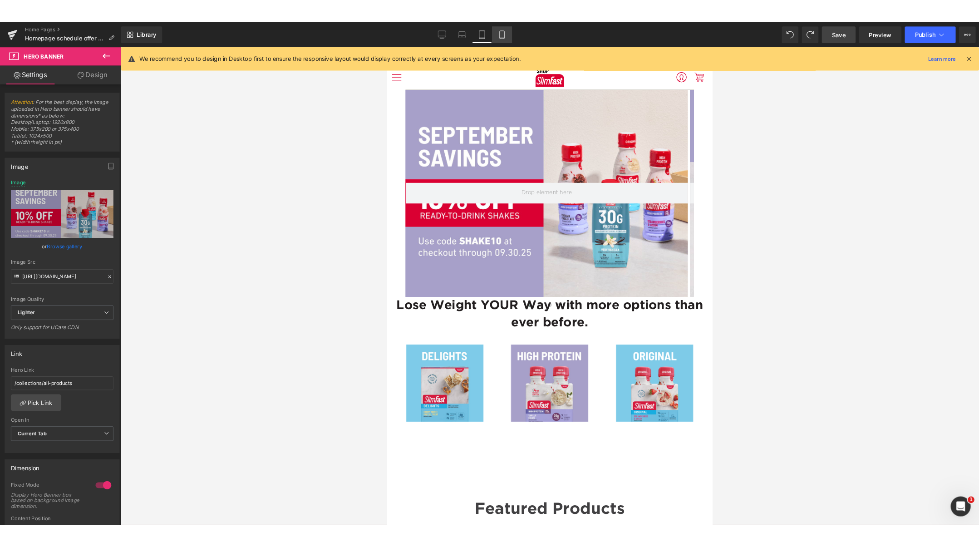
scroll to position [3, 0]
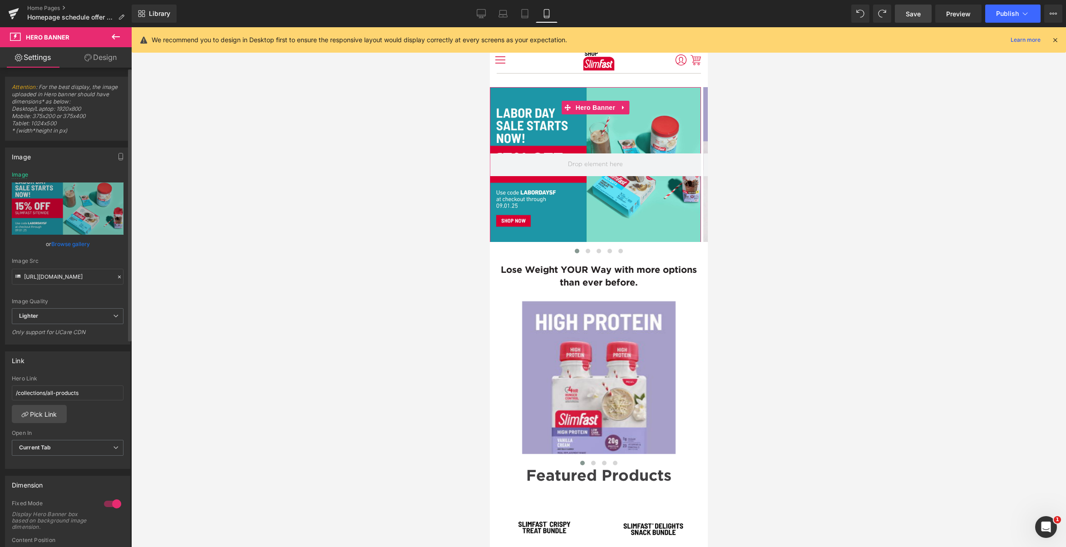
click at [67, 243] on link "Browse gallery" at bounding box center [70, 244] width 39 height 16
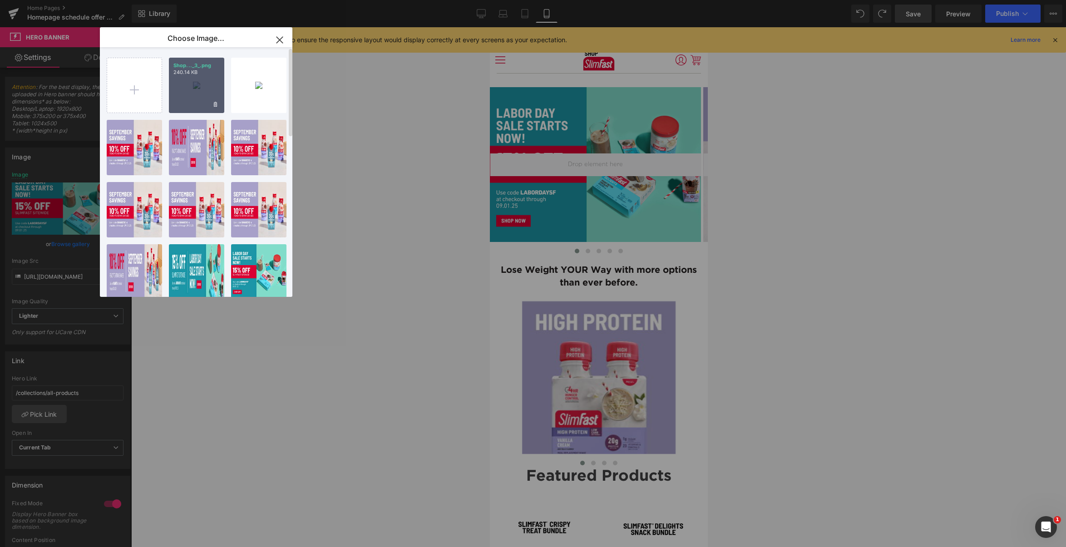
click at [197, 86] on div "Shop..._3_.png 240.14 KB" at bounding box center [196, 85] width 55 height 55
type input "[URL][DOMAIN_NAME]"
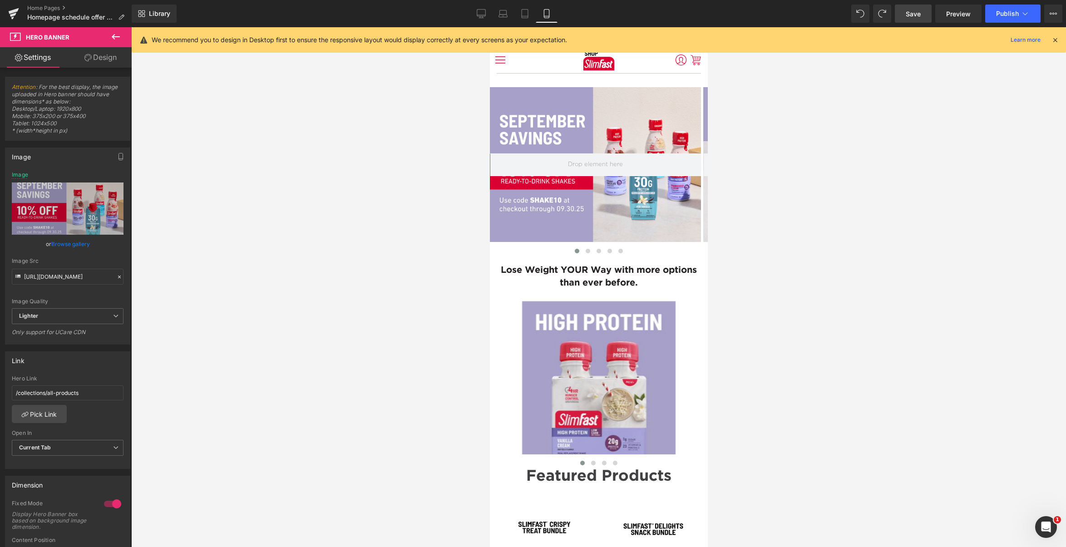
click at [912, 16] on span "Save" at bounding box center [913, 14] width 15 height 10
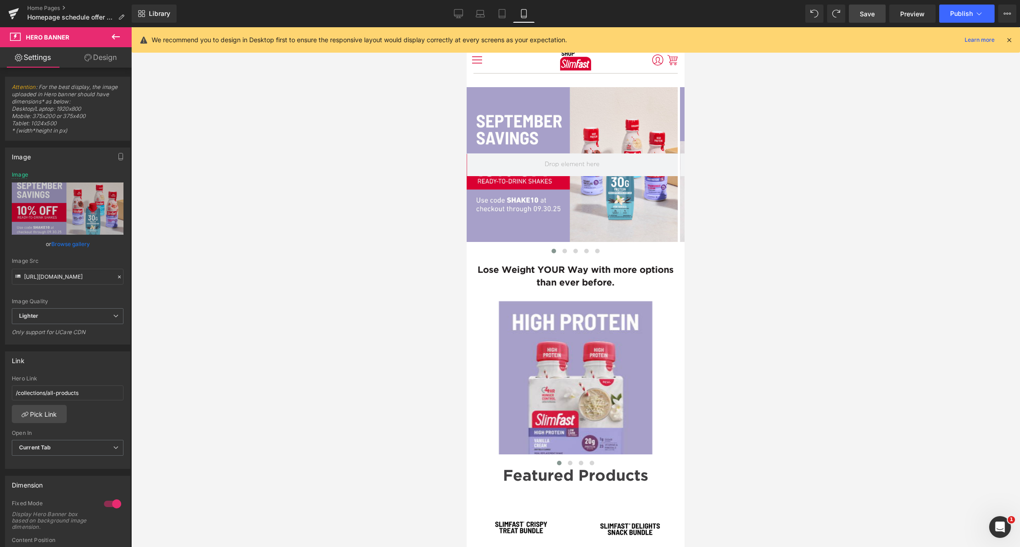
click at [863, 15] on span "Save" at bounding box center [867, 14] width 15 height 10
click at [953, 13] on span "Publish" at bounding box center [961, 13] width 23 height 7
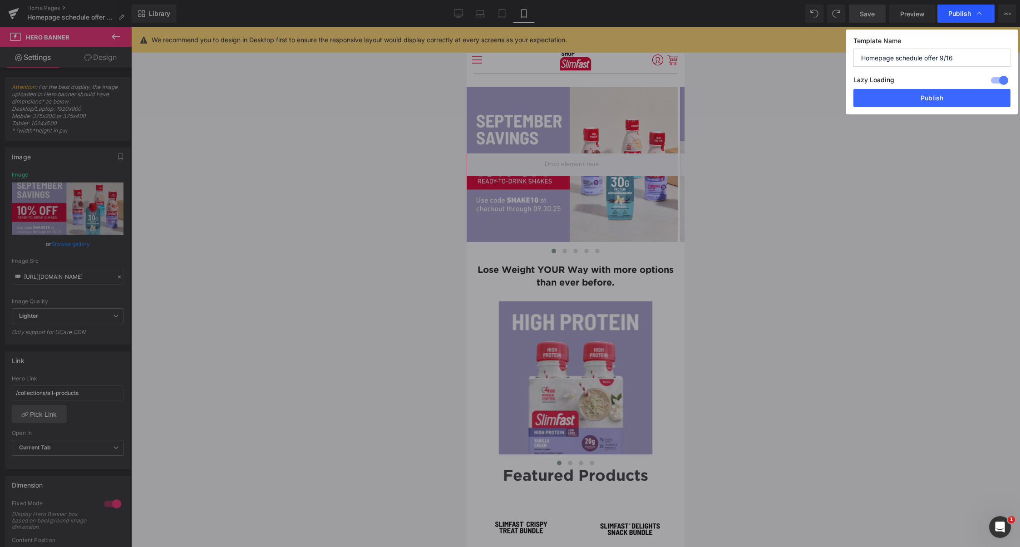
click at [961, 9] on span "Publish" at bounding box center [965, 13] width 35 height 9
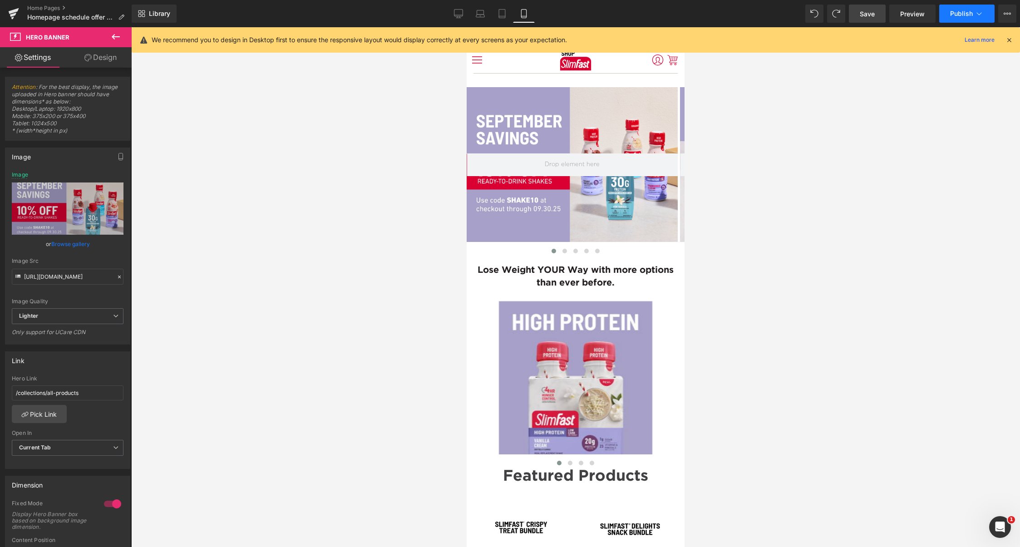
click at [954, 12] on span "Publish" at bounding box center [961, 13] width 23 height 7
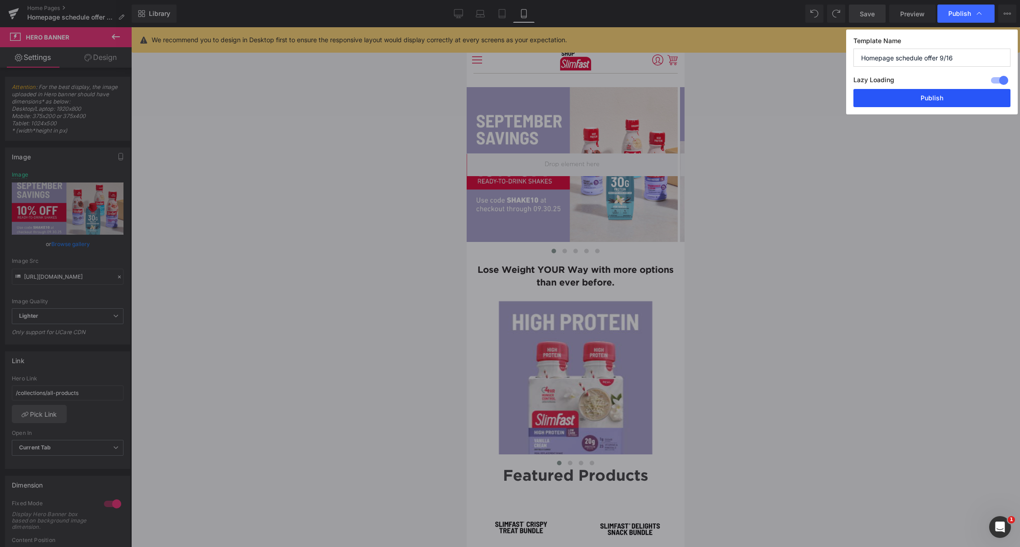
click at [931, 95] on button "Publish" at bounding box center [932, 98] width 157 height 18
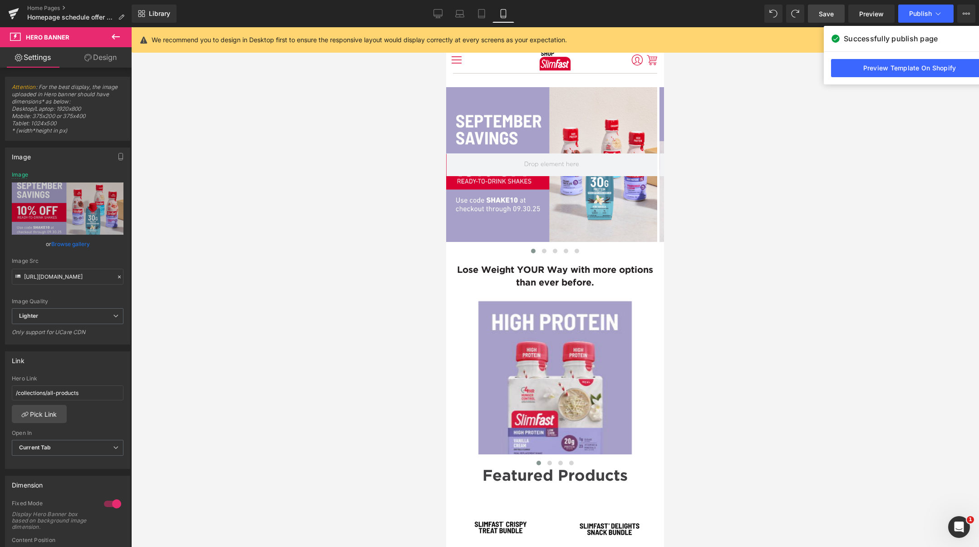
click at [116, 37] on icon at bounding box center [115, 36] width 11 height 11
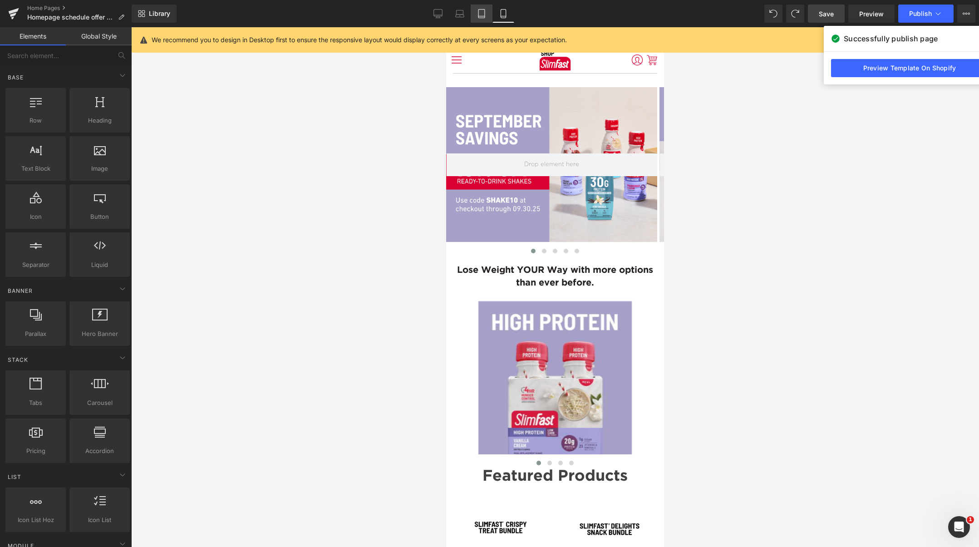
click at [477, 13] on link "Tablet" at bounding box center [482, 14] width 22 height 18
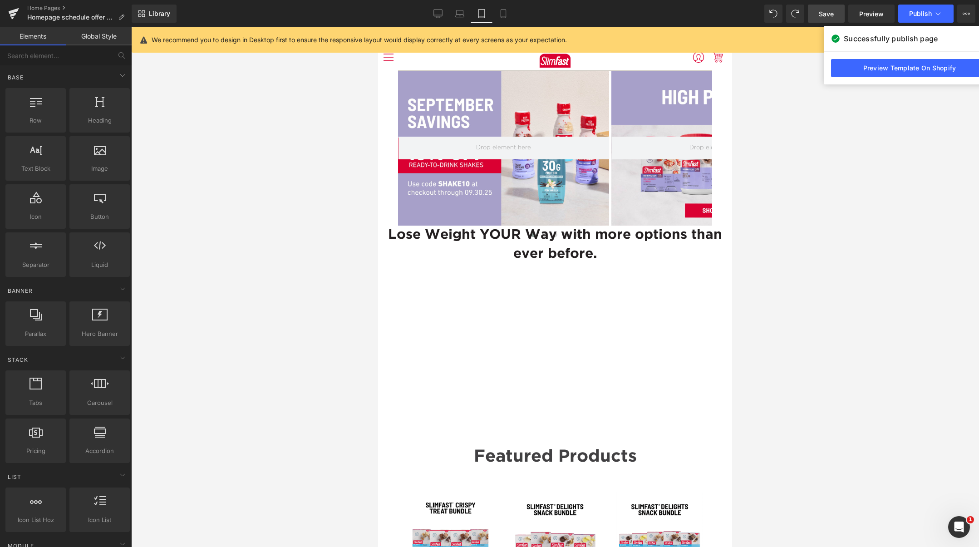
scroll to position [46, 0]
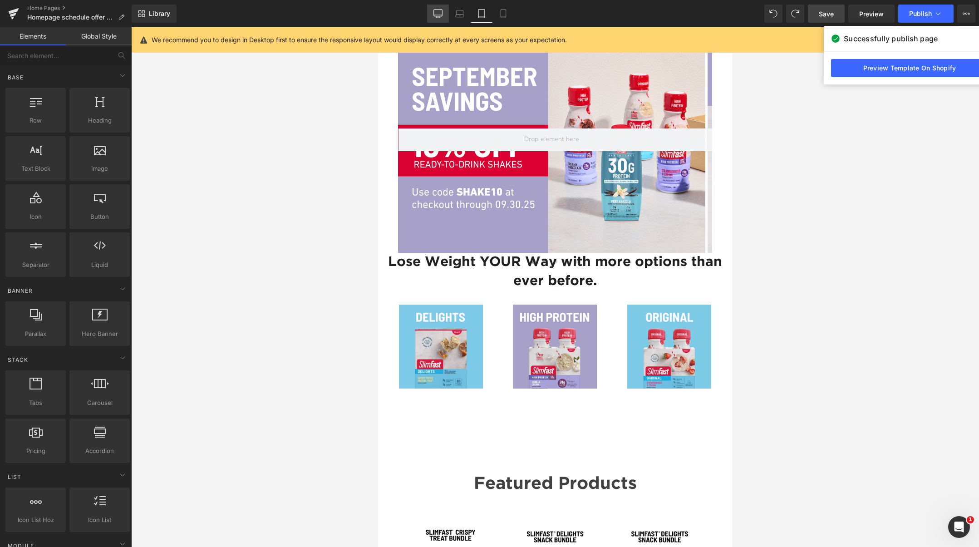
click at [432, 14] on link "Desktop" at bounding box center [438, 14] width 22 height 18
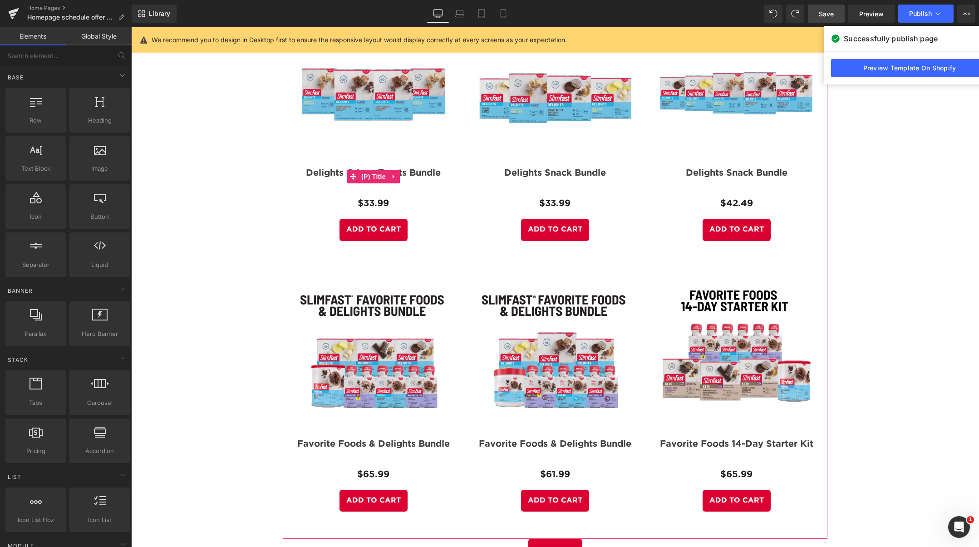
scroll to position [0, 0]
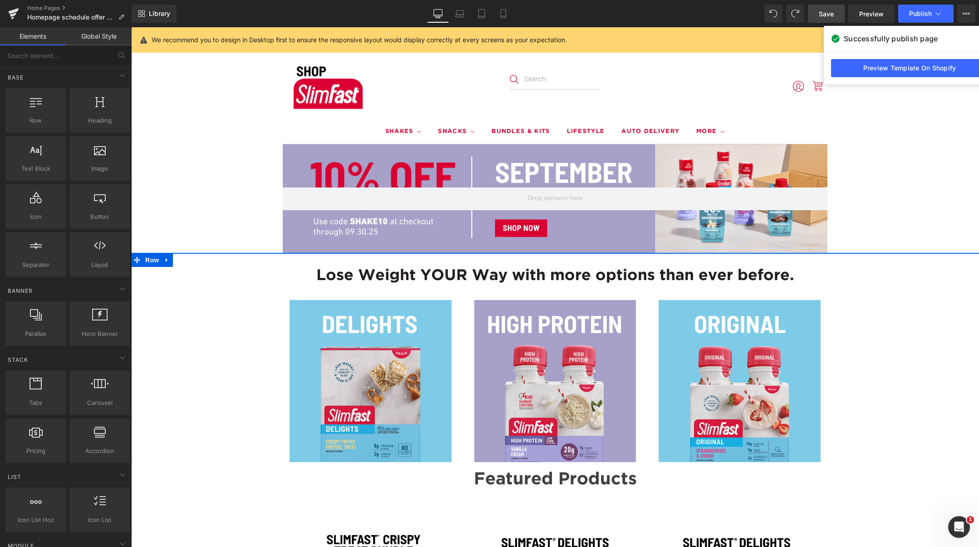
click at [307, 131] on ul "Shakes Ready to Drink Shake Mixes Snacks Sweet Snacks" at bounding box center [555, 131] width 545 height 25
click at [311, 153] on div at bounding box center [555, 198] width 545 height 109
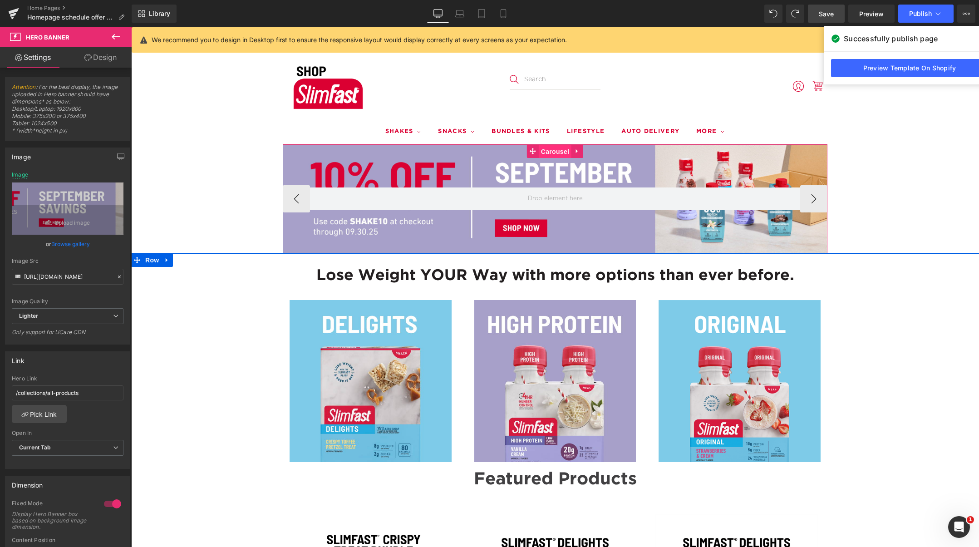
click at [555, 151] on span "Carousel" at bounding box center [555, 152] width 33 height 14
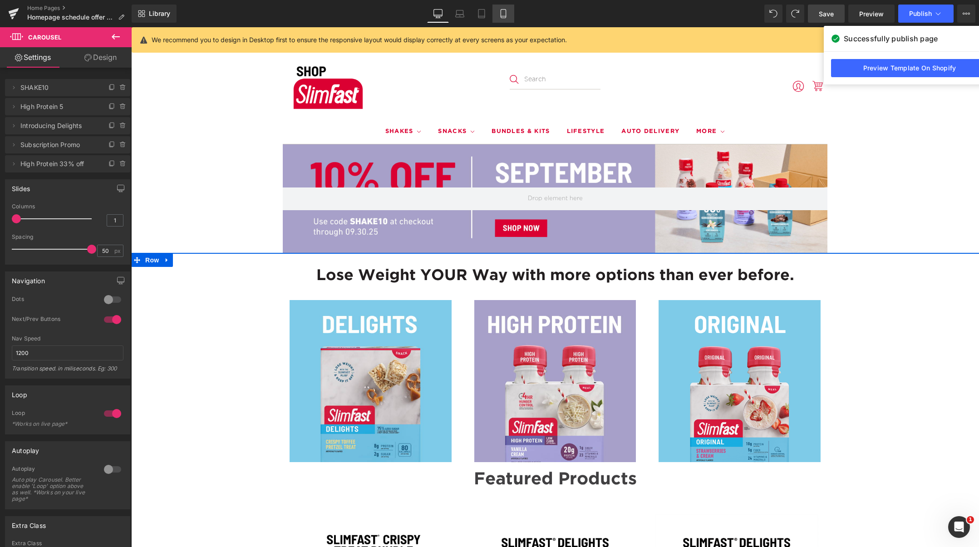
click at [500, 13] on icon at bounding box center [503, 13] width 9 height 9
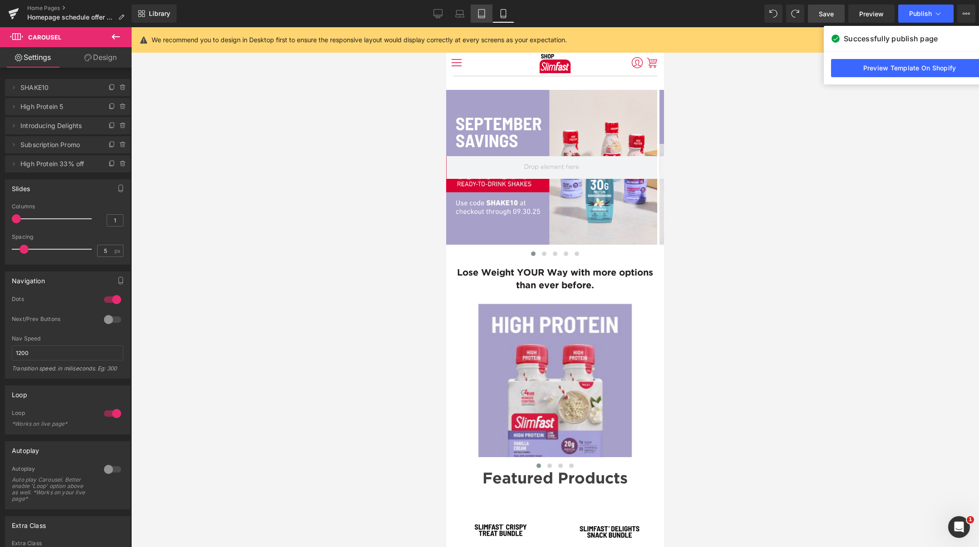
click at [481, 11] on icon at bounding box center [481, 13] width 9 height 9
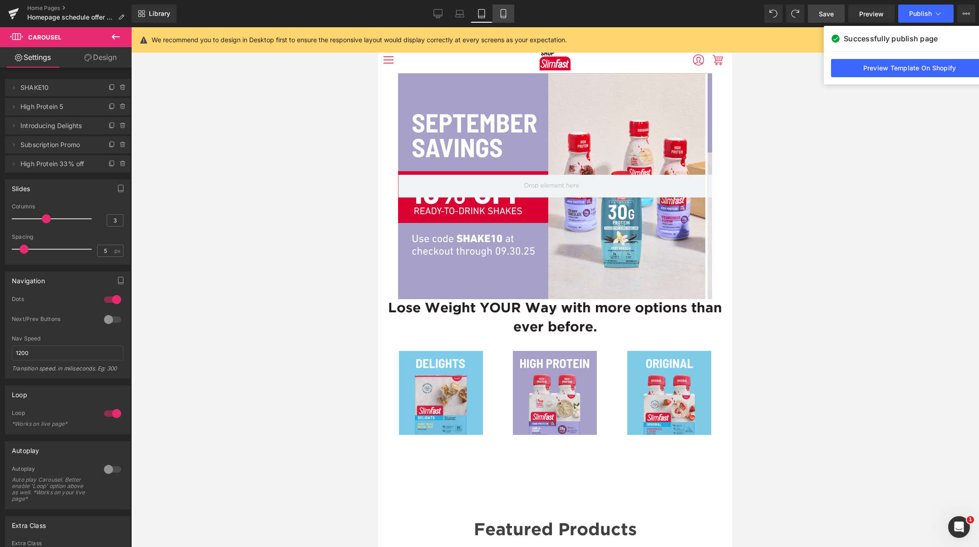
click at [506, 11] on icon at bounding box center [503, 13] width 9 height 9
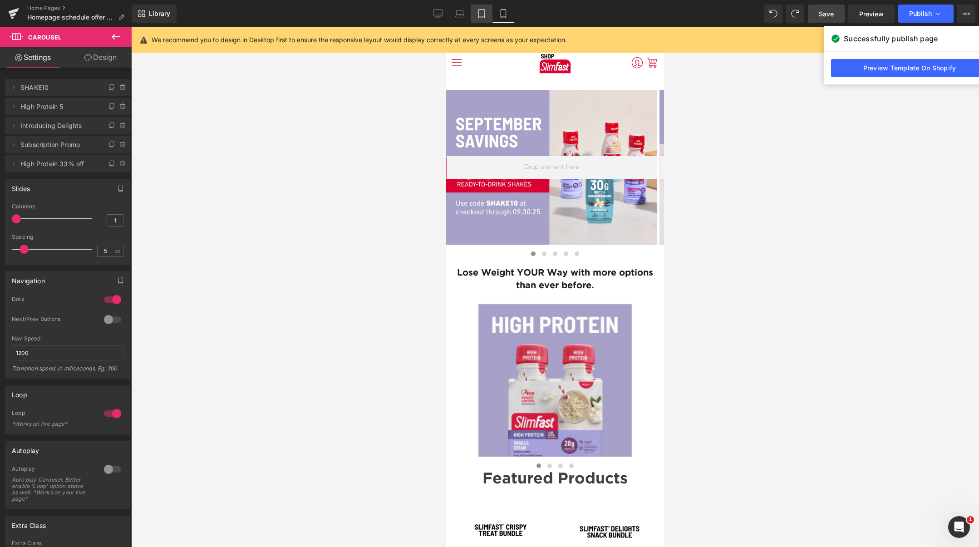
click at [485, 13] on icon at bounding box center [482, 14] width 6 height 9
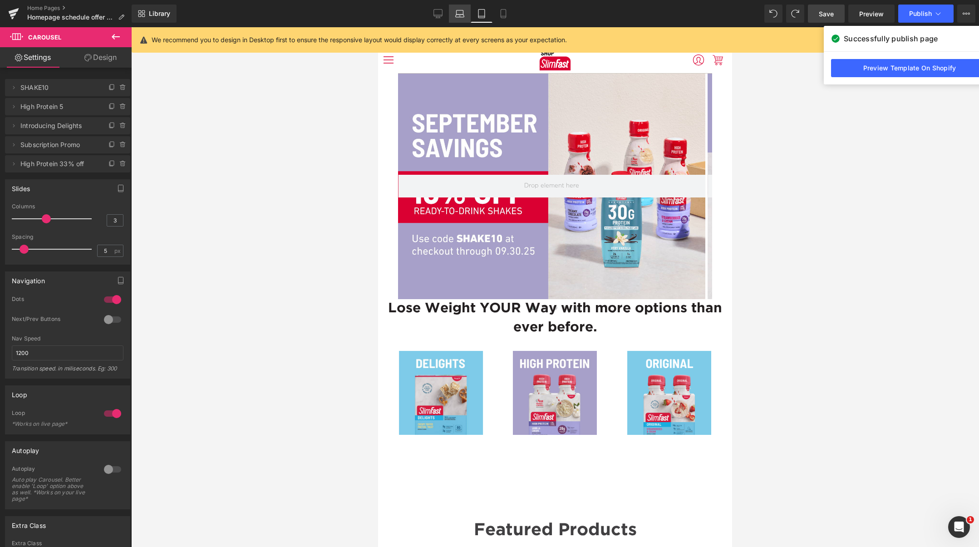
click at [463, 15] on icon at bounding box center [459, 13] width 9 height 9
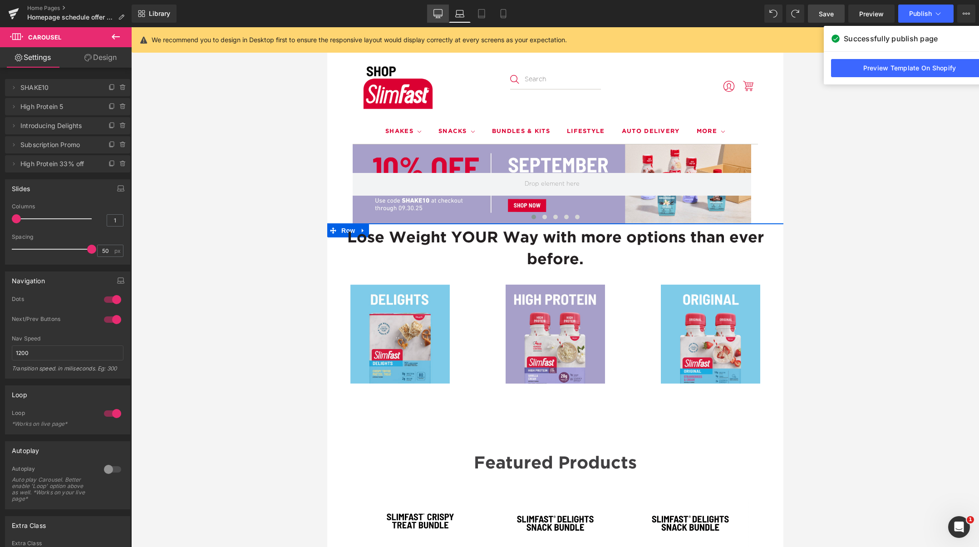
click at [439, 16] on icon at bounding box center [438, 13] width 9 height 7
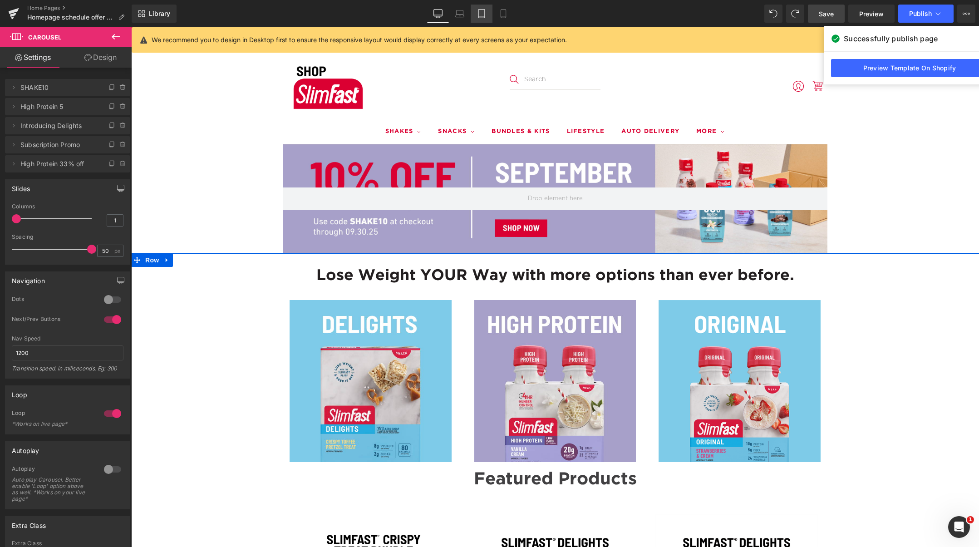
click at [487, 16] on link "Tablet" at bounding box center [482, 14] width 22 height 18
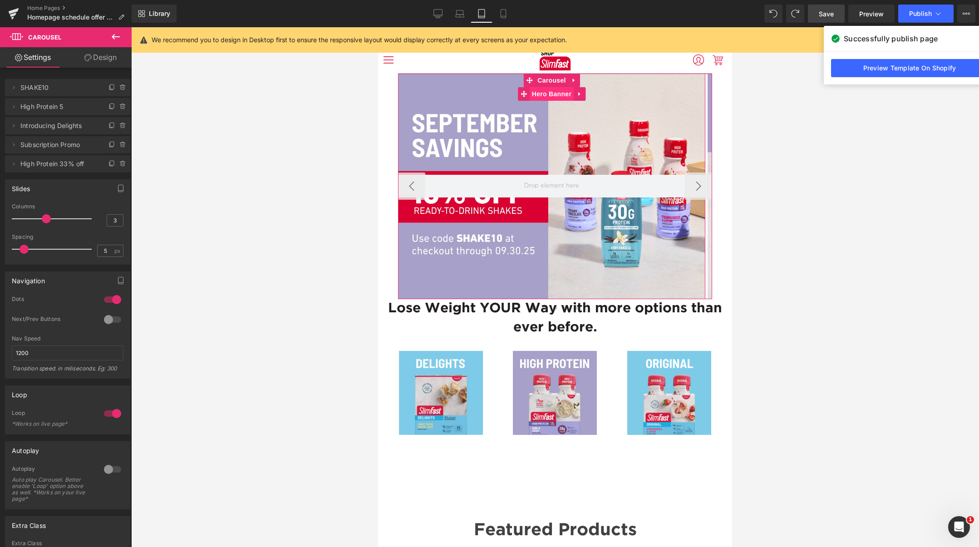
click at [552, 96] on span "Hero Banner" at bounding box center [552, 94] width 44 height 14
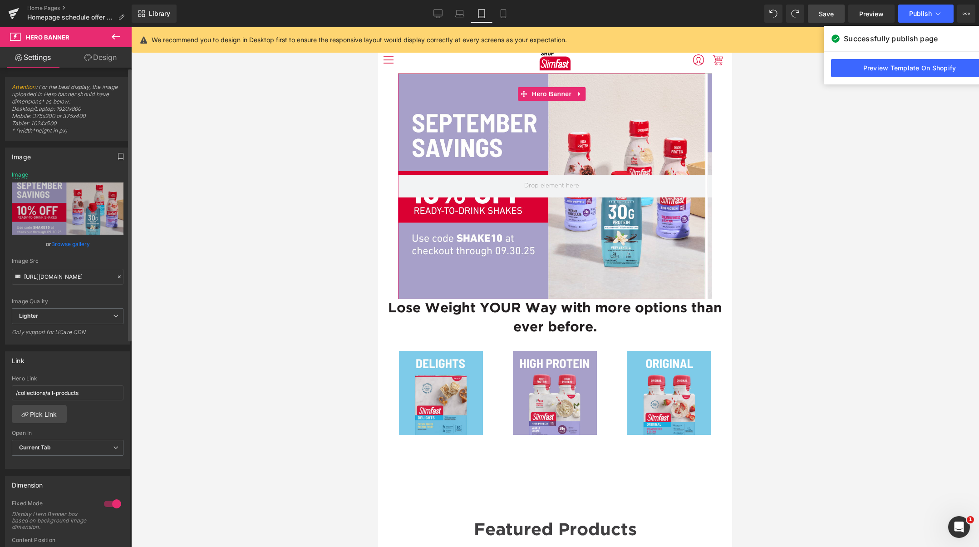
click at [117, 158] on icon "button" at bounding box center [120, 156] width 7 height 7
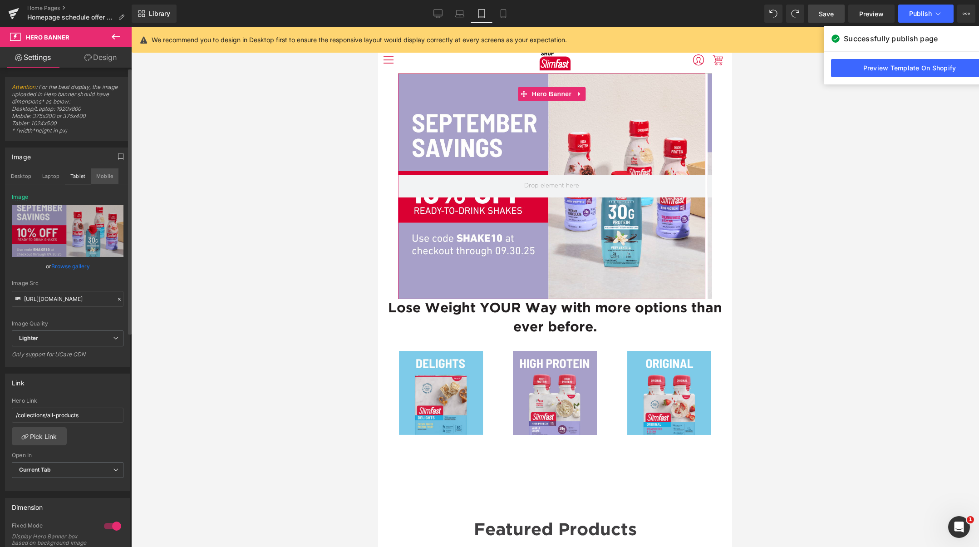
click at [107, 178] on button "Mobile" at bounding box center [105, 175] width 28 height 15
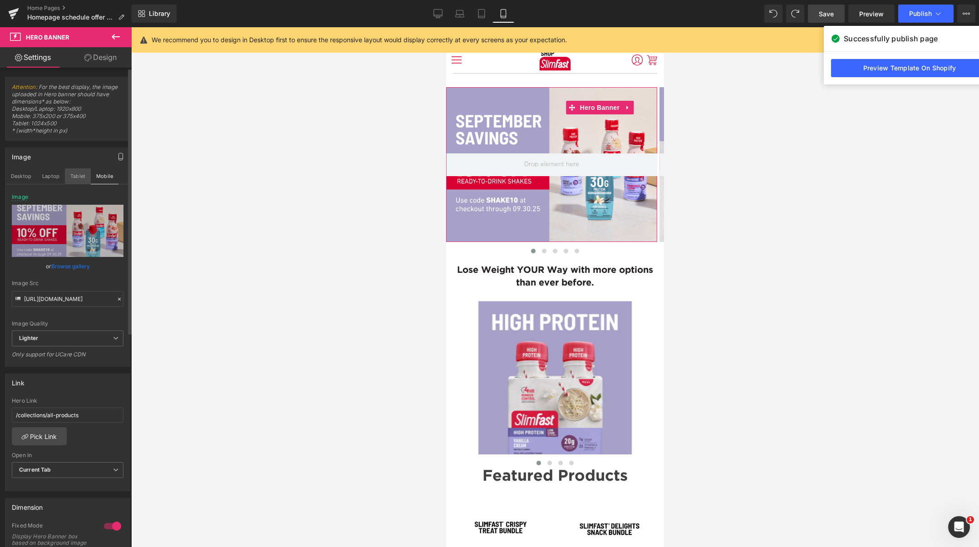
click at [80, 177] on button "Tablet" at bounding box center [78, 175] width 26 height 15
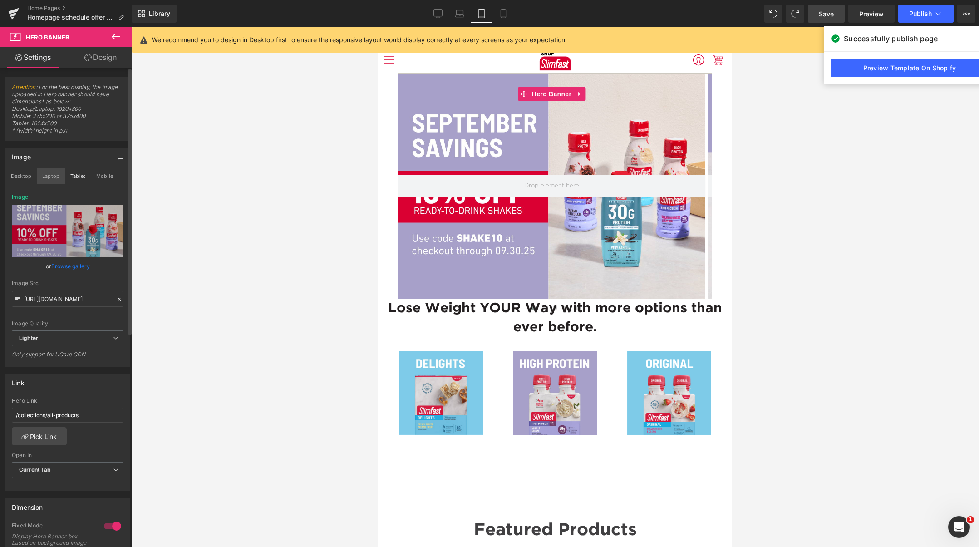
click at [50, 177] on button "Laptop" at bounding box center [51, 175] width 28 height 15
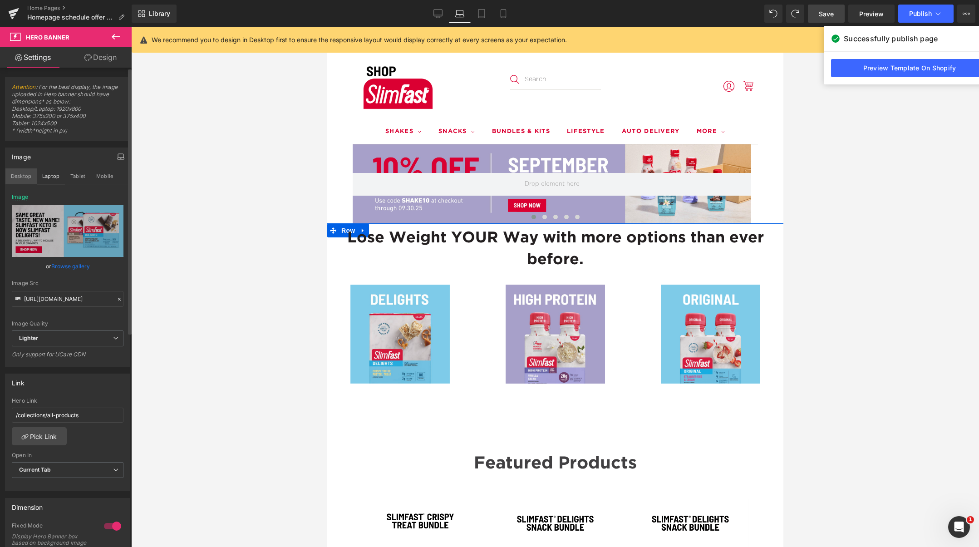
click at [23, 176] on button "Desktop" at bounding box center [20, 175] width 31 height 15
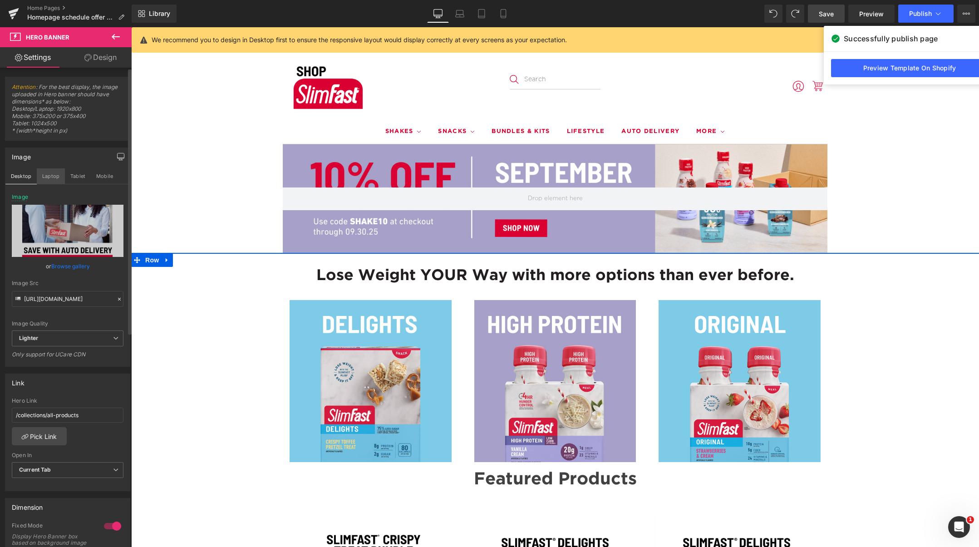
click at [46, 176] on button "Laptop" at bounding box center [51, 175] width 28 height 15
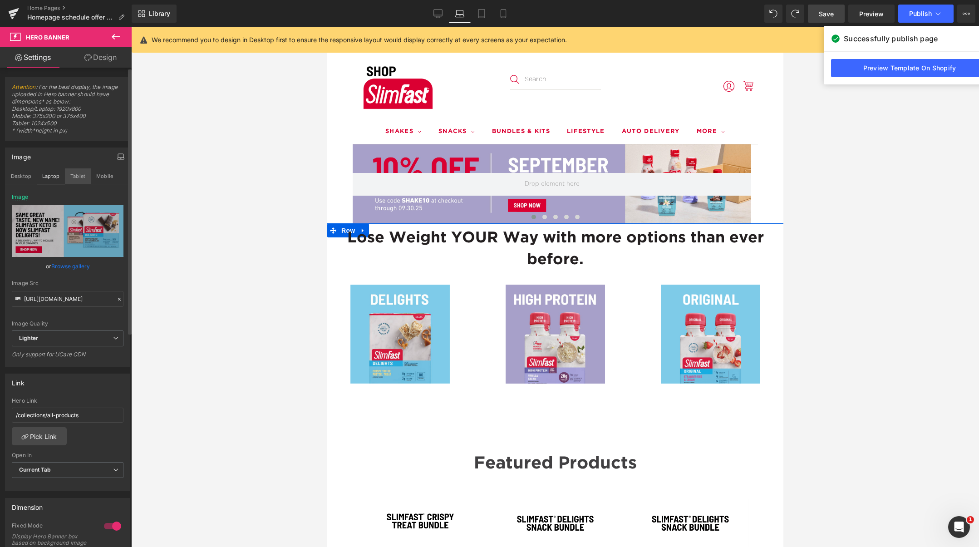
click at [70, 174] on button "Tablet" at bounding box center [78, 175] width 26 height 15
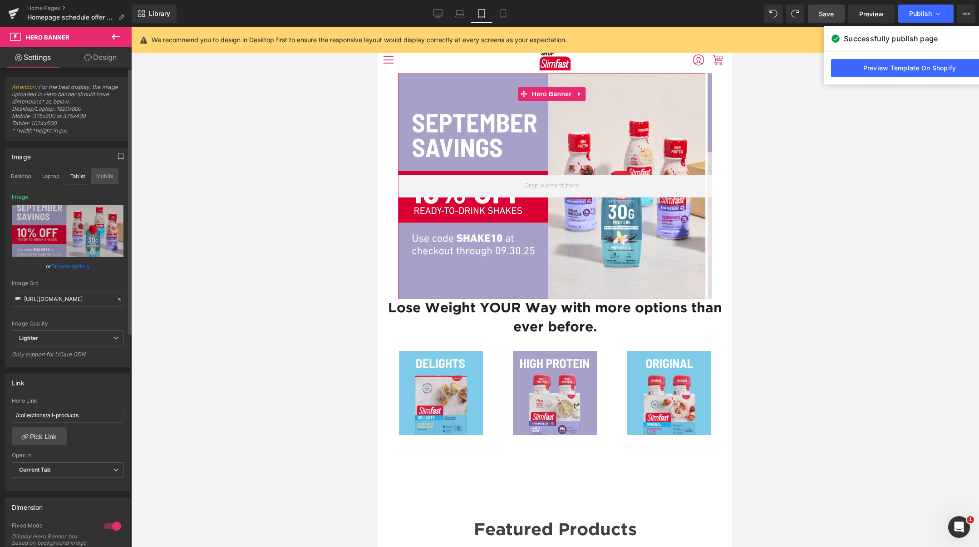
click at [107, 175] on button "Mobile" at bounding box center [105, 175] width 28 height 15
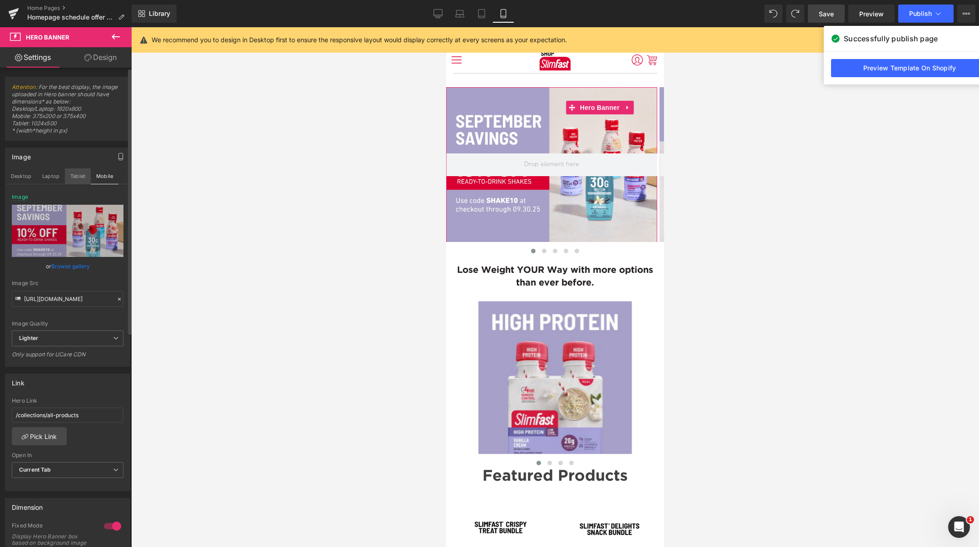
click at [87, 175] on button "Tablet" at bounding box center [78, 175] width 26 height 15
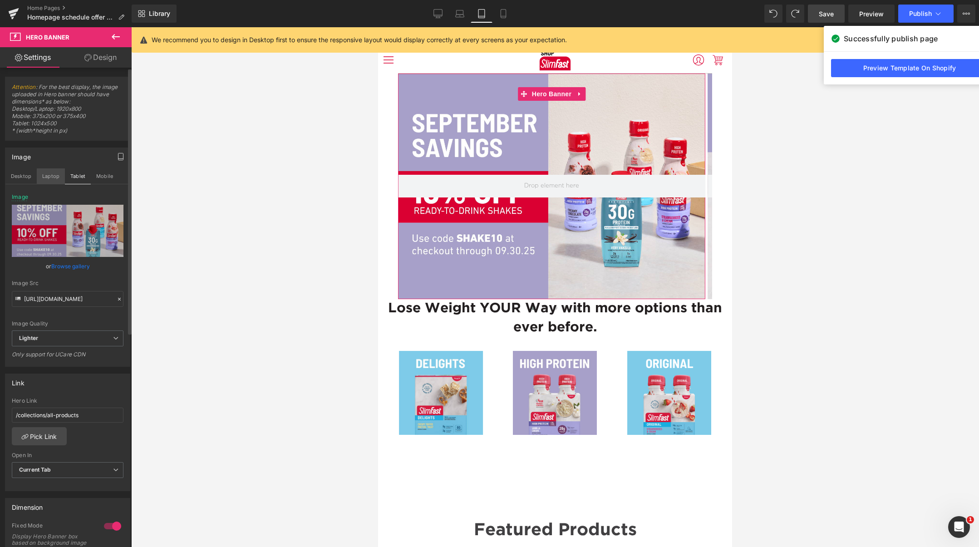
click at [54, 177] on button "Laptop" at bounding box center [51, 175] width 28 height 15
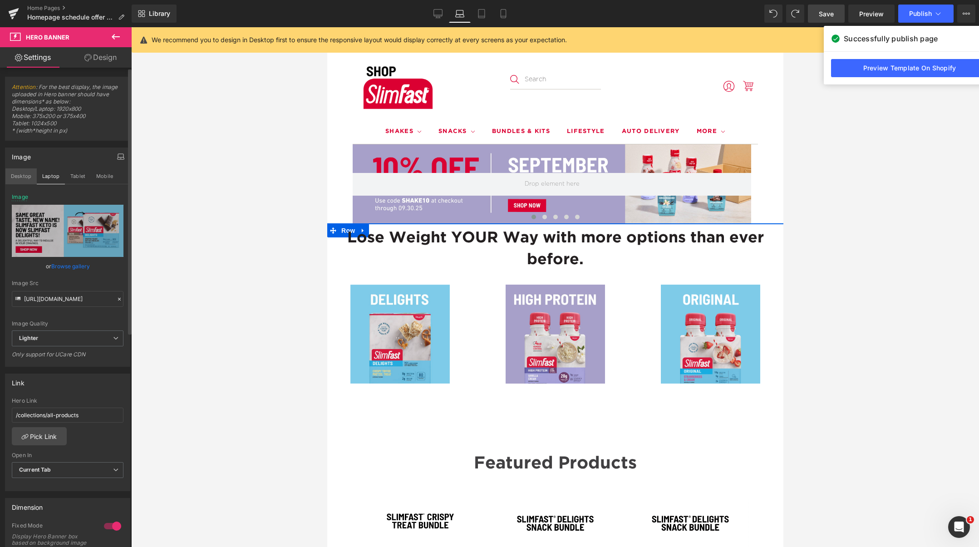
click at [20, 176] on button "Desktop" at bounding box center [20, 175] width 31 height 15
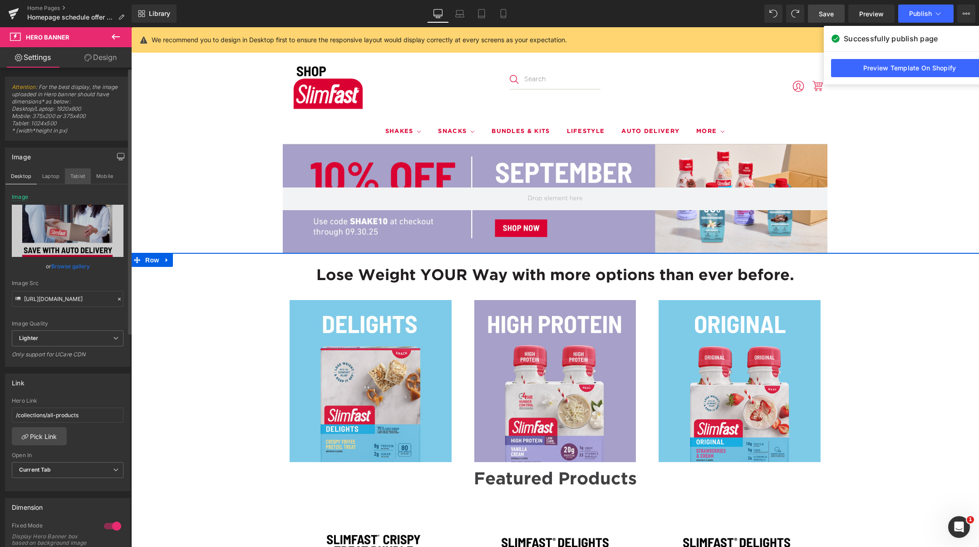
click at [72, 180] on button "Tablet" at bounding box center [78, 175] width 26 height 15
type input "[URL][DOMAIN_NAME]"
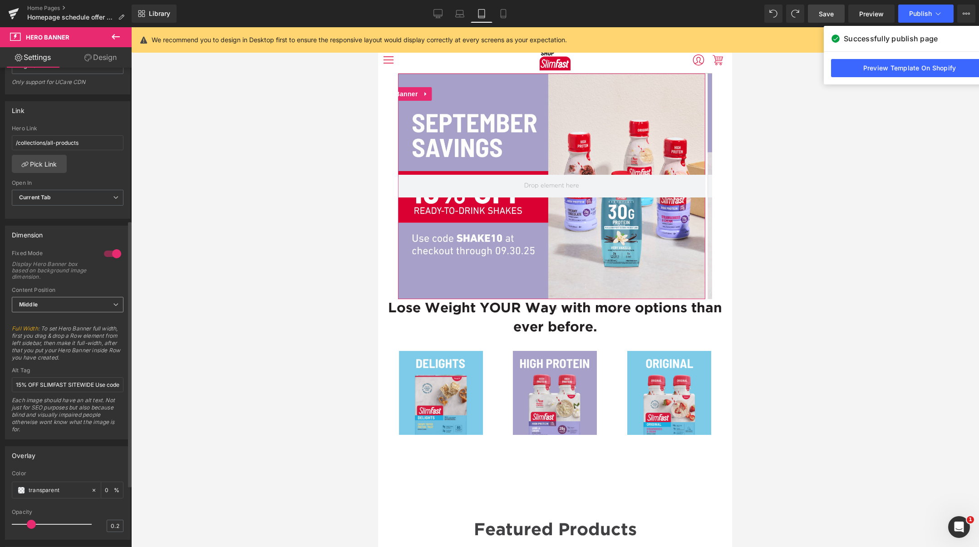
scroll to position [275, 0]
click at [72, 383] on input "15% OFF SLIMFAST SITEWIDE Use code L-A-B-O-R-D-A-Y-S-F at checkout through 09.0…" at bounding box center [68, 382] width 112 height 15
paste input "0% off ready-to-drink SlimFast Shakes w/ code SHAKE10 through 09/30/25."
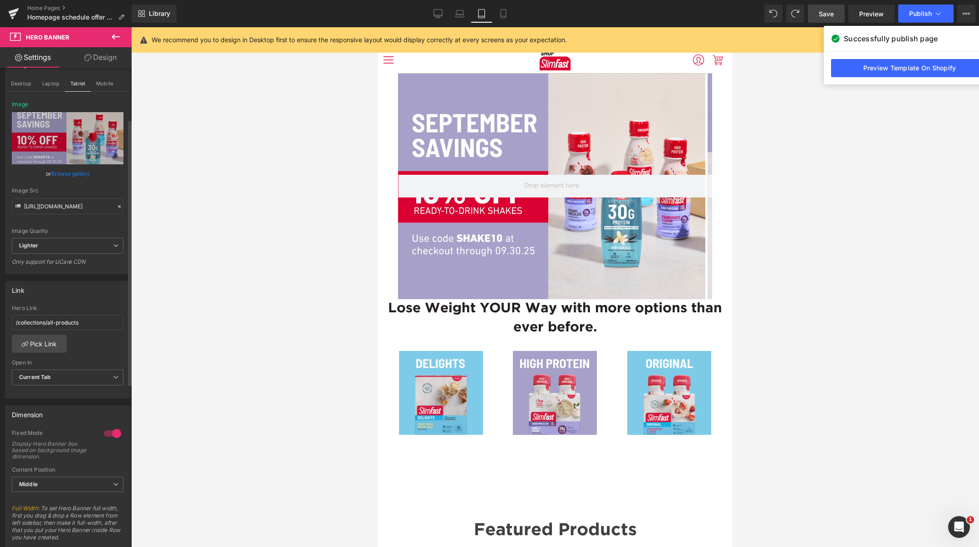
scroll to position [0, 0]
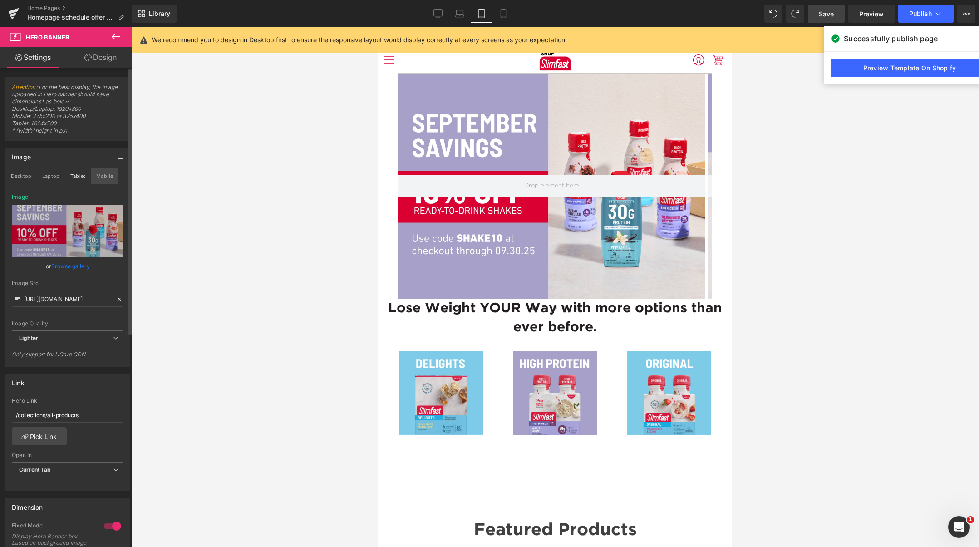
type input "10% off ready-to-drink SlimFast Shakes w/ code SHAKE10 through [DATE]."
click at [110, 177] on button "Mobile" at bounding box center [105, 175] width 28 height 15
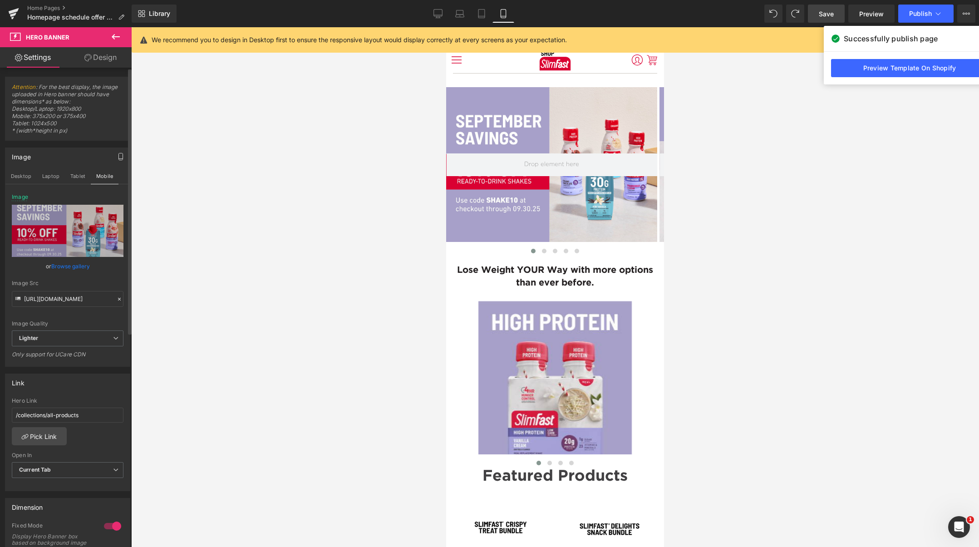
scroll to position [386, 0]
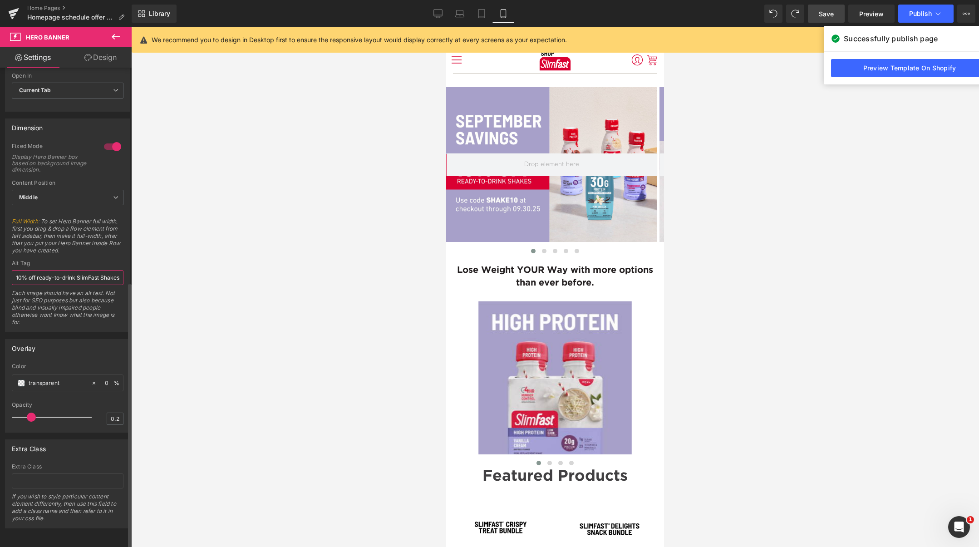
click at [60, 270] on input "10% off ready-to-drink SlimFast Shakes w/ code SHAKE10 through [DATE]." at bounding box center [68, 277] width 112 height 15
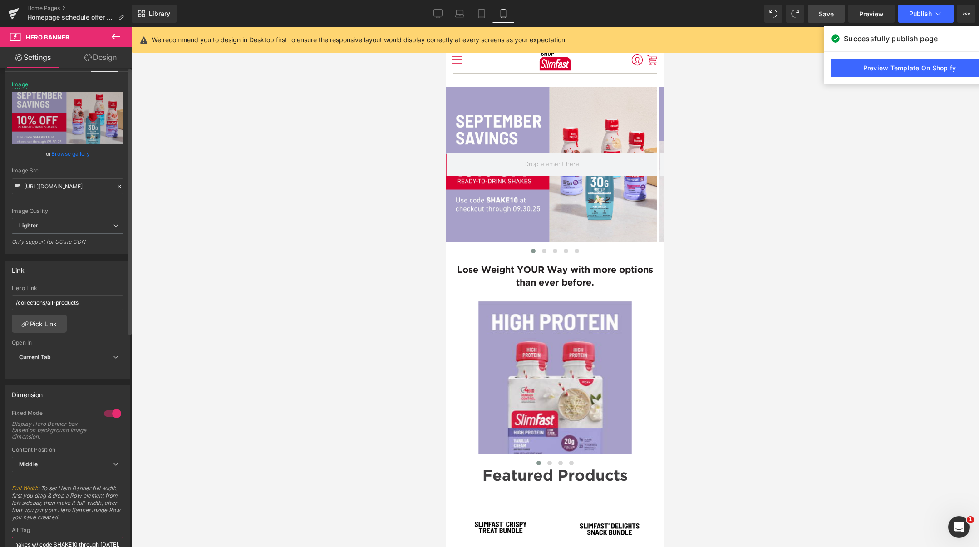
scroll to position [0, 0]
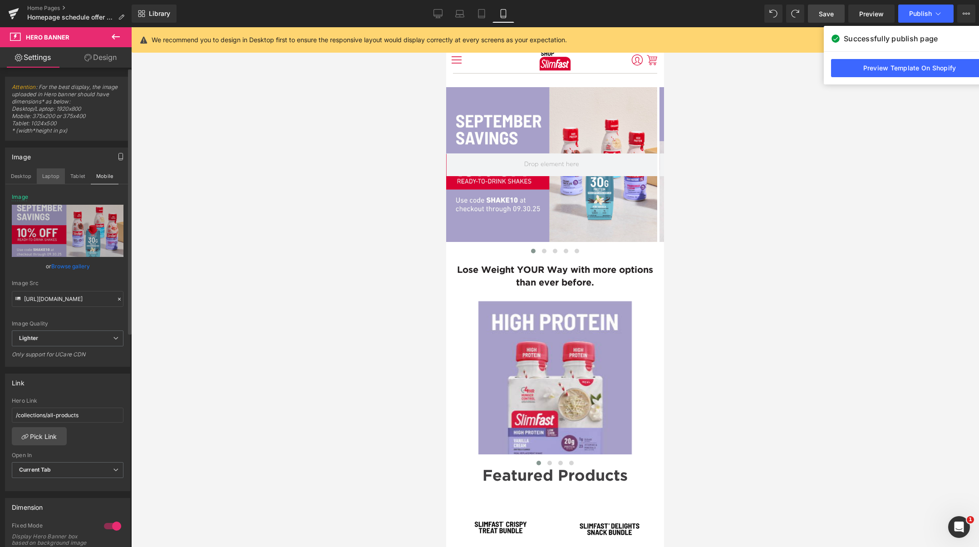
click at [55, 177] on button "Laptop" at bounding box center [51, 175] width 28 height 15
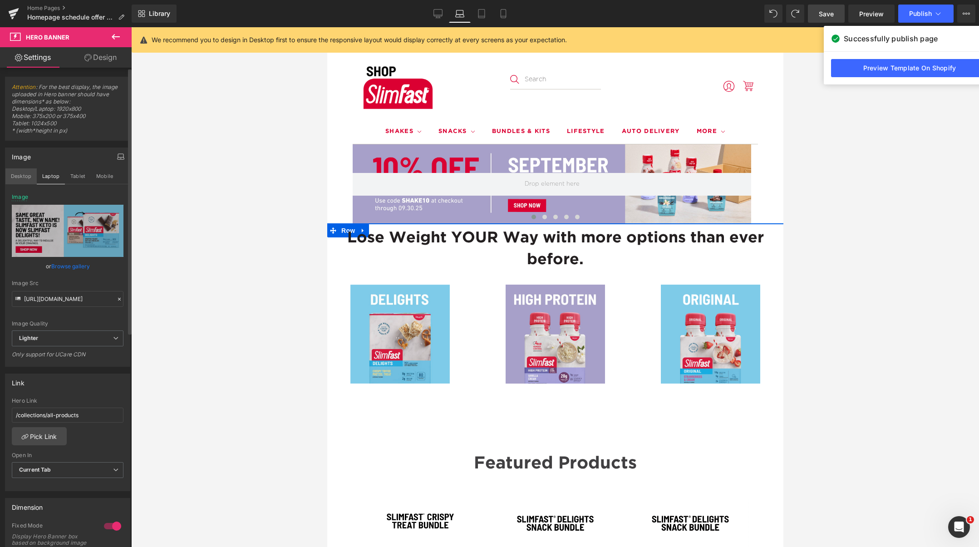
click at [18, 177] on button "Desktop" at bounding box center [20, 175] width 31 height 15
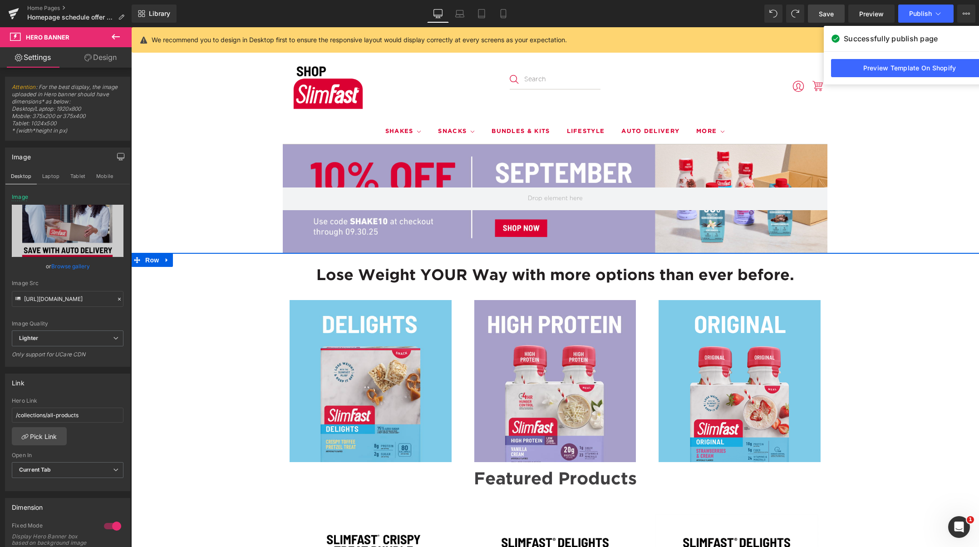
click at [825, 12] on span "Save" at bounding box center [826, 14] width 15 height 10
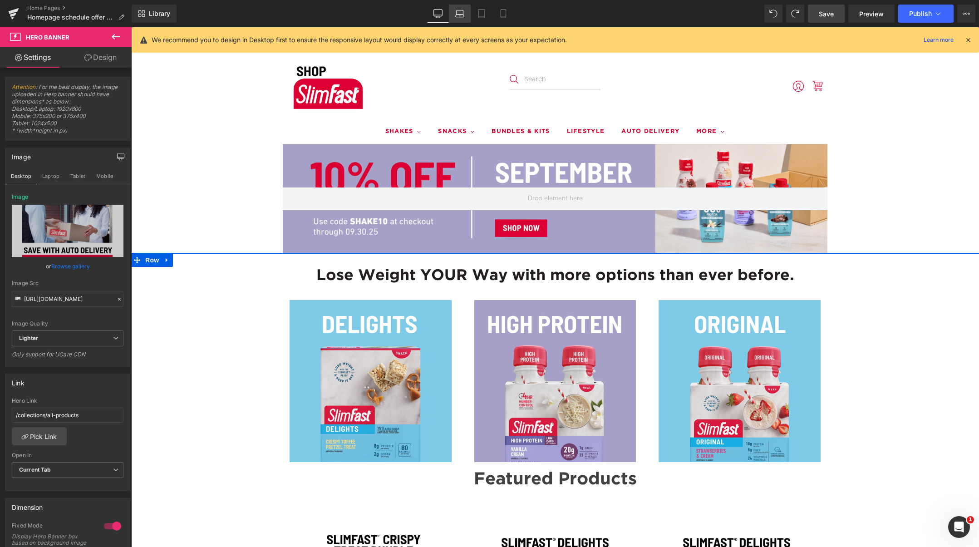
click at [462, 15] on icon at bounding box center [459, 16] width 9 height 3
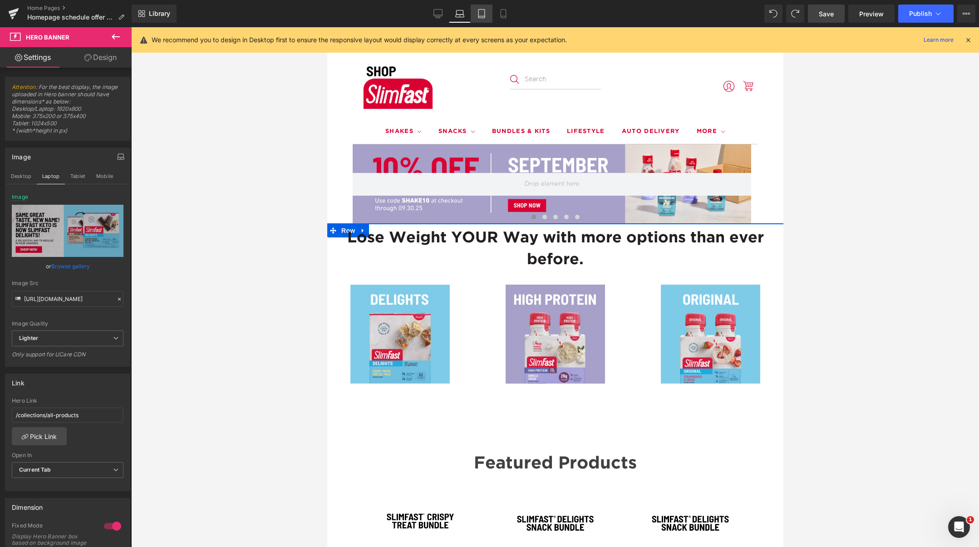
click at [487, 15] on link "Tablet" at bounding box center [482, 14] width 22 height 18
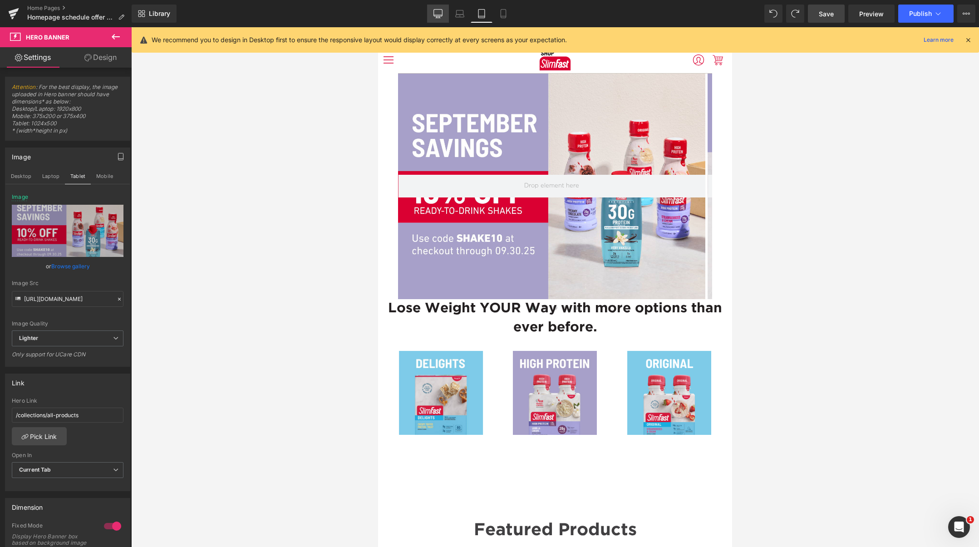
click at [439, 10] on icon at bounding box center [438, 13] width 9 height 9
type input "[URL][DOMAIN_NAME]"
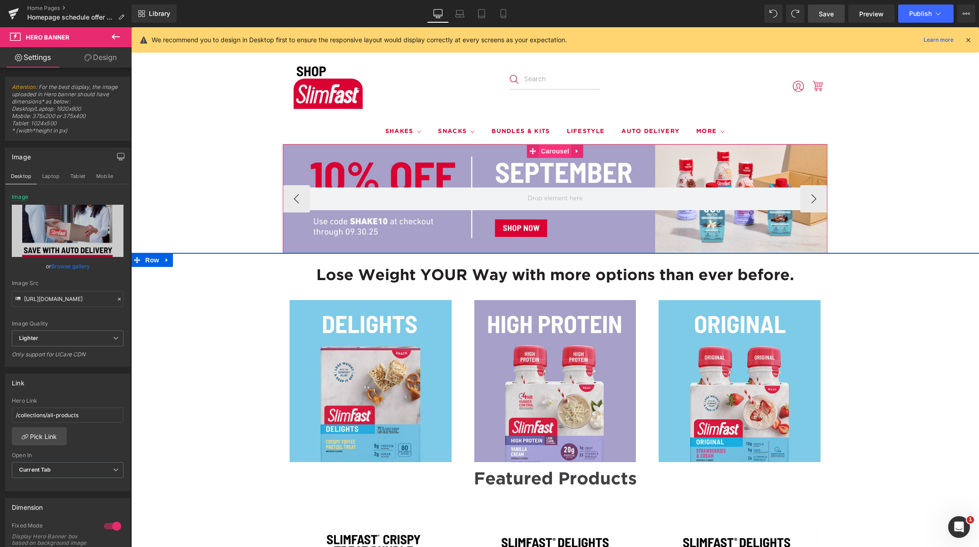
click at [542, 153] on span "Carousel" at bounding box center [555, 151] width 33 height 14
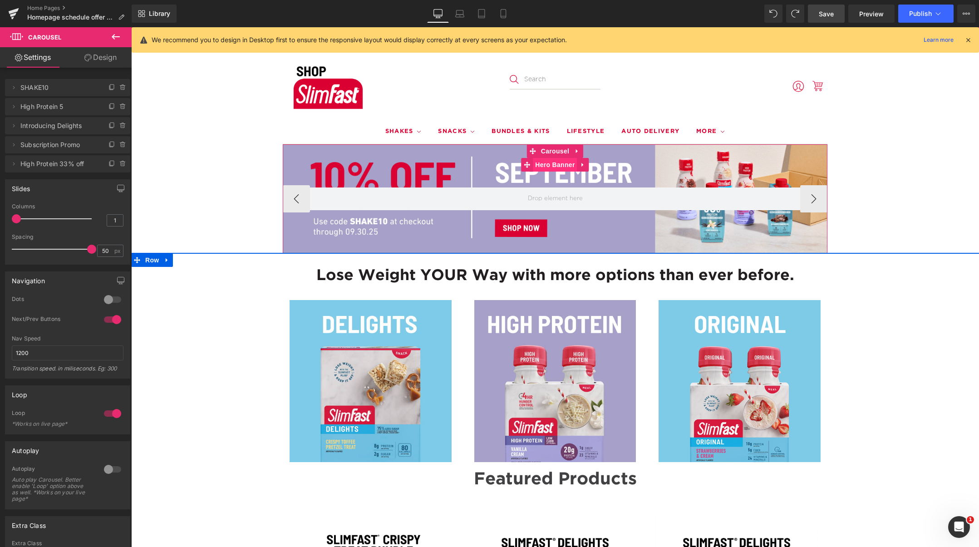
click at [541, 164] on span "Hero Banner" at bounding box center [555, 165] width 44 height 14
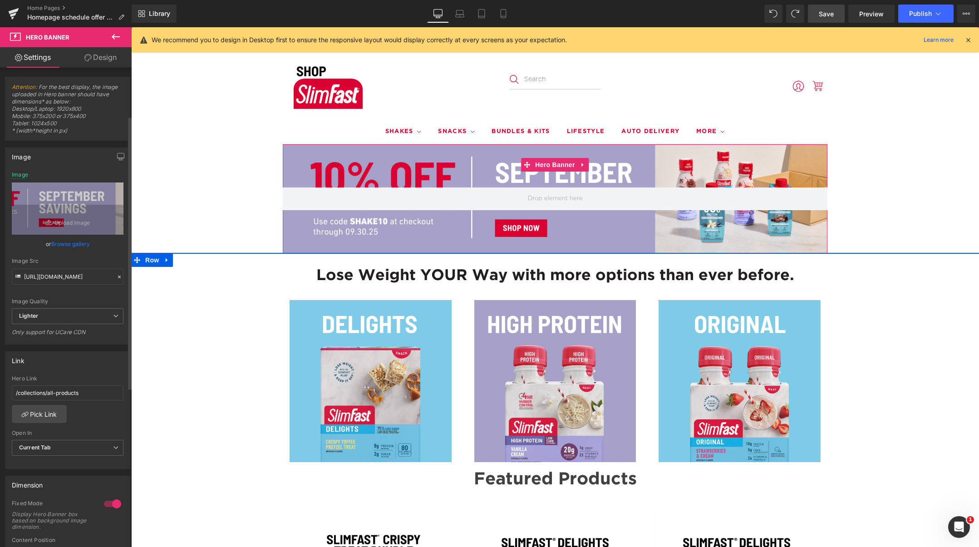
scroll to position [364, 0]
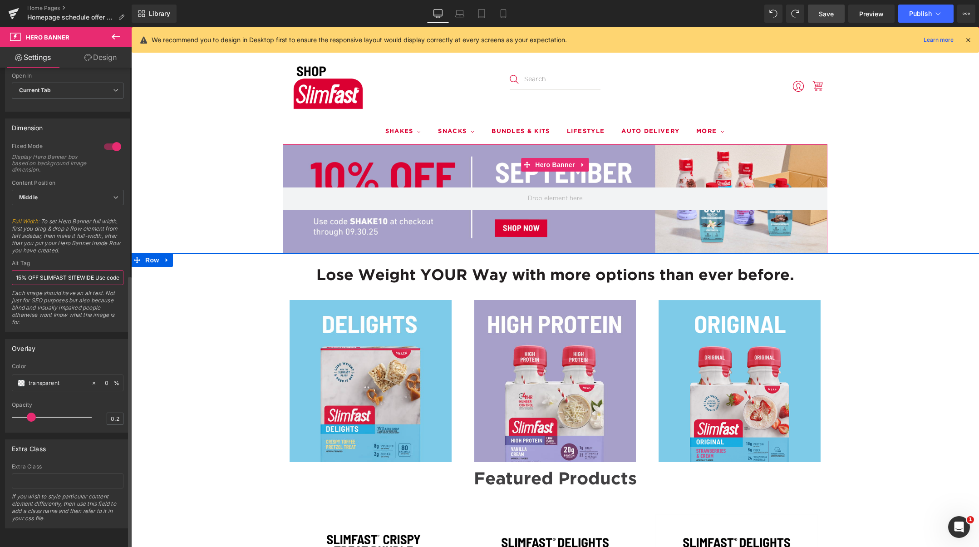
click at [62, 270] on input "15% OFF SLIMFAST SITEWIDE Use code L-A-B-O-R-D-A-Y-S-F at checkout through 09.0…" at bounding box center [68, 277] width 112 height 15
paste input "0% off ready-to-drink SlimFast Shakes w/ code SHAKE10 through 09/30/25."
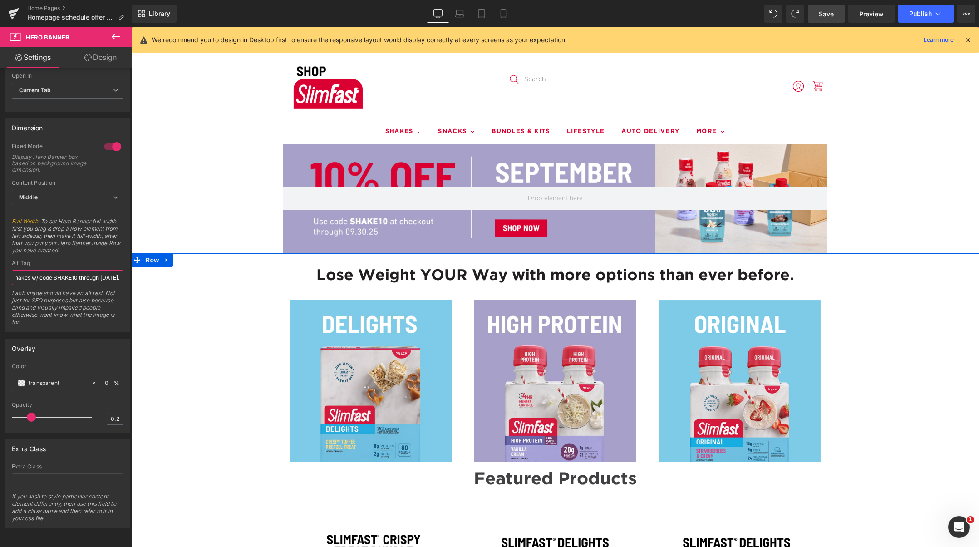
type input "10% off ready-to-drink SlimFast Shakes w/ code SHAKE10 through [DATE]."
click at [830, 12] on span "Save" at bounding box center [826, 14] width 15 height 10
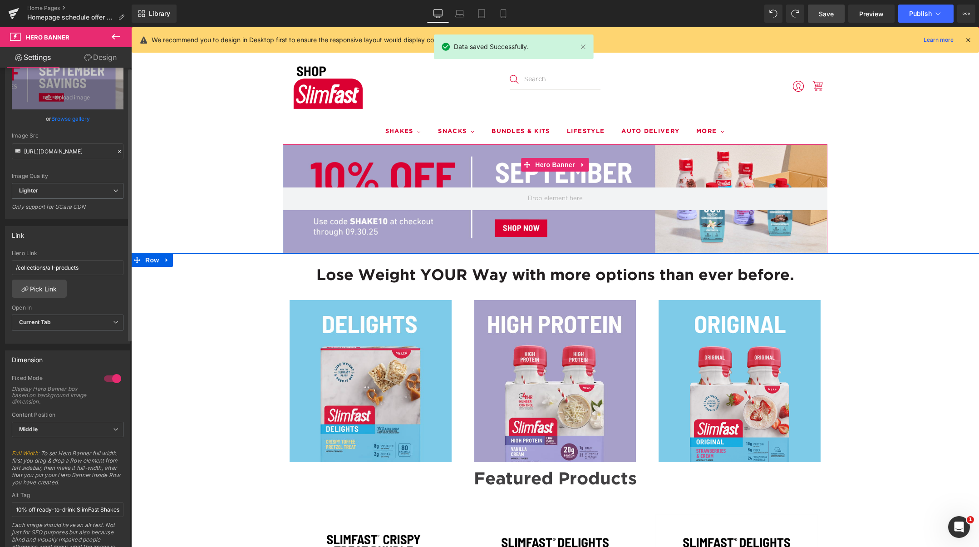
scroll to position [0, 0]
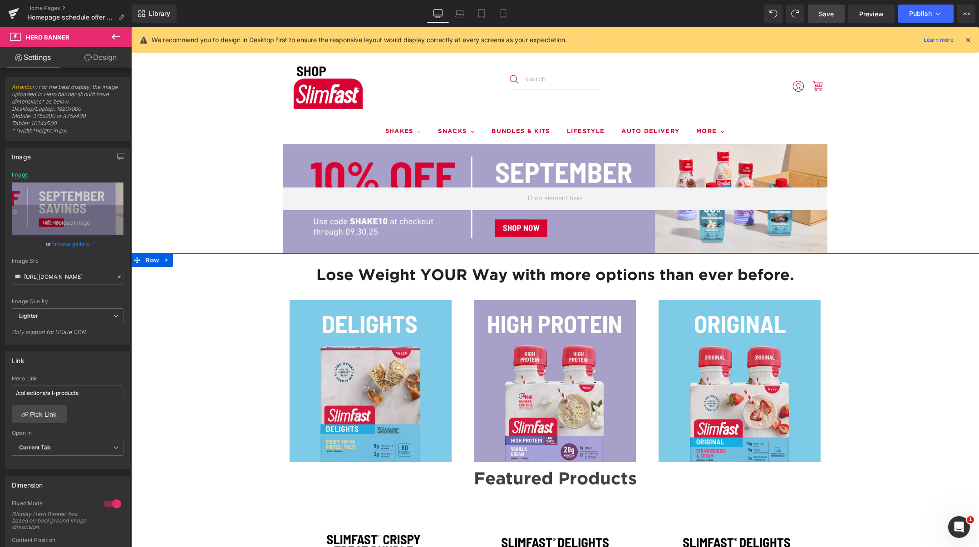
click at [112, 38] on icon at bounding box center [115, 36] width 11 height 11
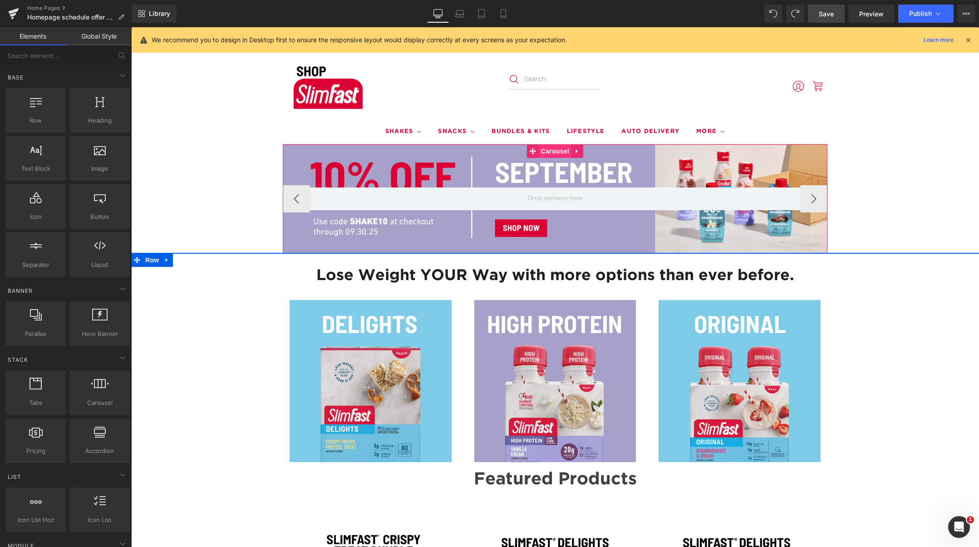
click at [553, 153] on span "Carousel" at bounding box center [555, 151] width 33 height 14
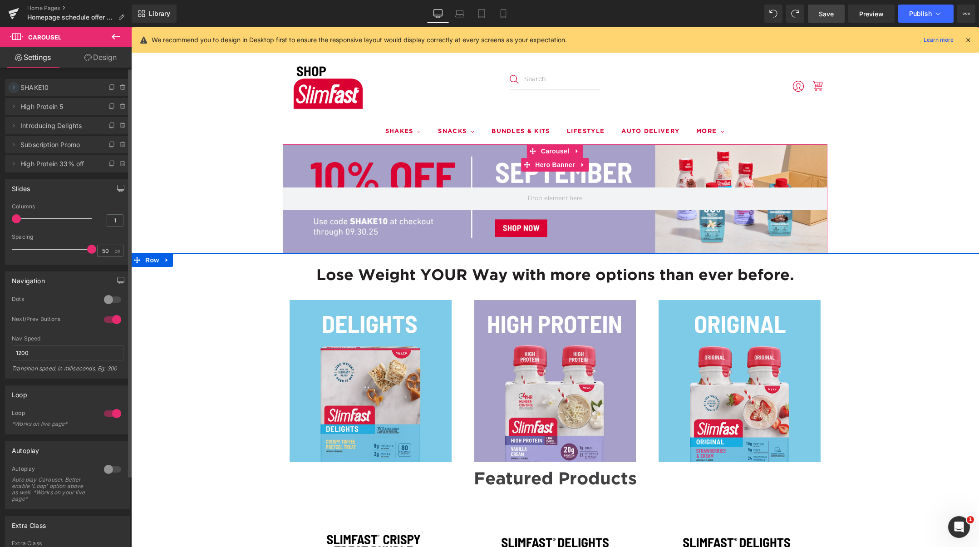
click at [15, 88] on icon at bounding box center [13, 87] width 7 height 7
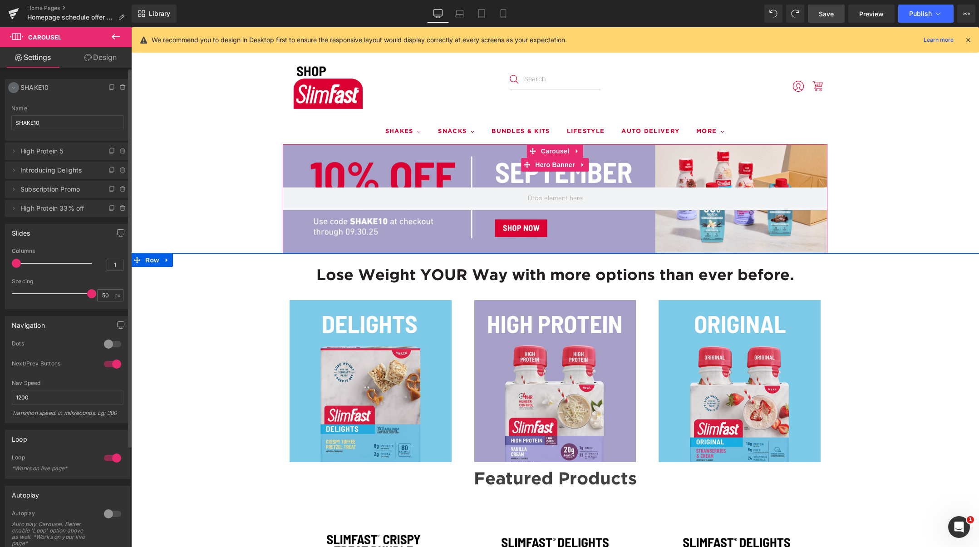
click at [15, 88] on icon at bounding box center [13, 87] width 7 height 7
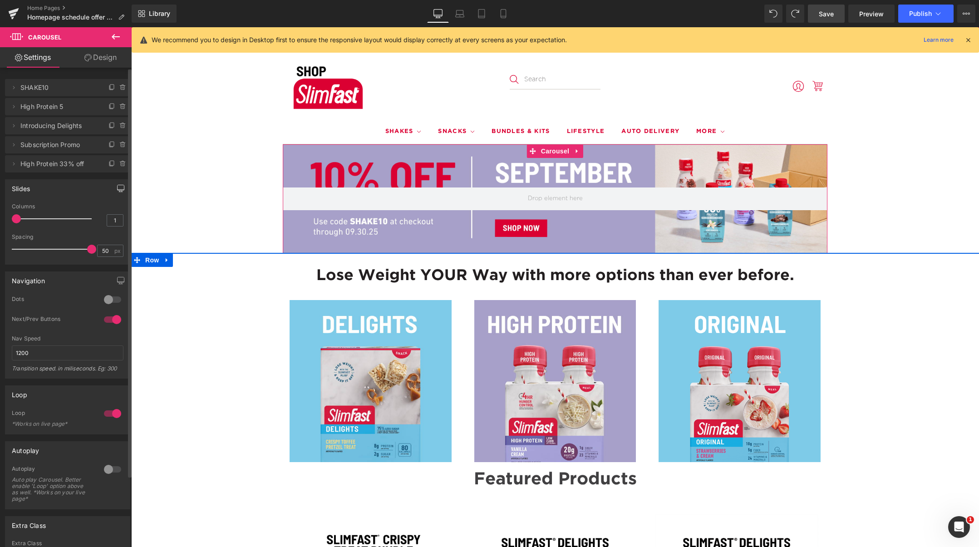
click at [119, 190] on icon "button" at bounding box center [120, 188] width 7 height 7
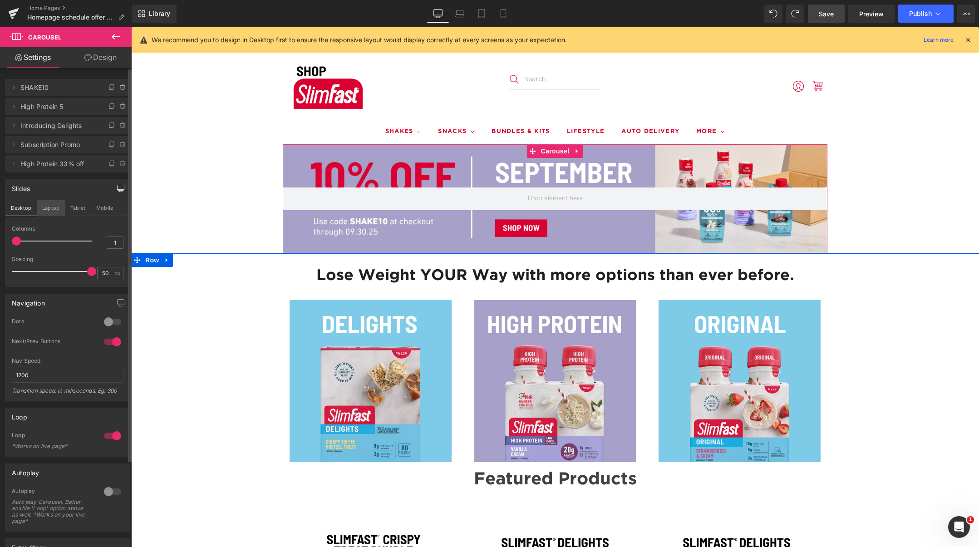
click at [55, 204] on button "Laptop" at bounding box center [51, 207] width 28 height 15
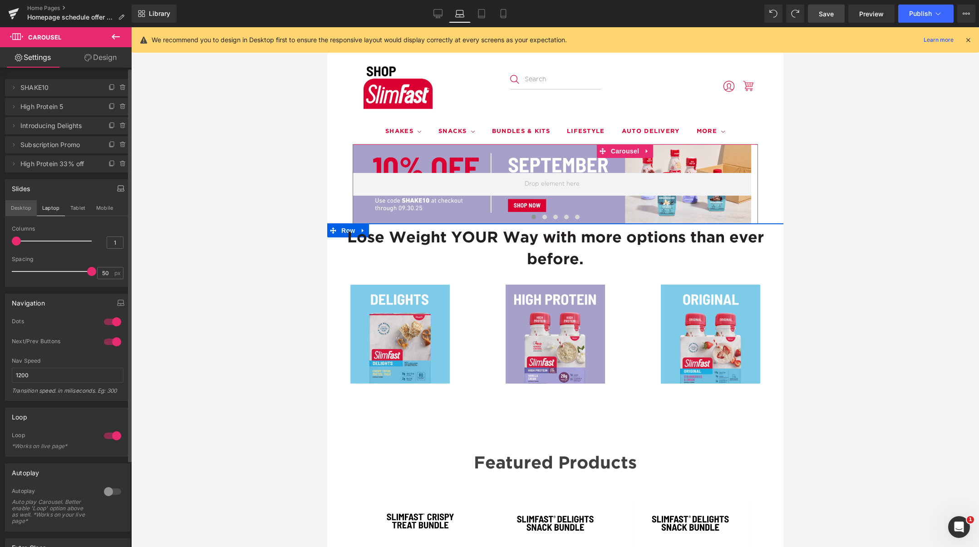
click at [20, 208] on button "Desktop" at bounding box center [20, 207] width 31 height 15
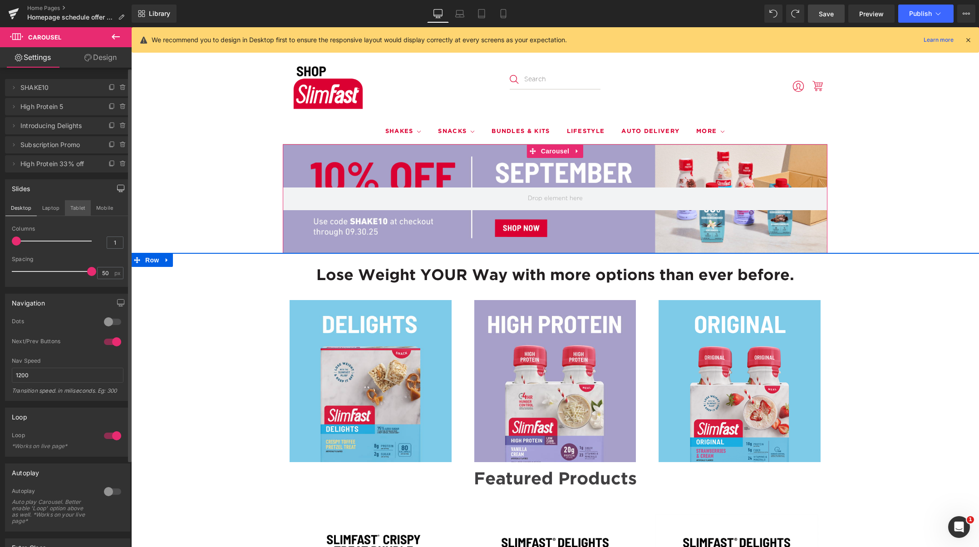
click at [75, 206] on button "Tablet" at bounding box center [78, 207] width 26 height 15
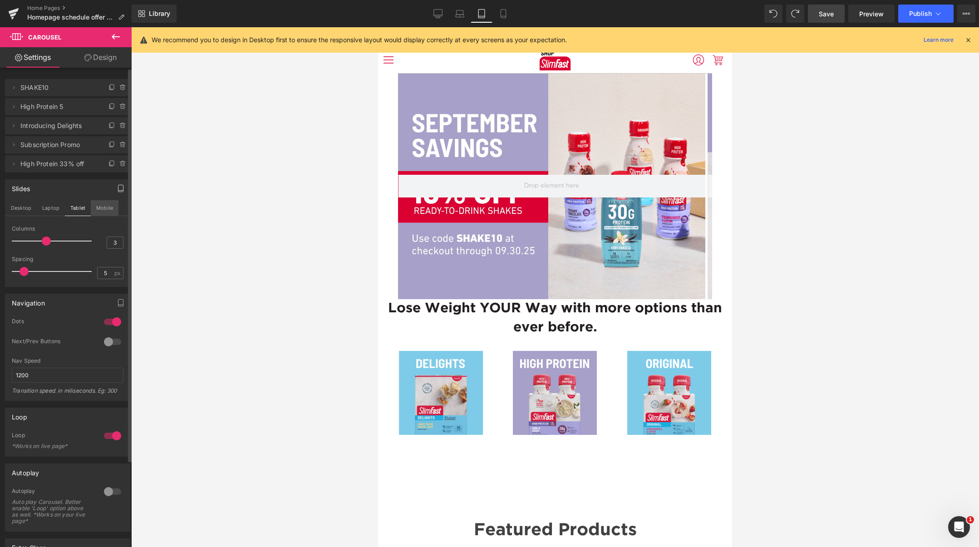
click at [101, 207] on button "Mobile" at bounding box center [105, 207] width 28 height 15
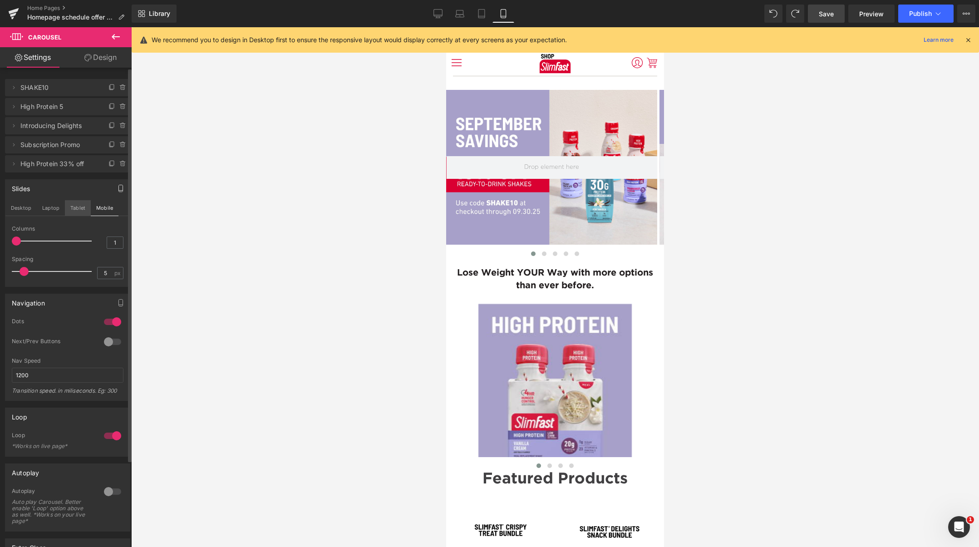
click at [79, 207] on button "Tablet" at bounding box center [78, 207] width 26 height 15
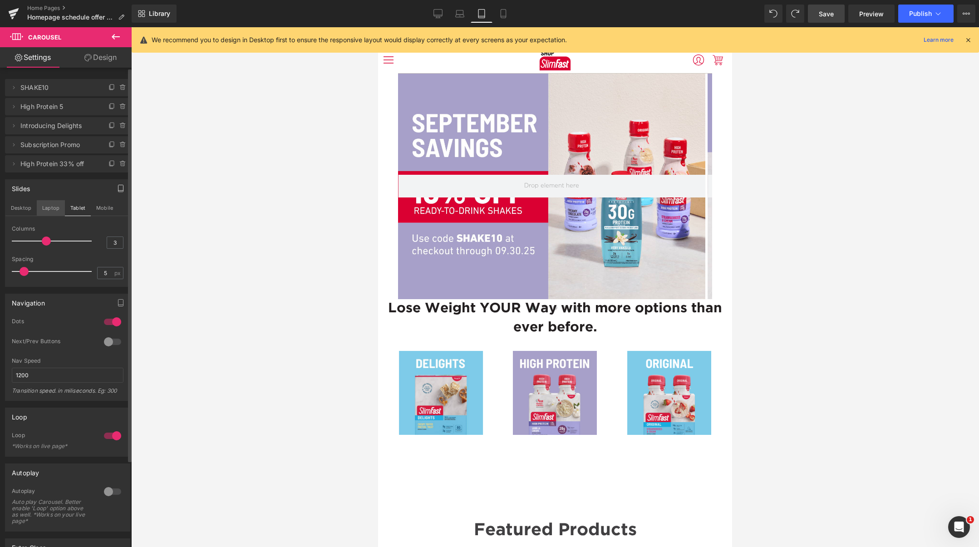
click at [54, 210] on button "Laptop" at bounding box center [51, 207] width 28 height 15
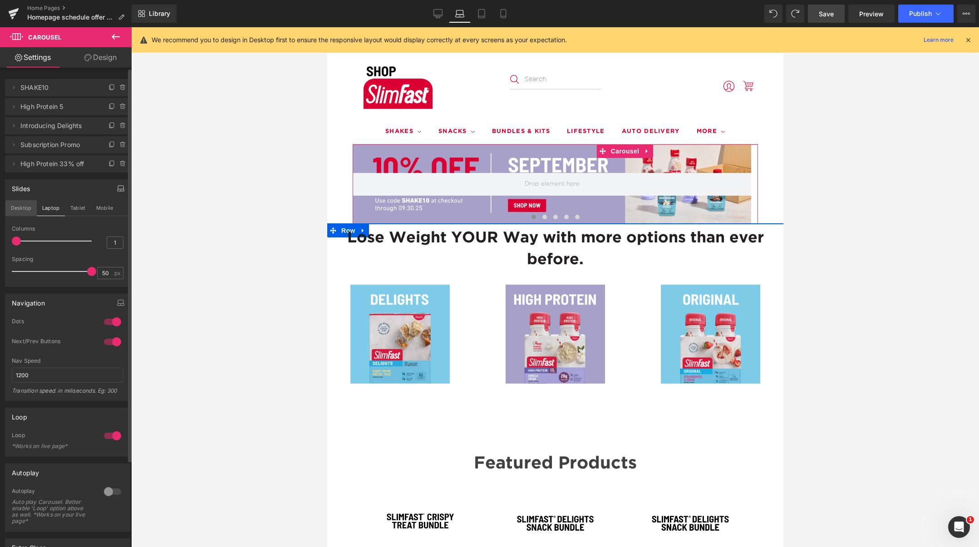
click at [27, 209] on button "Desktop" at bounding box center [20, 207] width 31 height 15
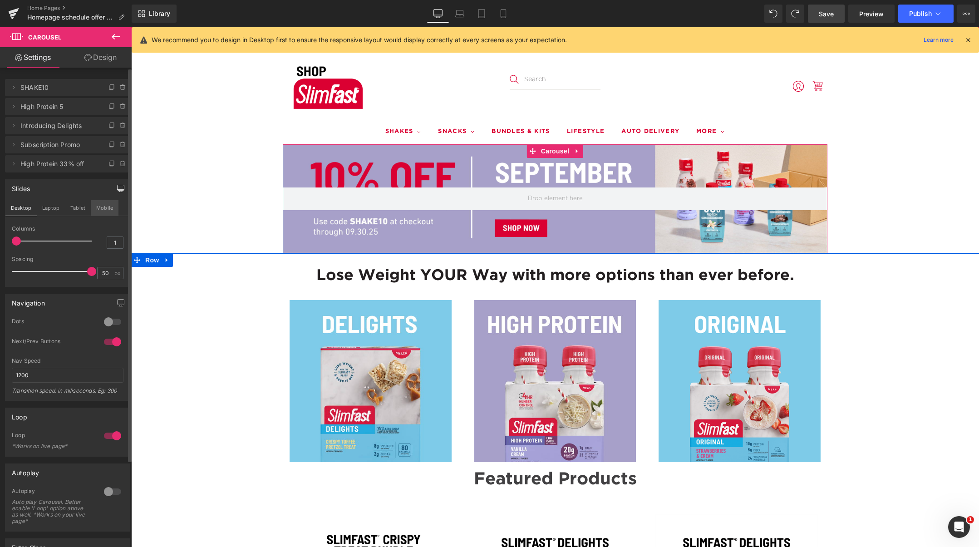
click at [102, 212] on button "Mobile" at bounding box center [105, 207] width 28 height 15
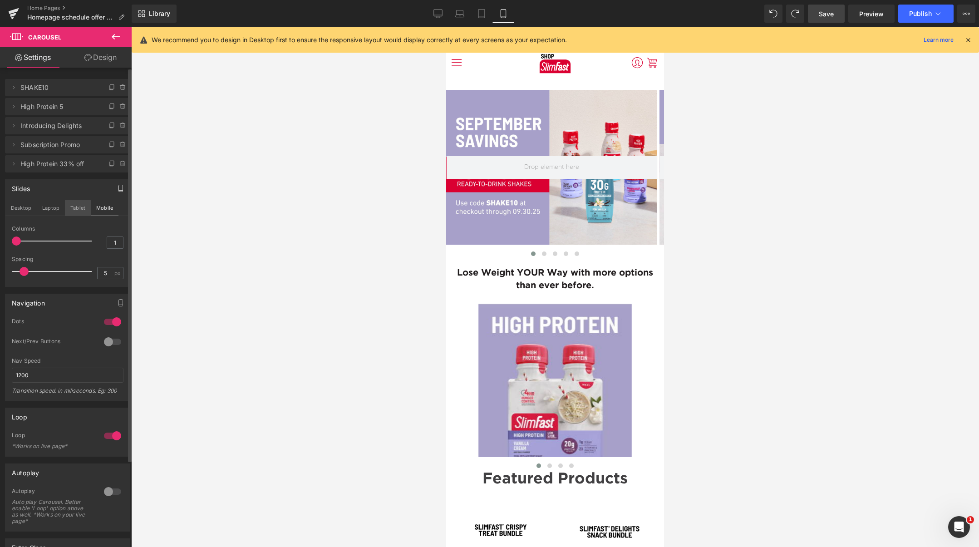
click at [88, 212] on button "Tablet" at bounding box center [78, 207] width 26 height 15
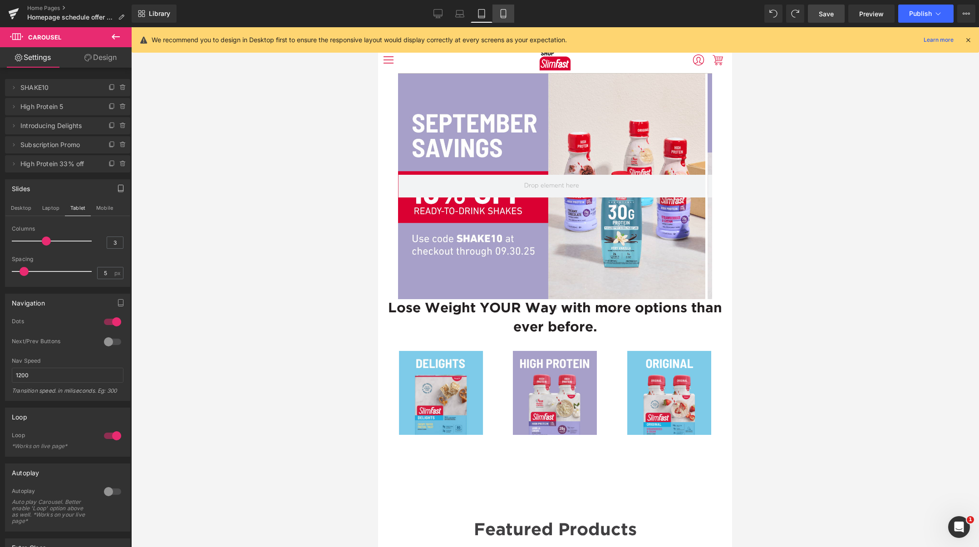
click at [498, 14] on link "Mobile" at bounding box center [504, 14] width 22 height 18
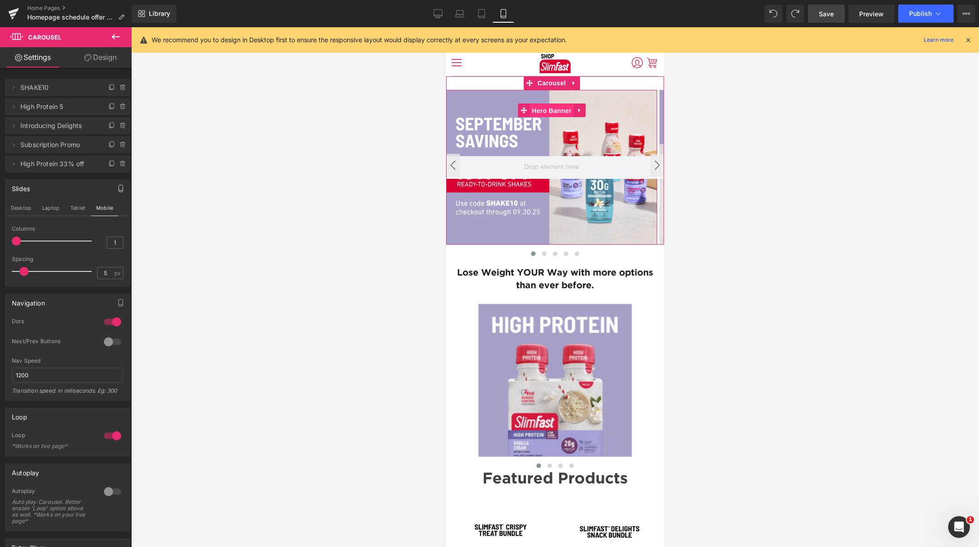
click at [543, 110] on span "Hero Banner" at bounding box center [552, 111] width 44 height 14
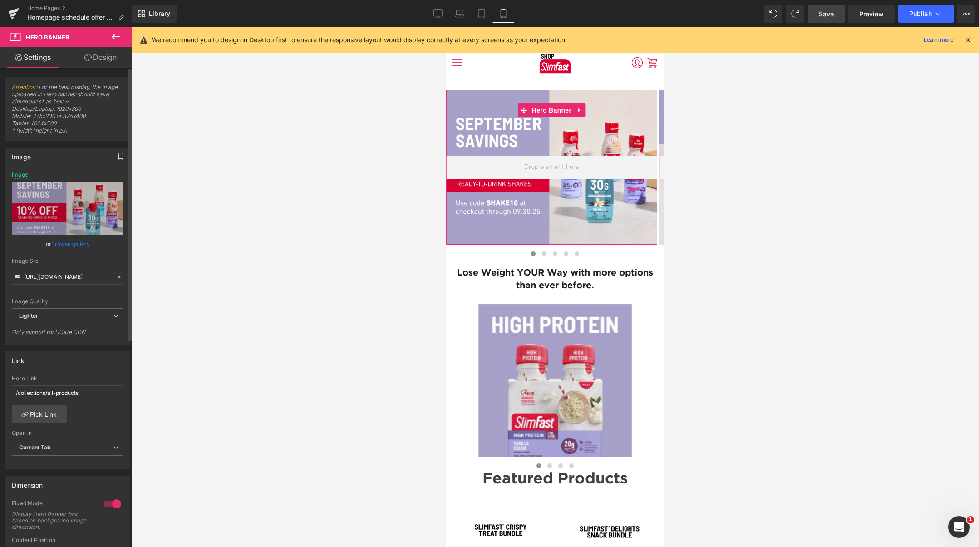
click at [117, 156] on icon "button" at bounding box center [120, 156] width 7 height 7
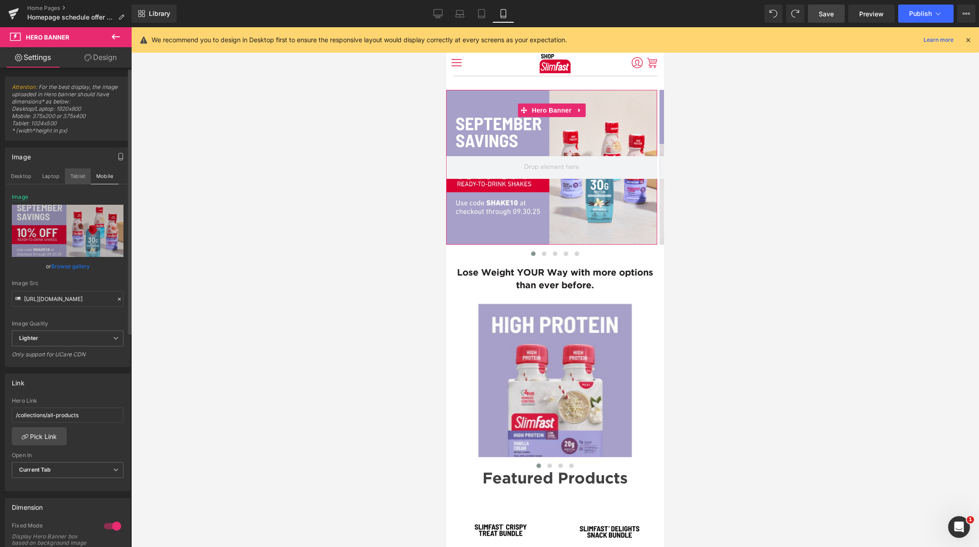
click at [77, 178] on button "Tablet" at bounding box center [78, 175] width 26 height 15
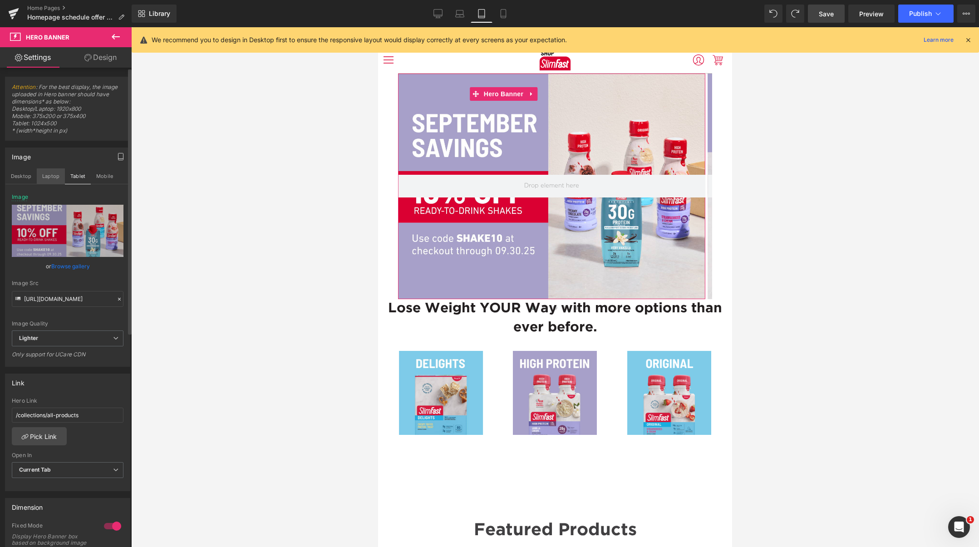
click at [45, 180] on button "Laptop" at bounding box center [51, 175] width 28 height 15
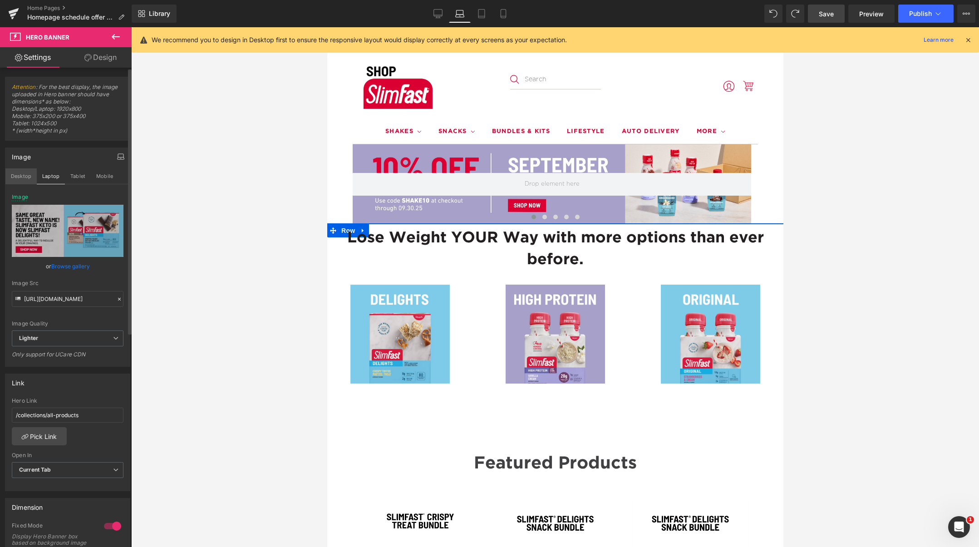
click at [15, 178] on button "Desktop" at bounding box center [20, 175] width 31 height 15
type input "[URL][DOMAIN_NAME]"
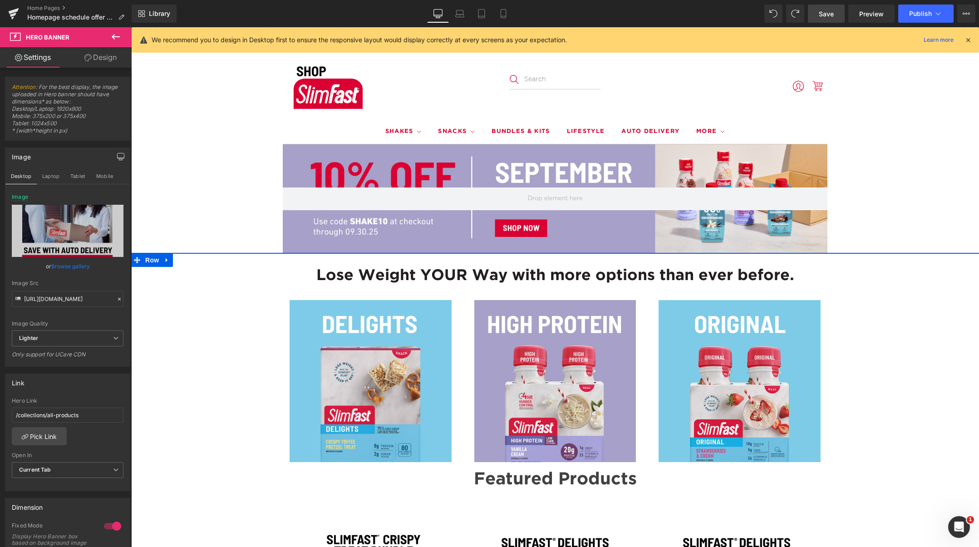
click at [119, 154] on icon "button" at bounding box center [120, 156] width 7 height 7
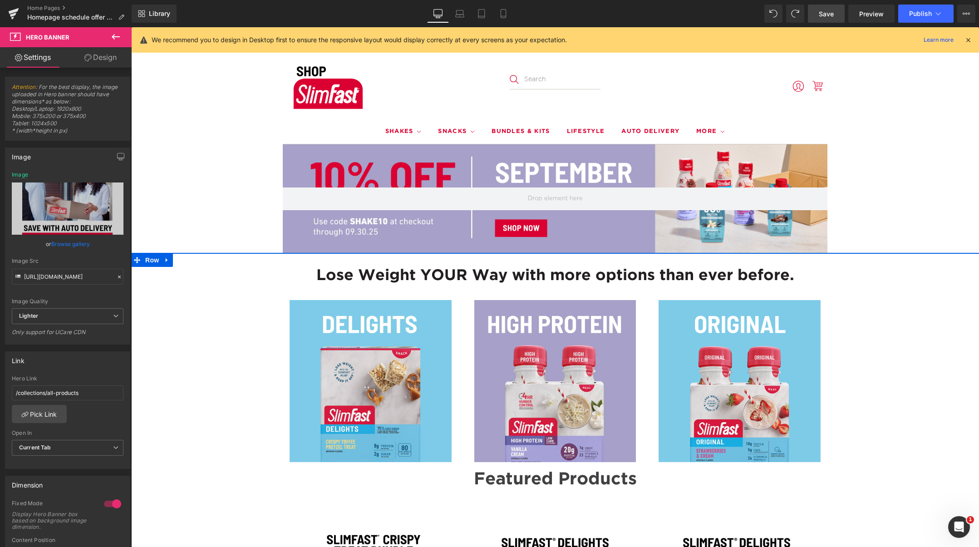
click at [110, 56] on link "Design" at bounding box center [101, 57] width 66 height 20
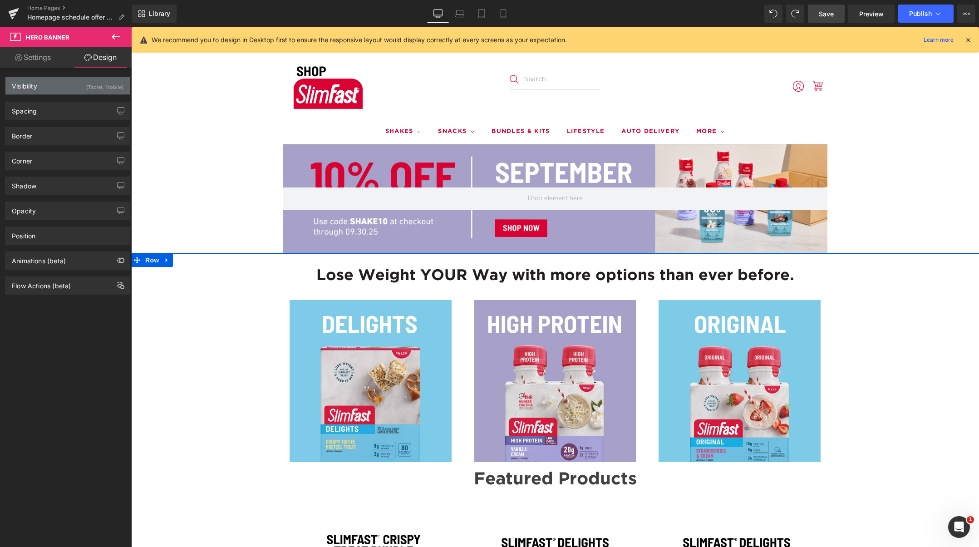
click at [108, 84] on div "(Tablet, Mobile)" at bounding box center [104, 84] width 37 height 15
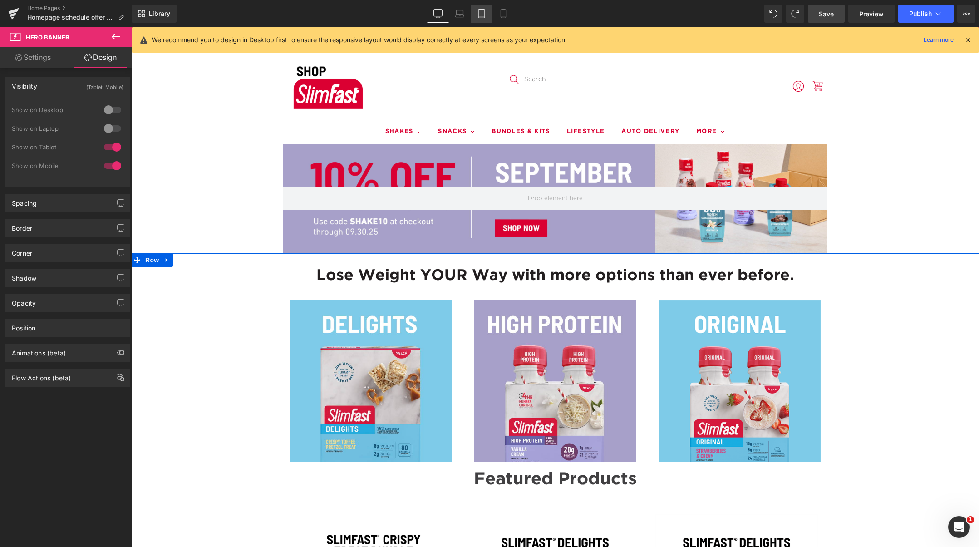
click at [489, 12] on link "Tablet" at bounding box center [482, 14] width 22 height 18
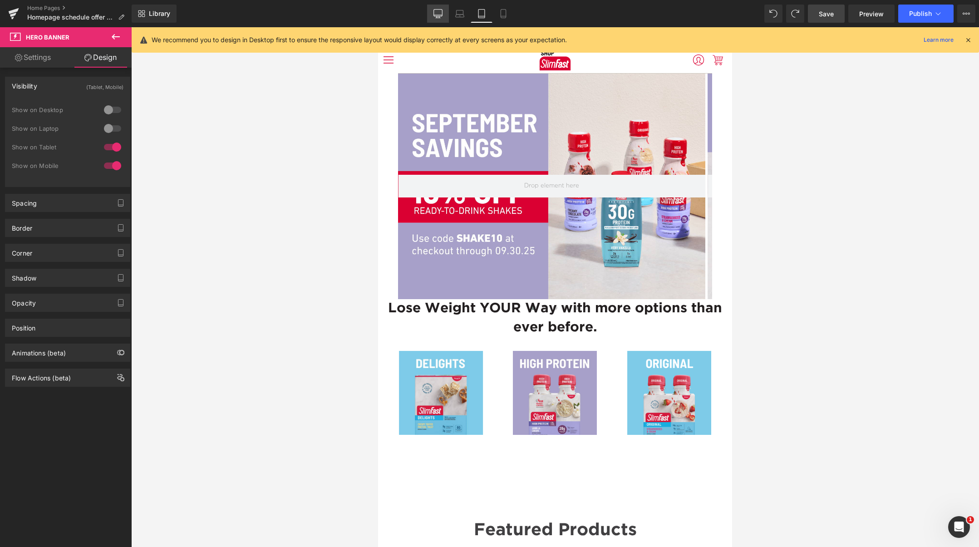
click at [449, 15] on link "Desktop" at bounding box center [438, 14] width 22 height 18
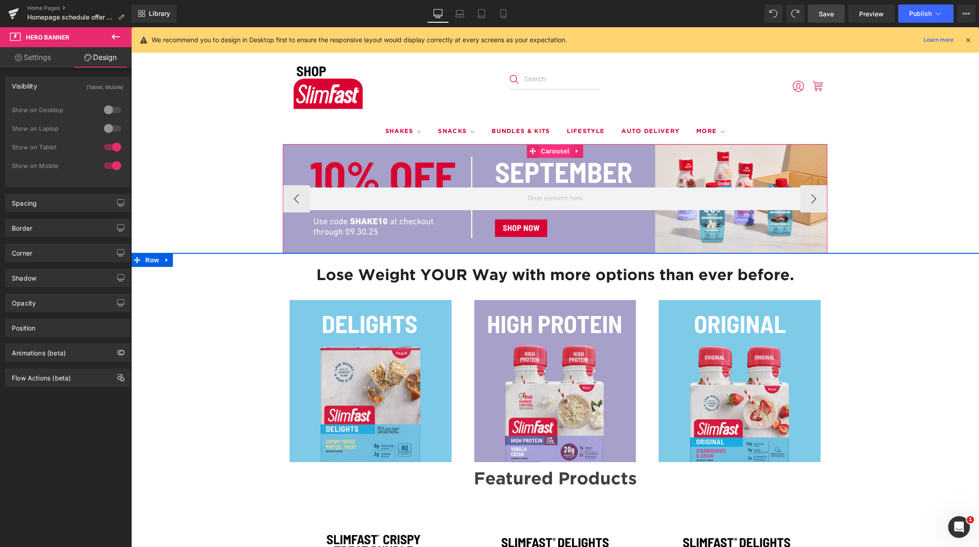
click at [548, 152] on span "Carousel" at bounding box center [555, 151] width 33 height 14
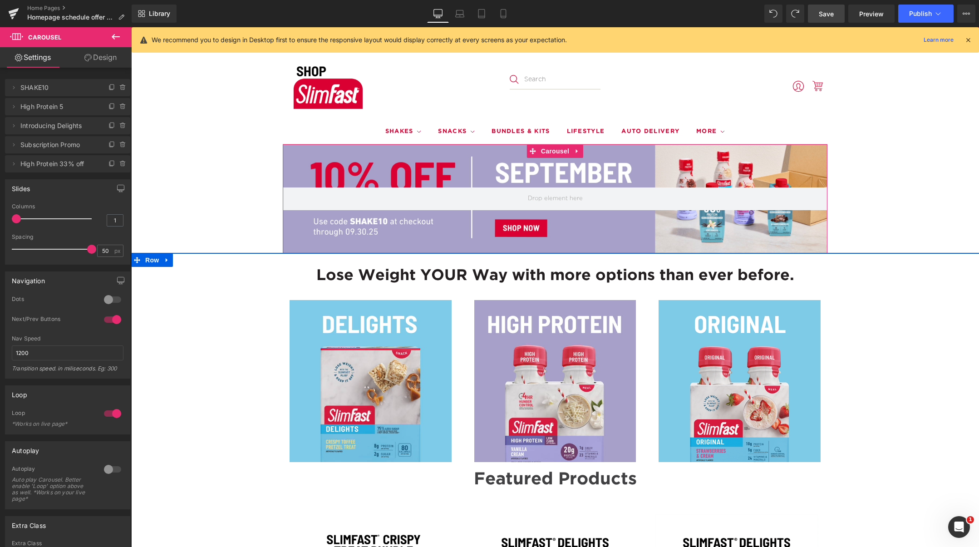
click at [111, 56] on link "Design" at bounding box center [101, 57] width 66 height 20
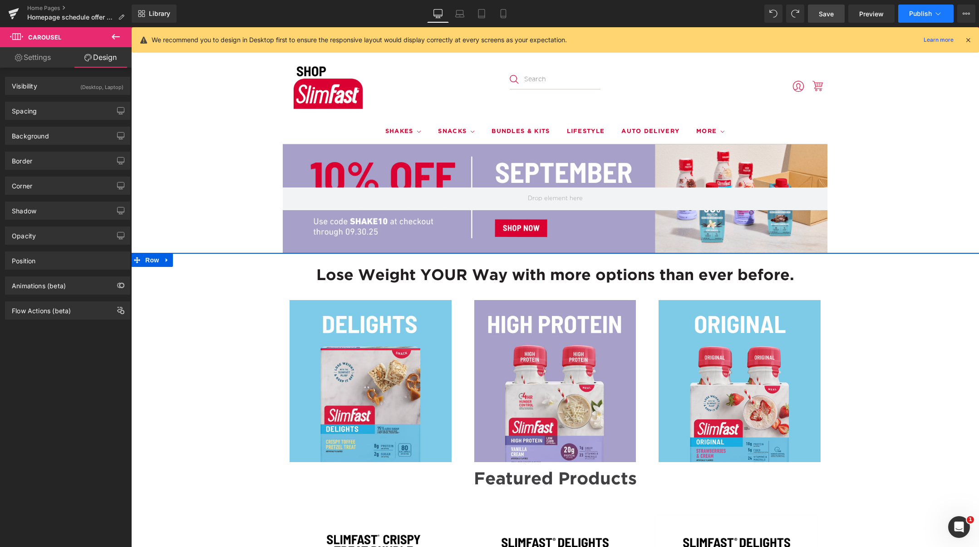
click at [918, 11] on span "Publish" at bounding box center [920, 13] width 23 height 7
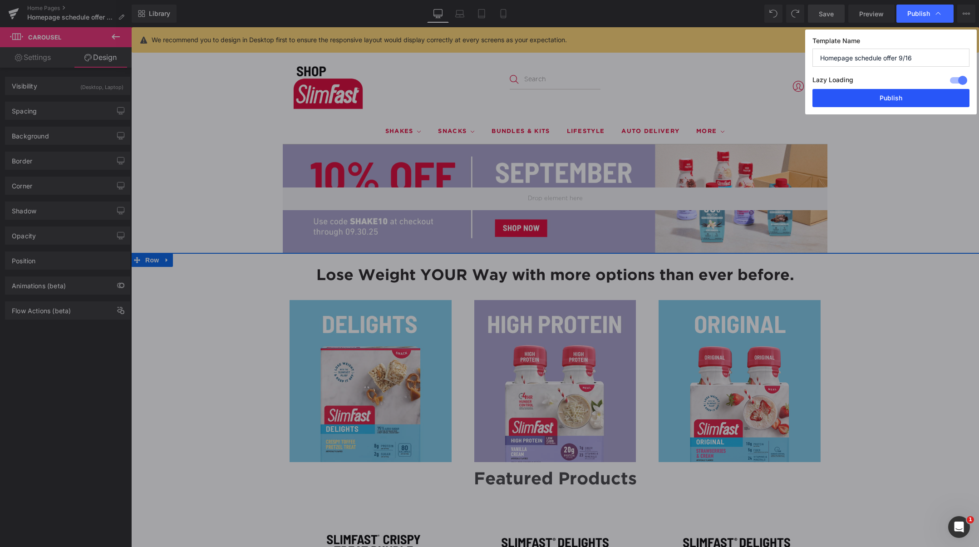
drag, startPoint x: 897, startPoint y: 101, endPoint x: 766, endPoint y: 74, distance: 134.0
click at [897, 101] on button "Publish" at bounding box center [891, 98] width 157 height 18
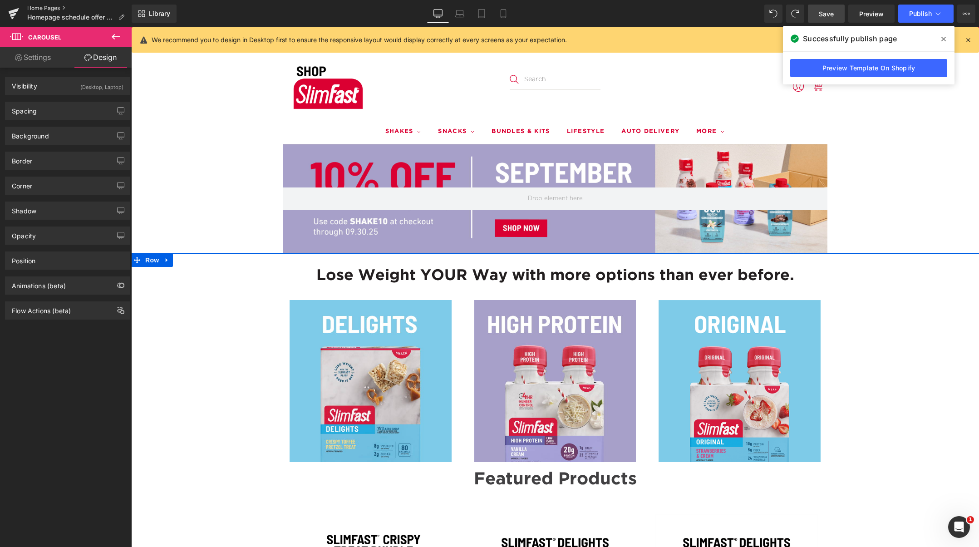
click at [46, 10] on link "Home Pages" at bounding box center [79, 8] width 104 height 7
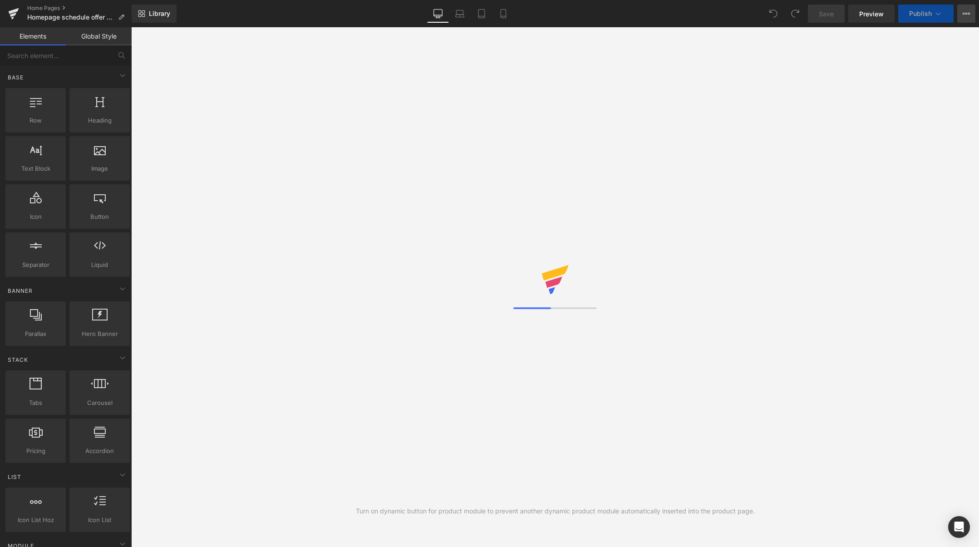
click at [966, 10] on icon at bounding box center [966, 13] width 7 height 7
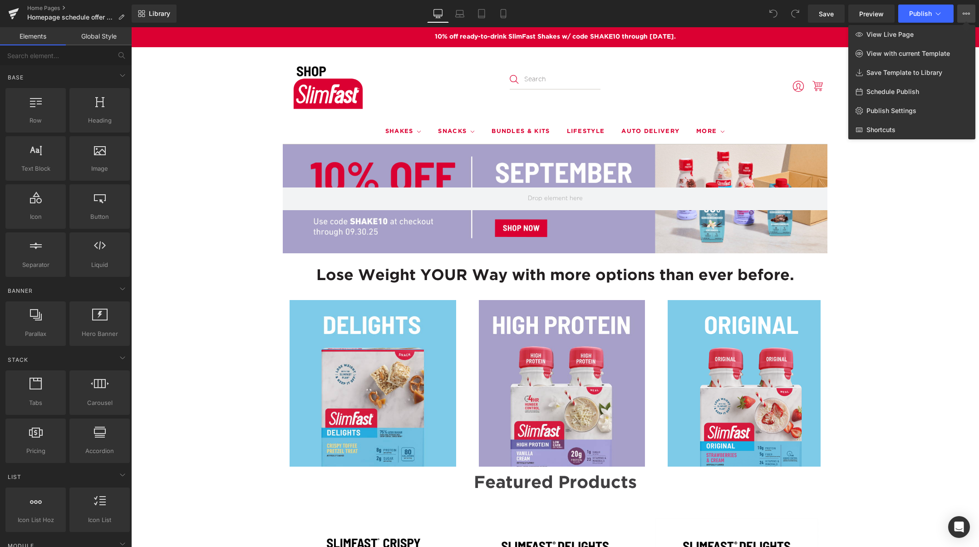
click at [889, 95] on span "Schedule Publish" at bounding box center [893, 92] width 53 height 8
select select
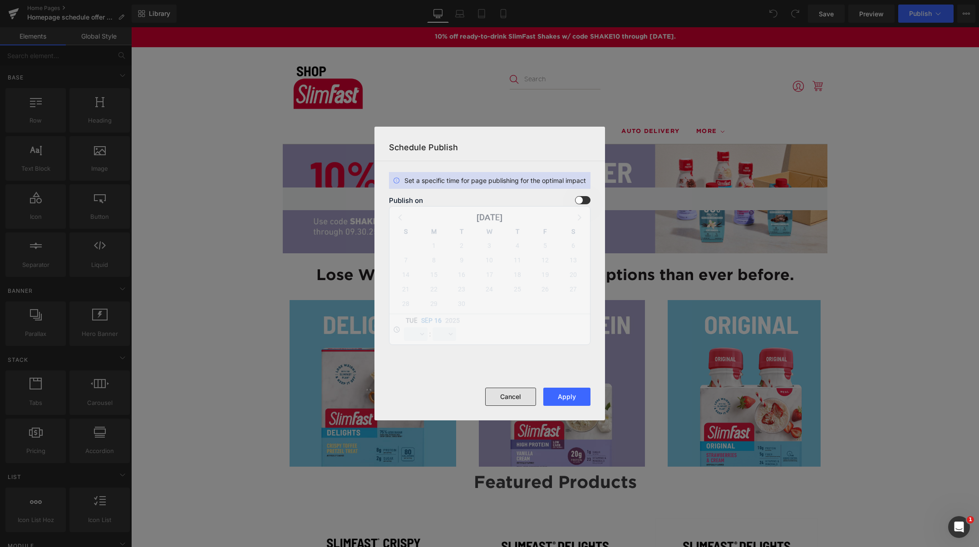
click at [510, 394] on button "Cancel" at bounding box center [510, 397] width 51 height 18
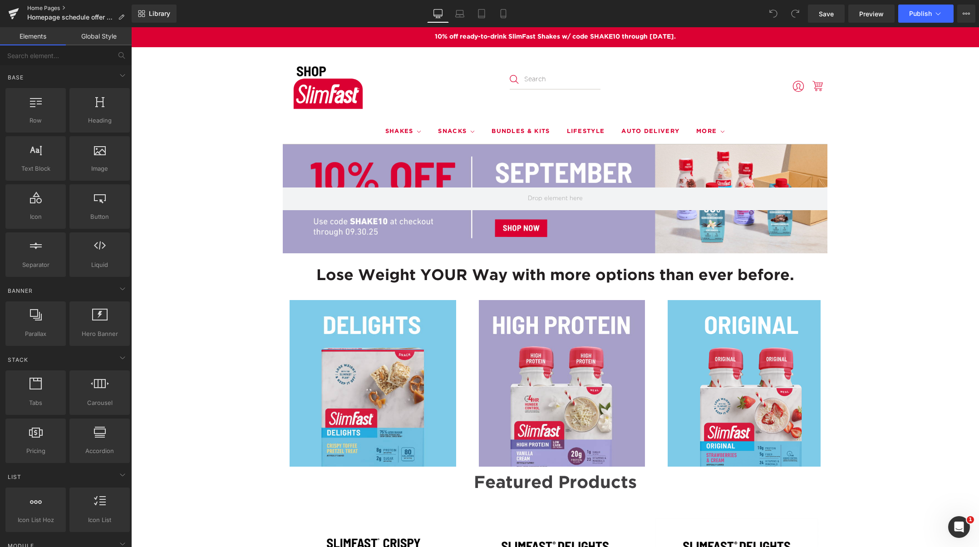
click at [39, 7] on link "Home Pages" at bounding box center [79, 8] width 104 height 7
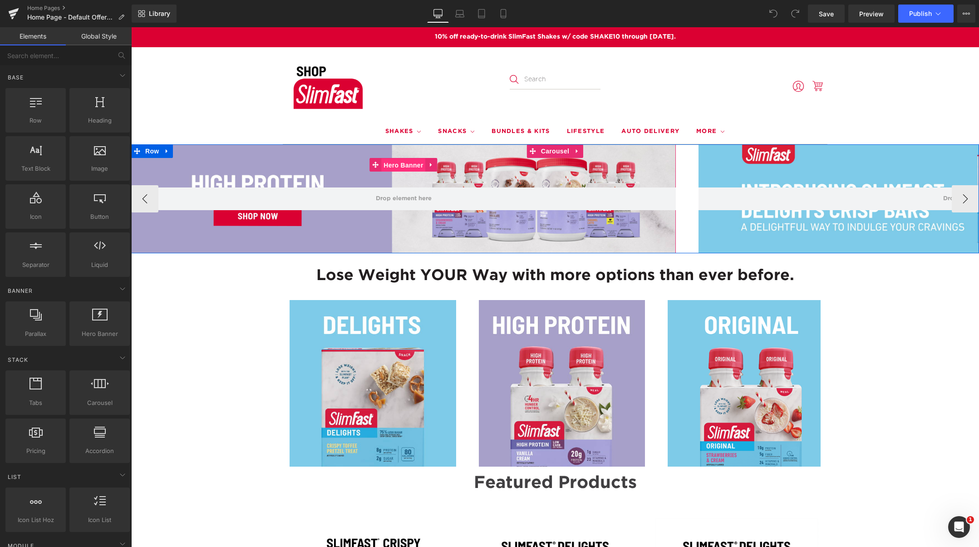
click at [409, 165] on span "Hero Banner" at bounding box center [403, 165] width 44 height 14
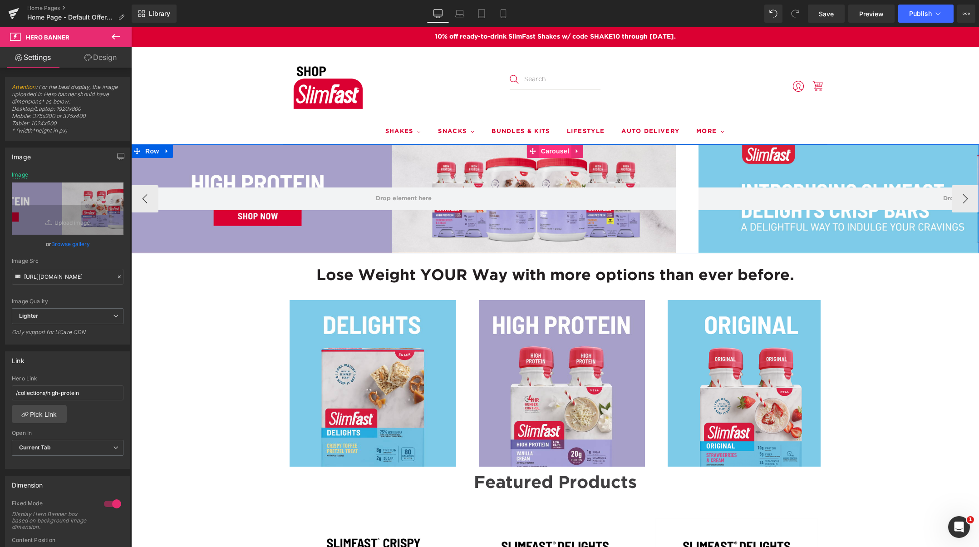
click at [556, 148] on span "Carousel" at bounding box center [555, 151] width 33 height 14
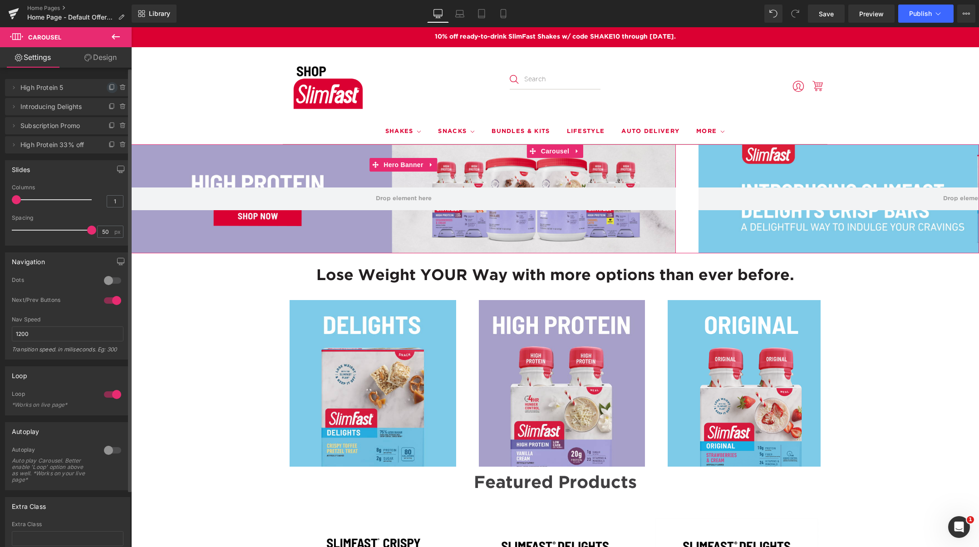
click at [109, 87] on icon at bounding box center [112, 87] width 7 height 7
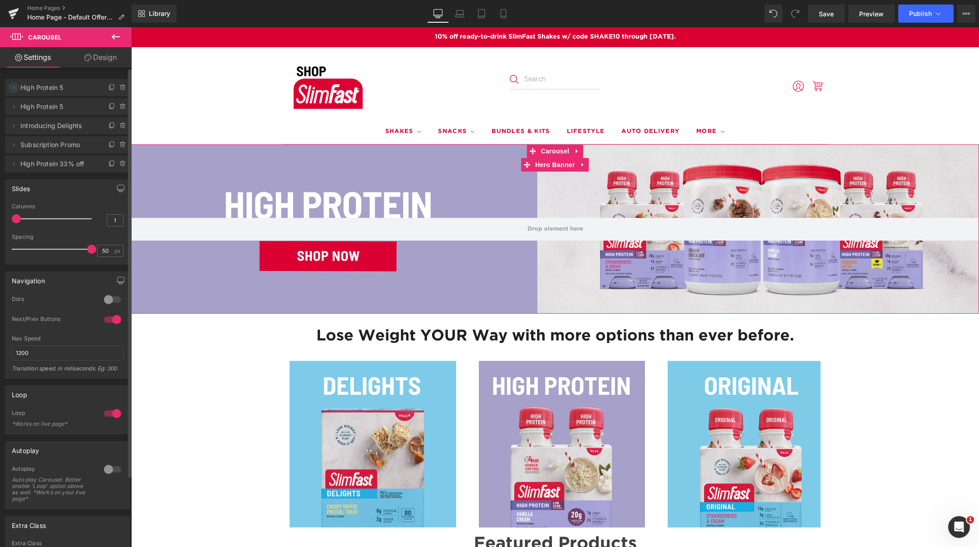
click at [12, 89] on icon at bounding box center [13, 87] width 7 height 7
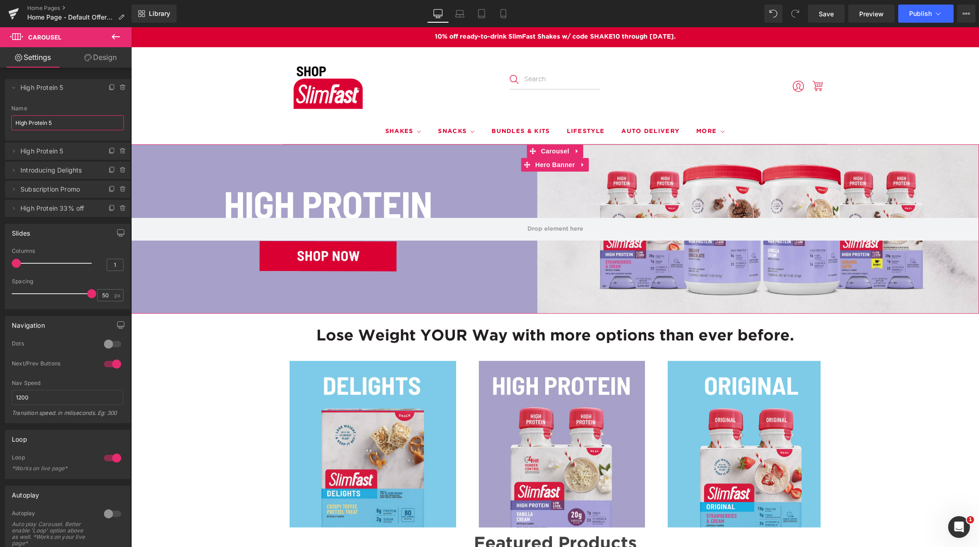
drag, startPoint x: 63, startPoint y: 124, endPoint x: -27, endPoint y: 111, distance: 90.9
click at [0, 111] on html "Carousel You are previewing how the will restyle your page. You can not edit El…" at bounding box center [489, 273] width 979 height 547
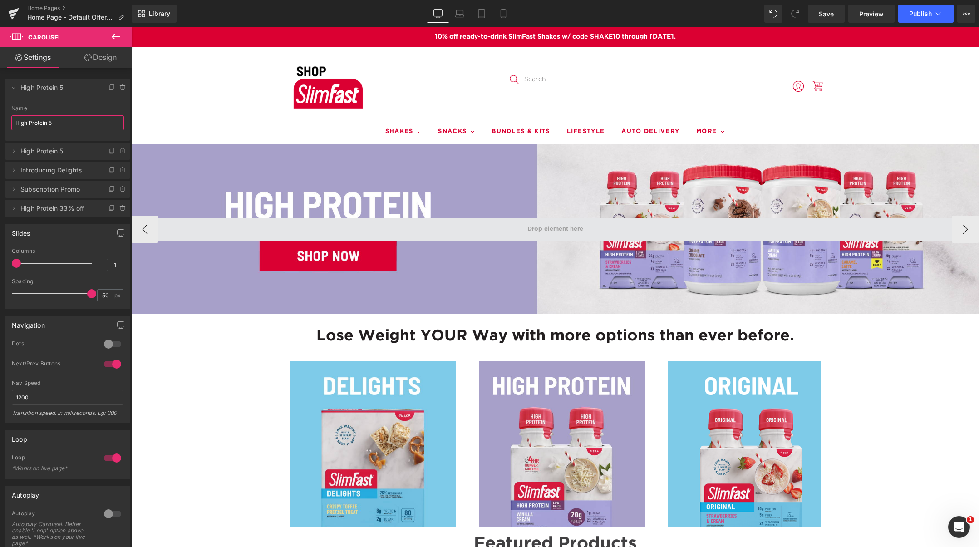
paste input "10% off ready-to-drink SlimFast Shakes w/ code SHAKE10 through [DATE]."
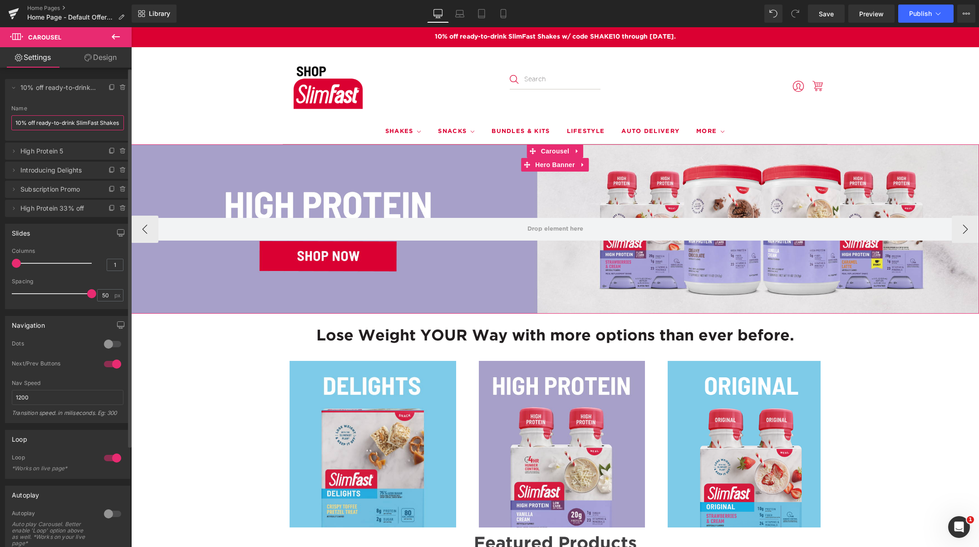
drag, startPoint x: 79, startPoint y: 121, endPoint x: 84, endPoint y: 123, distance: 5.5
click at [79, 121] on input "10% off ready-to-drink SlimFast Shakes w/ code SHAKE10 through [DATE]." at bounding box center [67, 122] width 113 height 15
paste input "SHAKE10"
type input "SHAKE10"
click at [13, 89] on icon at bounding box center [13, 87] width 7 height 7
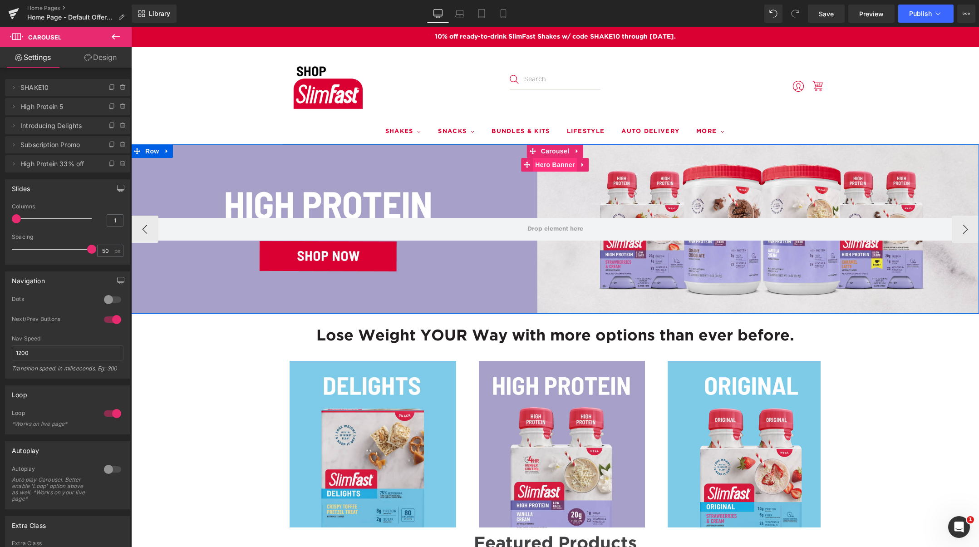
click at [550, 168] on span "Hero Banner" at bounding box center [555, 165] width 44 height 14
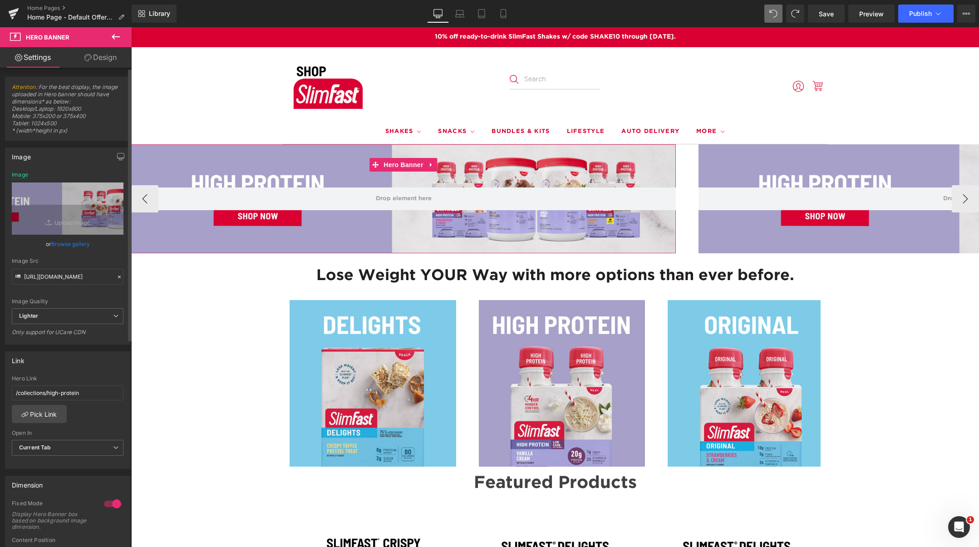
click at [64, 242] on link "Browse gallery" at bounding box center [70, 244] width 39 height 16
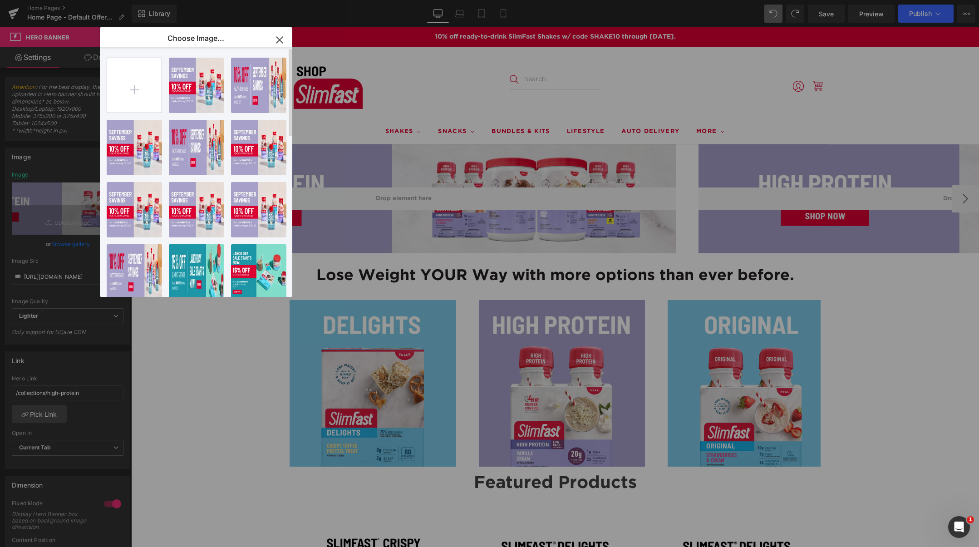
click at [135, 89] on input "file" at bounding box center [134, 85] width 54 height 54
type input "C:\fakepath\Shop.SlimFast-Banner-Desktop 3000x600 (1) (1).png"
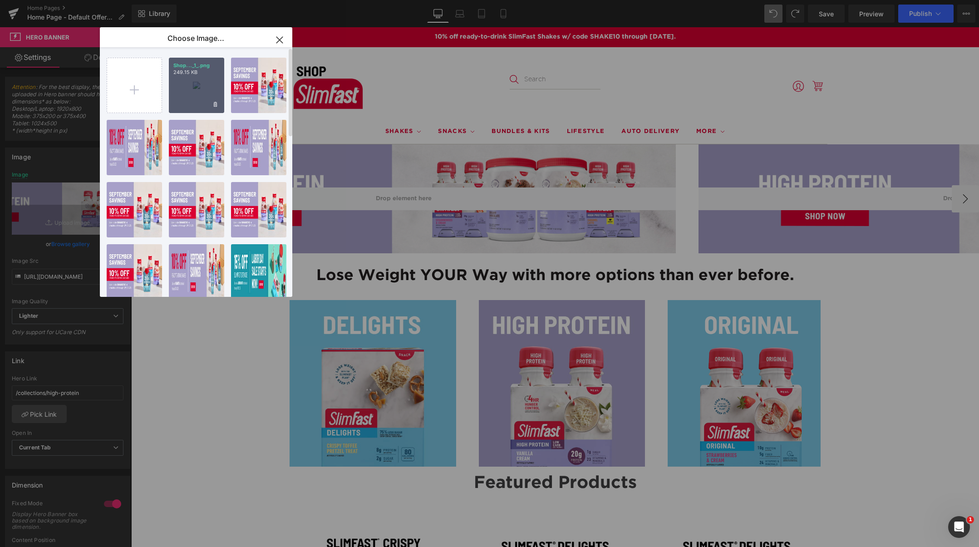
click at [195, 77] on div "Shop..._1_.png 249.15 KB" at bounding box center [196, 85] width 55 height 55
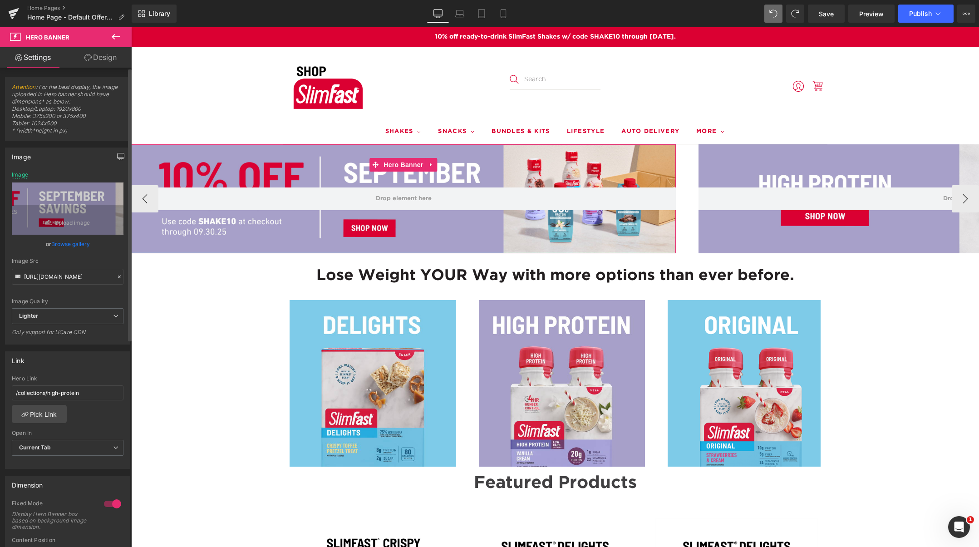
click at [120, 157] on icon "button" at bounding box center [120, 156] width 7 height 7
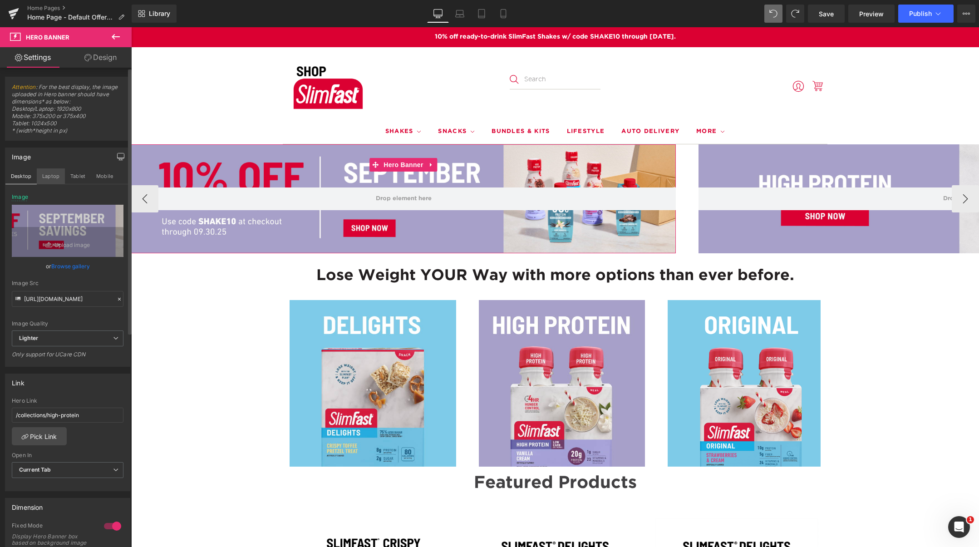
click at [49, 175] on button "Laptop" at bounding box center [51, 175] width 28 height 15
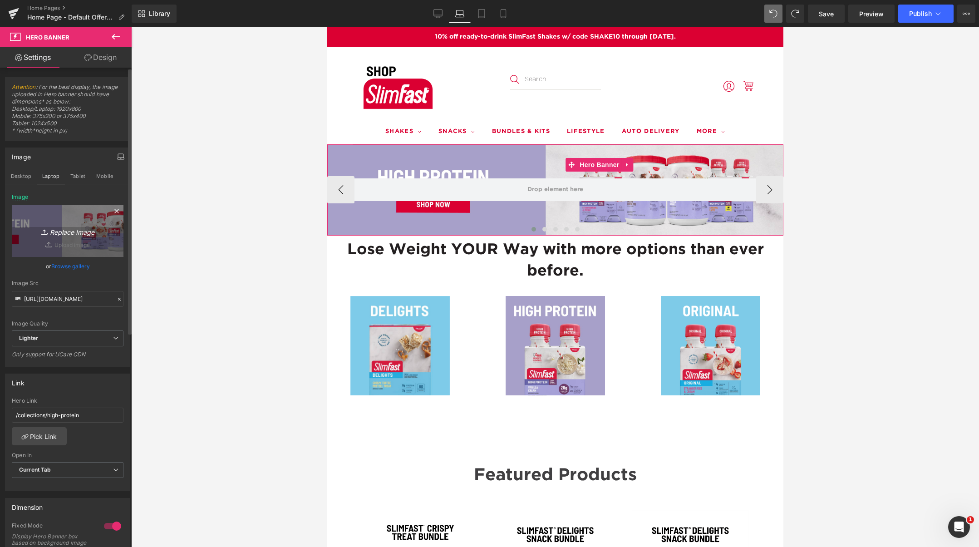
click at [73, 232] on icon "Replace Image" at bounding box center [67, 230] width 73 height 11
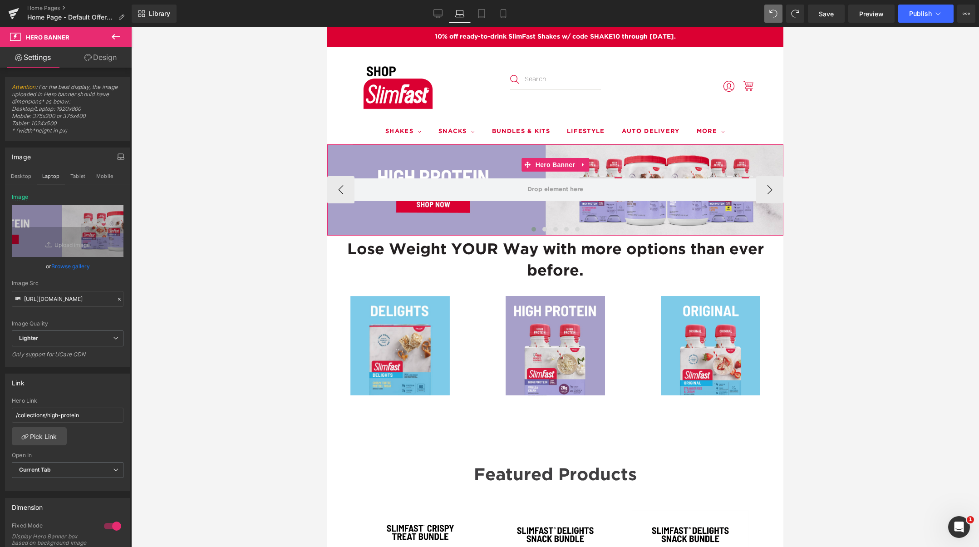
click at [73, 265] on link "Browse gallery" at bounding box center [70, 266] width 39 height 16
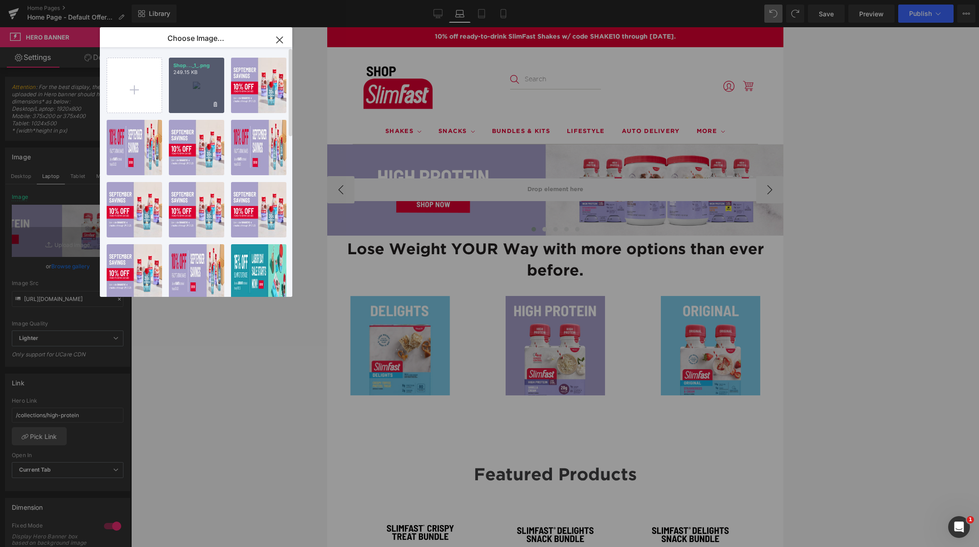
click at [188, 98] on div "Shop..._1_.png 249.15 KB" at bounding box center [196, 85] width 55 height 55
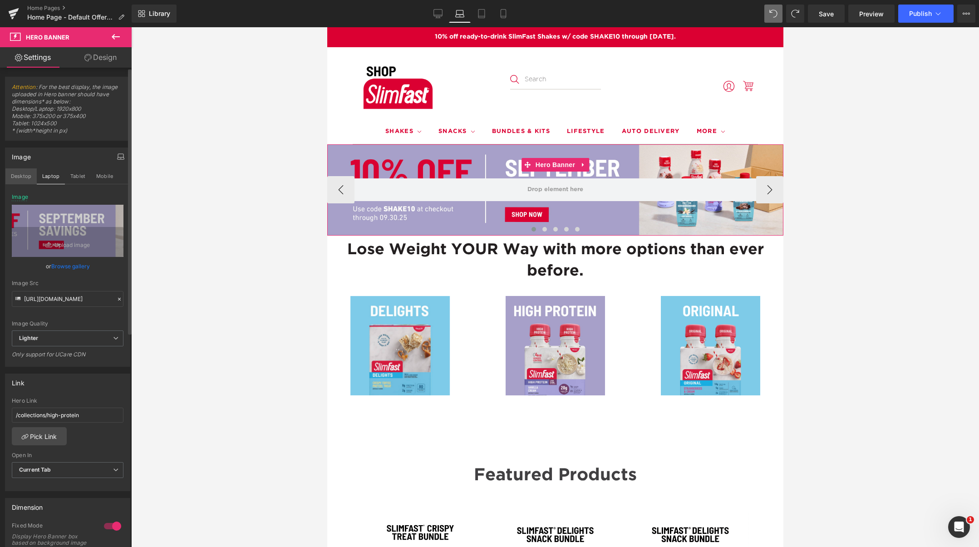
click at [24, 177] on button "Desktop" at bounding box center [20, 175] width 31 height 15
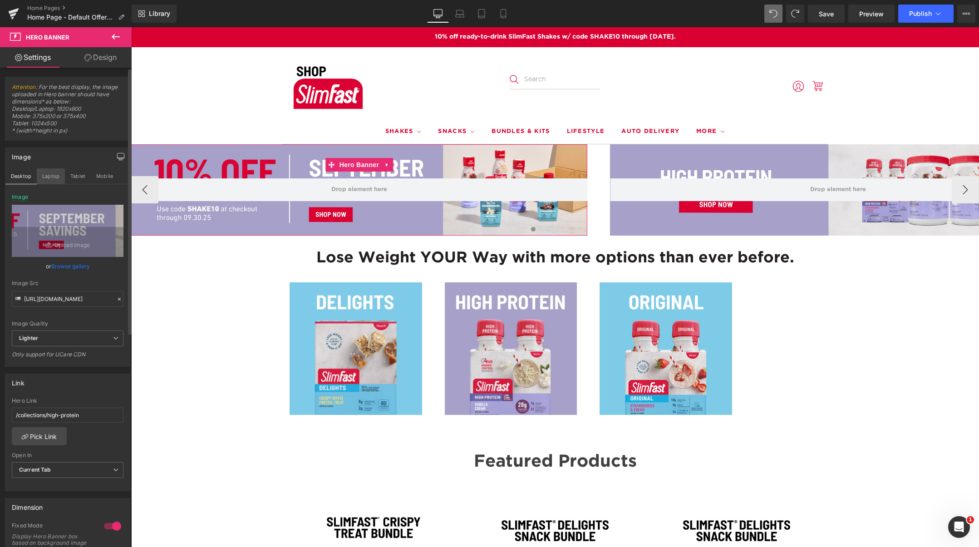
click at [51, 177] on button "Laptop" at bounding box center [51, 175] width 28 height 15
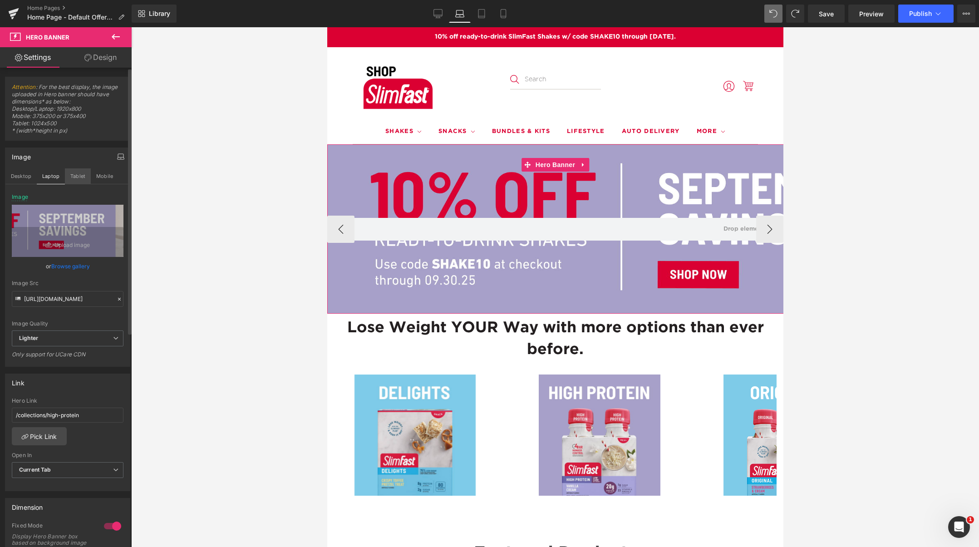
click at [84, 178] on button "Tablet" at bounding box center [78, 175] width 26 height 15
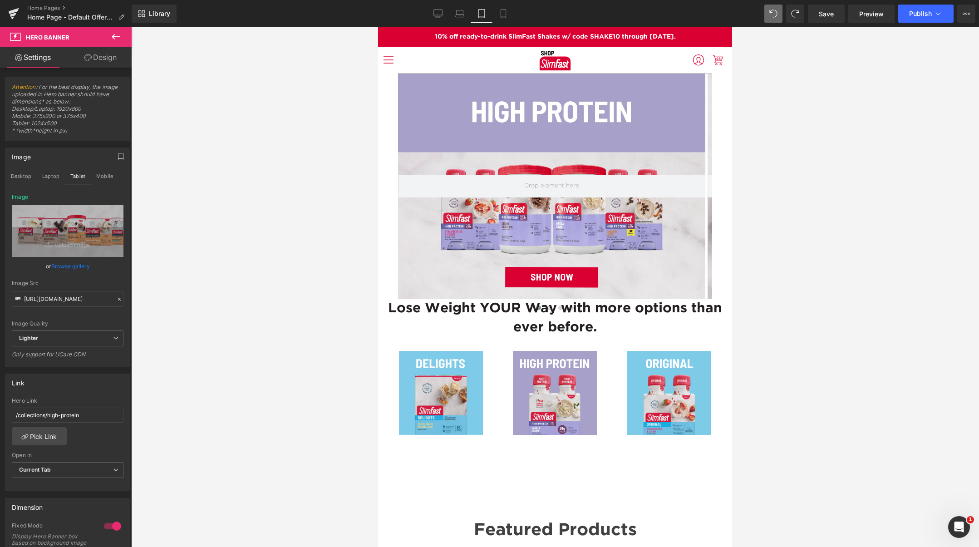
click at [61, 263] on link "Browse gallery" at bounding box center [70, 266] width 39 height 16
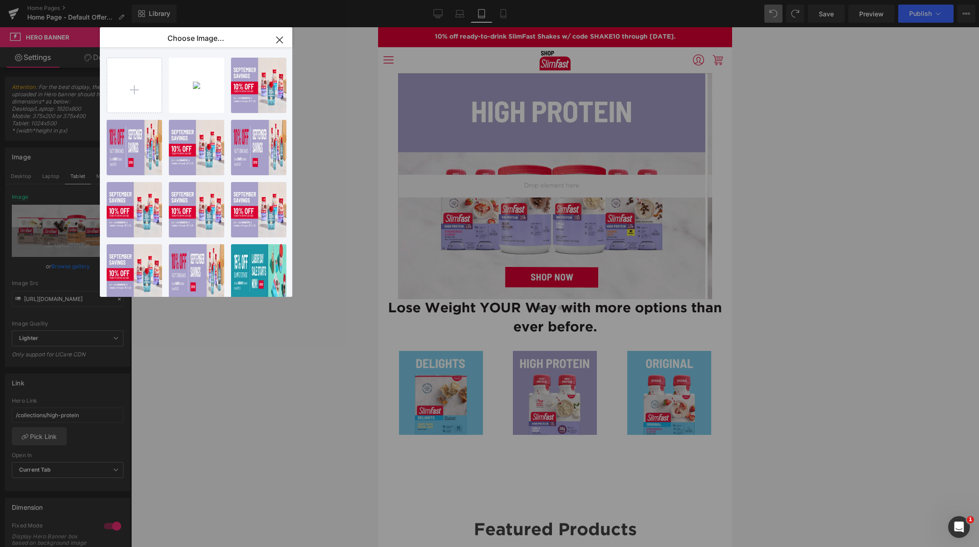
drag, startPoint x: 265, startPoint y: 83, endPoint x: 257, endPoint y: 86, distance: 8.6
click at [0, 0] on div "Shop..._3_.png 240.14 KB" at bounding box center [0, 0] width 0 height 0
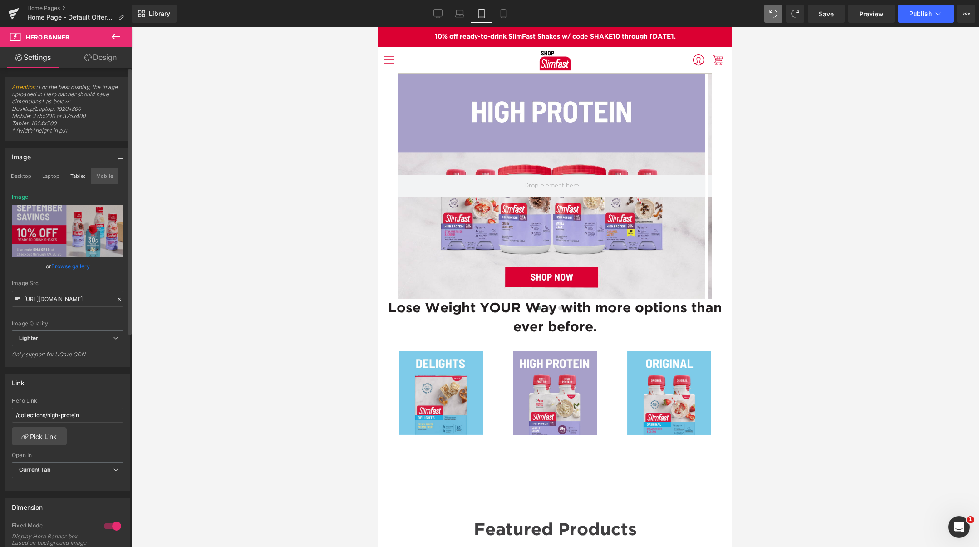
click at [102, 178] on button "Mobile" at bounding box center [105, 175] width 28 height 15
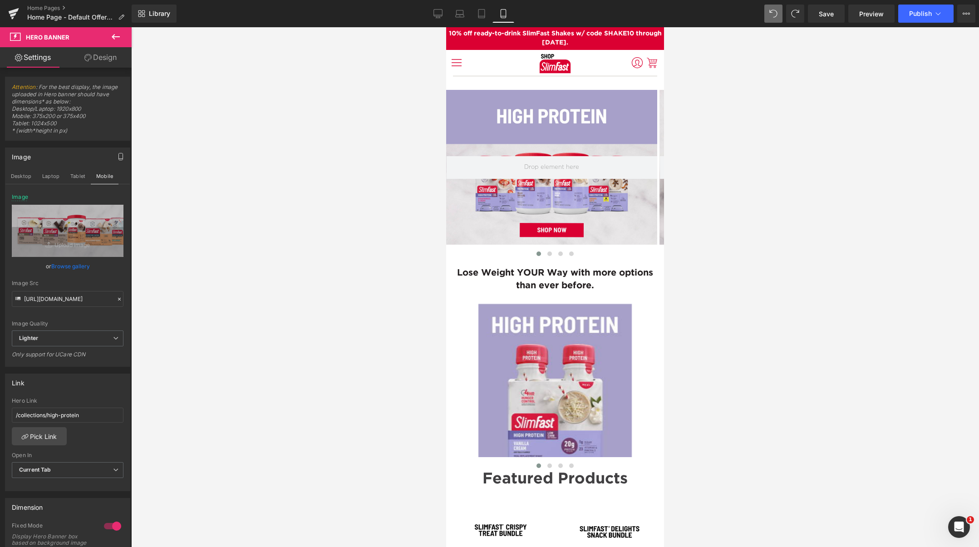
drag, startPoint x: 70, startPoint y: 265, endPoint x: 83, endPoint y: 257, distance: 14.6
click at [69, 265] on link "Browse gallery" at bounding box center [70, 266] width 39 height 16
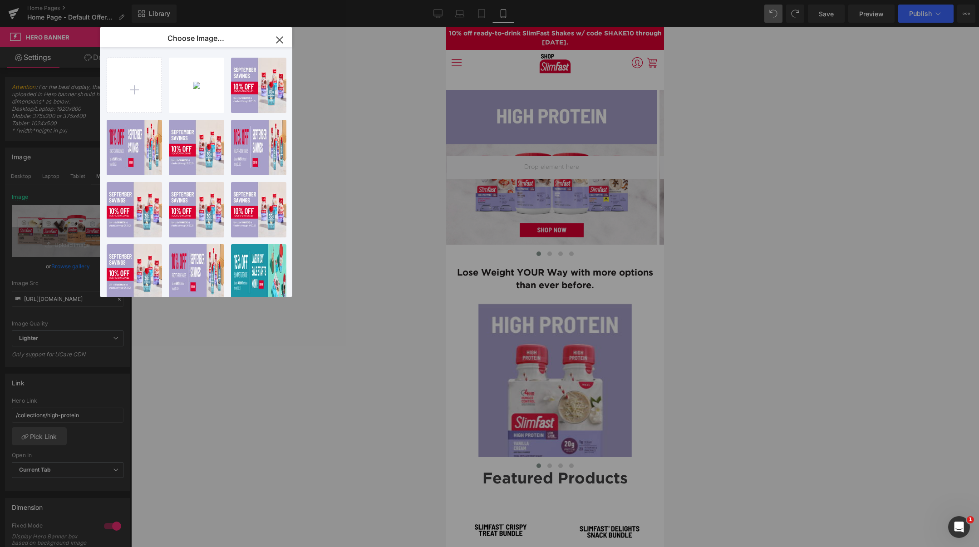
click at [0, 0] on div "Shop..._3_.png 240.14 KB" at bounding box center [0, 0] width 0 height 0
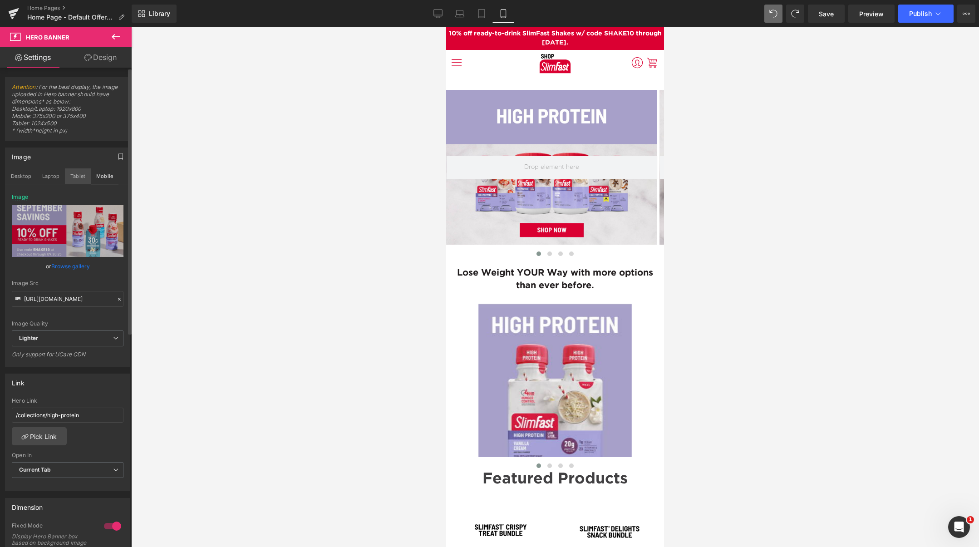
click at [74, 178] on button "Tablet" at bounding box center [78, 175] width 26 height 15
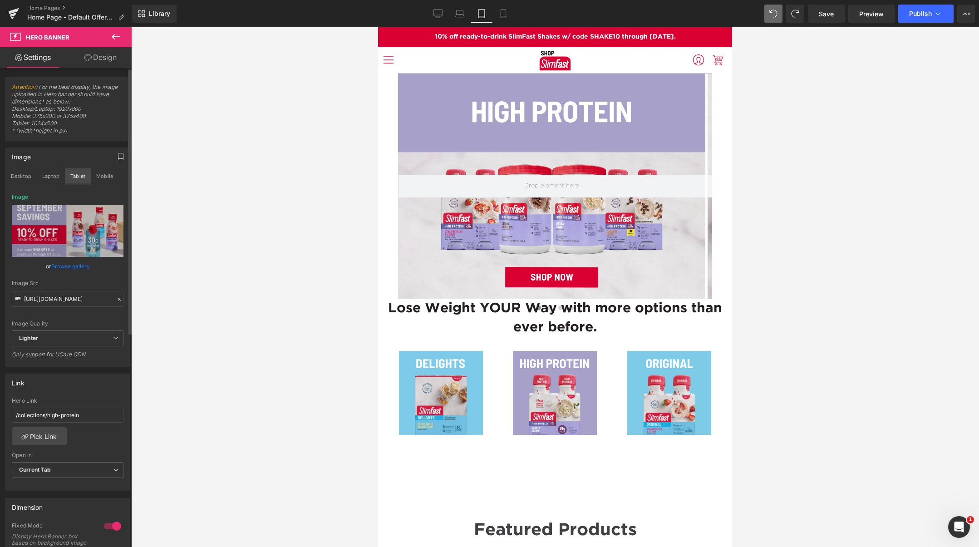
drag, startPoint x: 103, startPoint y: 175, endPoint x: 85, endPoint y: 175, distance: 17.3
click at [100, 175] on button "Mobile" at bounding box center [105, 175] width 28 height 15
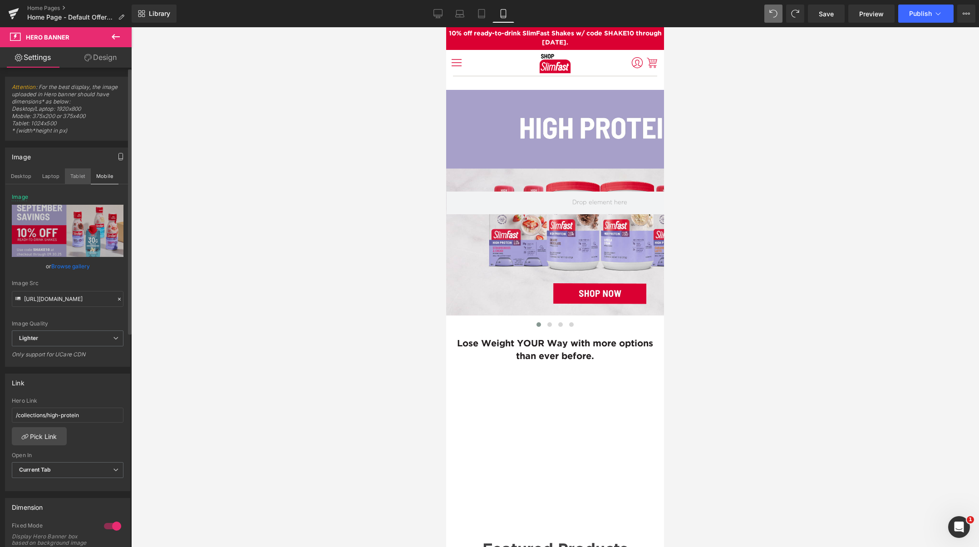
drag, startPoint x: 81, startPoint y: 175, endPoint x: 66, endPoint y: 175, distance: 15.4
click at [81, 175] on button "Tablet" at bounding box center [78, 175] width 26 height 15
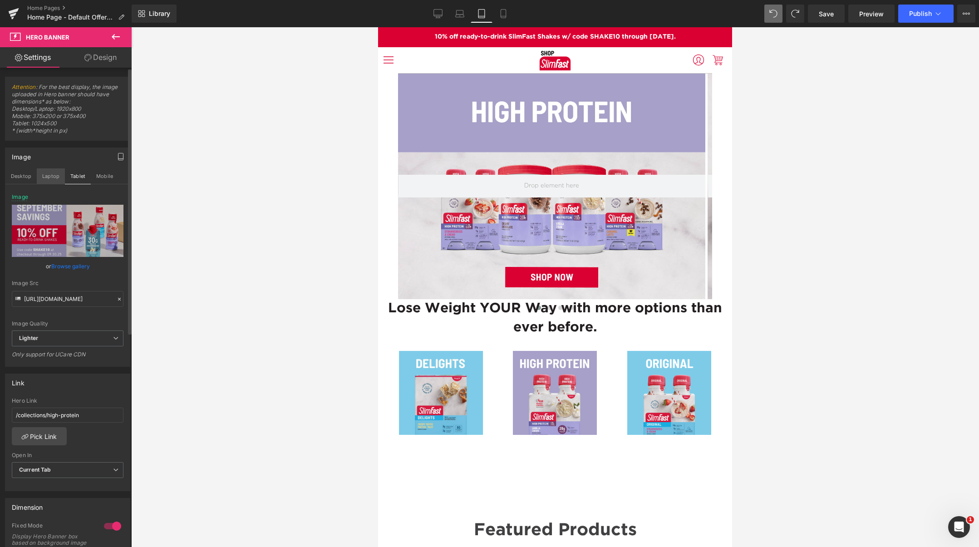
click at [47, 176] on button "Laptop" at bounding box center [51, 175] width 28 height 15
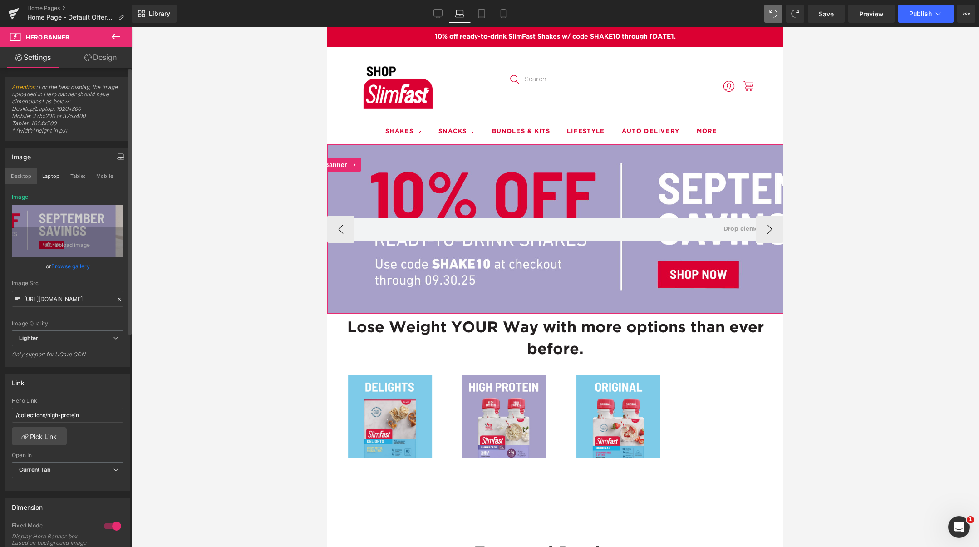
click at [25, 176] on button "Desktop" at bounding box center [20, 175] width 31 height 15
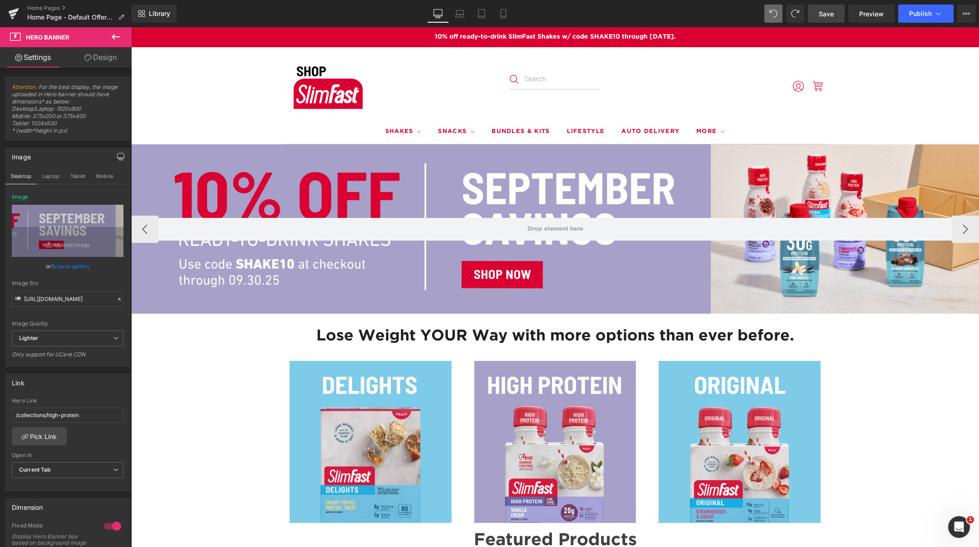
click at [824, 14] on span "Save" at bounding box center [826, 14] width 15 height 10
click at [503, 16] on icon at bounding box center [503, 16] width 5 height 0
type input "[URL][DOMAIN_NAME]"
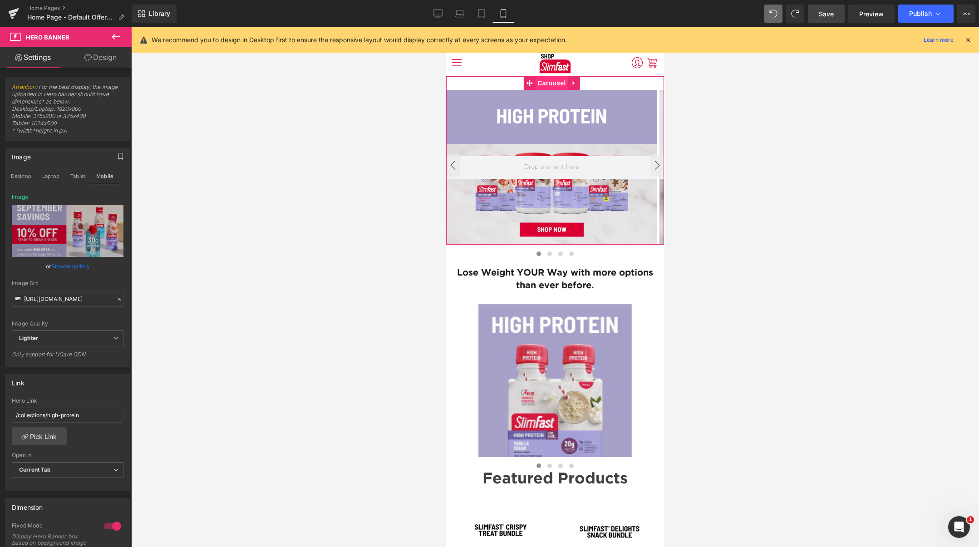
click at [550, 84] on span "Carousel" at bounding box center [551, 83] width 33 height 14
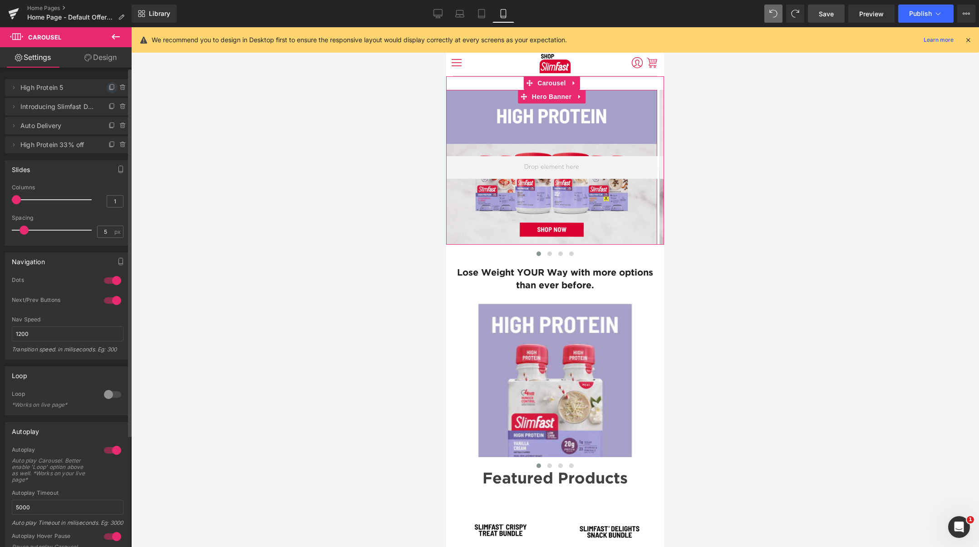
click at [110, 89] on icon at bounding box center [112, 86] width 4 height 5
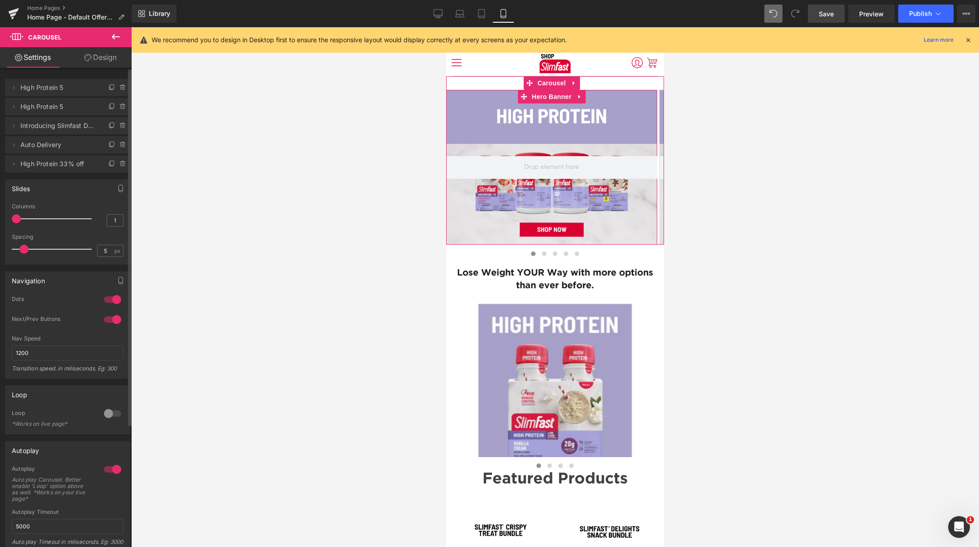
click at [15, 88] on icon at bounding box center [13, 87] width 7 height 7
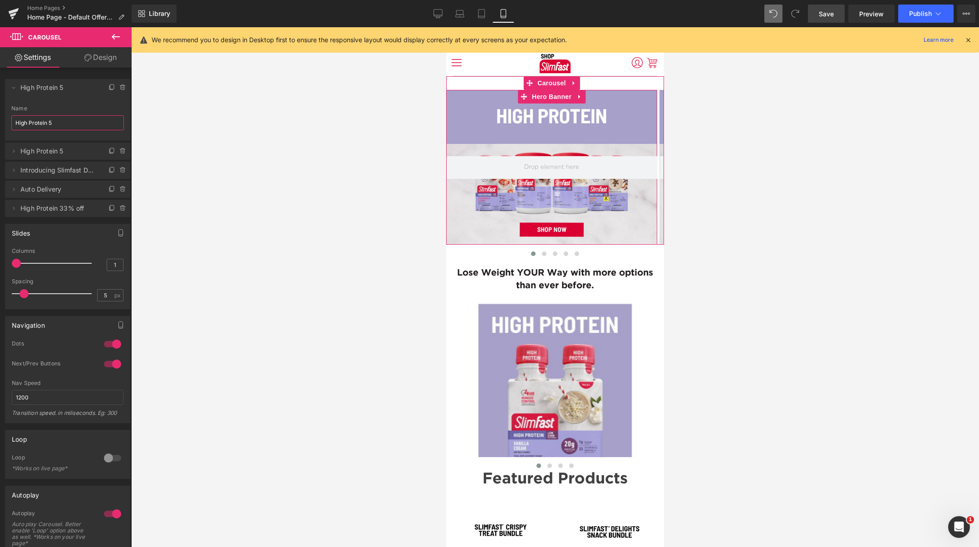
drag, startPoint x: 61, startPoint y: 121, endPoint x: -26, endPoint y: 104, distance: 88.8
click at [0, 104] on html "Carousel You are previewing how the will restyle your page. You can not edit El…" at bounding box center [489, 273] width 979 height 547
paste input "SHAKE10"
type input "SHAKE10"
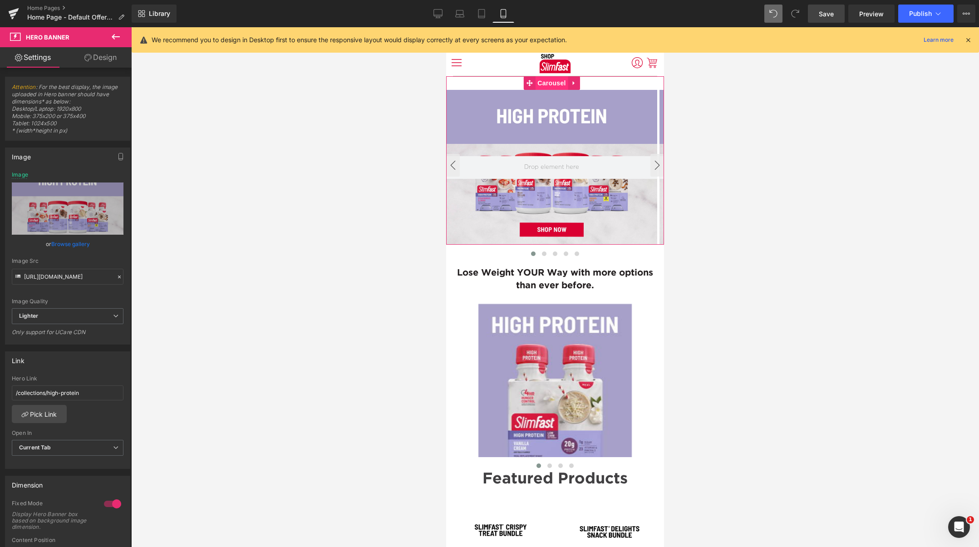
click at [549, 83] on span "Carousel" at bounding box center [551, 83] width 33 height 14
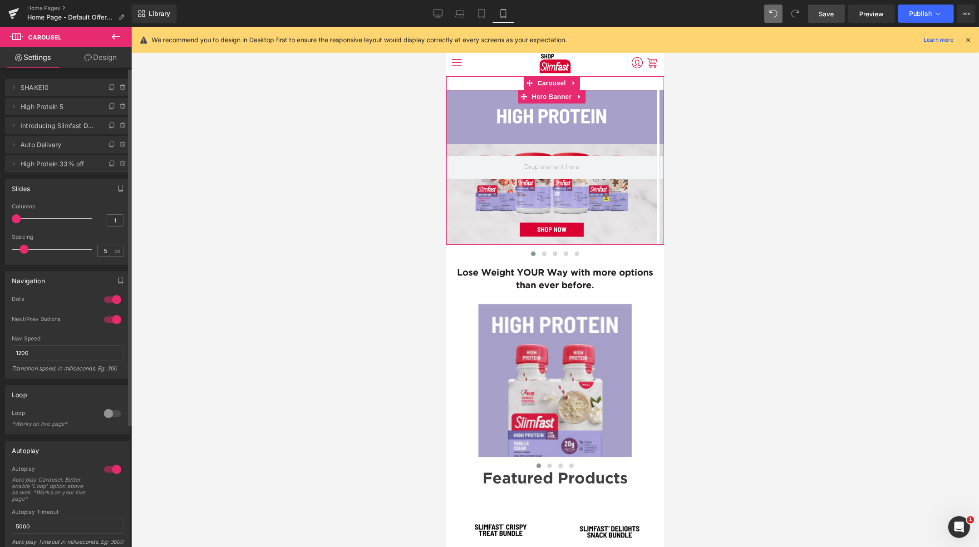
click at [39, 88] on span "SHAKE10" at bounding box center [58, 87] width 76 height 17
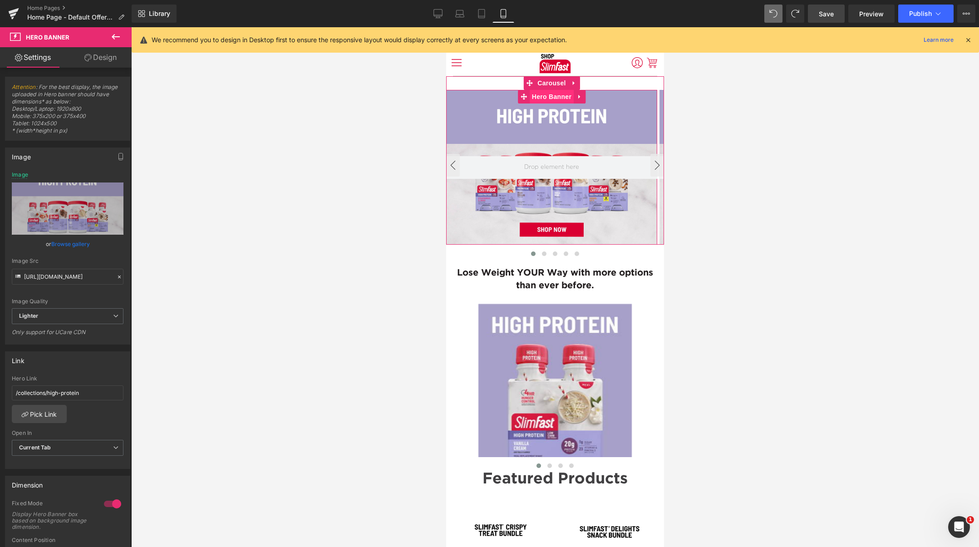
click at [560, 97] on span "Hero Banner" at bounding box center [552, 97] width 44 height 14
click at [71, 243] on link "Browse gallery" at bounding box center [70, 244] width 39 height 16
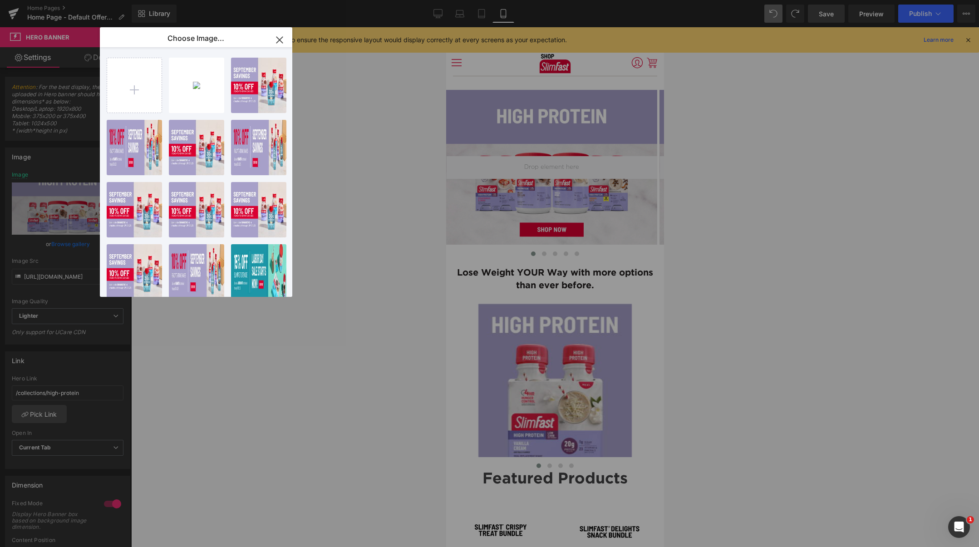
click at [0, 0] on div "Shop..._3_.png 240.14 KB" at bounding box center [0, 0] width 0 height 0
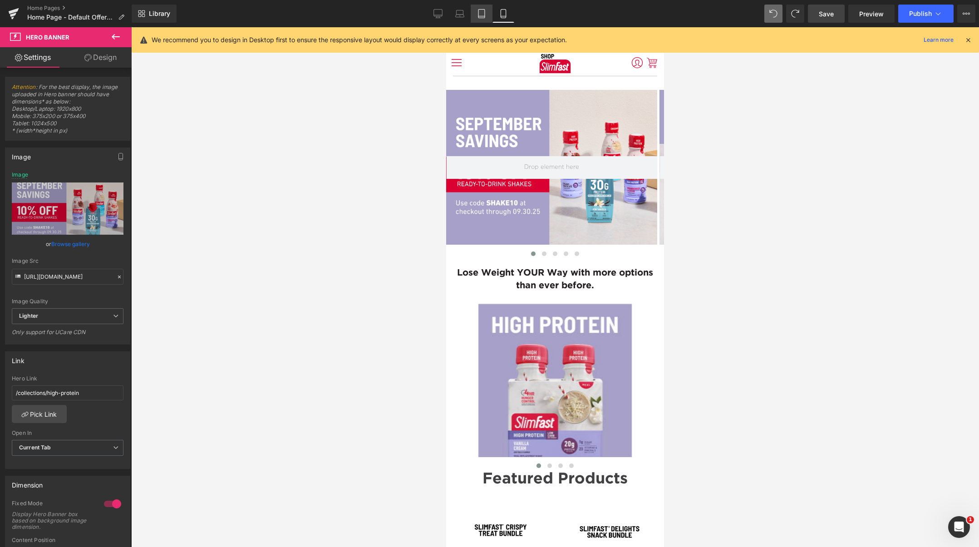
click at [482, 12] on icon at bounding box center [481, 13] width 9 height 9
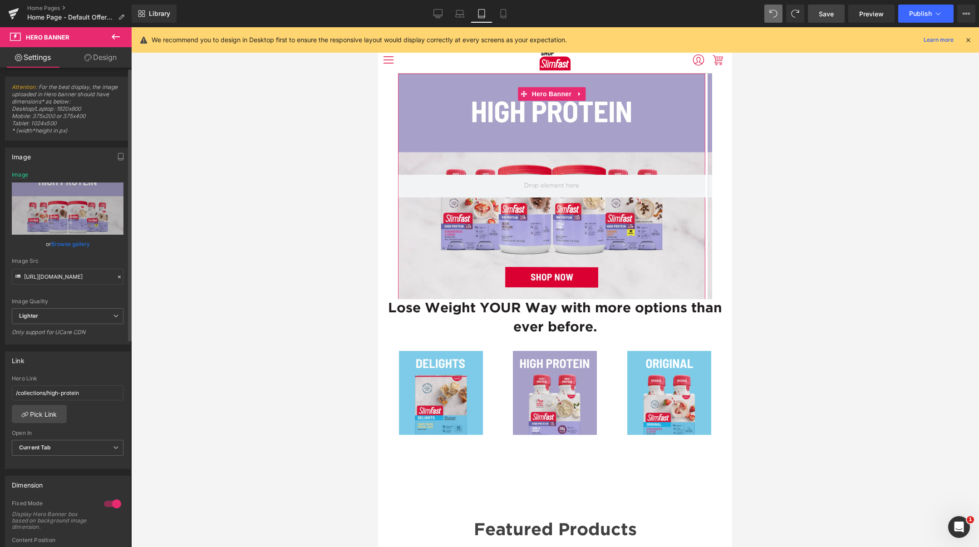
click at [66, 242] on link "Browse gallery" at bounding box center [70, 244] width 39 height 16
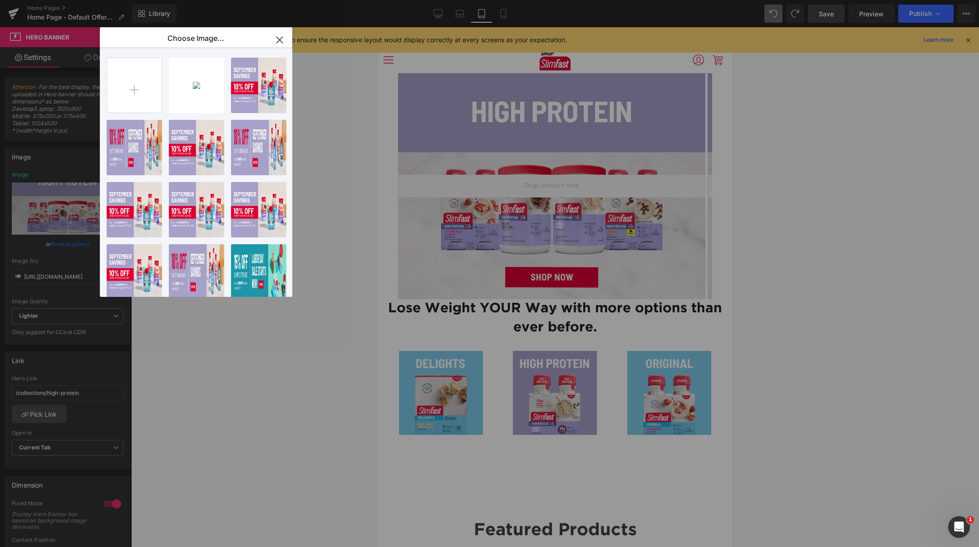
click at [0, 0] on div "Shop..._3_.png 240.14 KB" at bounding box center [0, 0] width 0 height 0
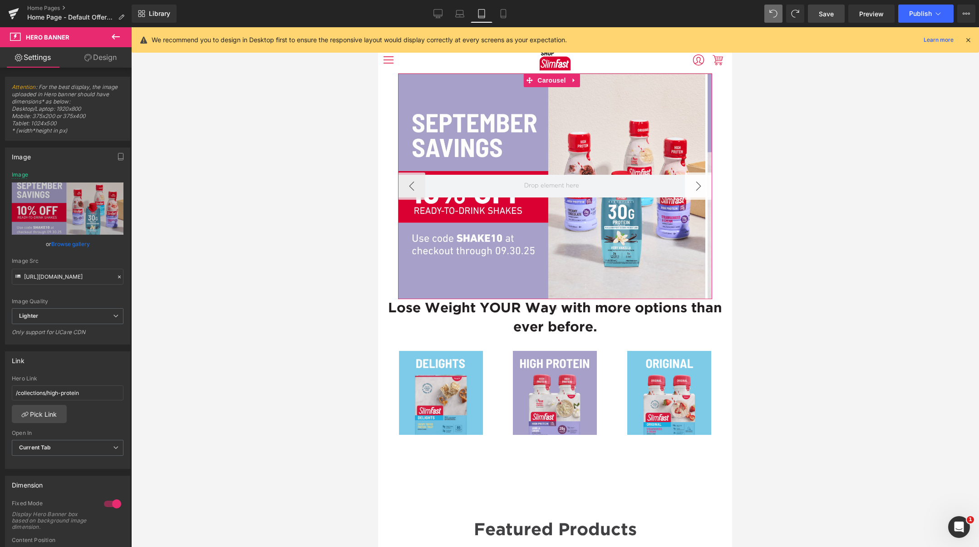
click at [696, 186] on button "›" at bounding box center [698, 186] width 27 height 27
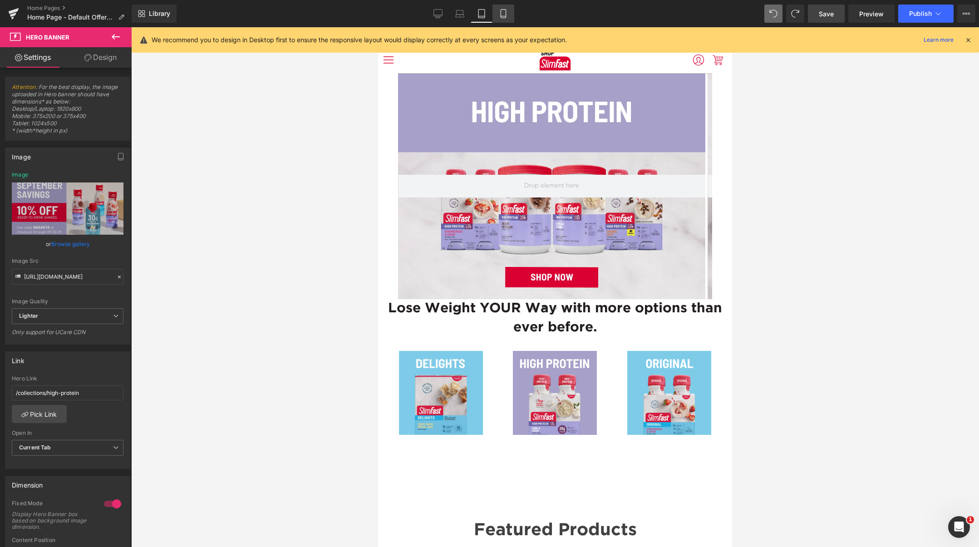
click at [503, 12] on icon at bounding box center [503, 13] width 9 height 9
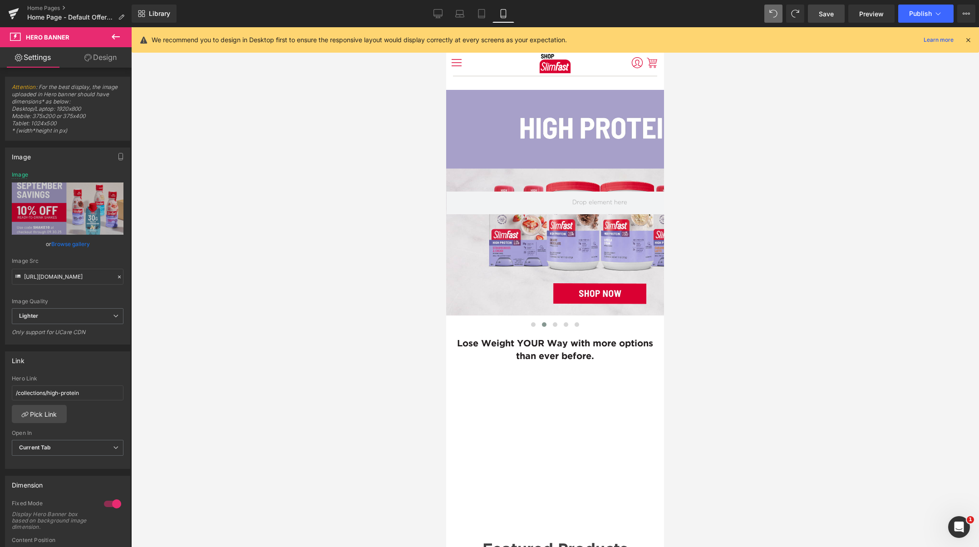
scroll to position [3, 0]
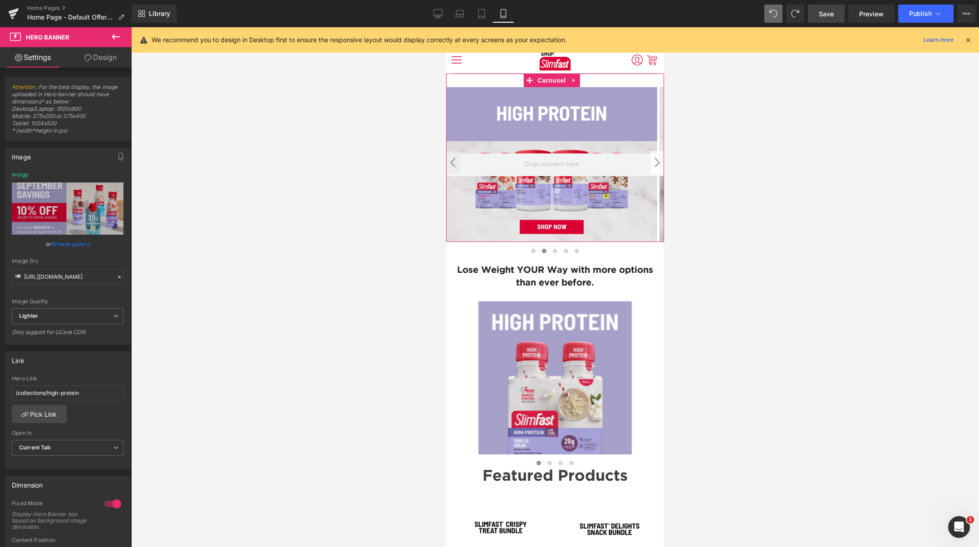
click at [651, 163] on button "›" at bounding box center [658, 162] width 14 height 23
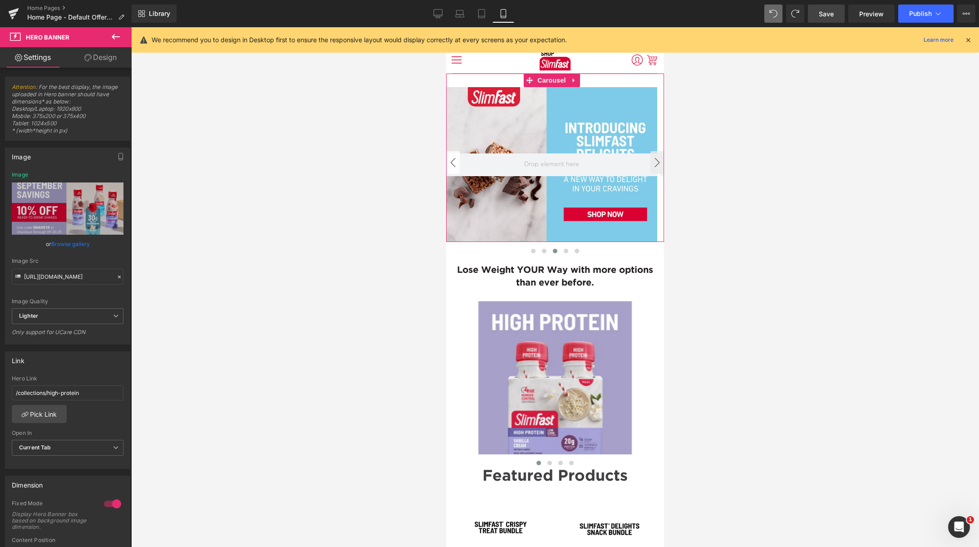
click at [455, 161] on button "‹" at bounding box center [453, 162] width 14 height 23
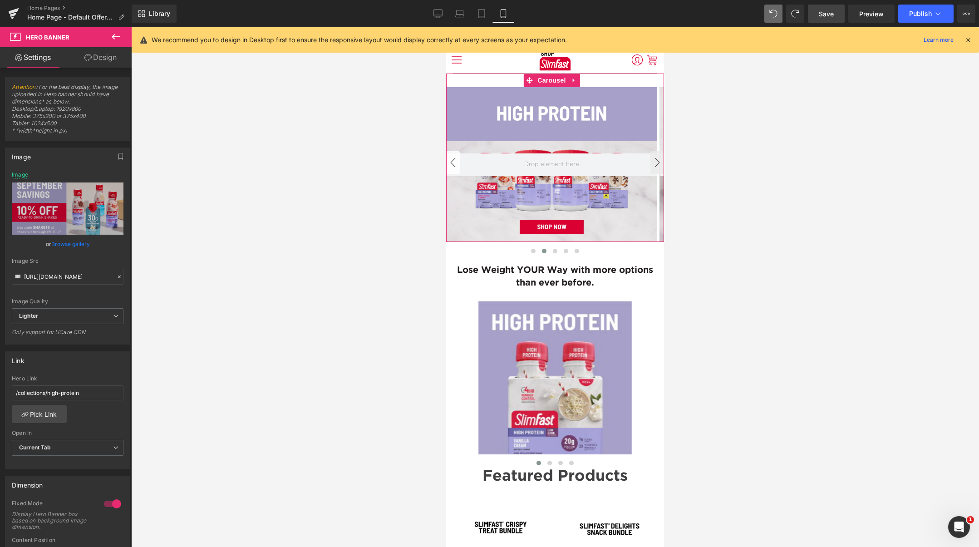
click at [456, 161] on button "‹" at bounding box center [453, 162] width 14 height 23
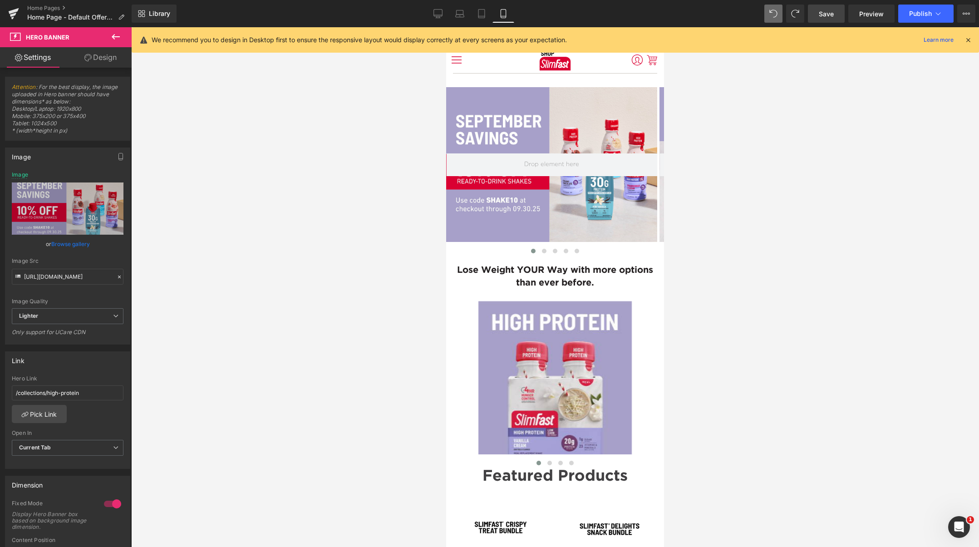
click at [834, 15] on span "Save" at bounding box center [826, 14] width 15 height 10
click at [916, 10] on span "Publish" at bounding box center [920, 13] width 23 height 7
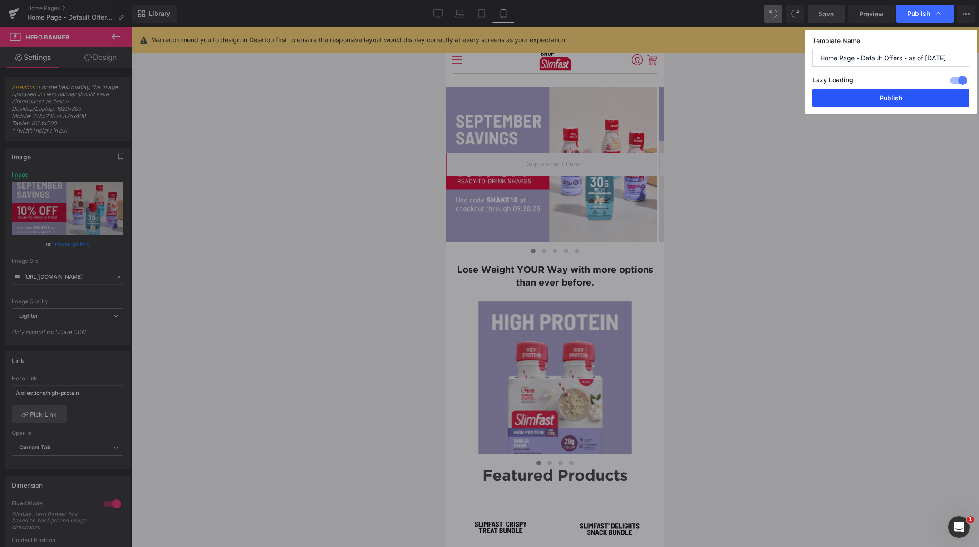
click at [900, 98] on button "Publish" at bounding box center [891, 98] width 157 height 18
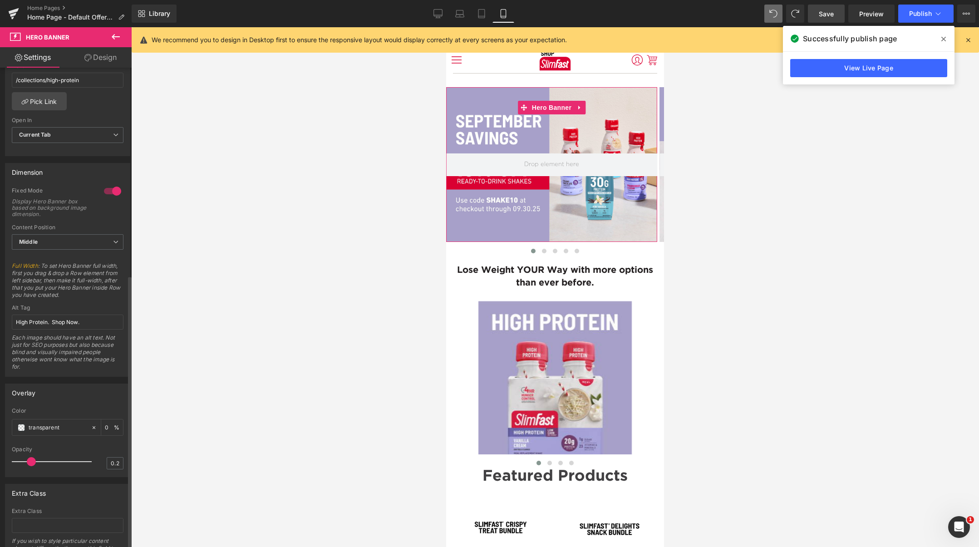
scroll to position [364, 0]
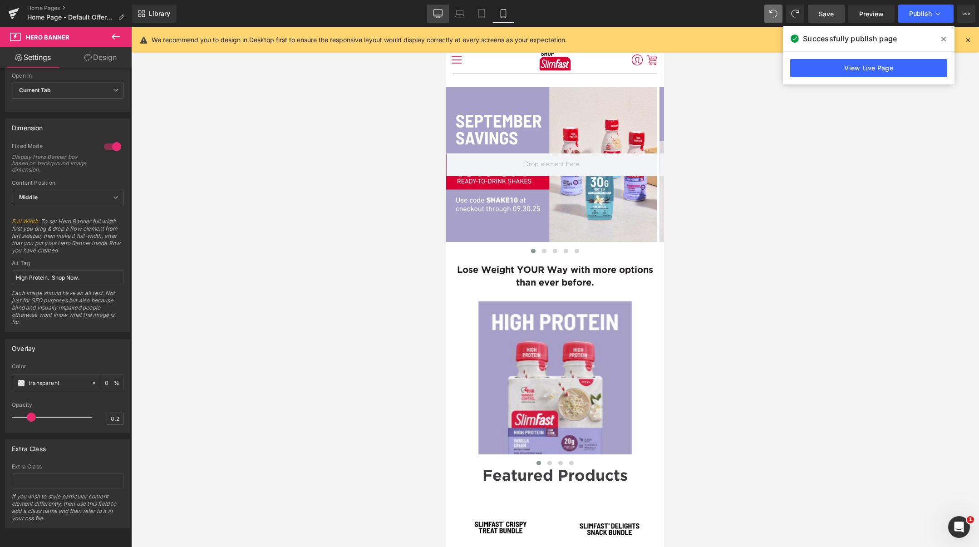
click at [437, 9] on icon at bounding box center [438, 13] width 9 height 9
type input "[URL][DOMAIN_NAME]"
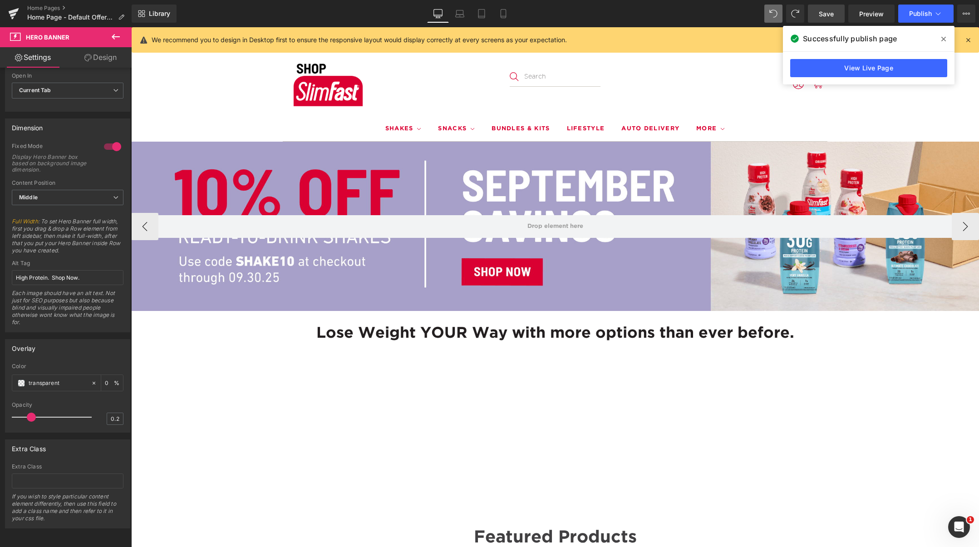
scroll to position [0, 0]
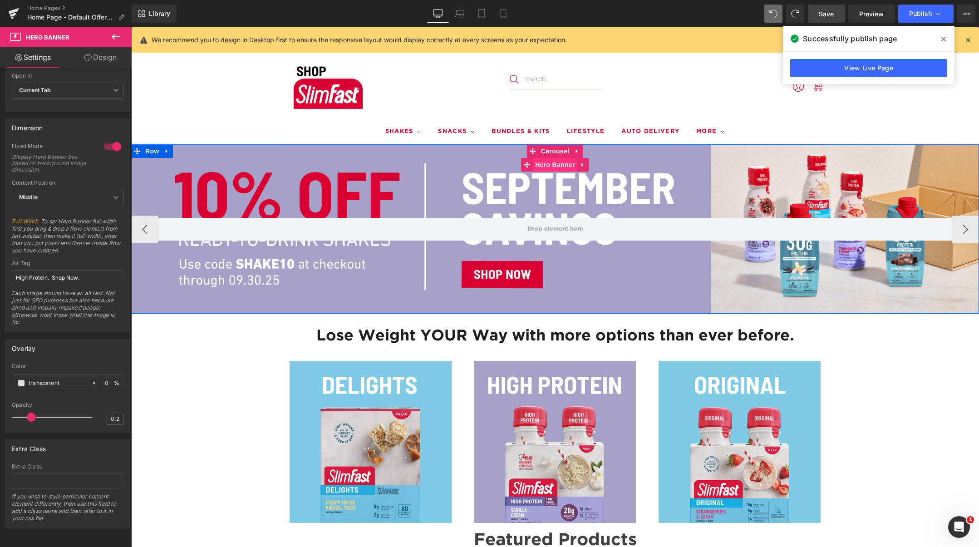
click at [564, 167] on span "Hero Banner" at bounding box center [555, 165] width 44 height 14
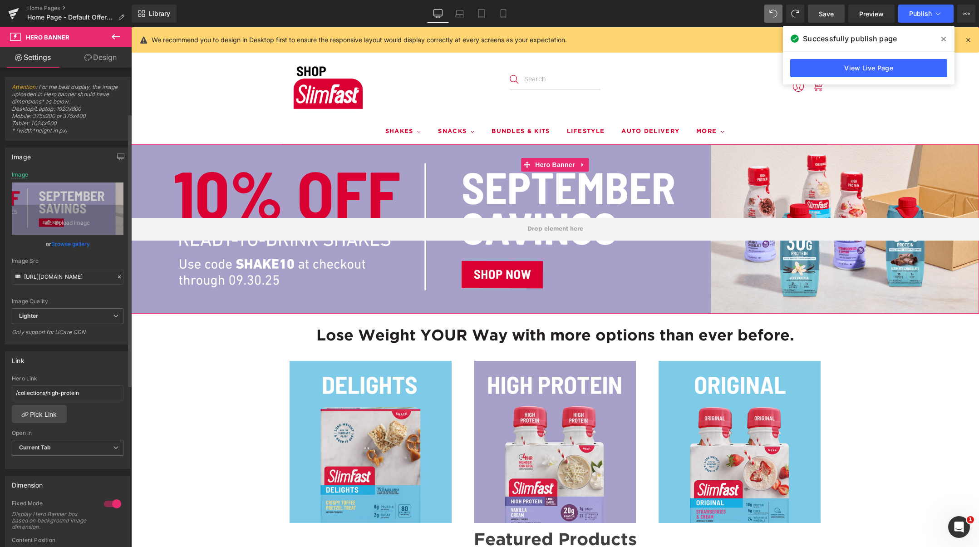
scroll to position [364, 0]
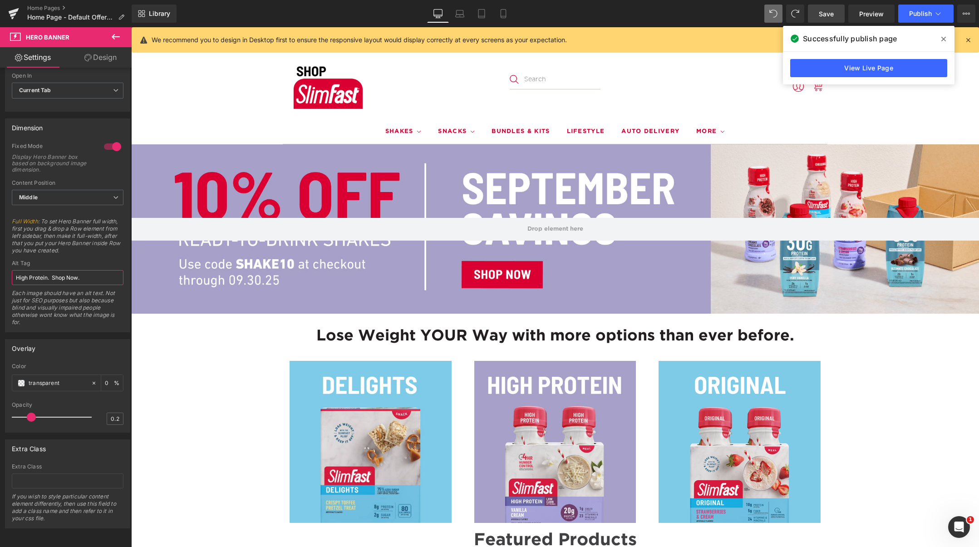
drag, startPoint x: 87, startPoint y: 275, endPoint x: -28, endPoint y: 256, distance: 116.9
click at [0, 256] on html "Hero Banner You are previewing how the will restyle your page. You can not edit…" at bounding box center [489, 273] width 979 height 547
paste input "10% off ready-to-drink SlimFast Shakes w/ code SHAKE10 through [DATE]"
type input "10% off ready-to-drink SlimFast Shakes w/ code SHAKE10 through [DATE]."
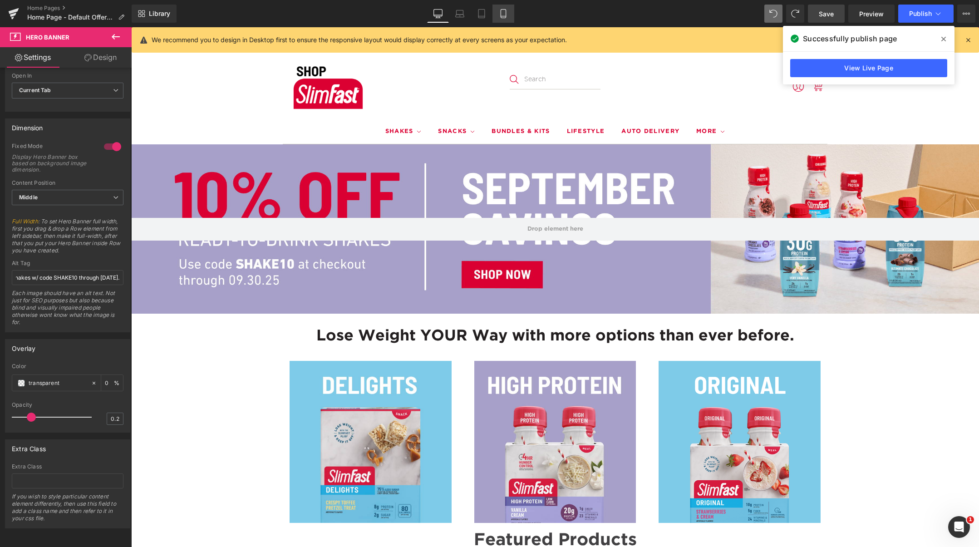
click at [506, 17] on icon at bounding box center [503, 13] width 9 height 9
type input "[URL][DOMAIN_NAME]"
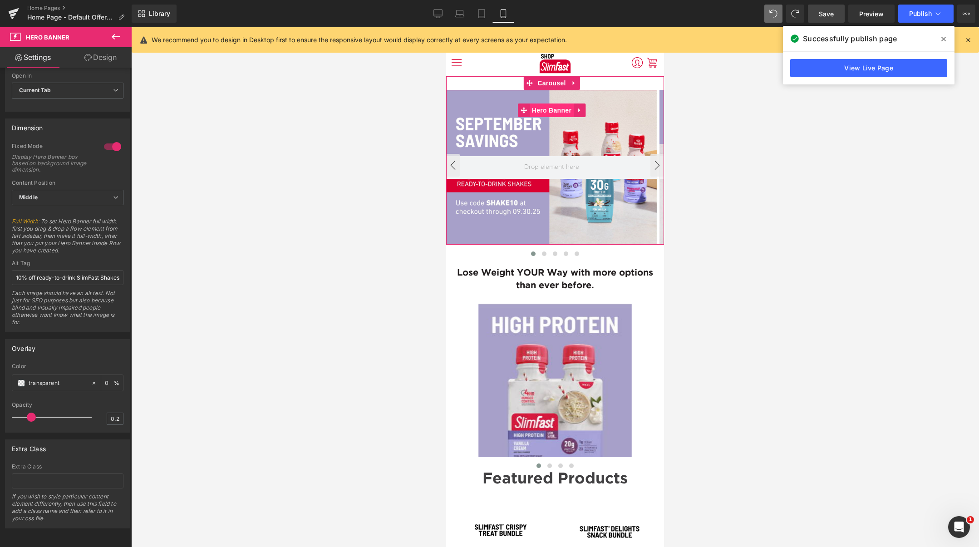
click at [556, 110] on span "Hero Banner" at bounding box center [552, 111] width 44 height 14
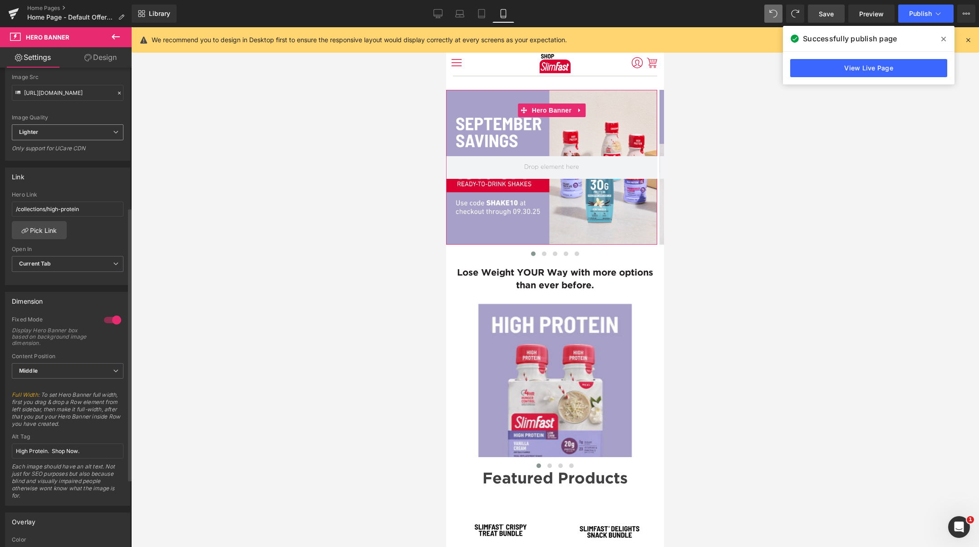
scroll to position [364, 0]
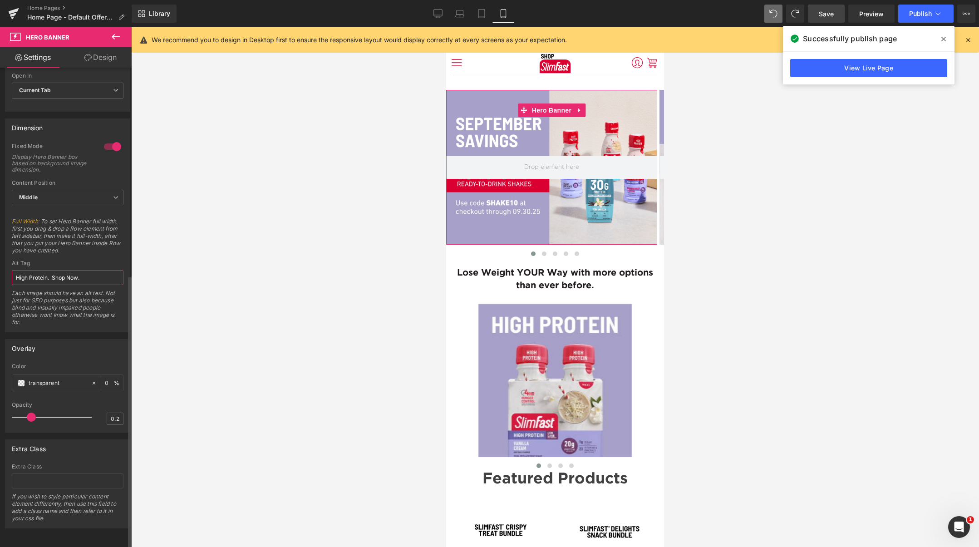
click at [95, 270] on input "High Protein. Shop Now." at bounding box center [68, 277] width 112 height 15
paste input "10% off ready-to-drink SlimFast Shakes w/ code SHAKE10 through [DATE]"
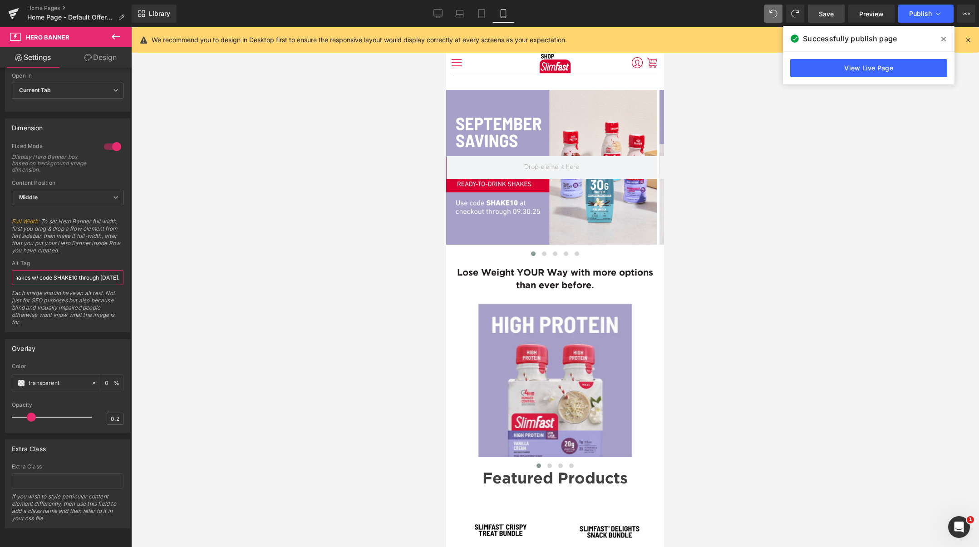
type input "10% off ready-to-drink SlimFast Shakes w/ code SHAKE10 through [DATE]."
click at [824, 16] on span "Save" at bounding box center [826, 14] width 15 height 10
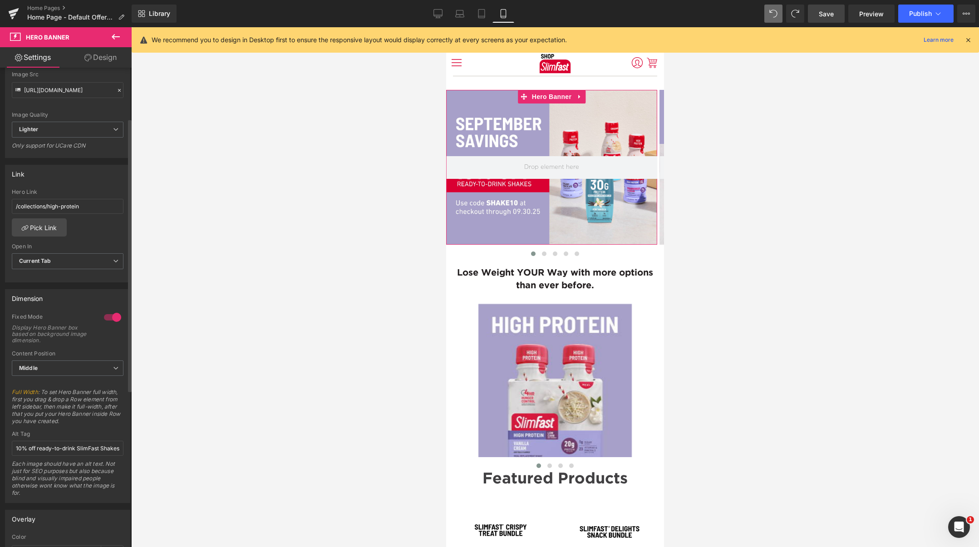
scroll to position [89, 0]
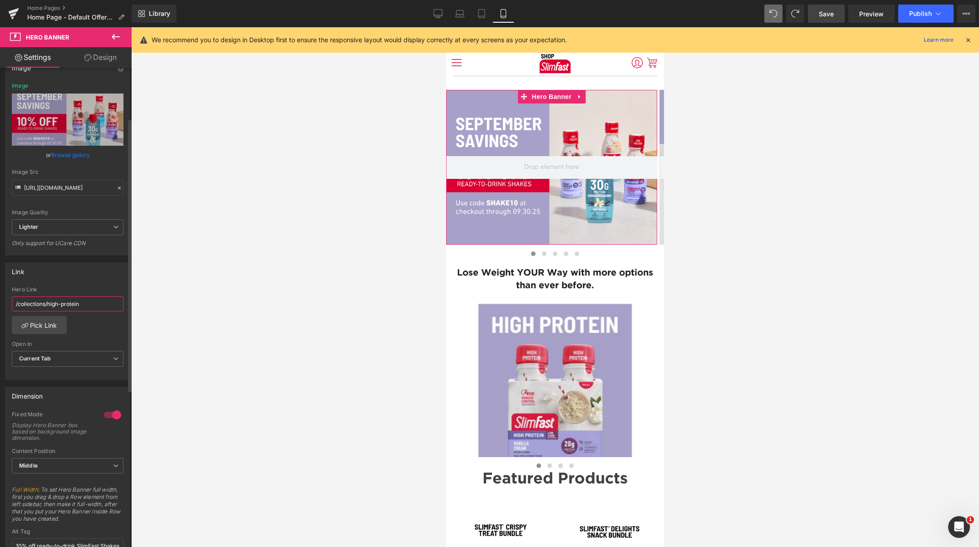
drag, startPoint x: 49, startPoint y: 303, endPoint x: 100, endPoint y: 302, distance: 50.9
click at [93, 303] on input "/collections/high-protein" at bounding box center [68, 303] width 112 height 15
paste input "ready-to-drink"
type input "/collections/ready-to-drink"
click at [480, 11] on icon at bounding box center [481, 13] width 9 height 9
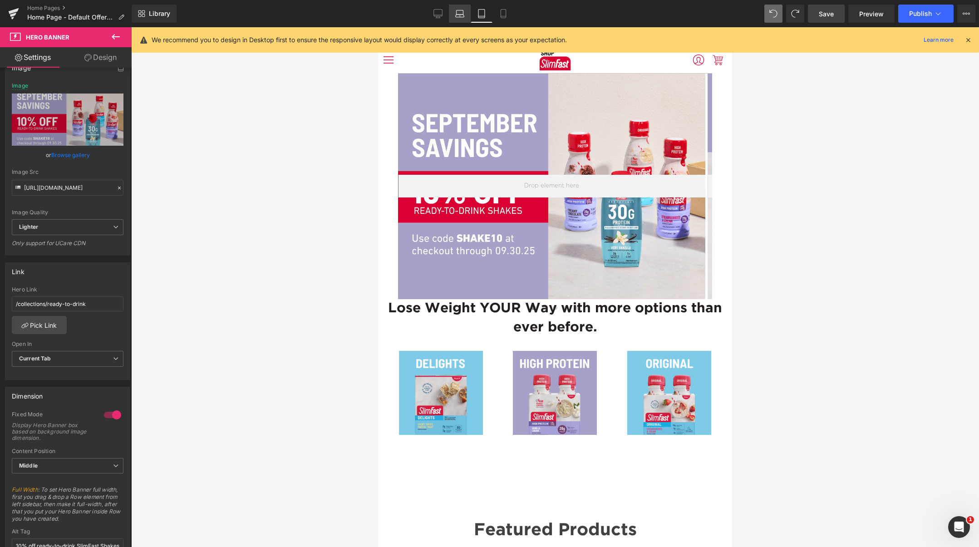
click at [459, 14] on icon at bounding box center [459, 13] width 9 height 9
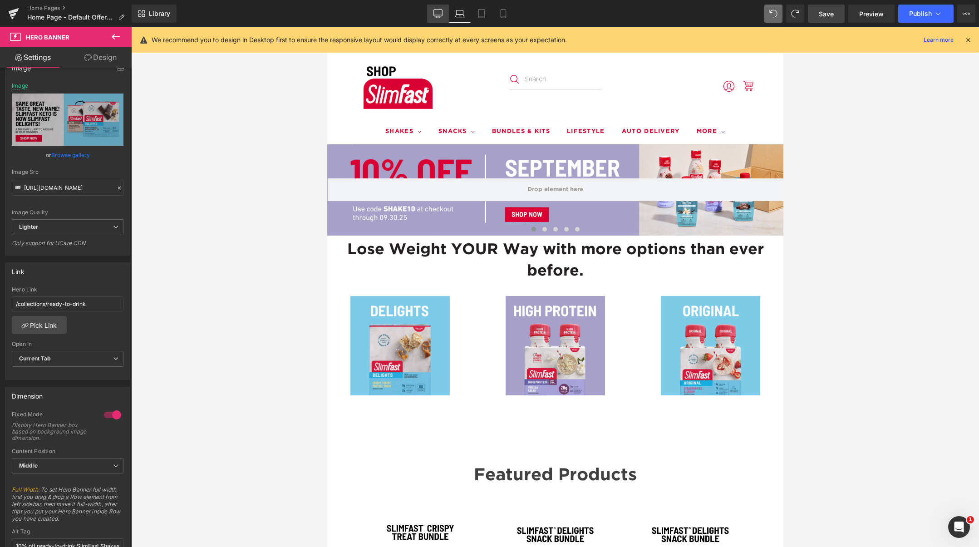
click at [440, 10] on icon at bounding box center [438, 13] width 9 height 9
type input "[URL][DOMAIN_NAME]"
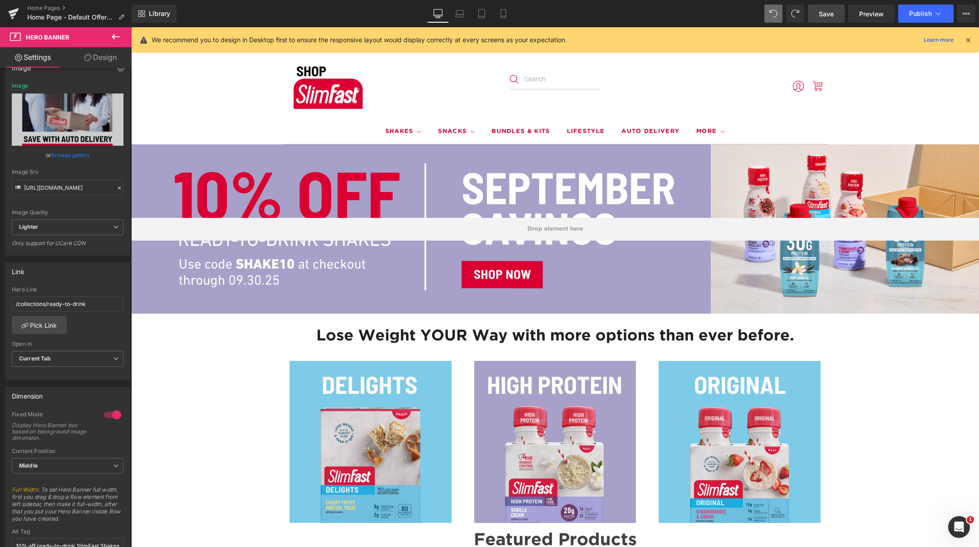
click at [828, 12] on span "Save" at bounding box center [826, 14] width 15 height 10
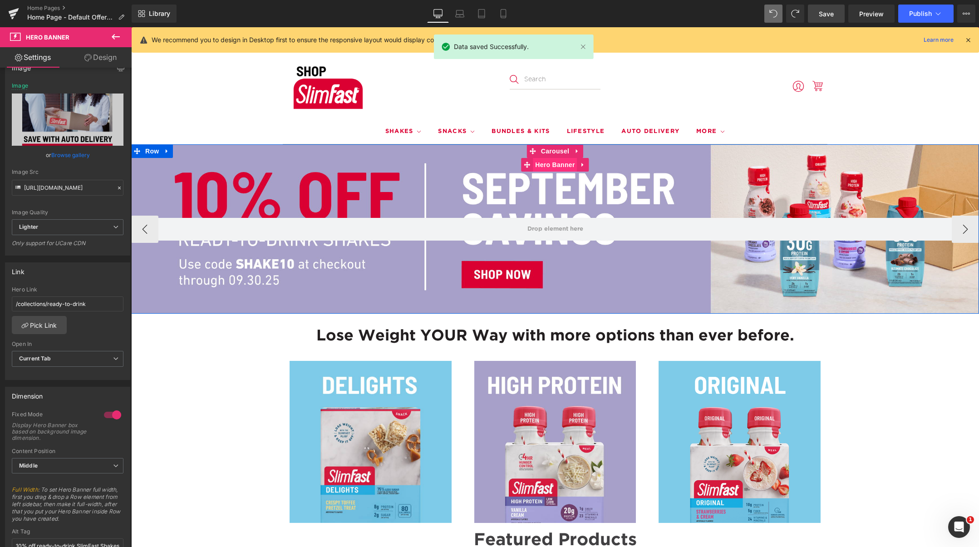
click at [556, 165] on span "Hero Banner" at bounding box center [555, 165] width 44 height 14
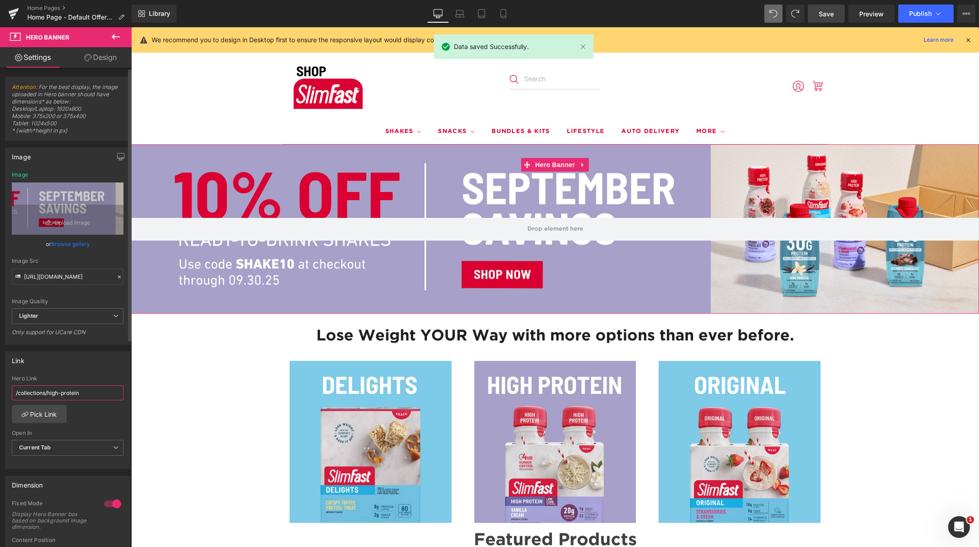
drag, startPoint x: 49, startPoint y: 392, endPoint x: 109, endPoint y: 392, distance: 59.0
click at [111, 390] on input "/collections/high-protein" at bounding box center [68, 392] width 112 height 15
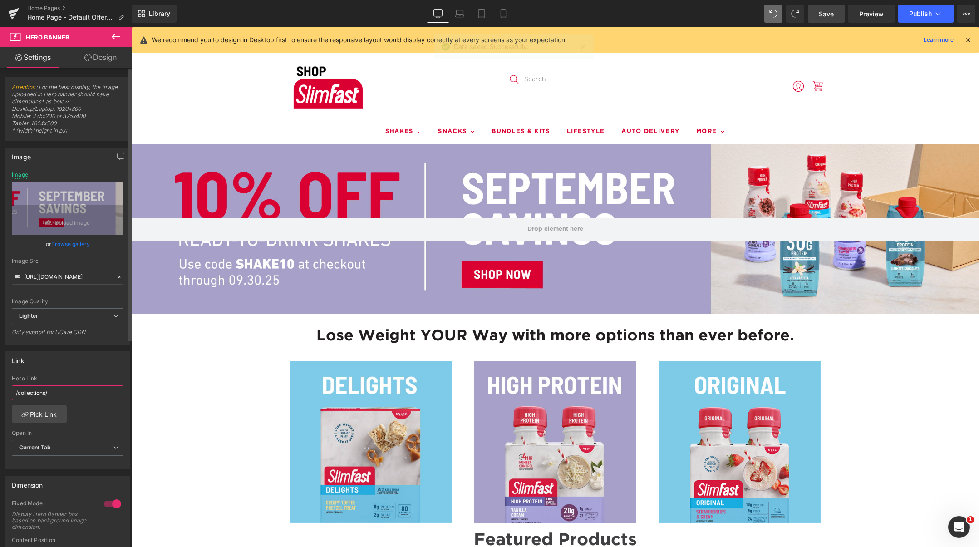
paste input "ready-to-drink"
type input "/collections/ready-to-drink"
click at [460, 17] on icon at bounding box center [459, 13] width 9 height 9
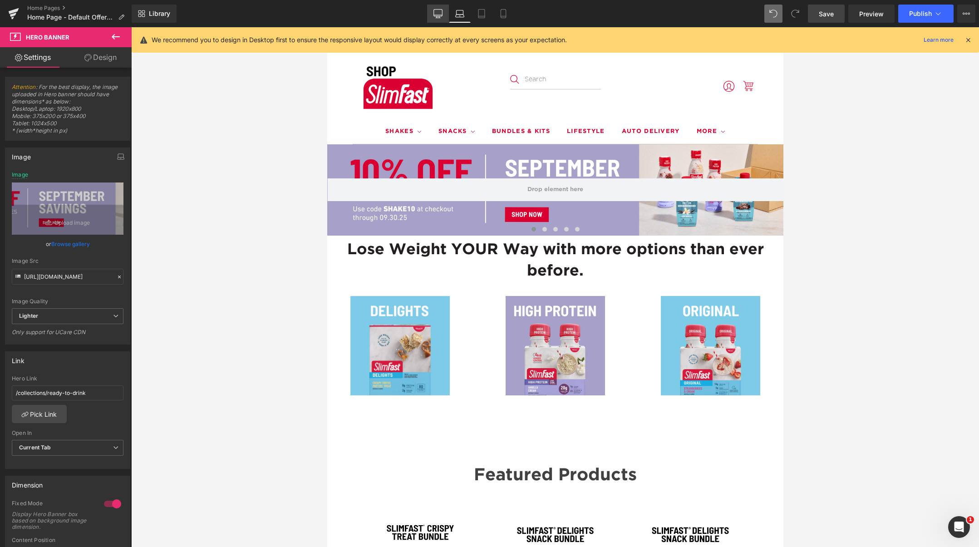
click at [436, 13] on icon at bounding box center [438, 13] width 9 height 9
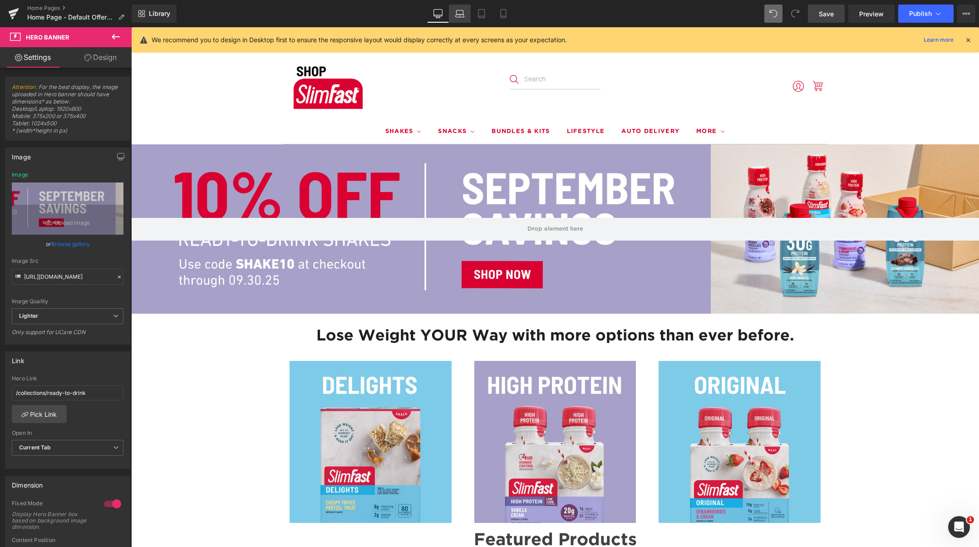
click at [461, 14] on icon at bounding box center [459, 13] width 9 height 9
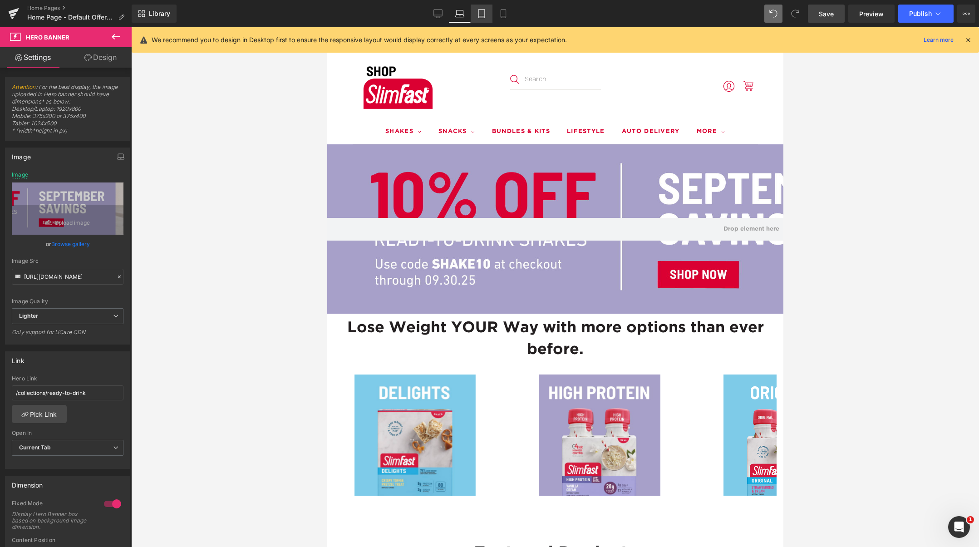
click at [487, 15] on link "Tablet" at bounding box center [482, 14] width 22 height 18
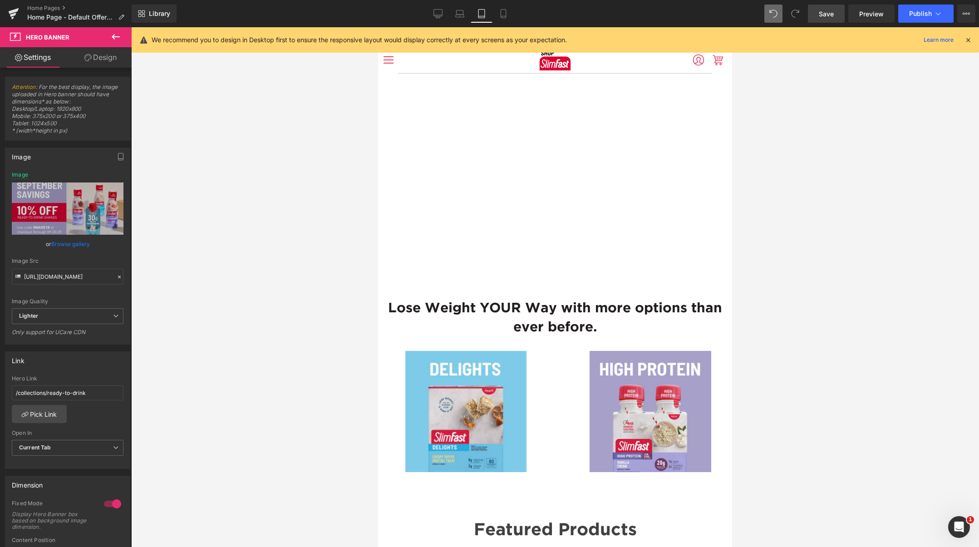
type input "[URL][DOMAIN_NAME]"
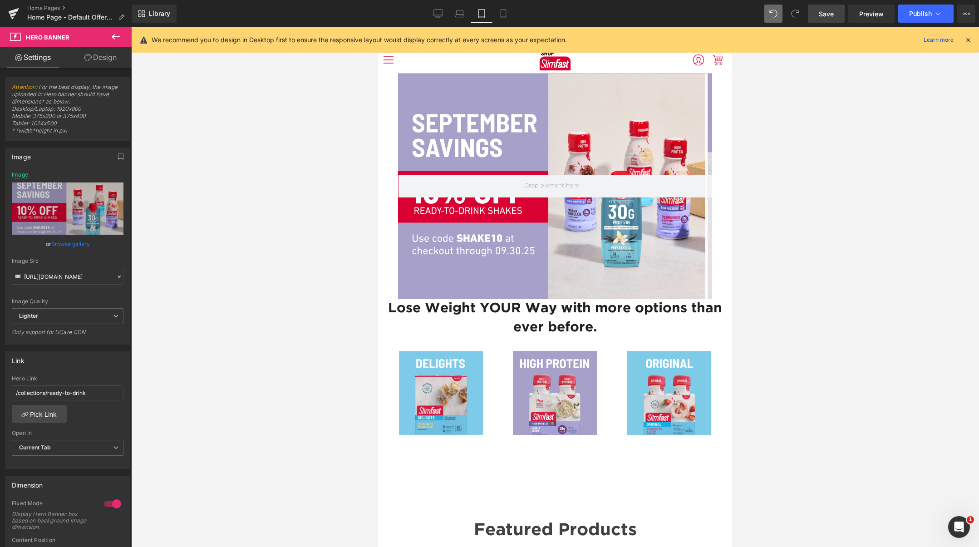
drag, startPoint x: 504, startPoint y: 14, endPoint x: 521, endPoint y: 15, distance: 16.9
click at [504, 14] on icon at bounding box center [503, 13] width 9 height 9
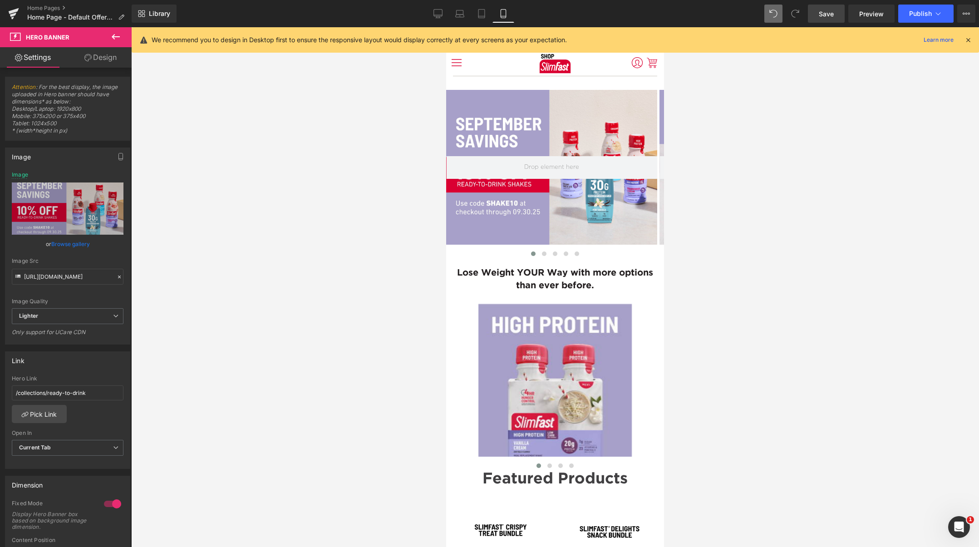
click at [829, 11] on span "Save" at bounding box center [826, 14] width 15 height 10
click at [918, 12] on span "Publish" at bounding box center [920, 13] width 23 height 7
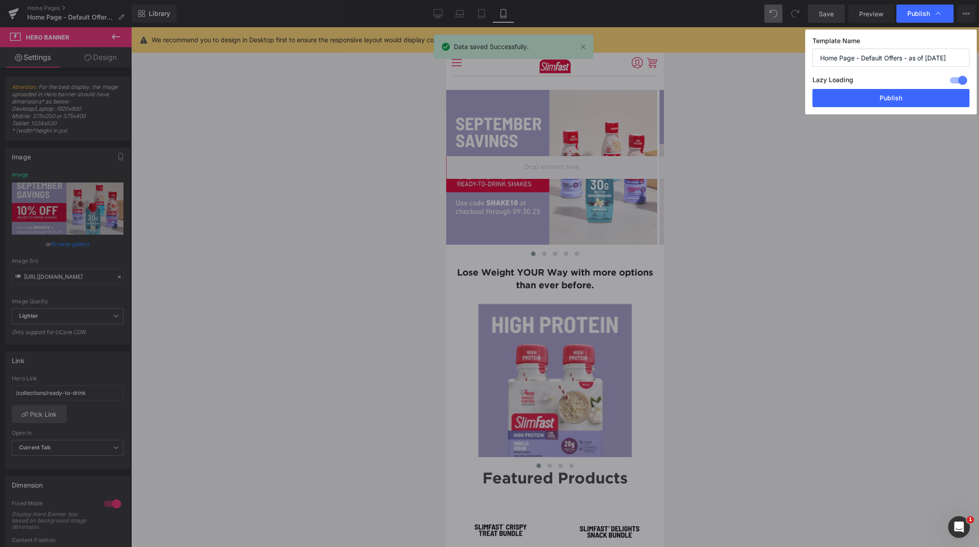
click at [895, 104] on button "Publish" at bounding box center [891, 98] width 157 height 18
